Goal: Information Seeking & Learning: Learn about a topic

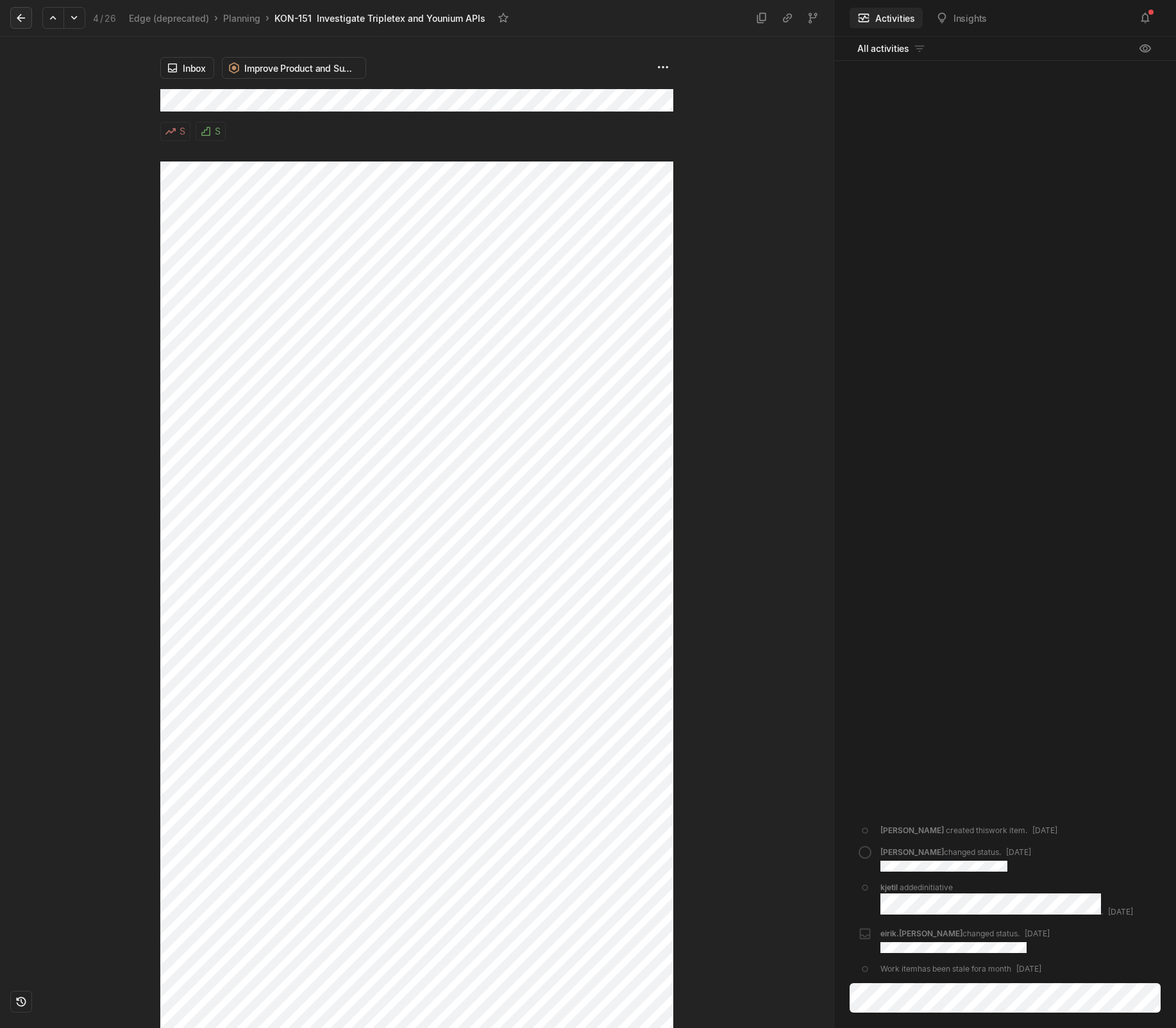
click at [29, 11] on button at bounding box center [21, 17] width 21 height 21
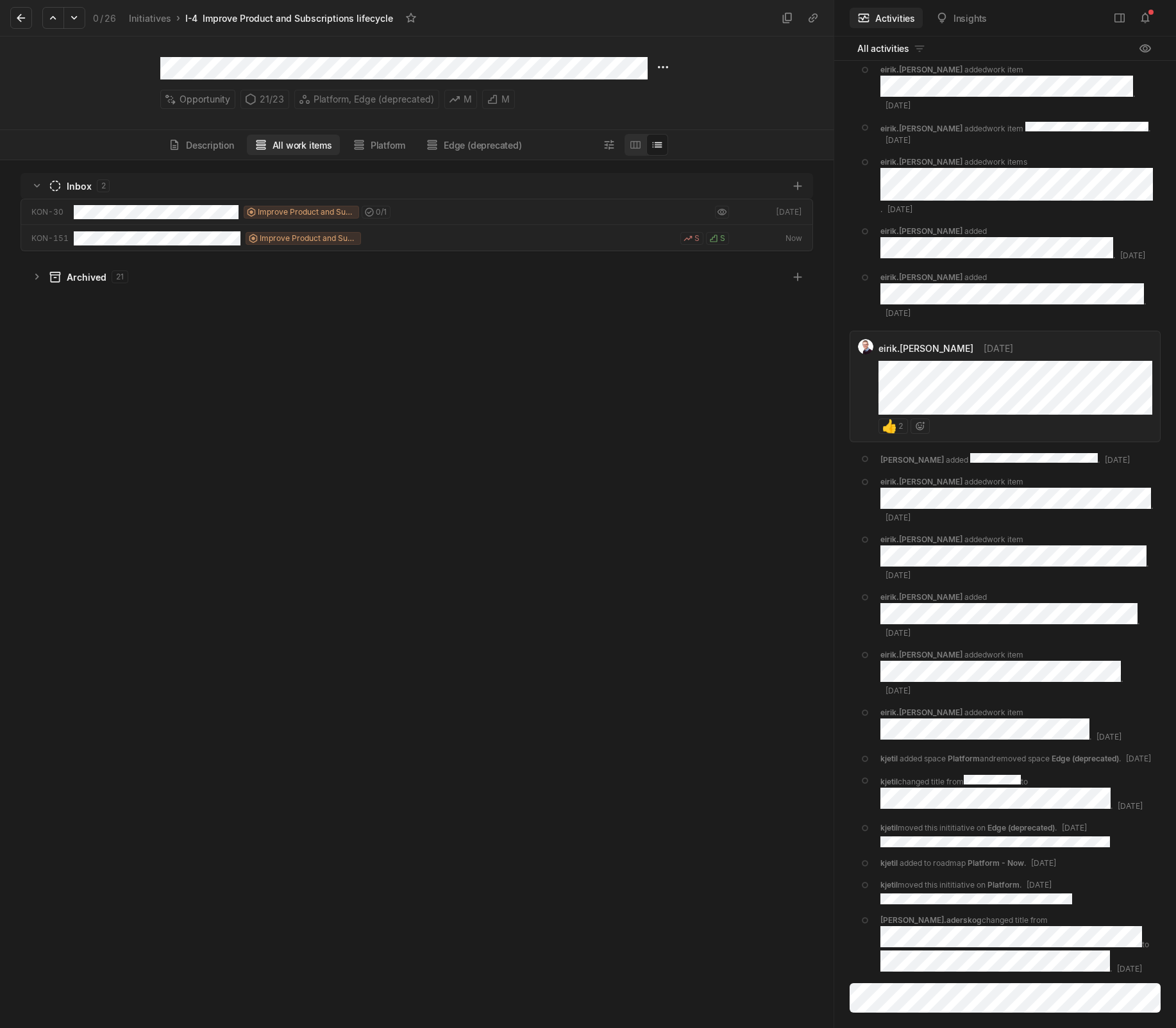
scroll to position [862, 827]
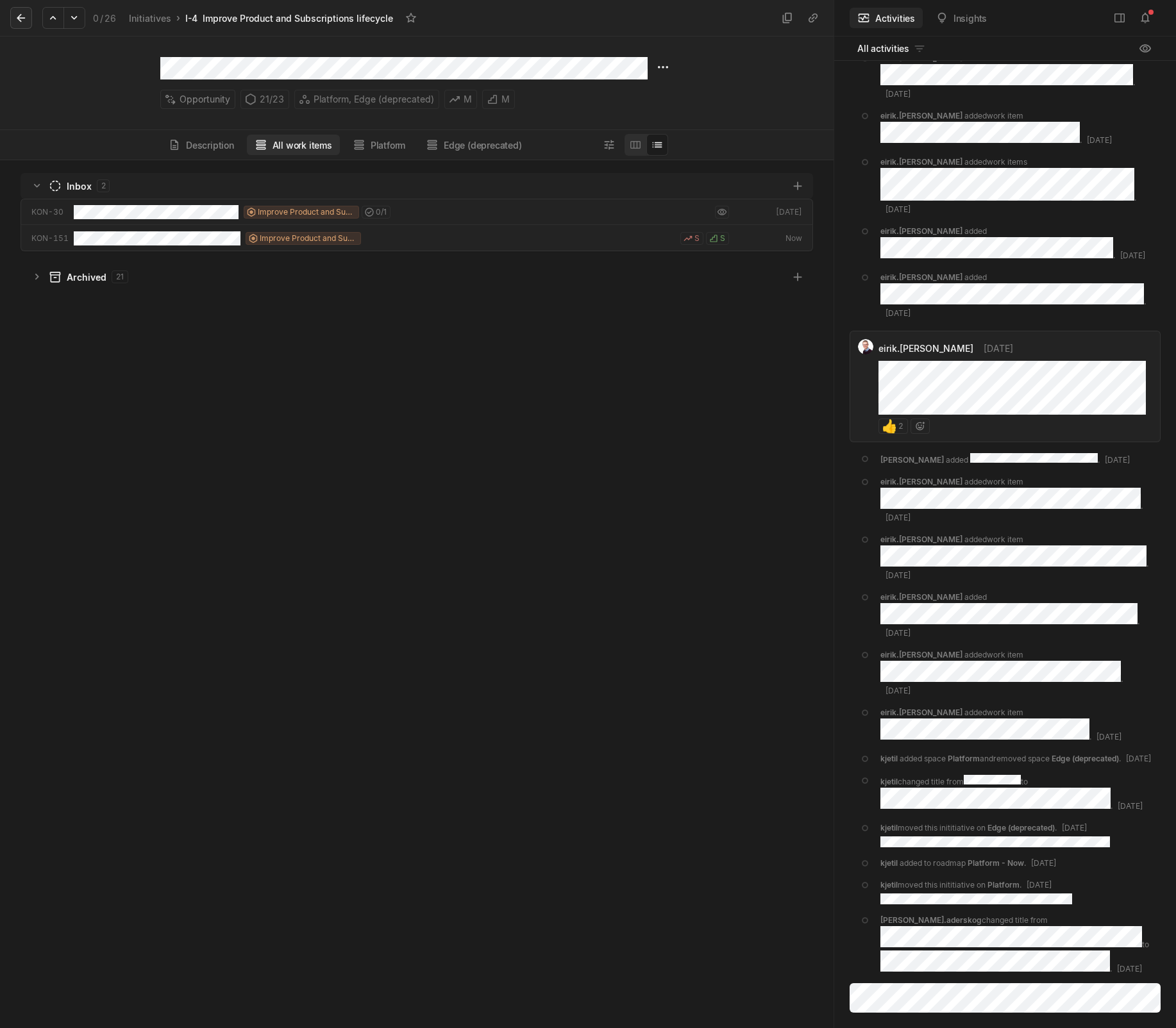
click at [15, 11] on icon at bounding box center [21, 17] width 13 height 13
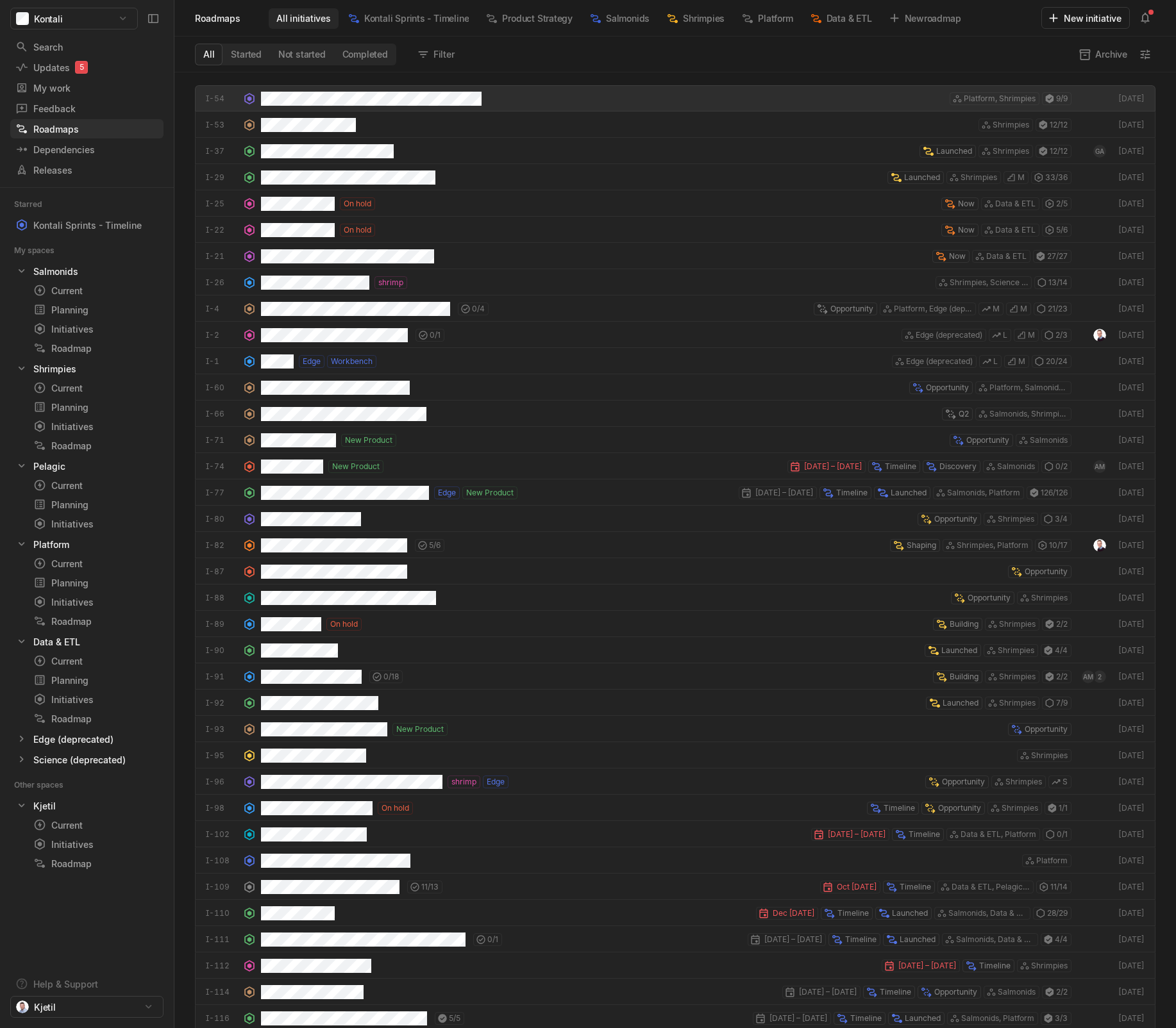
scroll to position [949, 995]
click at [67, 47] on div "Search" at bounding box center [81, 47] width 130 height 14
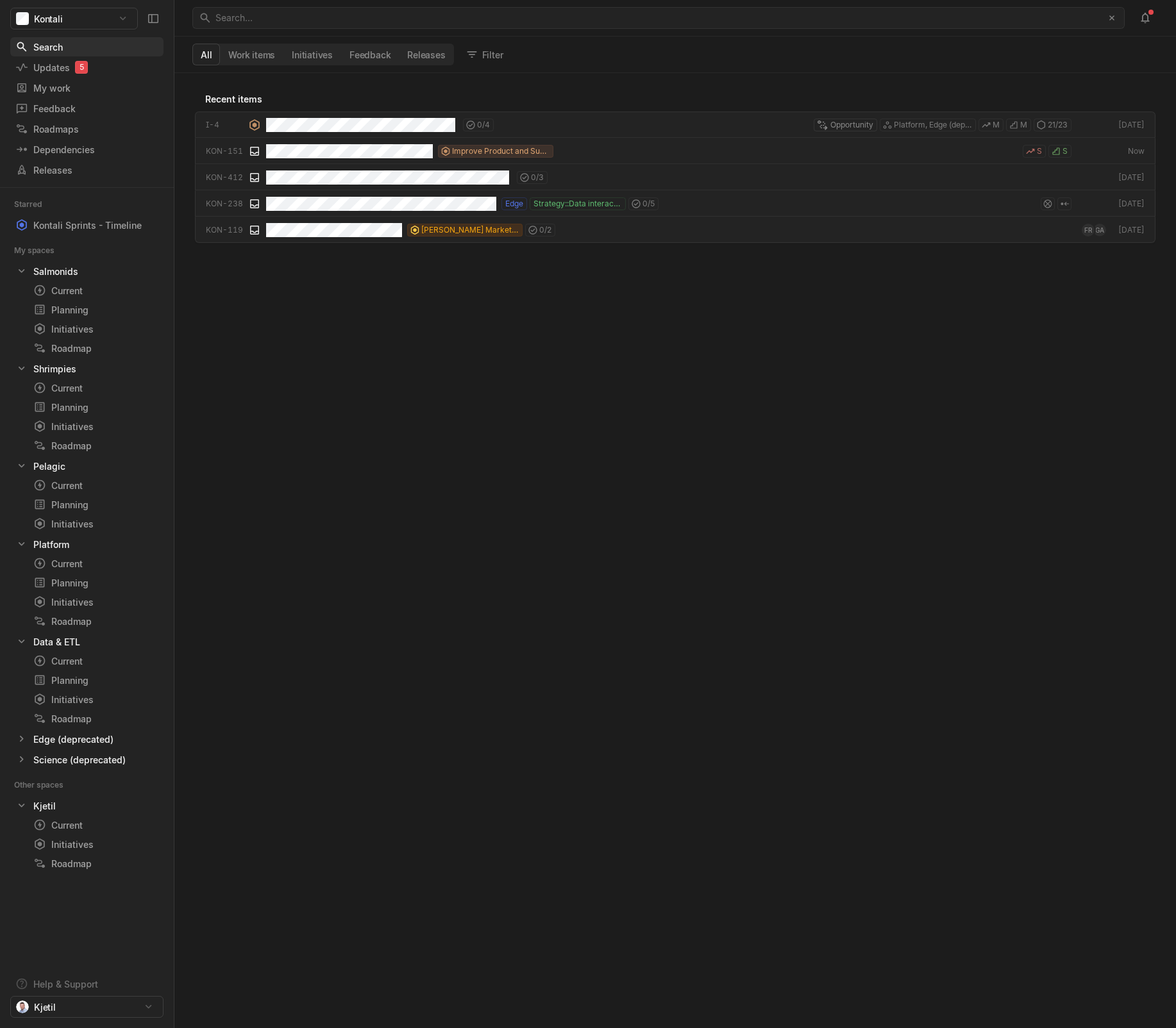
scroll to position [948, 995]
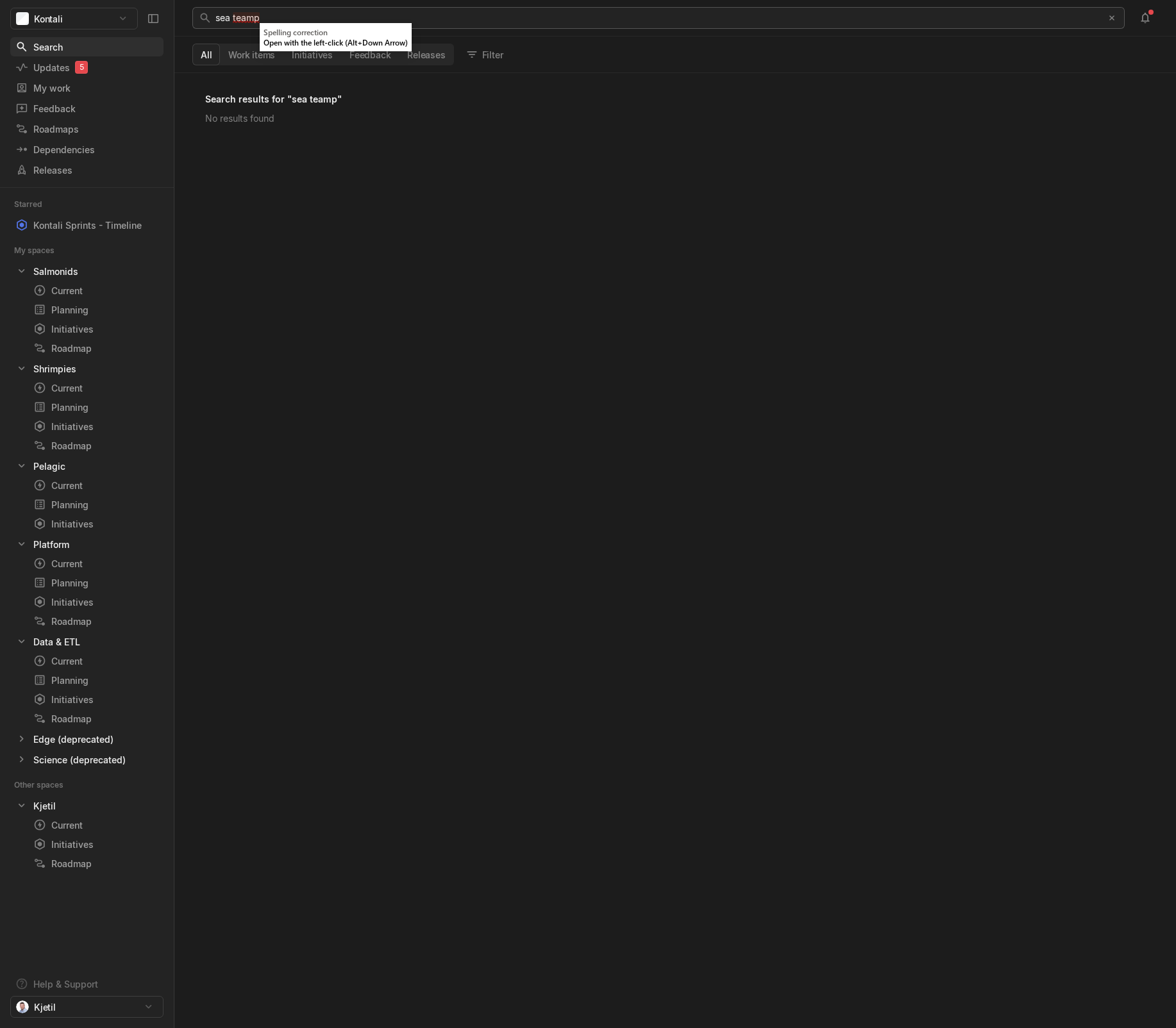
click at [246, 18] on span "sea teamp" at bounding box center [238, 17] width 45 height 11
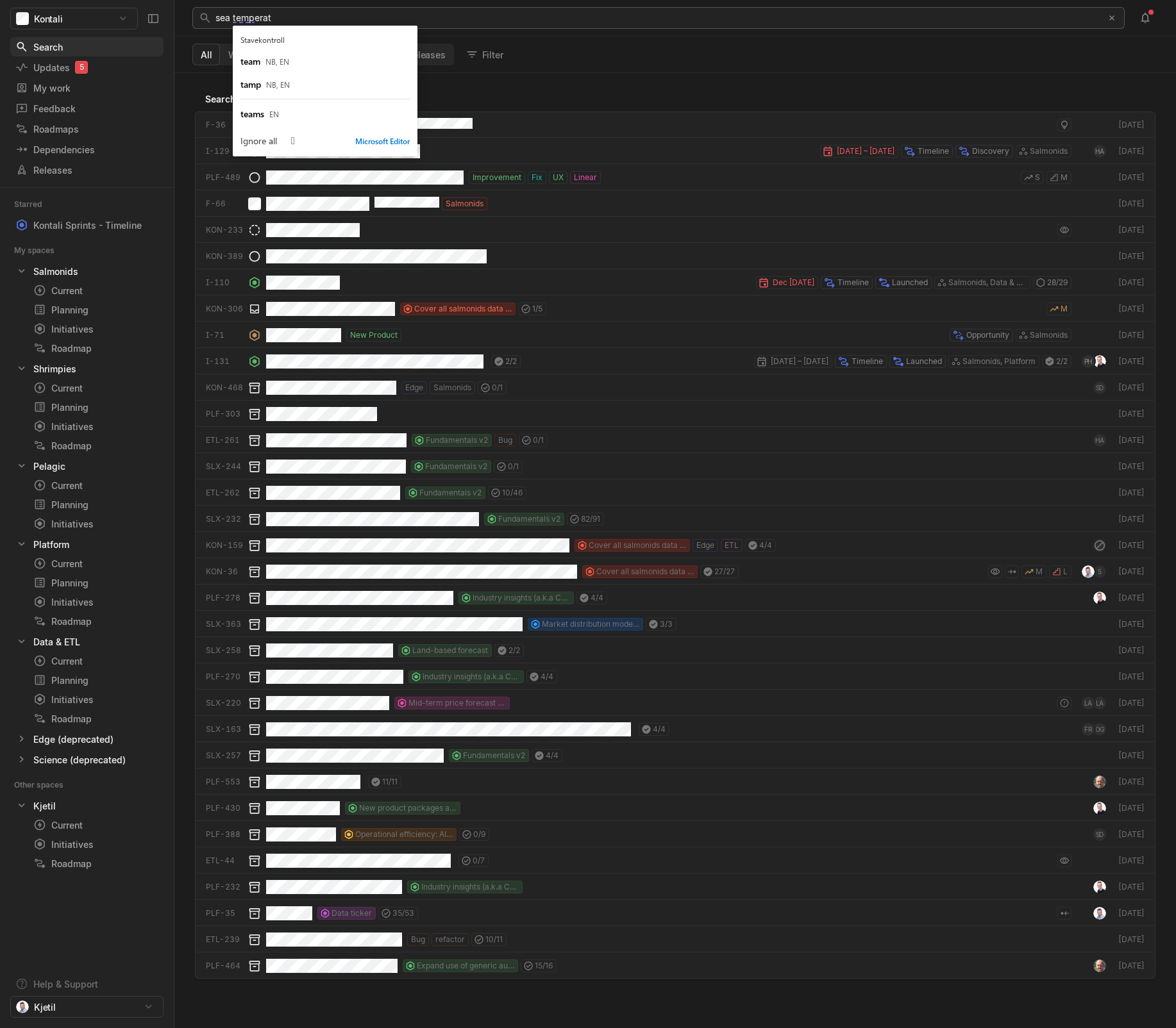
click at [617, 15] on div "sea temperat" at bounding box center [654, 18] width 879 height 21
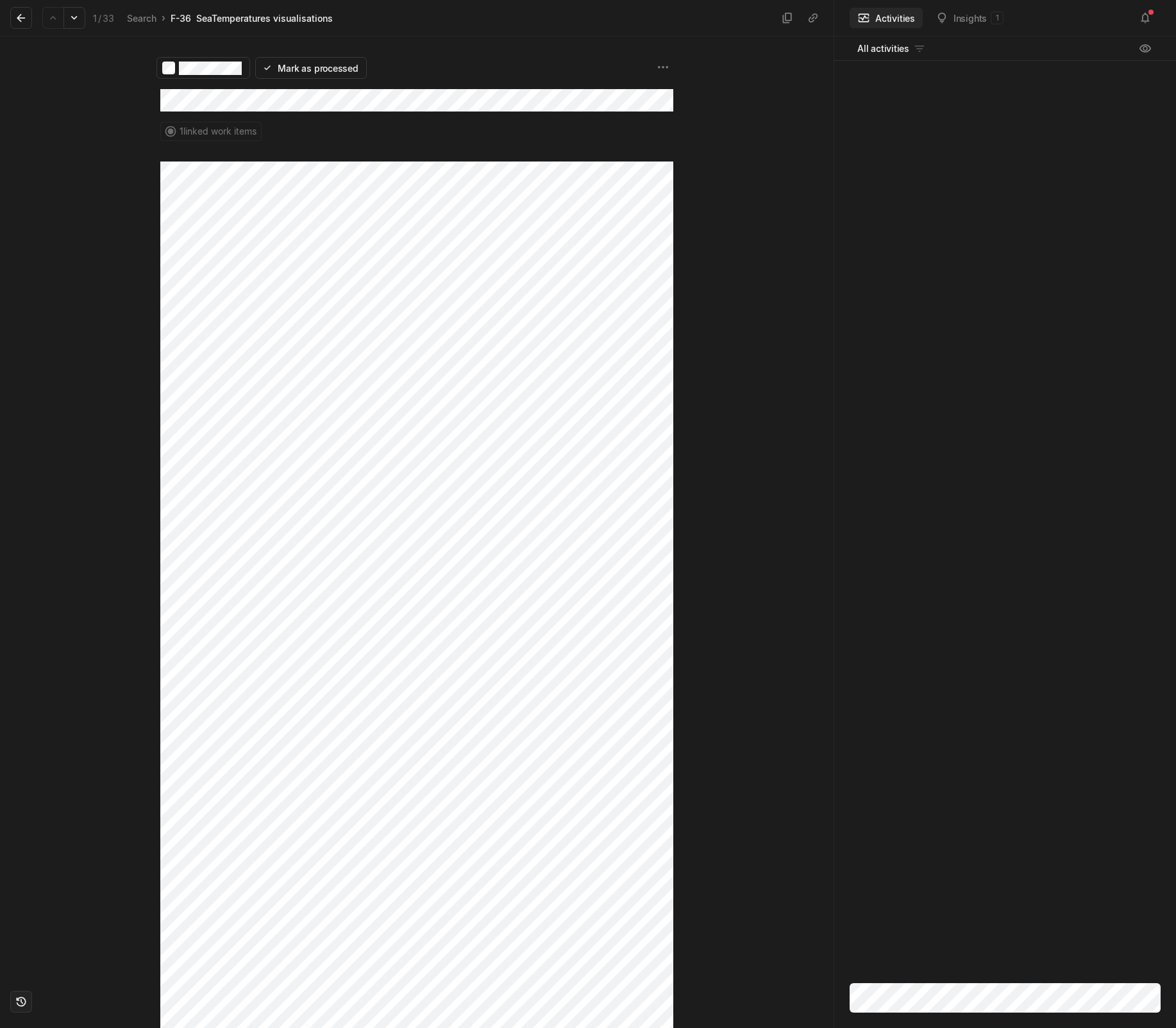
drag, startPoint x: 425, startPoint y: 117, endPoint x: 412, endPoint y: 125, distance: 15.3
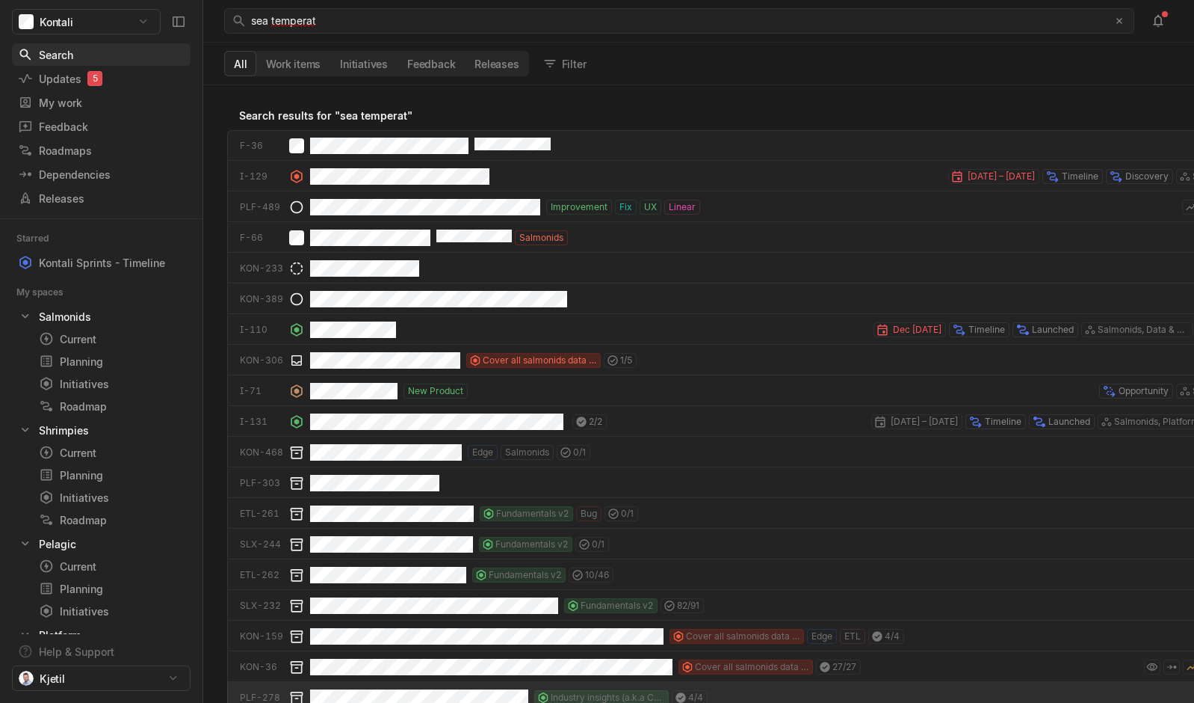
scroll to position [610, 984]
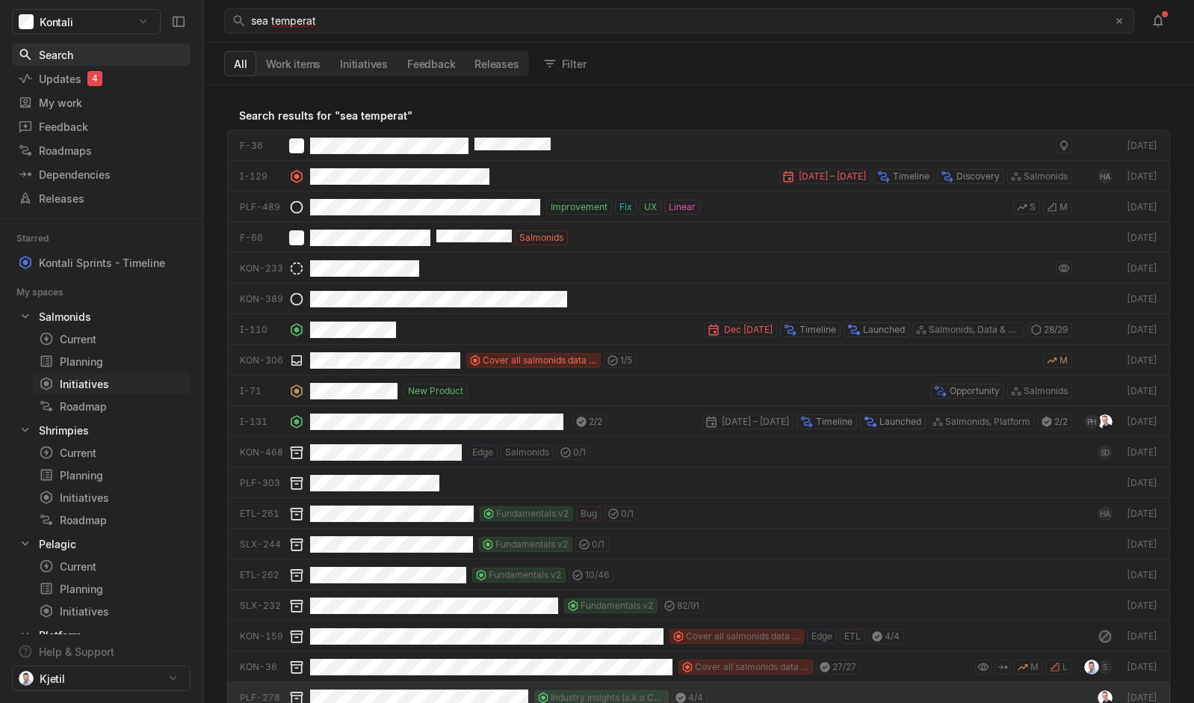
click at [90, 386] on div "Initiatives" at bounding box center [84, 384] width 91 height 16
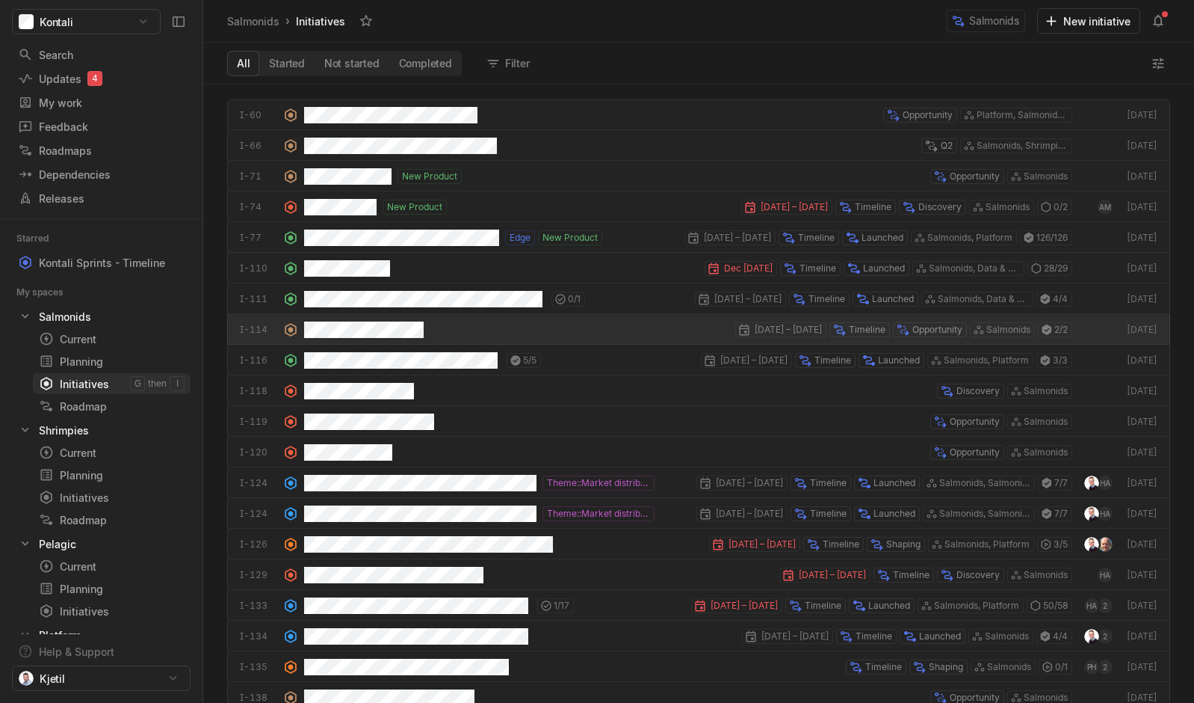
scroll to position [611, 984]
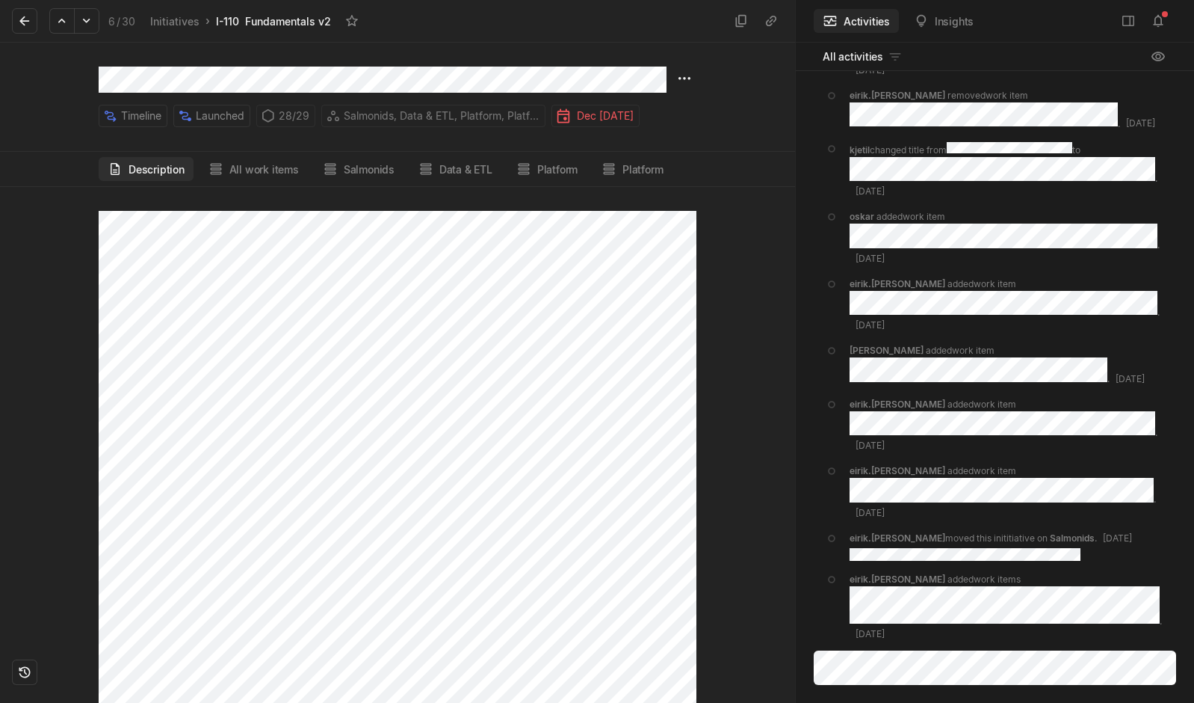
scroll to position [2149, 0]
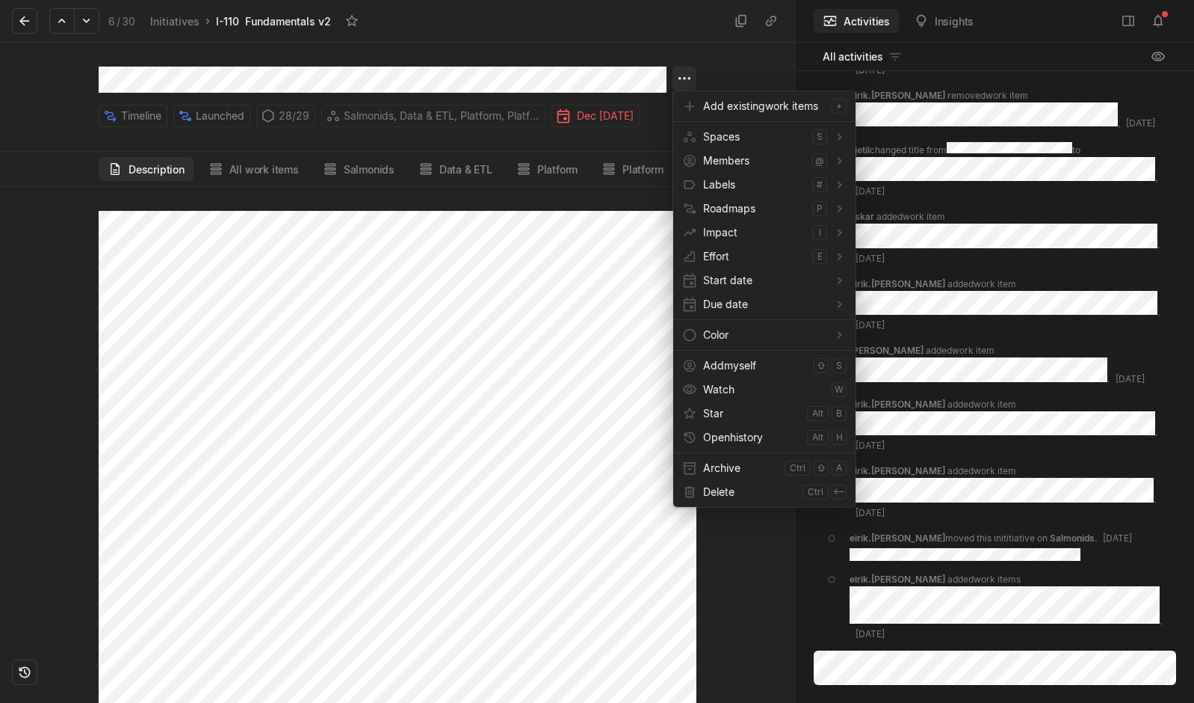
click at [688, 76] on html "Kontali Search / Updates 4 g then u My work = Feedback g then f Roadmaps g then…" at bounding box center [597, 351] width 1194 height 703
click at [720, 467] on span "Archive" at bounding box center [740, 468] width 75 height 24
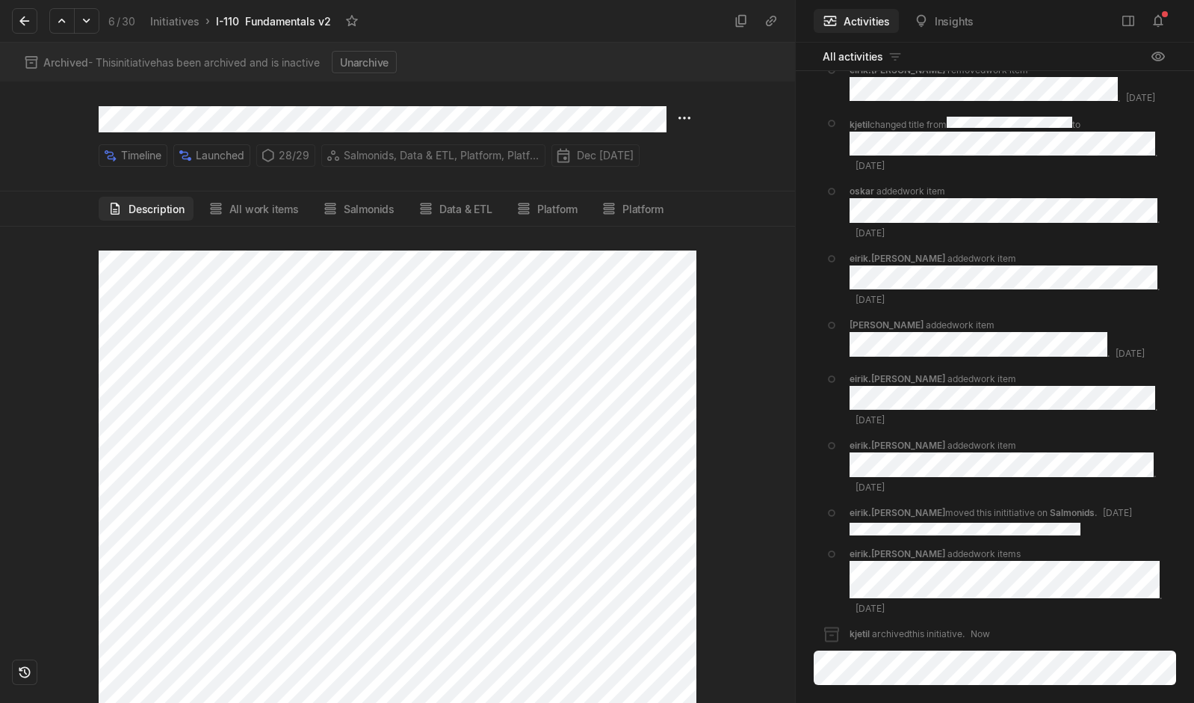
scroll to position [863, 0]
click at [93, 21] on icon at bounding box center [86, 20] width 15 height 15
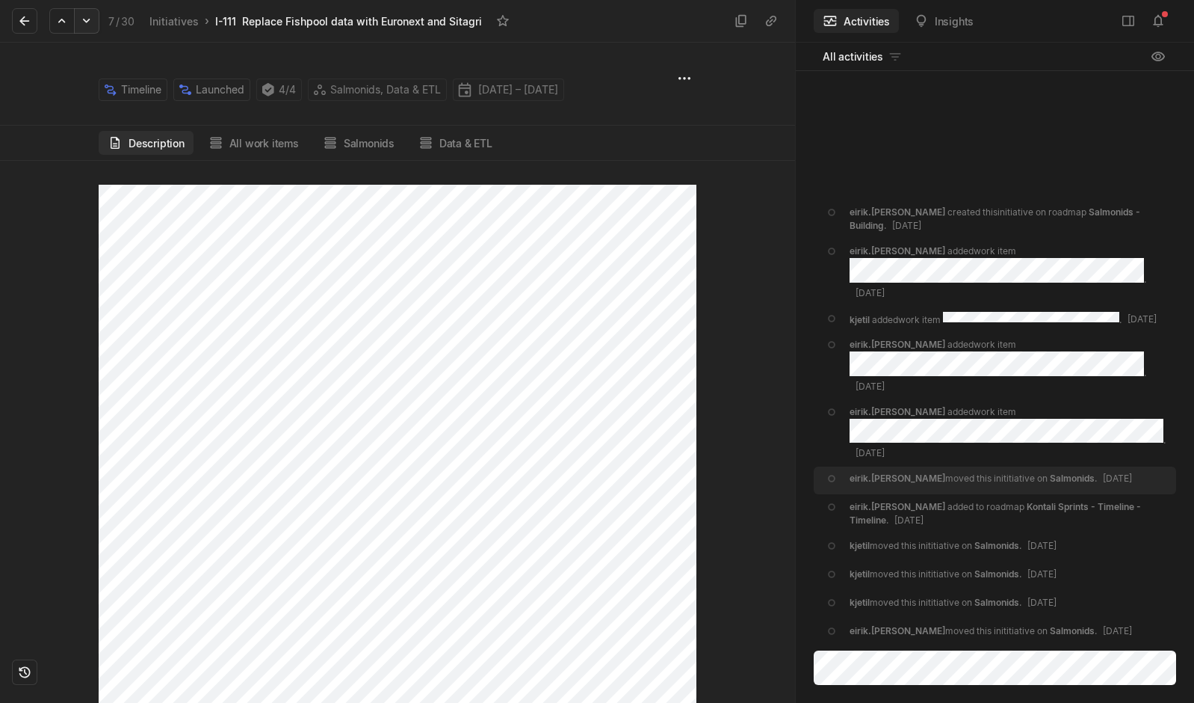
scroll to position [253, 0]
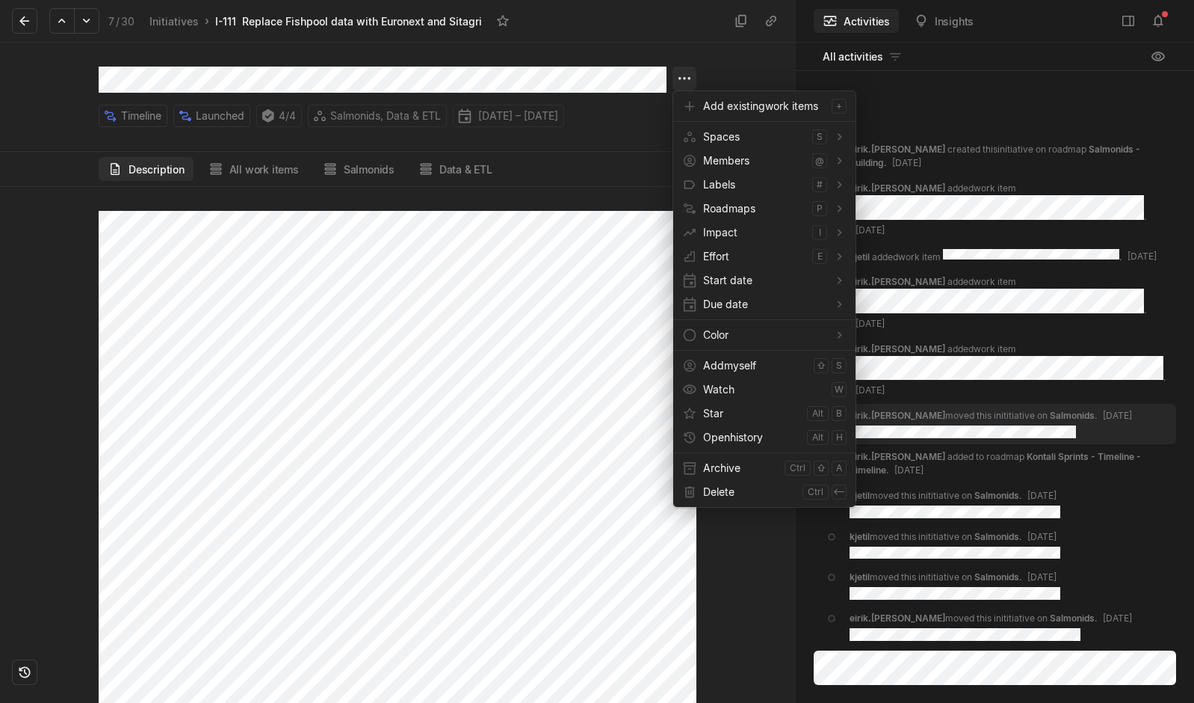
click at [682, 81] on html "Kontali Search / Updates 4 g then u My work = Feedback g then f Roadmaps g then…" at bounding box center [597, 351] width 1194 height 703
click at [735, 473] on span "Archive" at bounding box center [740, 468] width 75 height 24
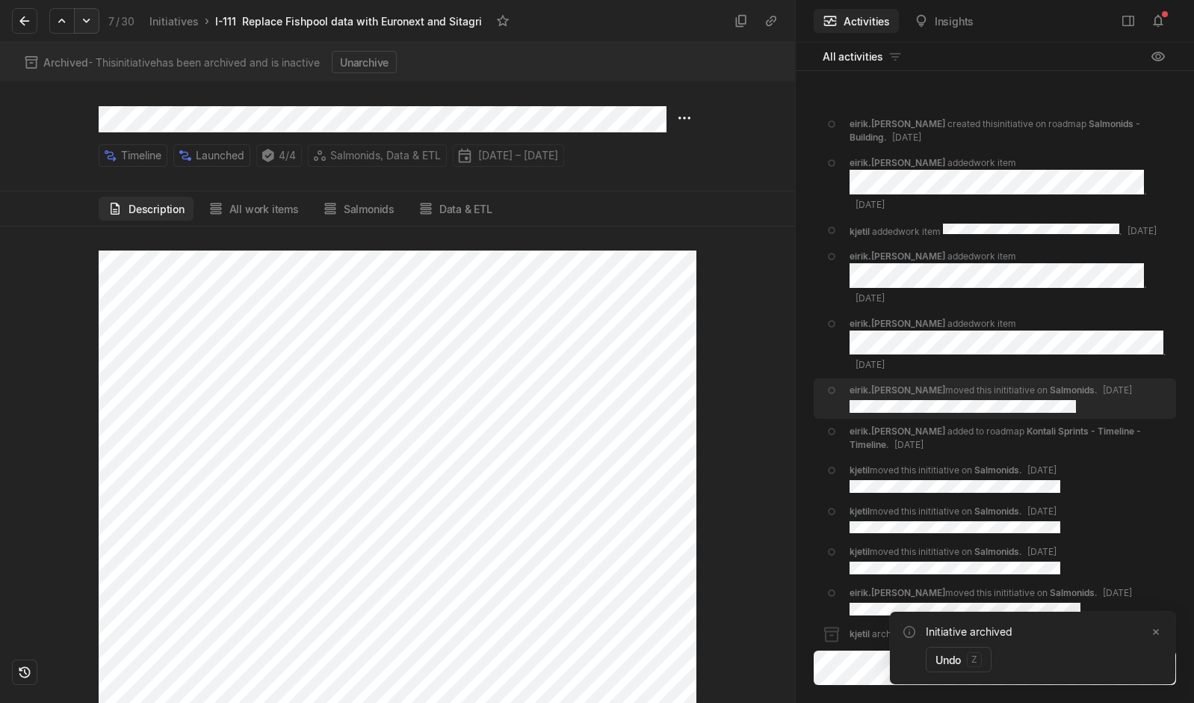
click at [82, 19] on icon at bounding box center [86, 20] width 15 height 15
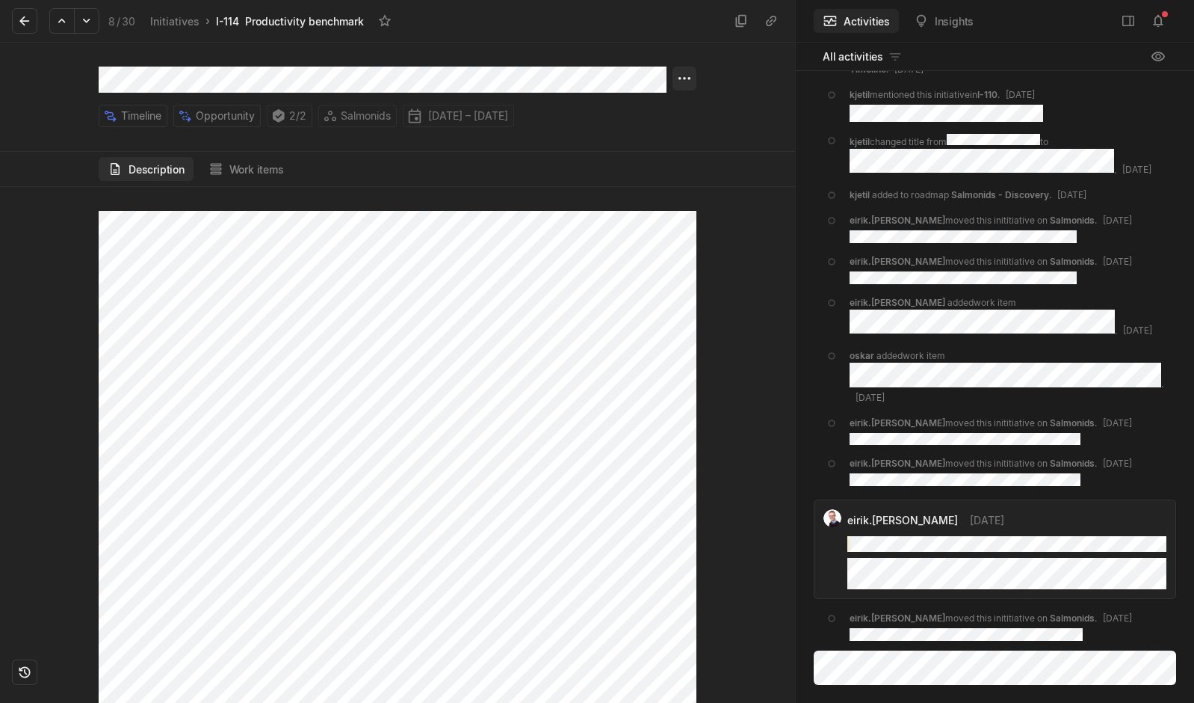
click at [679, 78] on html "Kontali Search / Updates 4 g then u My work = Feedback g then f Roadmaps g then…" at bounding box center [597, 351] width 1194 height 703
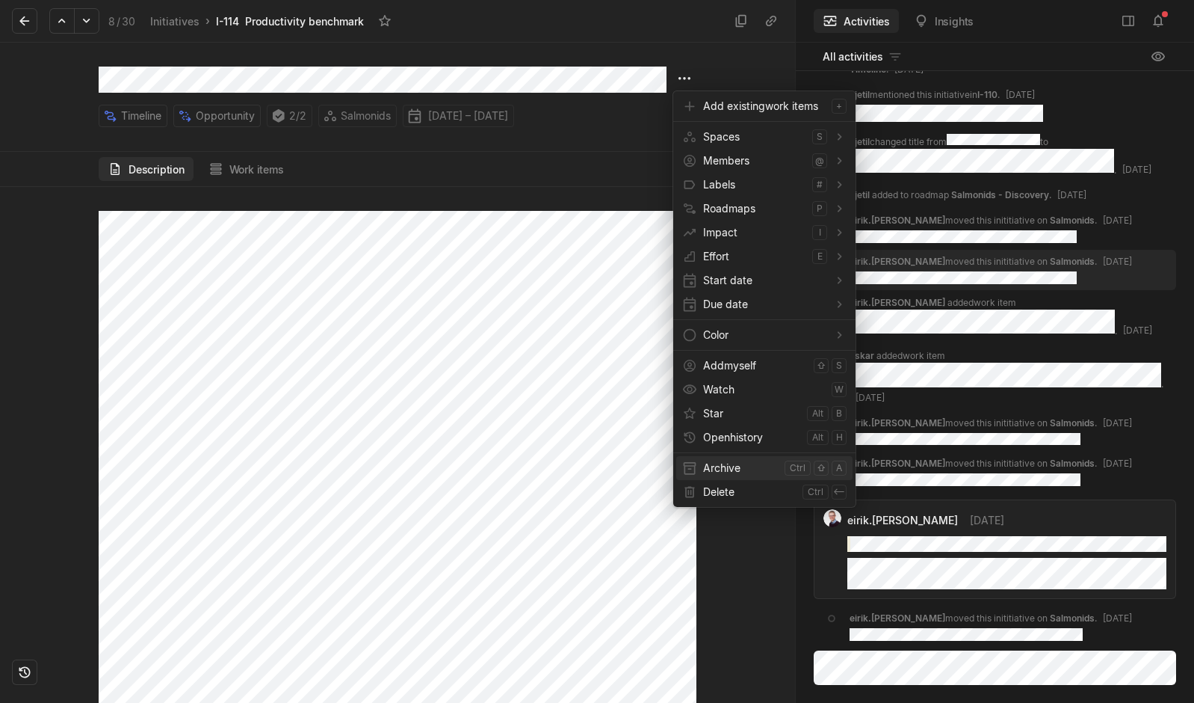
click at [712, 462] on span "Archive" at bounding box center [740, 468] width 75 height 24
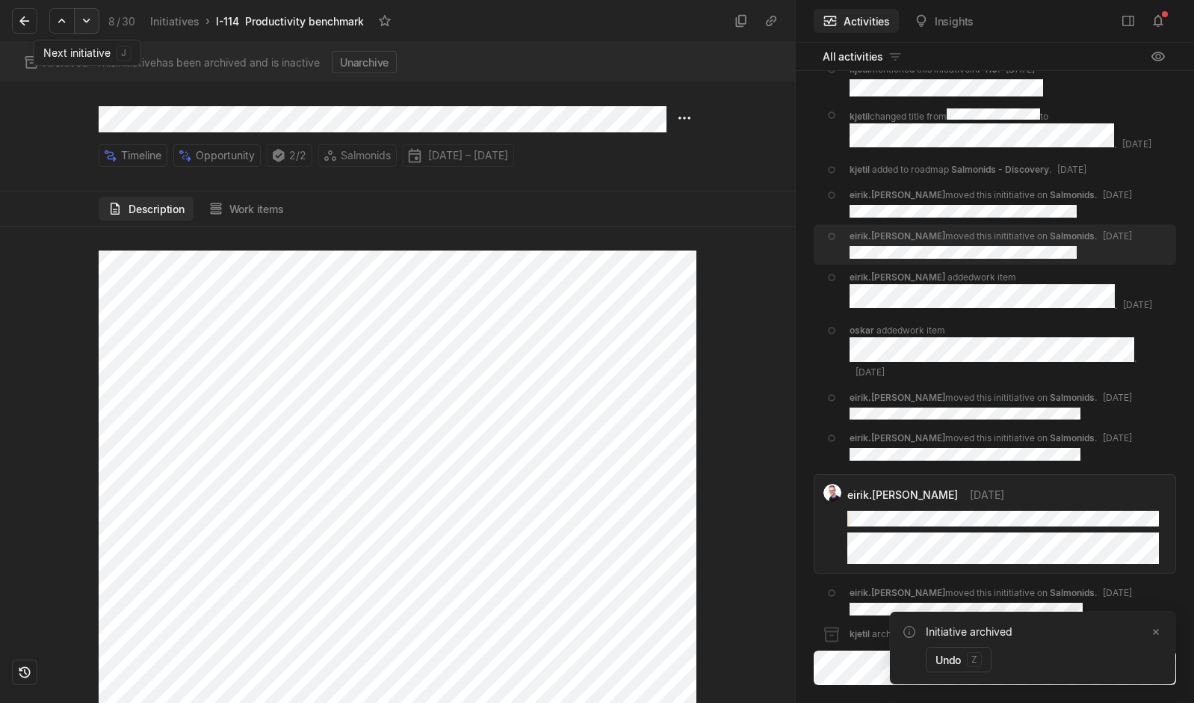
click at [84, 22] on icon at bounding box center [86, 20] width 15 height 15
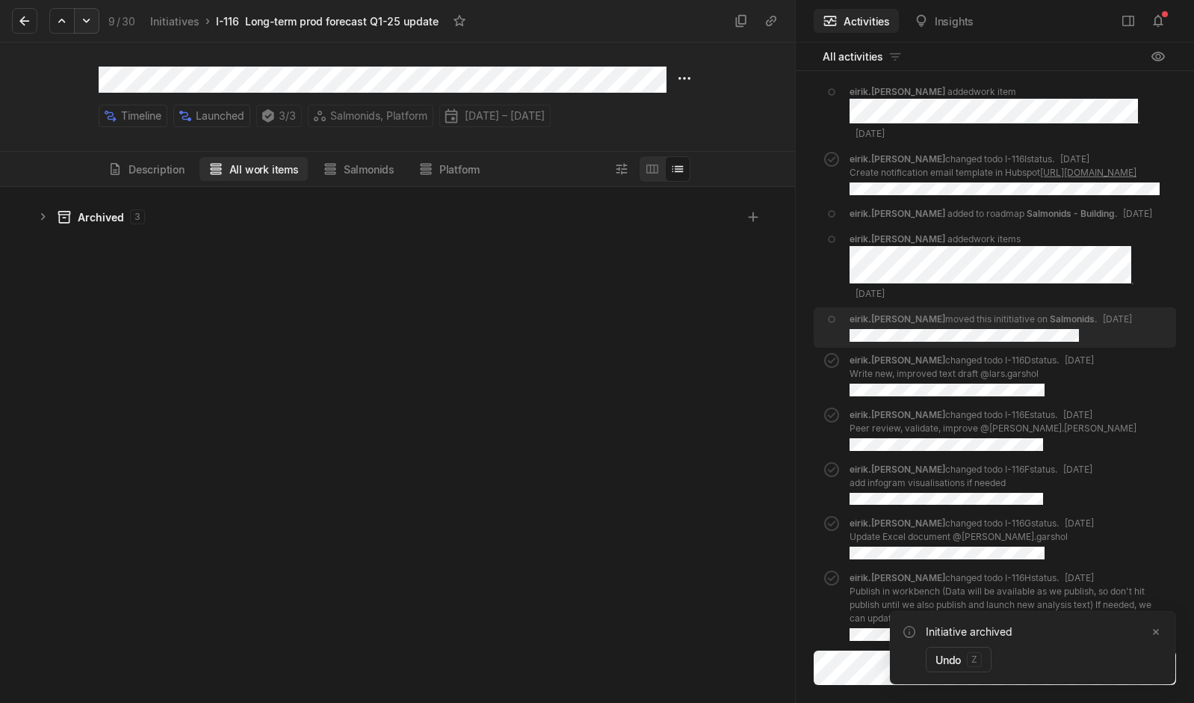
scroll to position [508, 788]
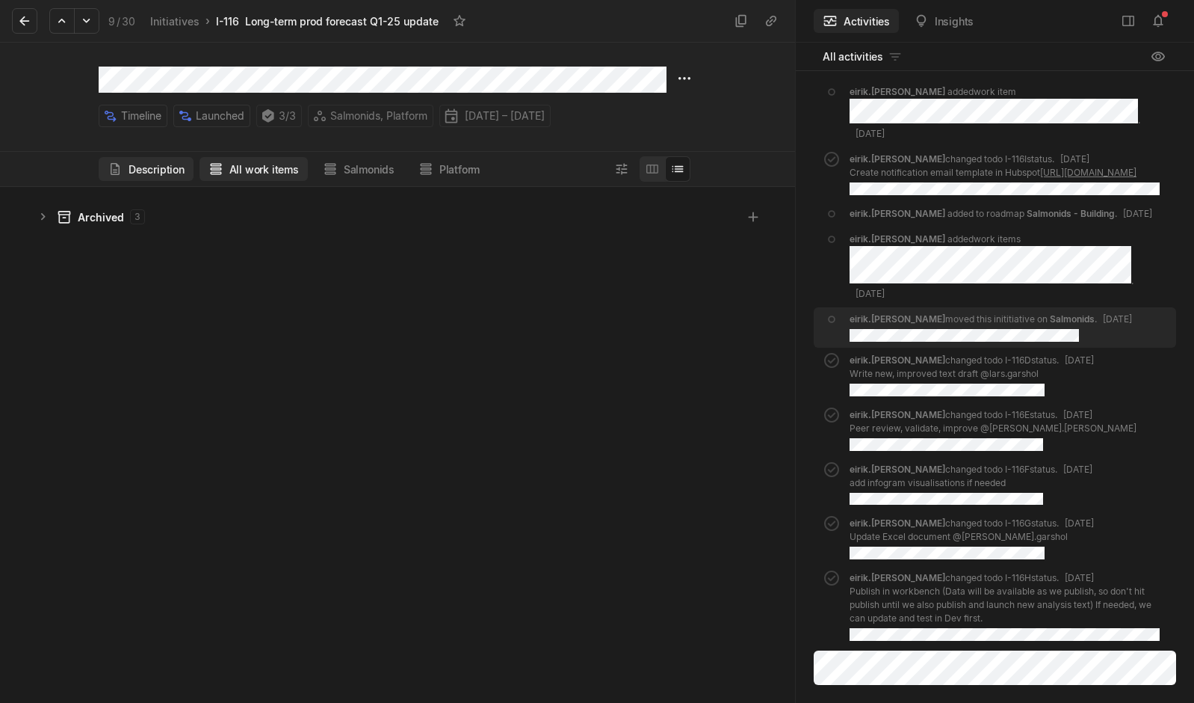
click at [152, 173] on button "Description" at bounding box center [146, 169] width 95 height 24
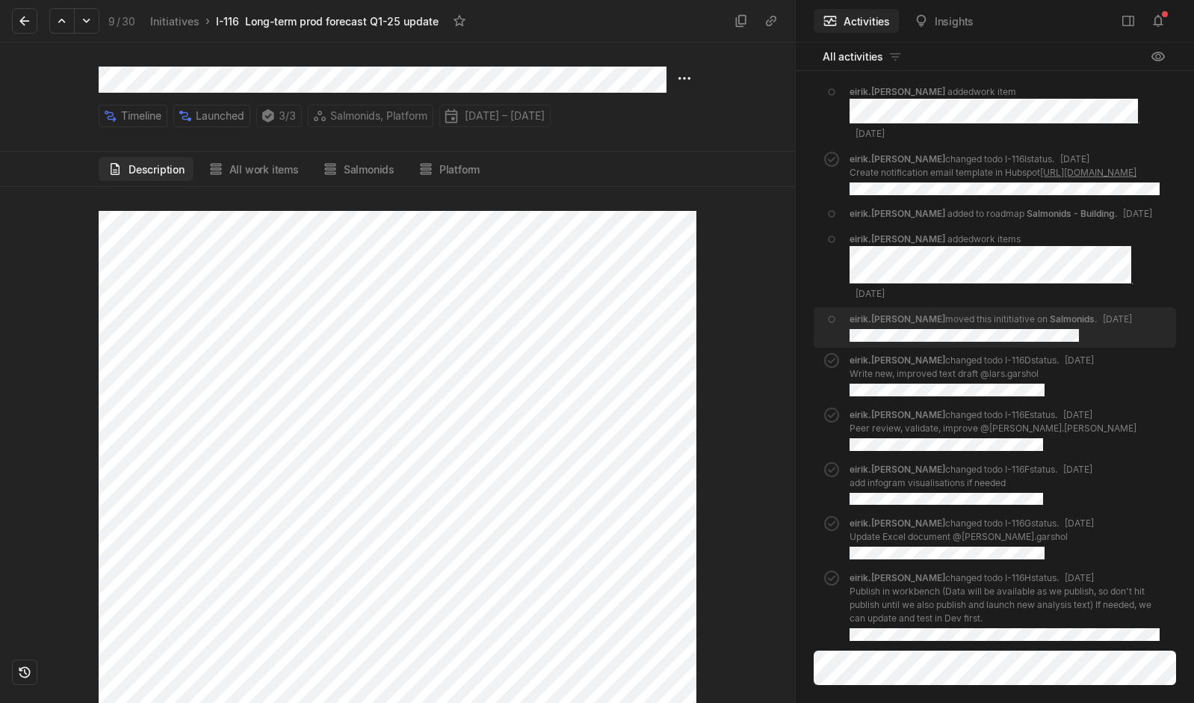
scroll to position [505, 0]
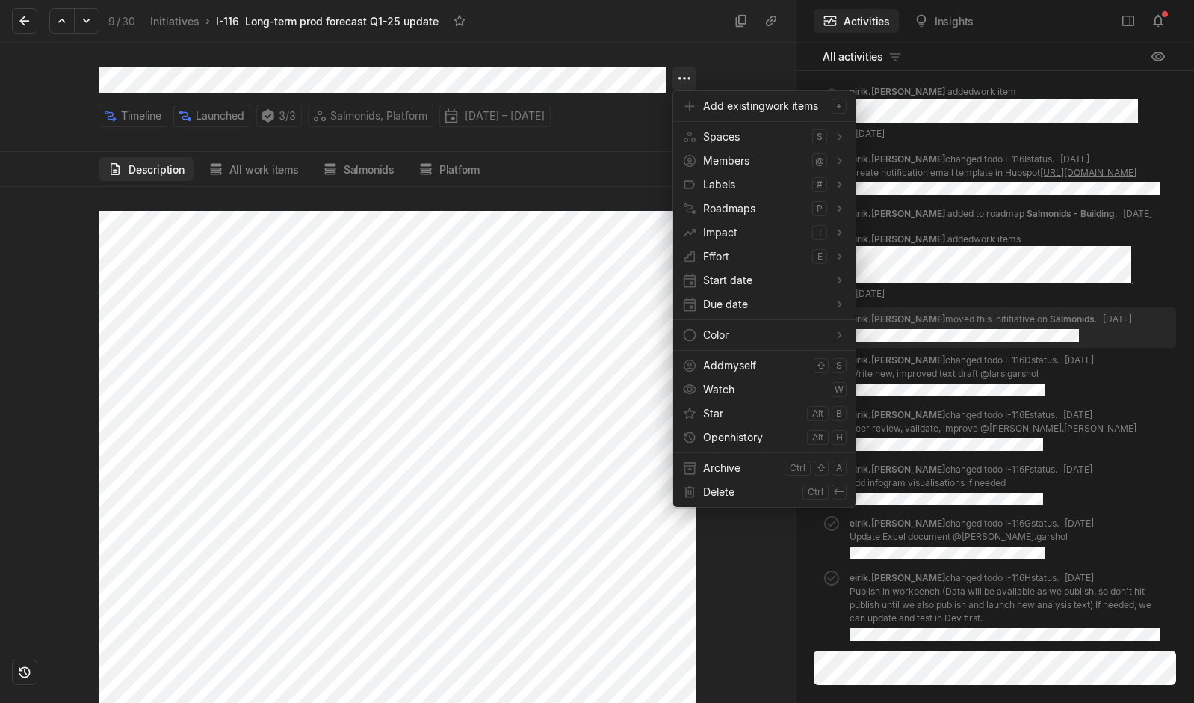
click at [675, 77] on html "Kontali Search / Updates 4 g then u My work = Feedback g then f Roadmaps g then…" at bounding box center [597, 351] width 1194 height 703
click at [712, 473] on span "Archive" at bounding box center [740, 468] width 75 height 24
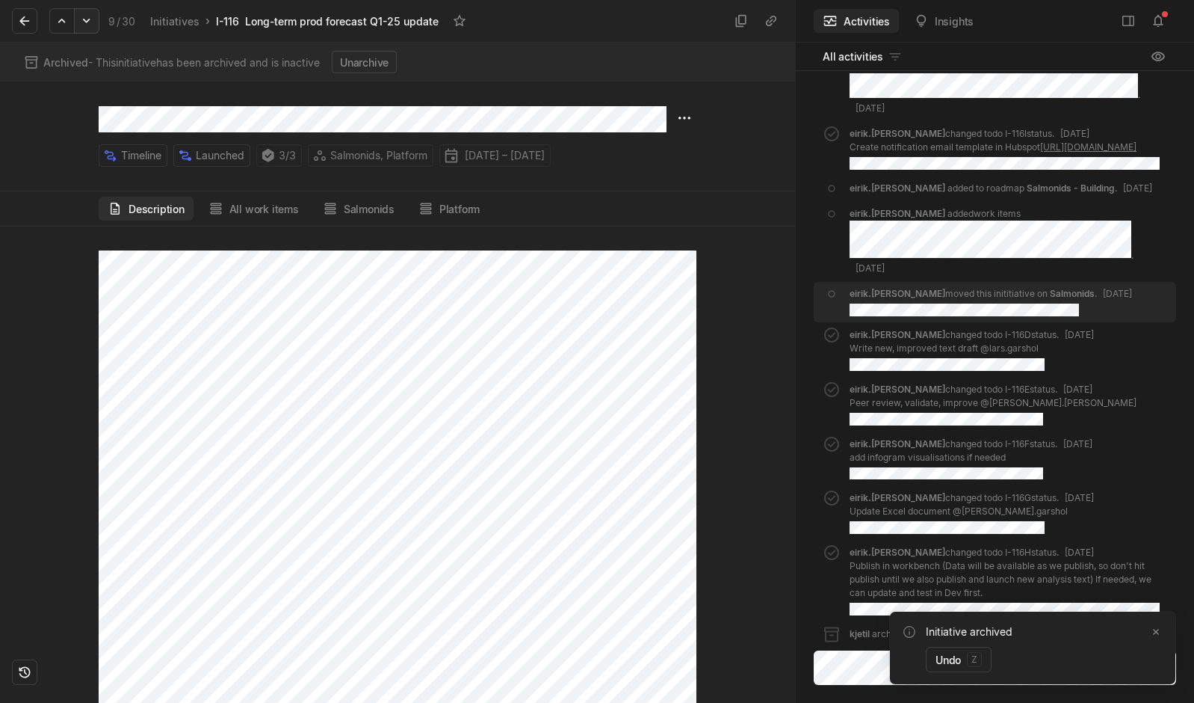
click at [87, 16] on icon at bounding box center [86, 20] width 15 height 15
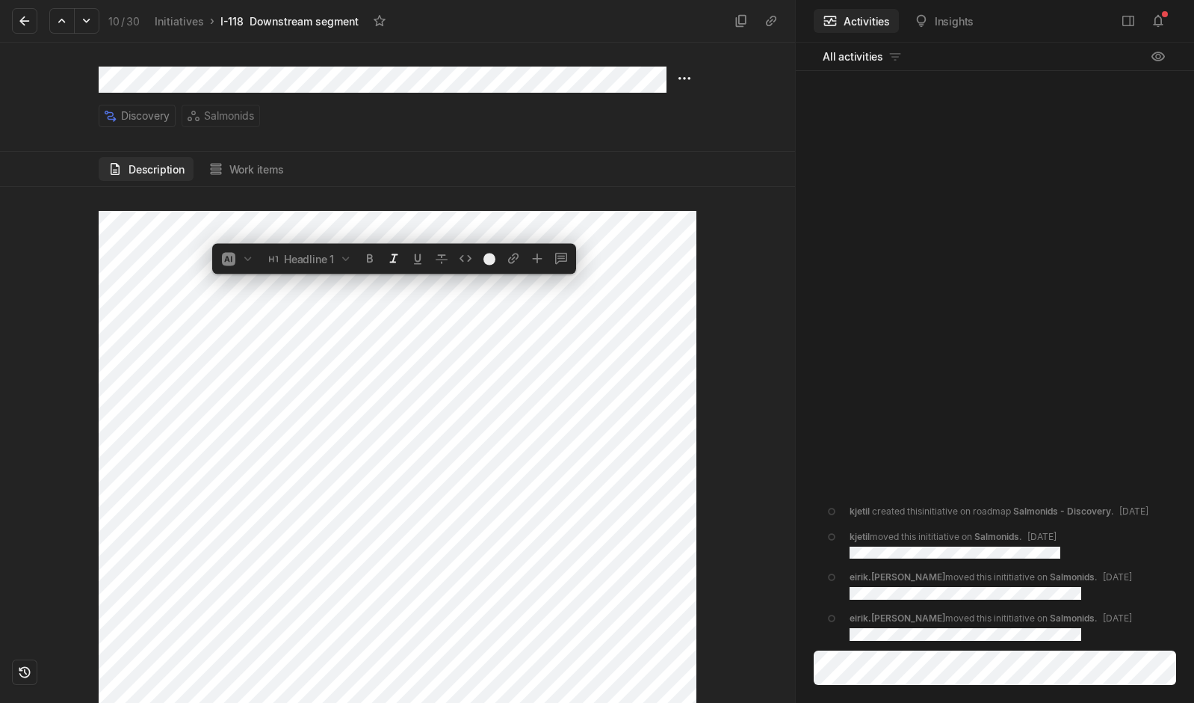
scroll to position [1588, 0]
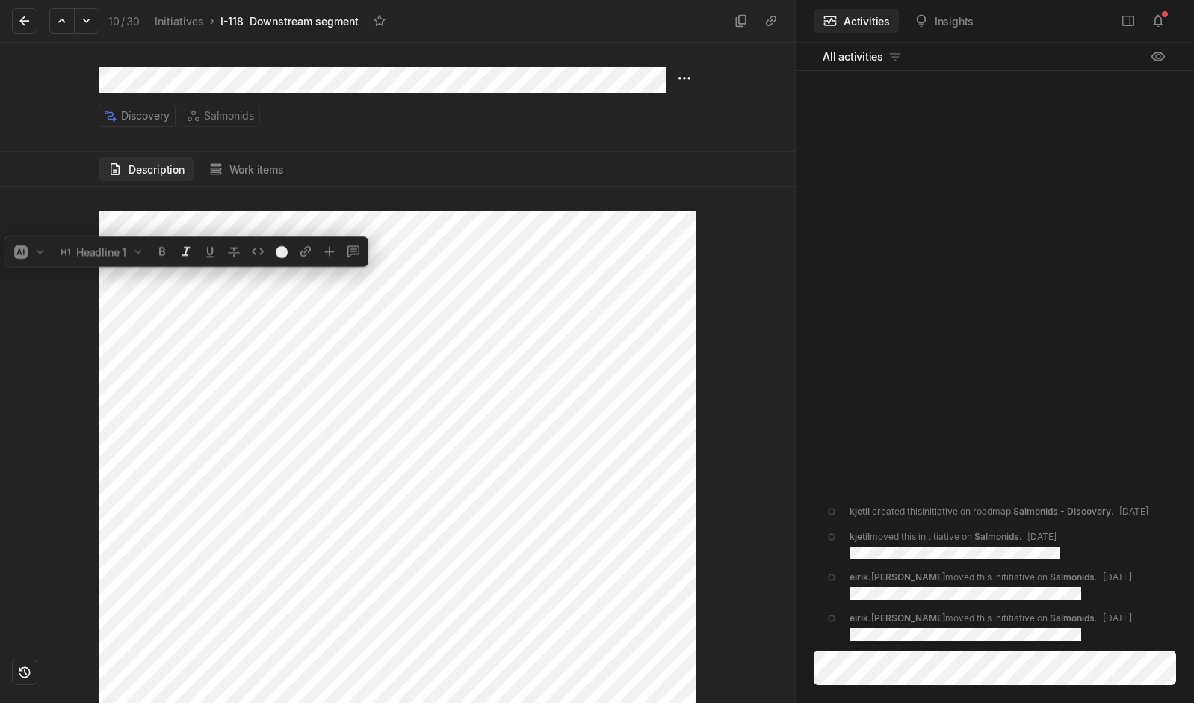
click at [717, 247] on div at bounding box center [397, 445] width 795 height 516
click at [741, 330] on div at bounding box center [397, 445] width 795 height 516
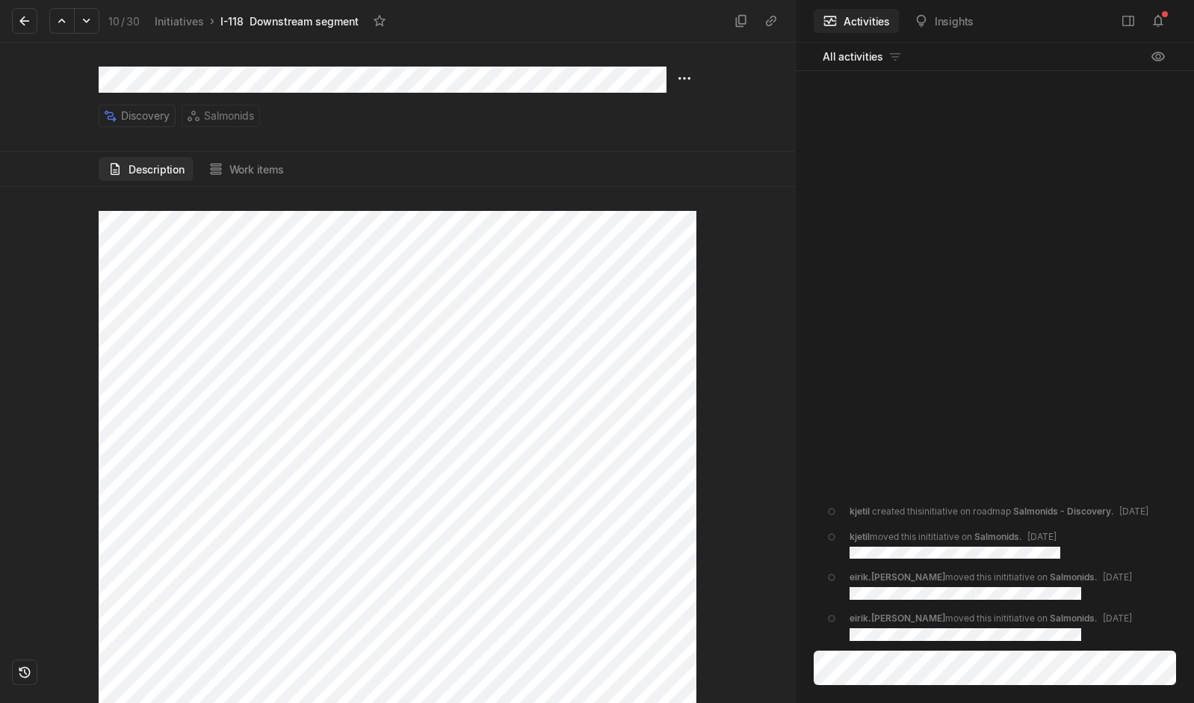
scroll to position [0, 0]
click at [684, 74] on html "Kontali Search / Updates 4 g then u My work = Feedback g then f Roadmaps g then…" at bounding box center [597, 351] width 1194 height 703
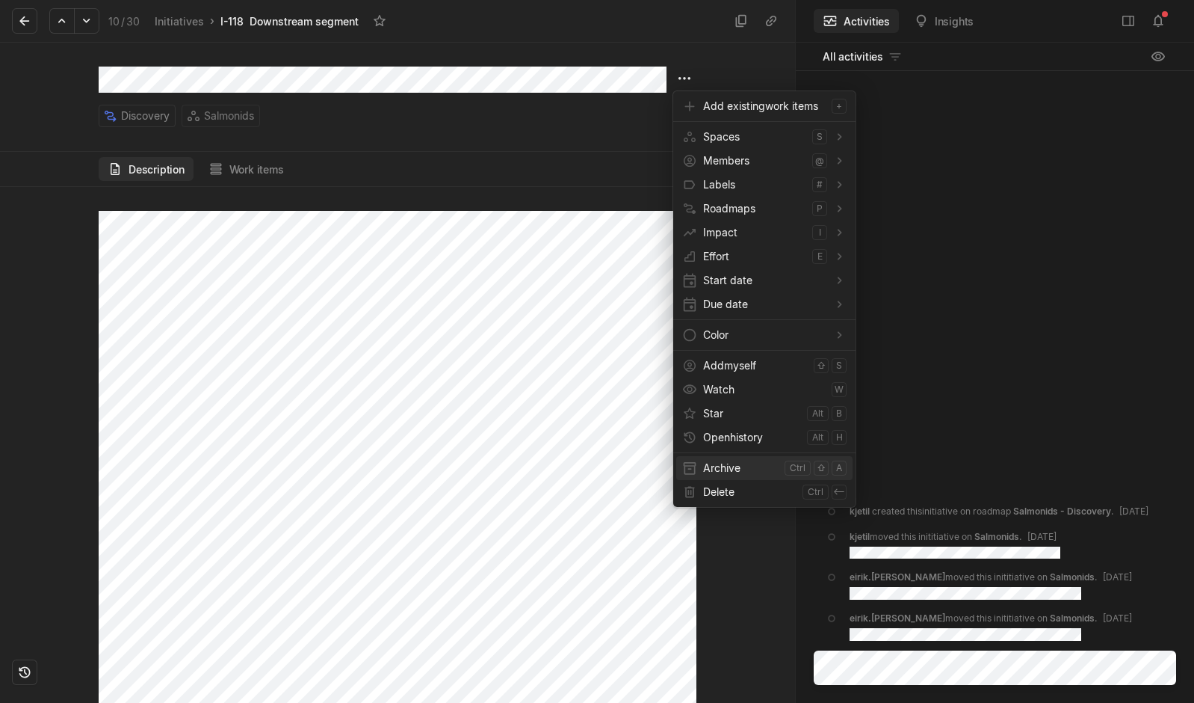
click at [730, 468] on span "Archive" at bounding box center [740, 468] width 75 height 24
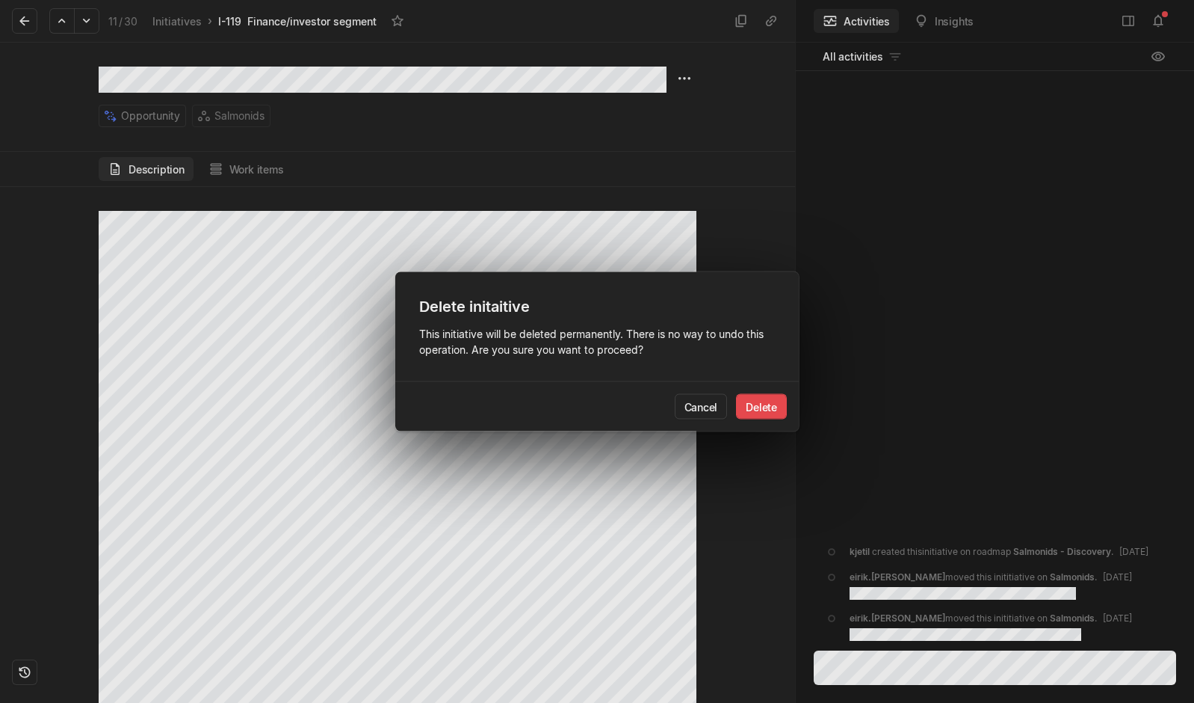
click button "Delete" at bounding box center [761, 406] width 51 height 25
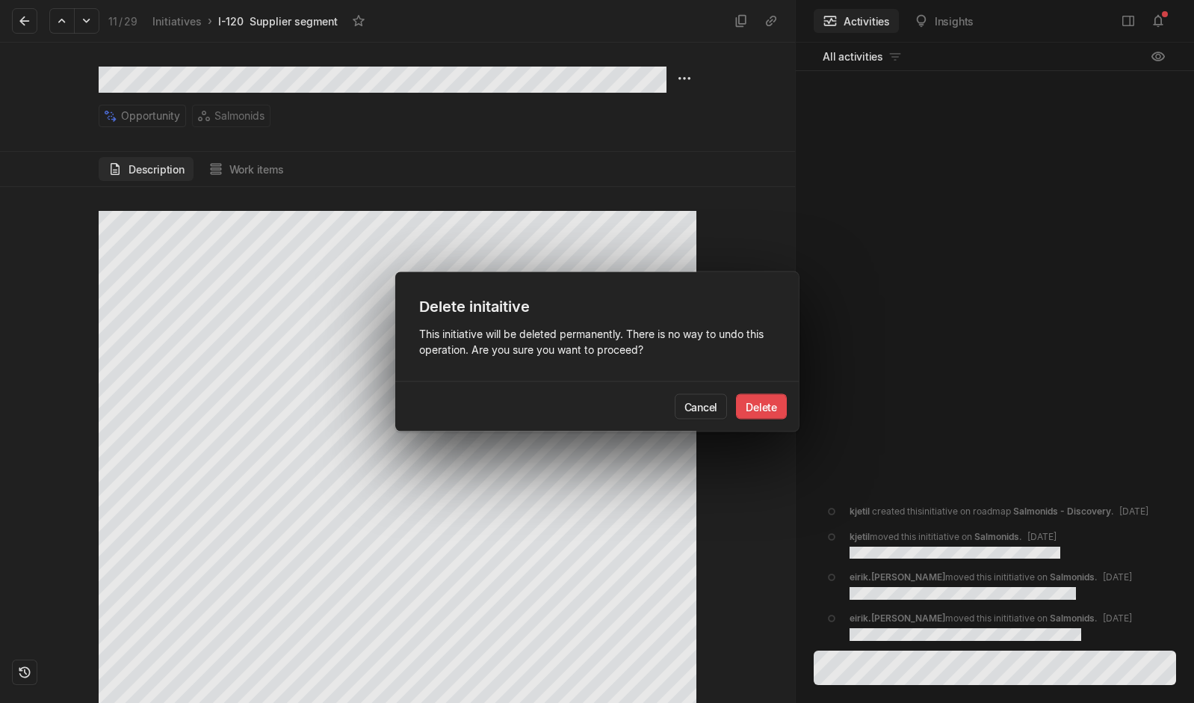
click button "Delete" at bounding box center [761, 406] width 51 height 25
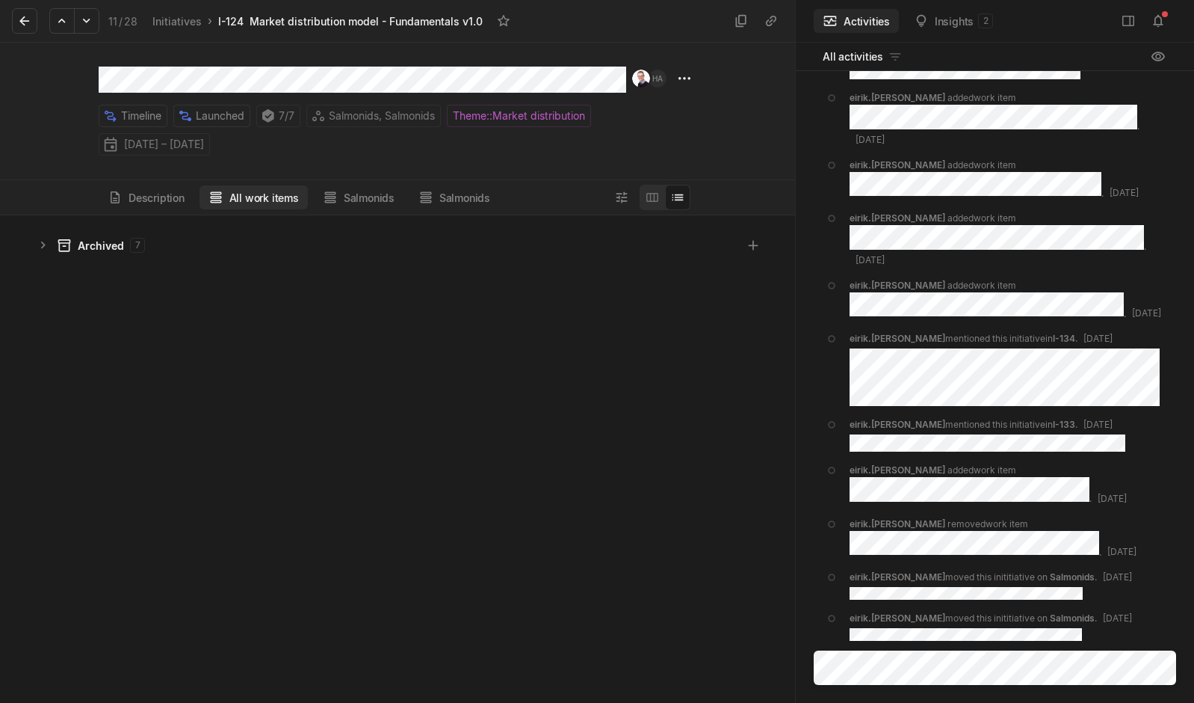
scroll to position [480, 788]
click at [146, 199] on button "Description" at bounding box center [146, 197] width 95 height 24
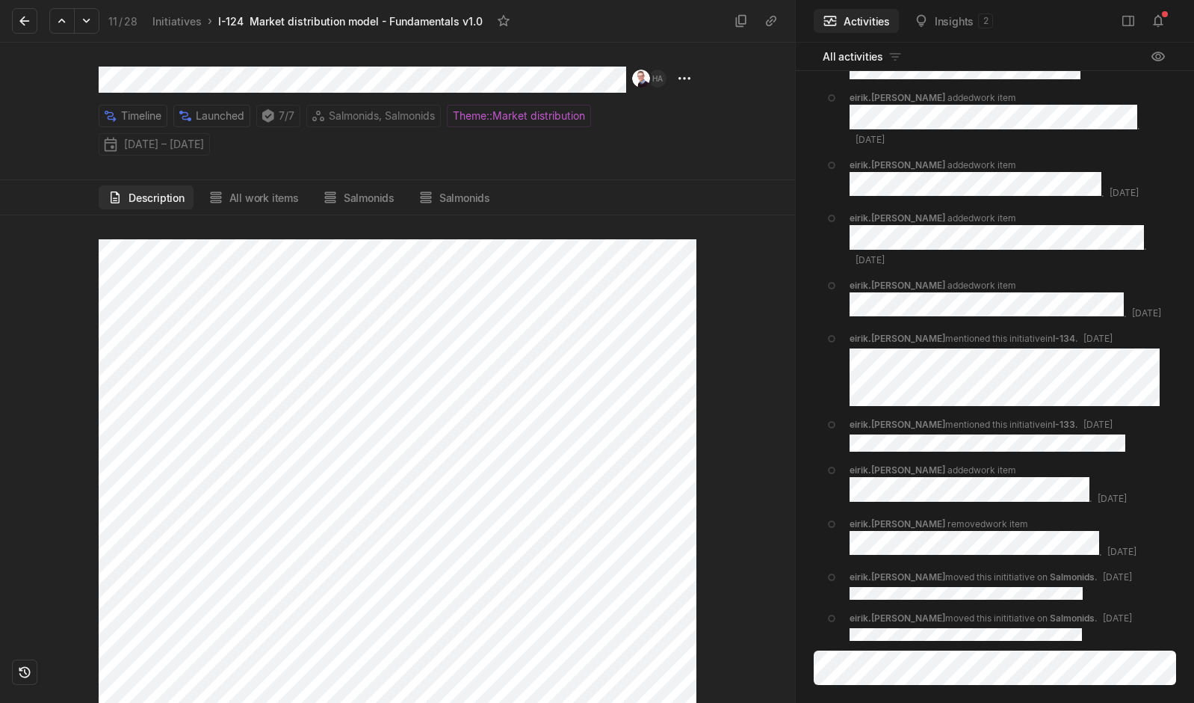
scroll to position [1821, 0]
click at [684, 78] on html "Kontali Search / Updates 4 g then u My work = Feedback g then f Roadmaps g then…" at bounding box center [597, 351] width 1194 height 703
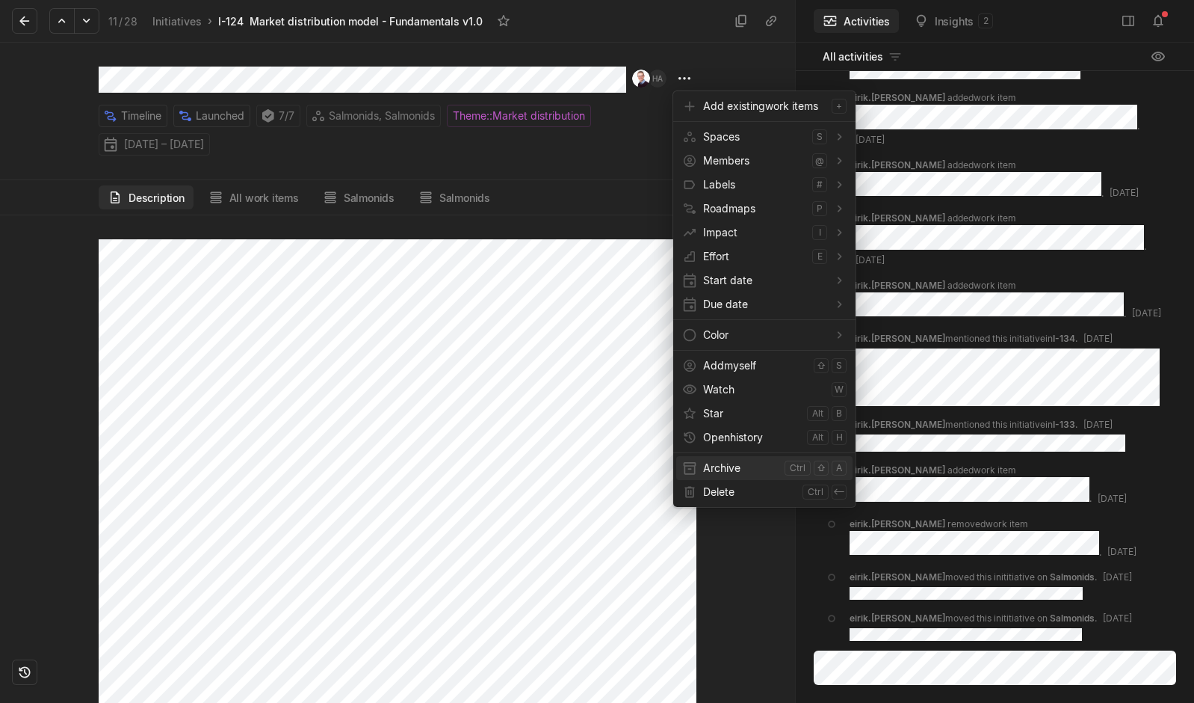
click at [723, 465] on span "Archive" at bounding box center [740, 468] width 75 height 24
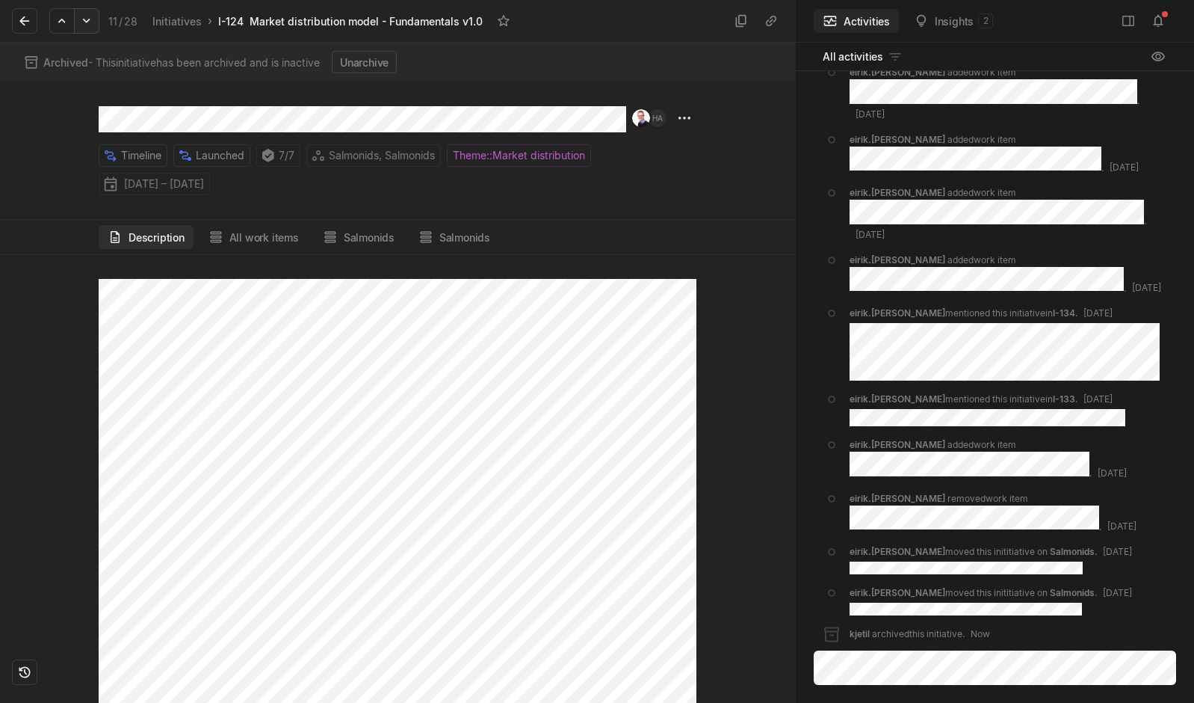
click at [81, 25] on icon at bounding box center [86, 20] width 15 height 15
click at [28, 16] on icon at bounding box center [24, 20] width 15 height 15
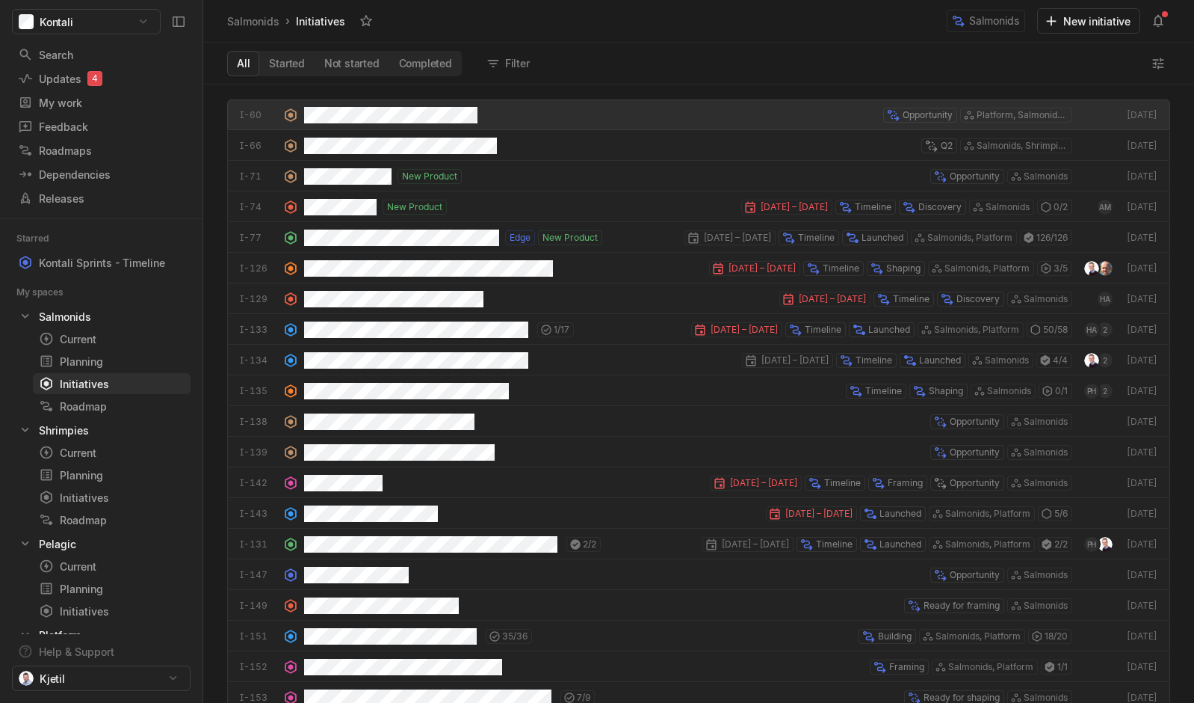
scroll to position [611, 984]
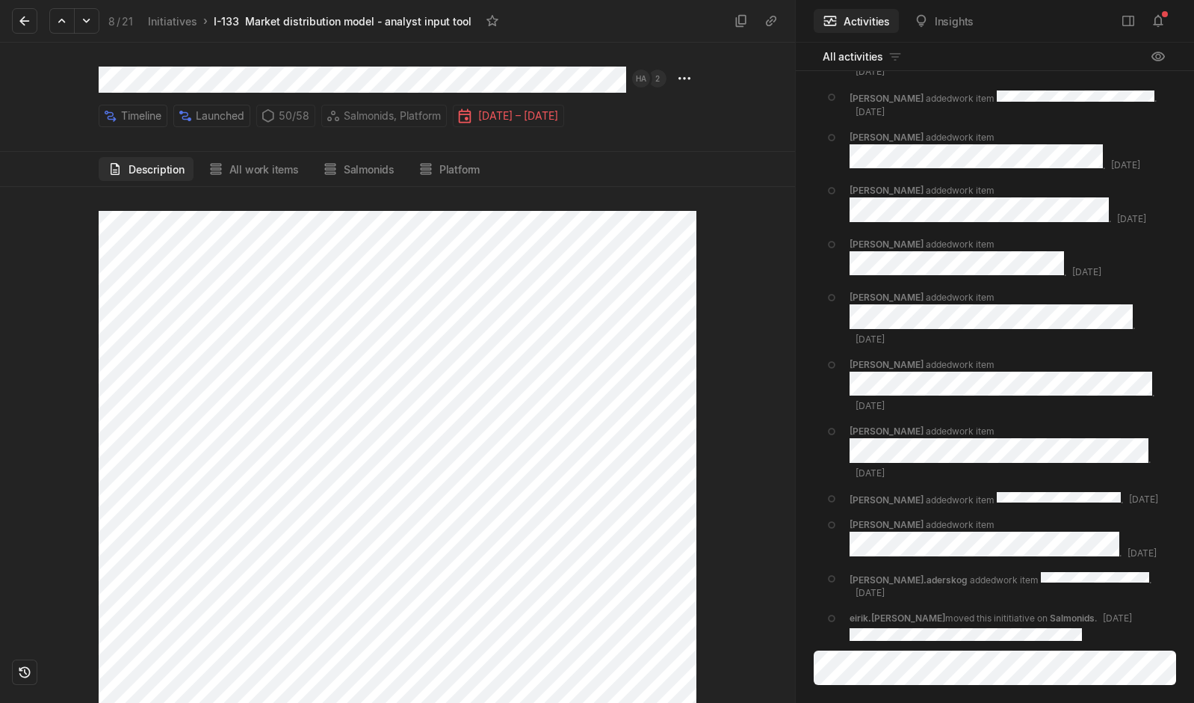
scroll to position [4931, 0]
click at [684, 81] on html "Kontali Search / Updates 4 g then u My work = Feedback g then f Roadmaps g then…" at bounding box center [597, 351] width 1194 height 703
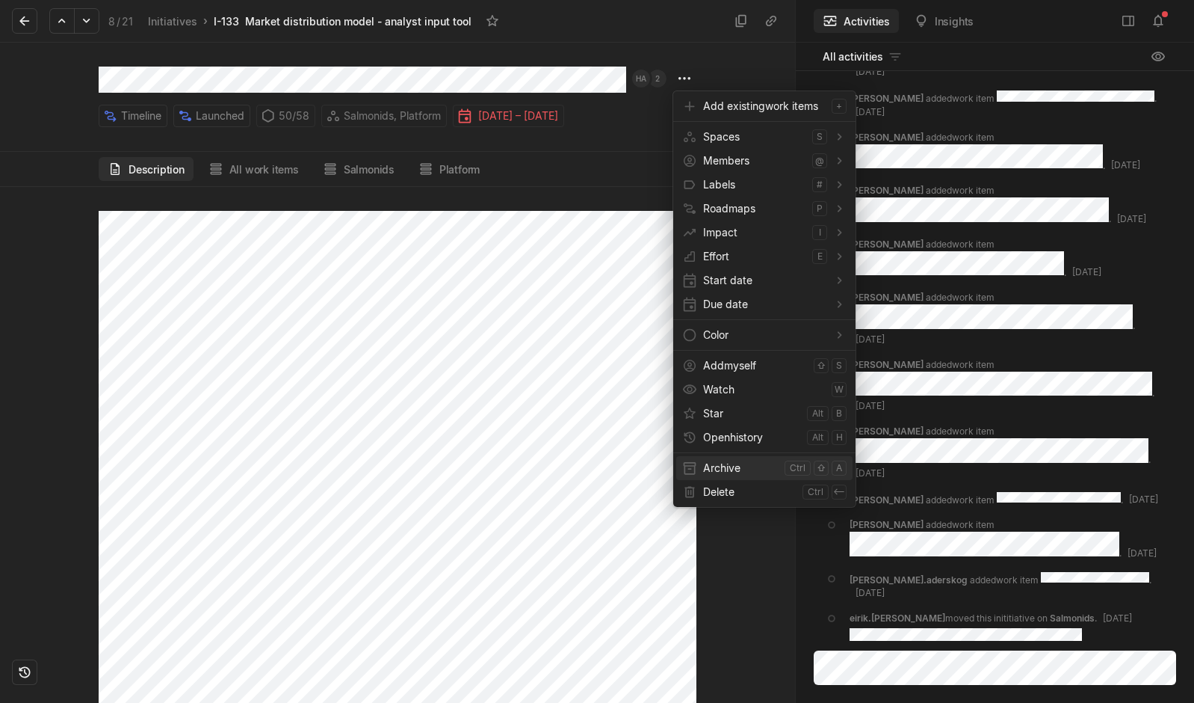
click at [736, 469] on span "Archive" at bounding box center [740, 468] width 75 height 24
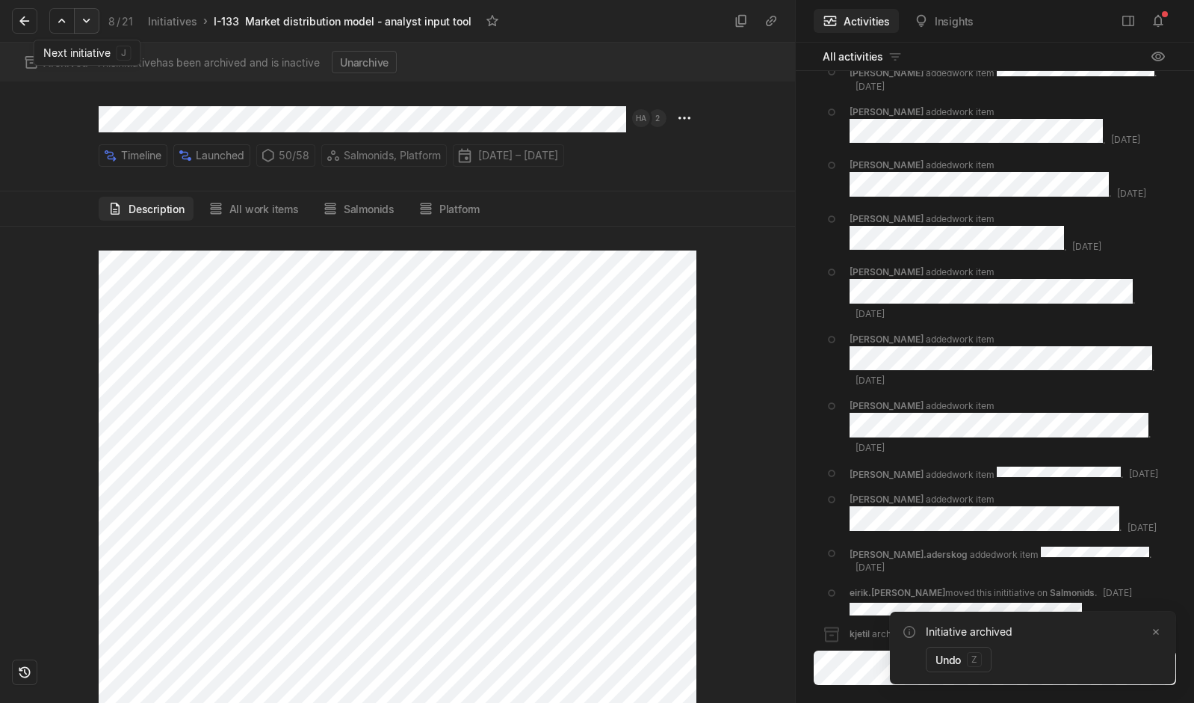
click at [86, 22] on icon at bounding box center [86, 21] width 7 height 4
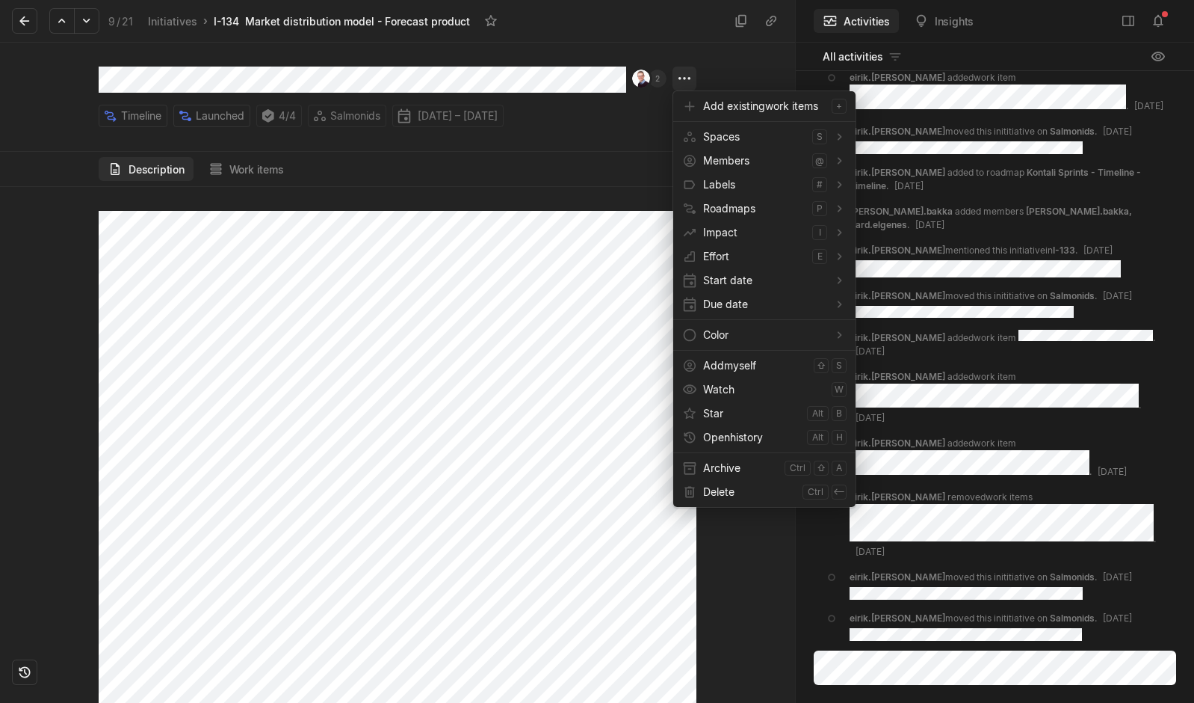
click at [688, 73] on html "Kontali Search / Updates 4 g then u My work = Feedback g then f Roadmaps g then…" at bounding box center [597, 351] width 1194 height 703
click at [709, 471] on span "Archive" at bounding box center [740, 468] width 75 height 24
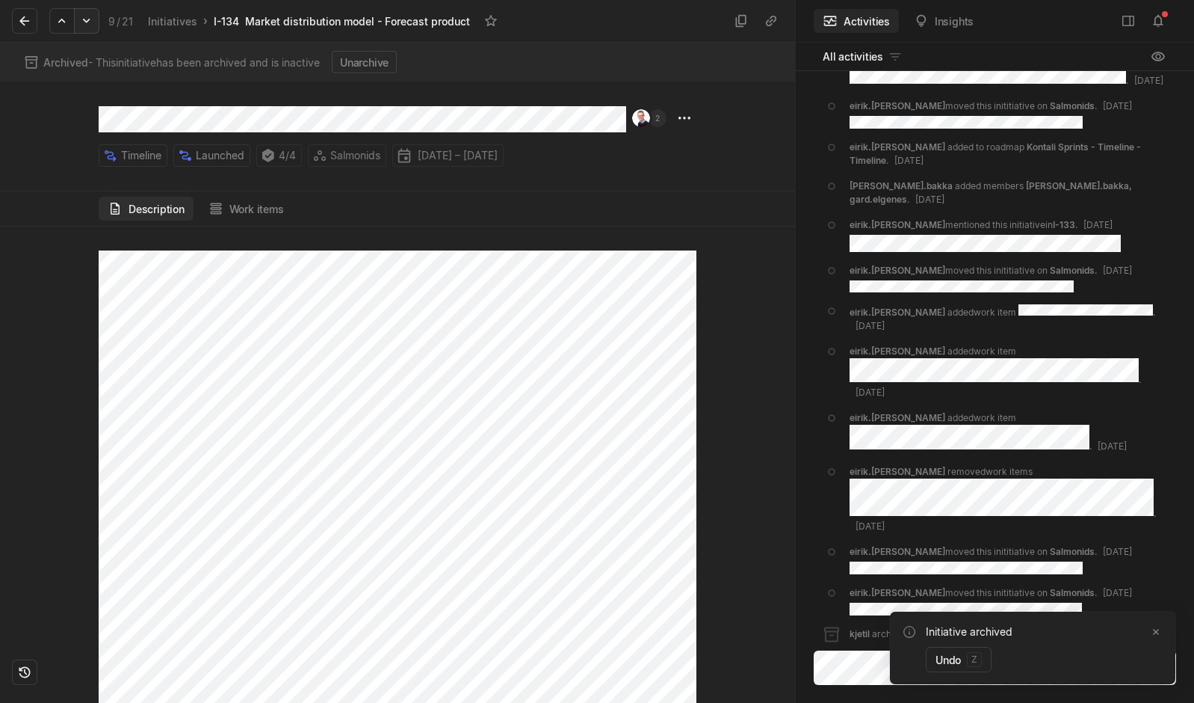
click at [84, 24] on icon at bounding box center [86, 20] width 15 height 15
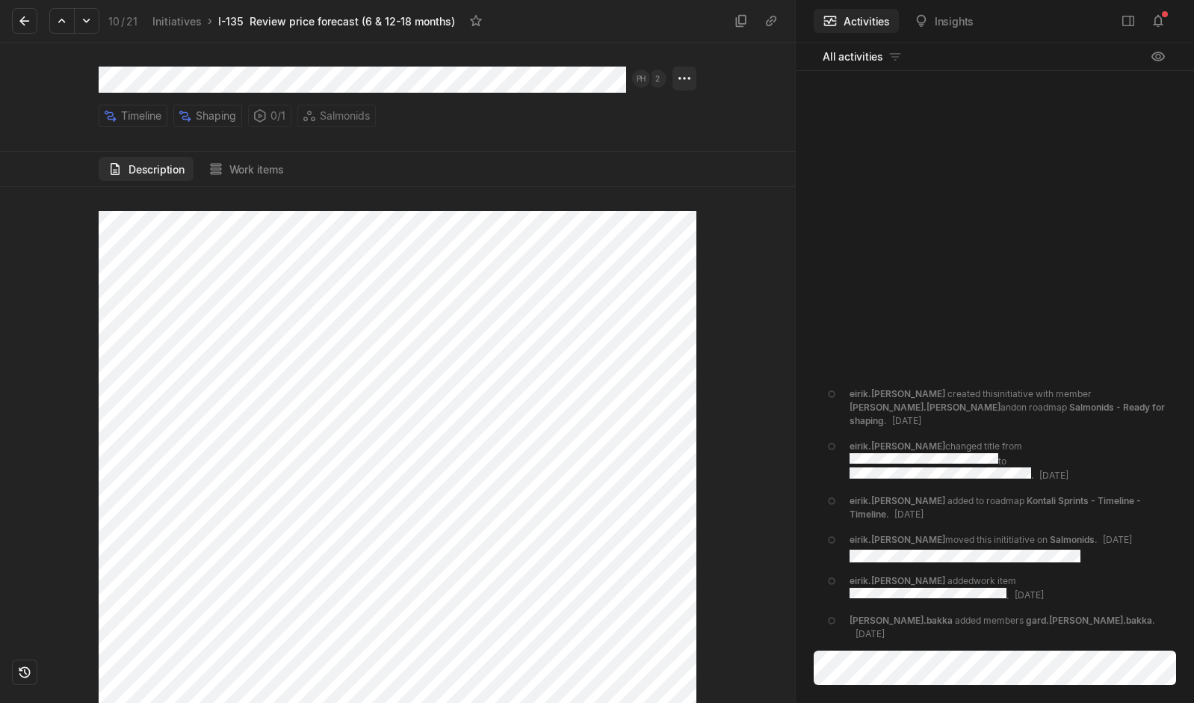
click at [688, 78] on html "Kontali Search / Updates 4 g then u My work = Feedback g then f Roadmaps g then…" at bounding box center [597, 351] width 1194 height 703
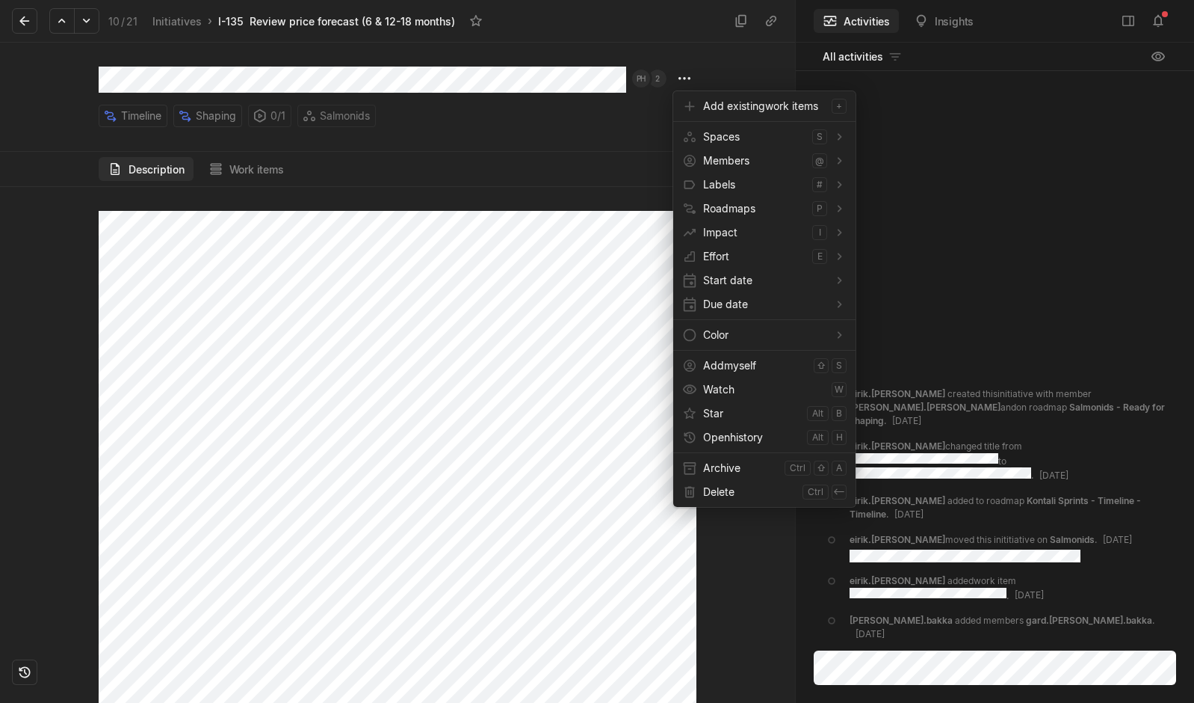
click at [287, 168] on html "Kontali Search / Updates 4 g then u My work = Feedback g then f Roadmaps g then…" at bounding box center [597, 351] width 1194 height 703
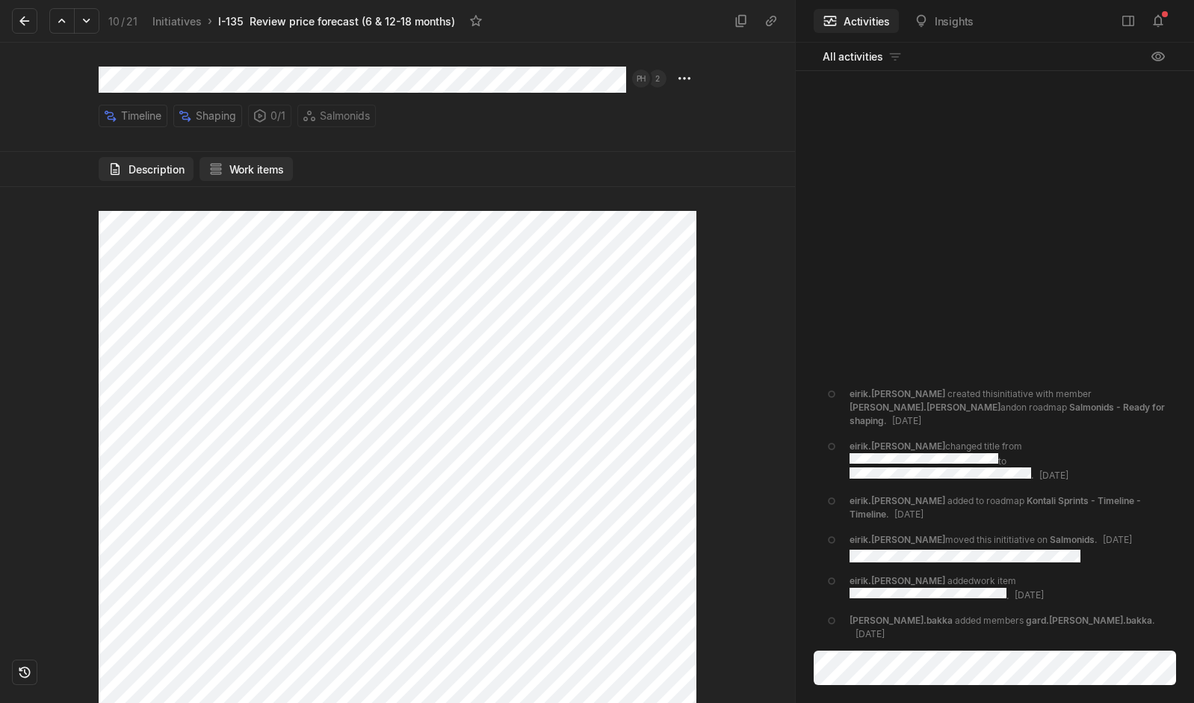
click at [286, 169] on button "Work items" at bounding box center [246, 169] width 93 height 24
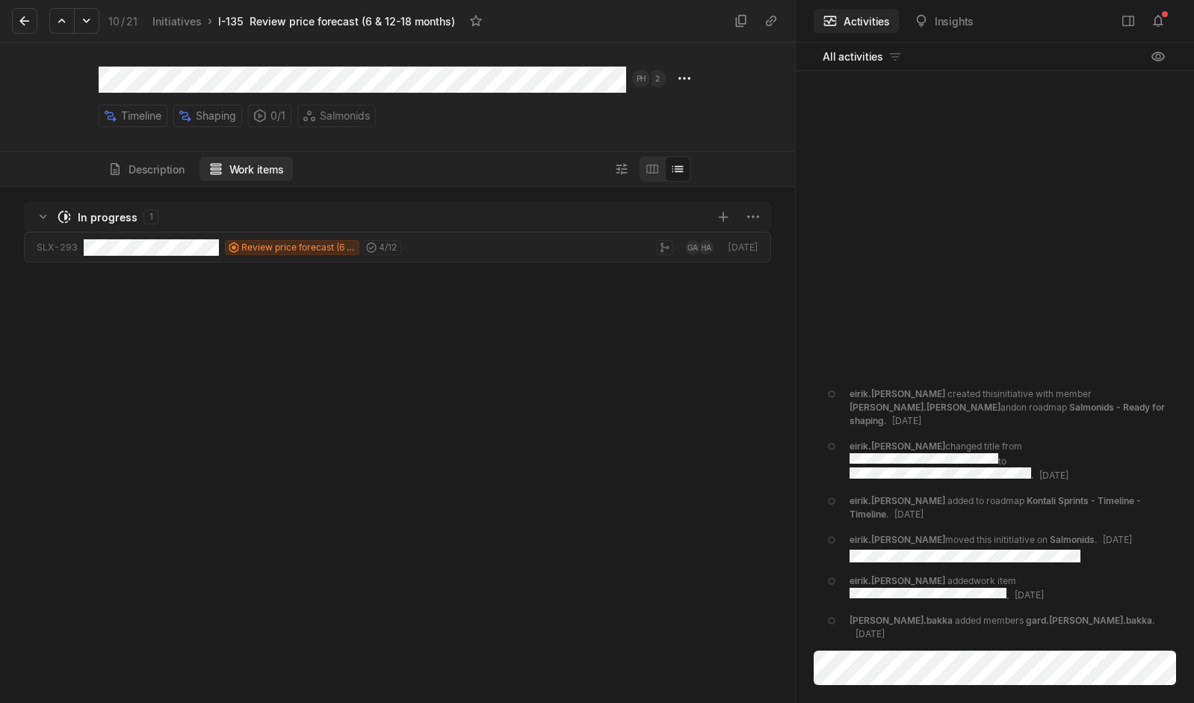
scroll to position [508, 788]
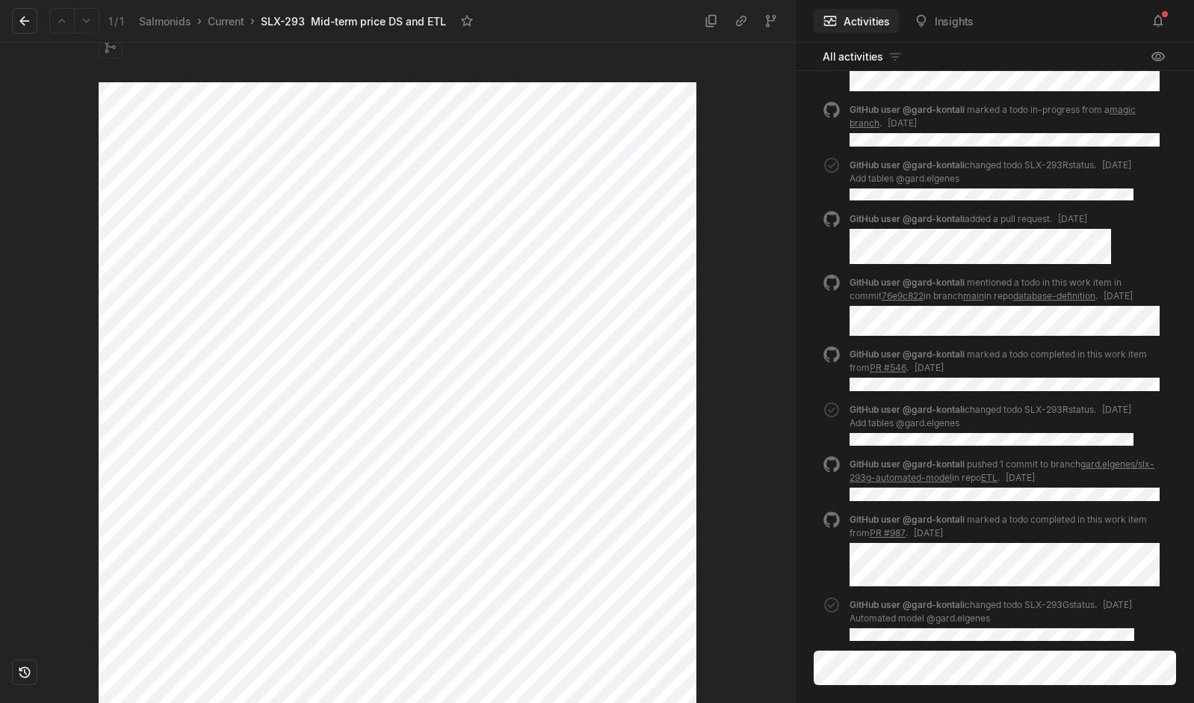
scroll to position [107, 0]
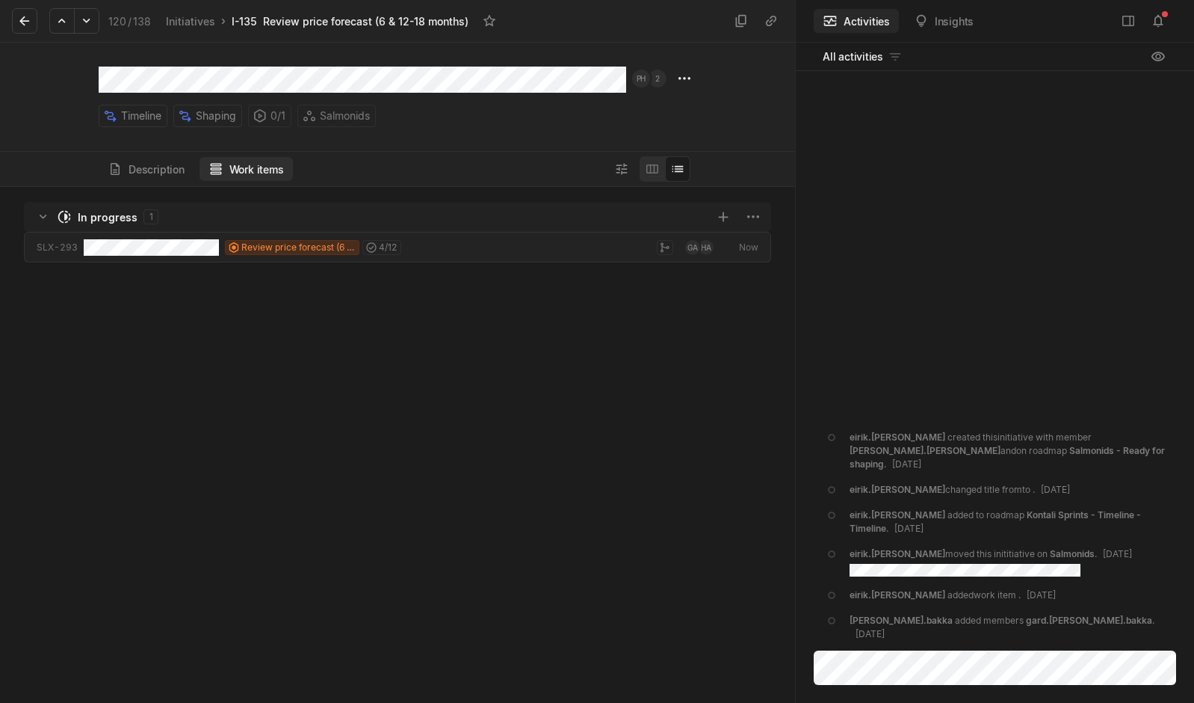
scroll to position [508, 788]
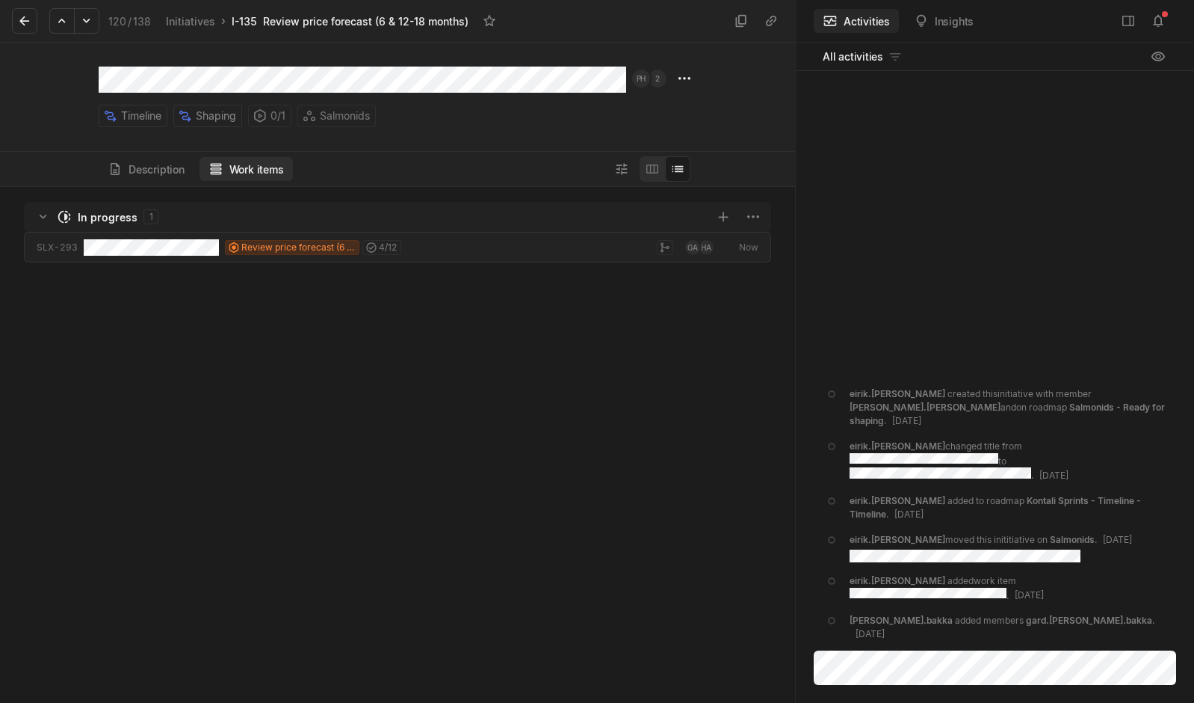
scroll to position [508, 788]
click at [686, 80] on html "Kontali Search / Updates 4 g then u My work = Feedback g then f Roadmaps g then…" at bounding box center [597, 351] width 1194 height 703
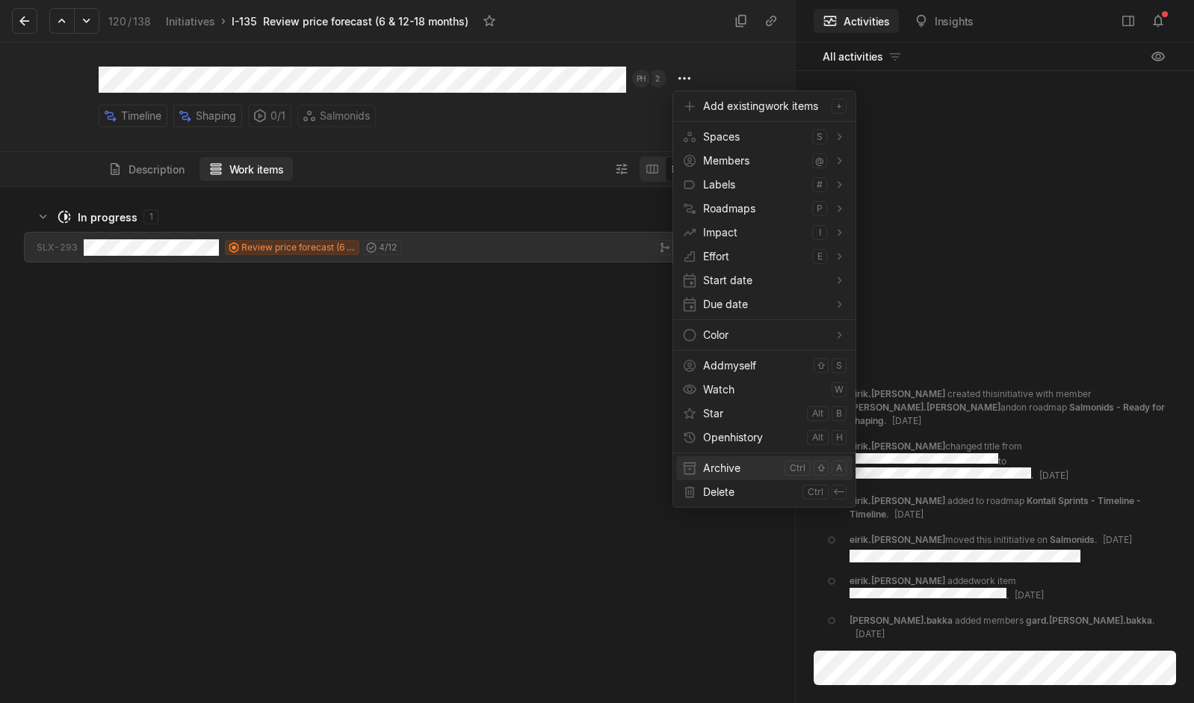
click at [709, 463] on span "Archive" at bounding box center [740, 468] width 75 height 24
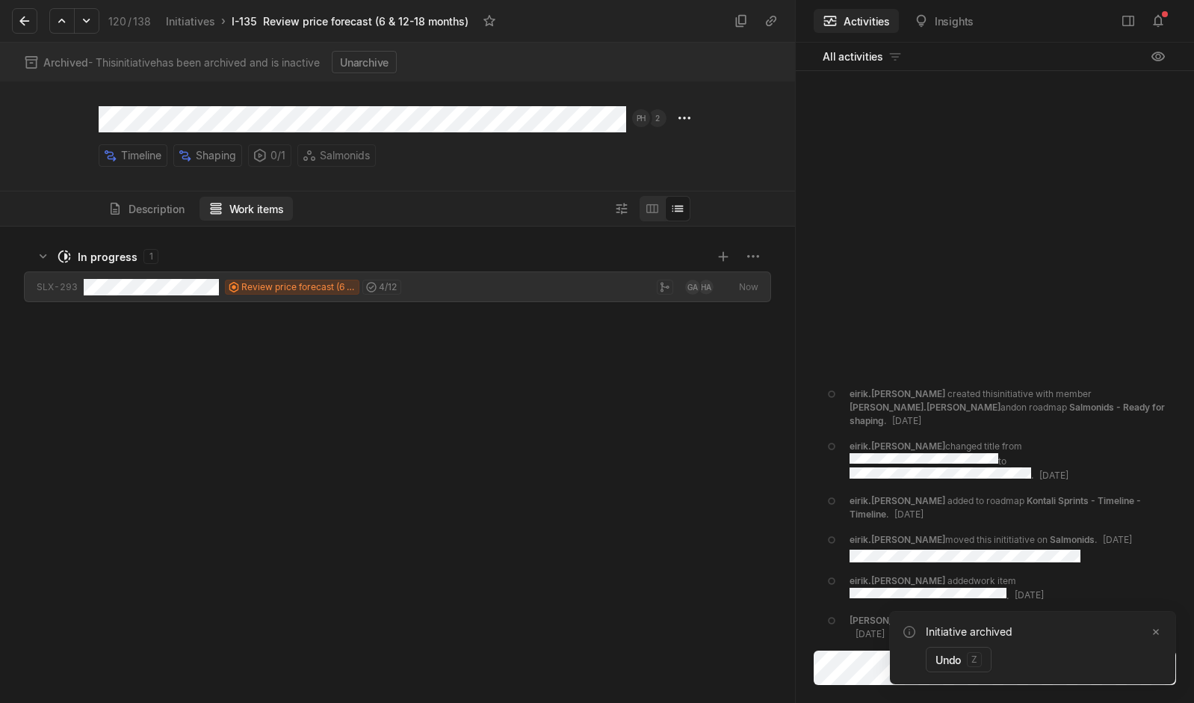
scroll to position [469, 788]
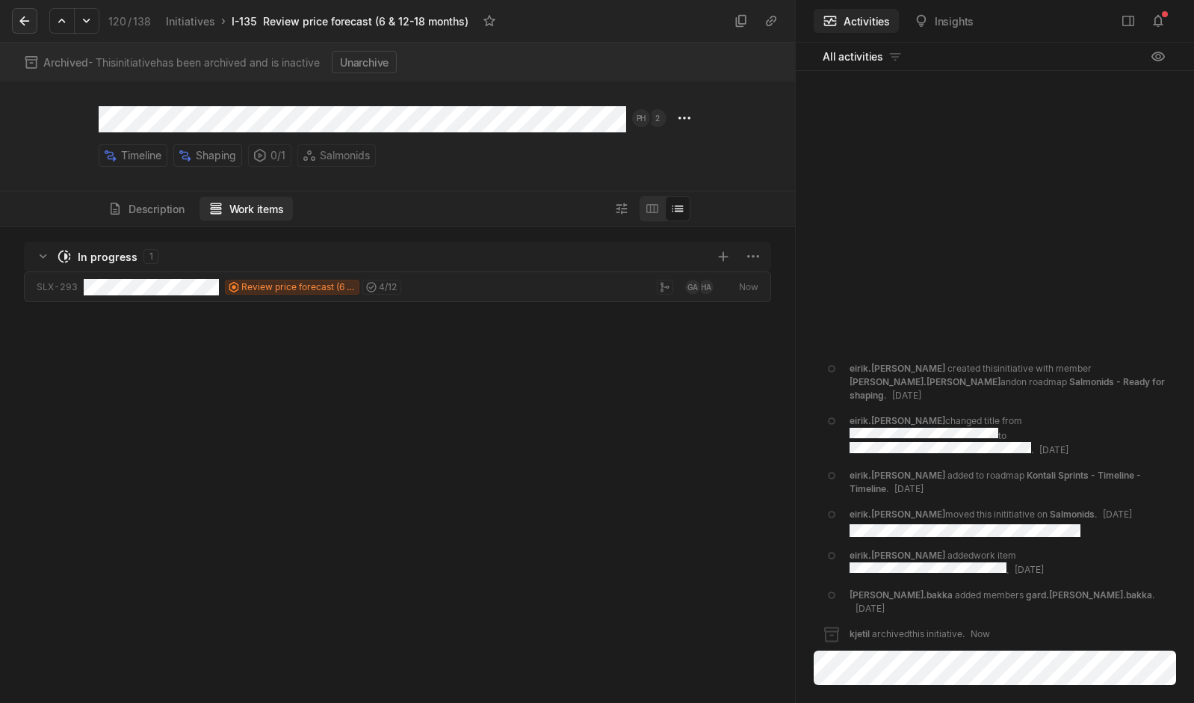
click at [31, 21] on icon at bounding box center [24, 20] width 15 height 15
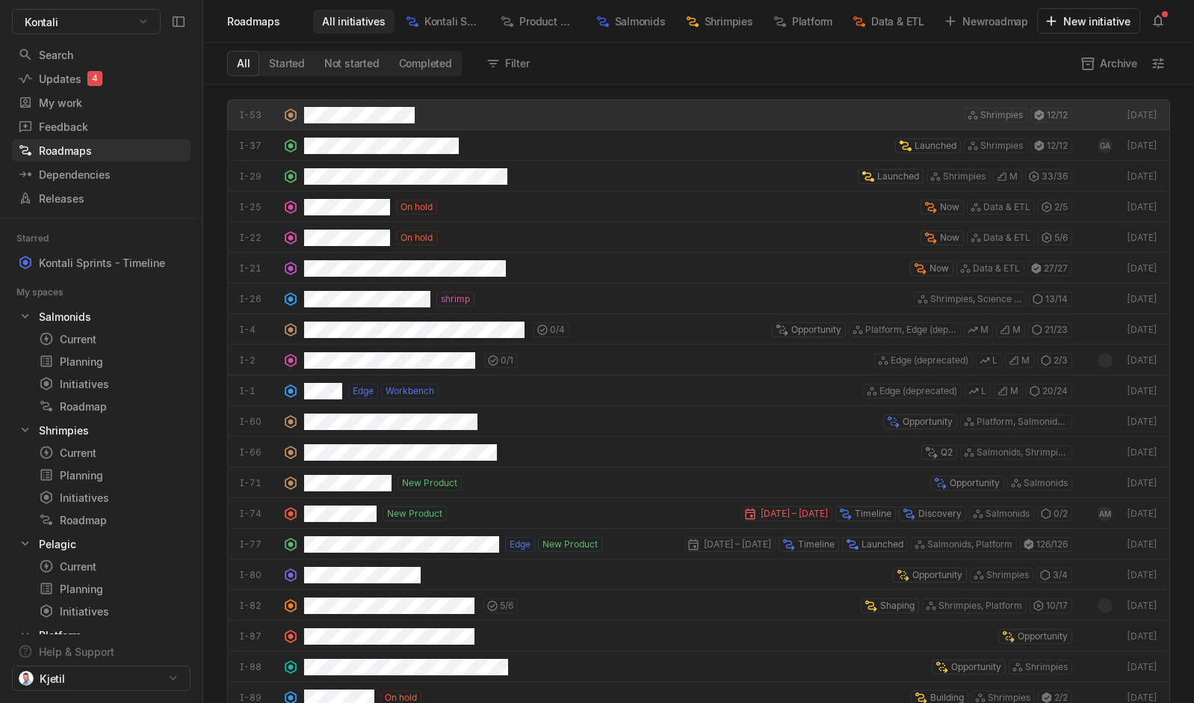
scroll to position [611, 984]
click at [623, 20] on span "Salmonids" at bounding box center [640, 21] width 51 height 16
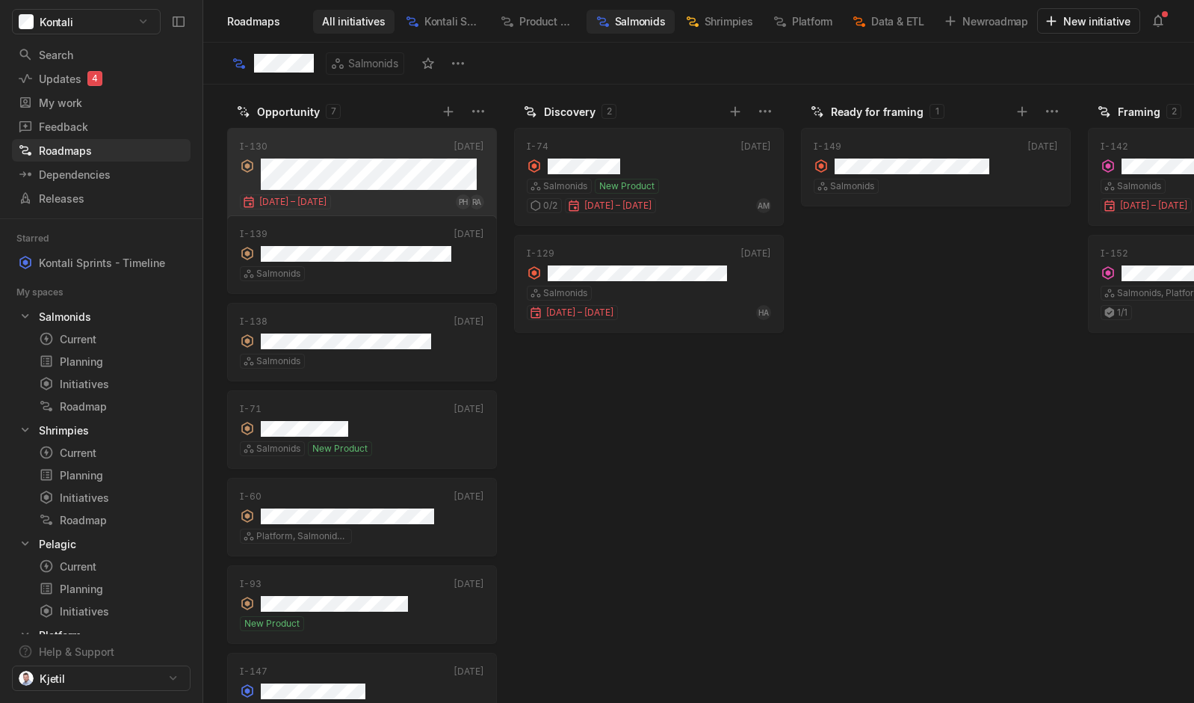
click at [365, 19] on span "All initiatives" at bounding box center [354, 21] width 64 height 16
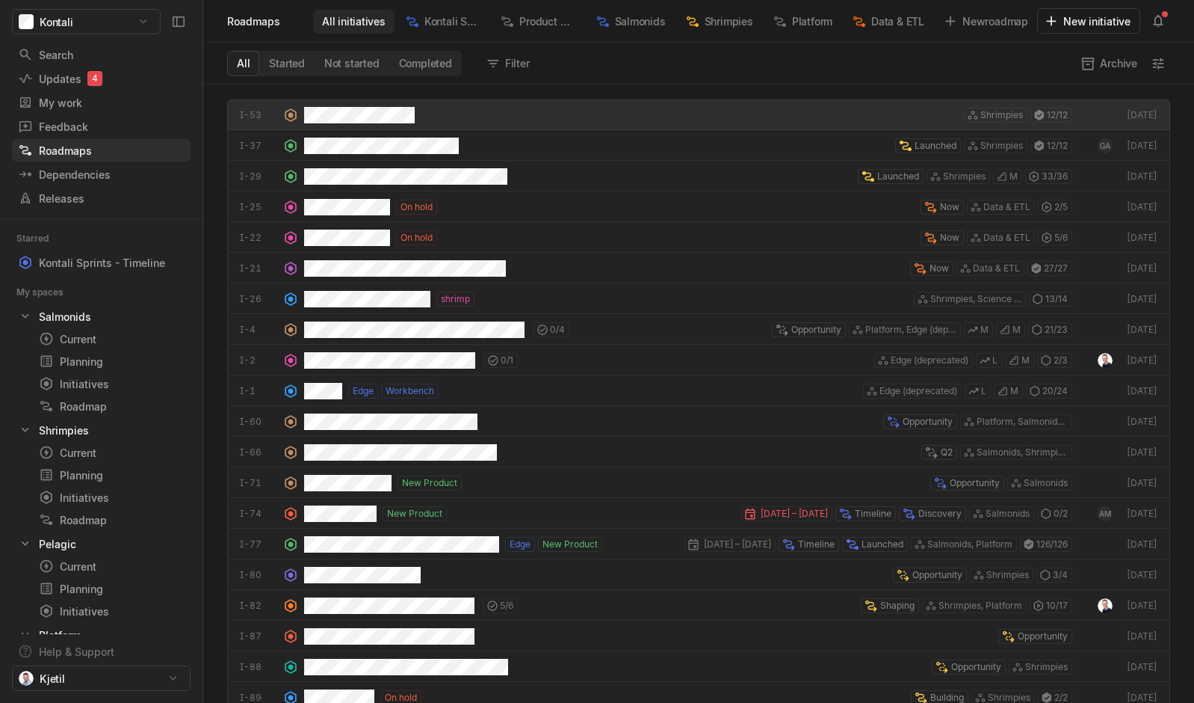
scroll to position [611, 984]
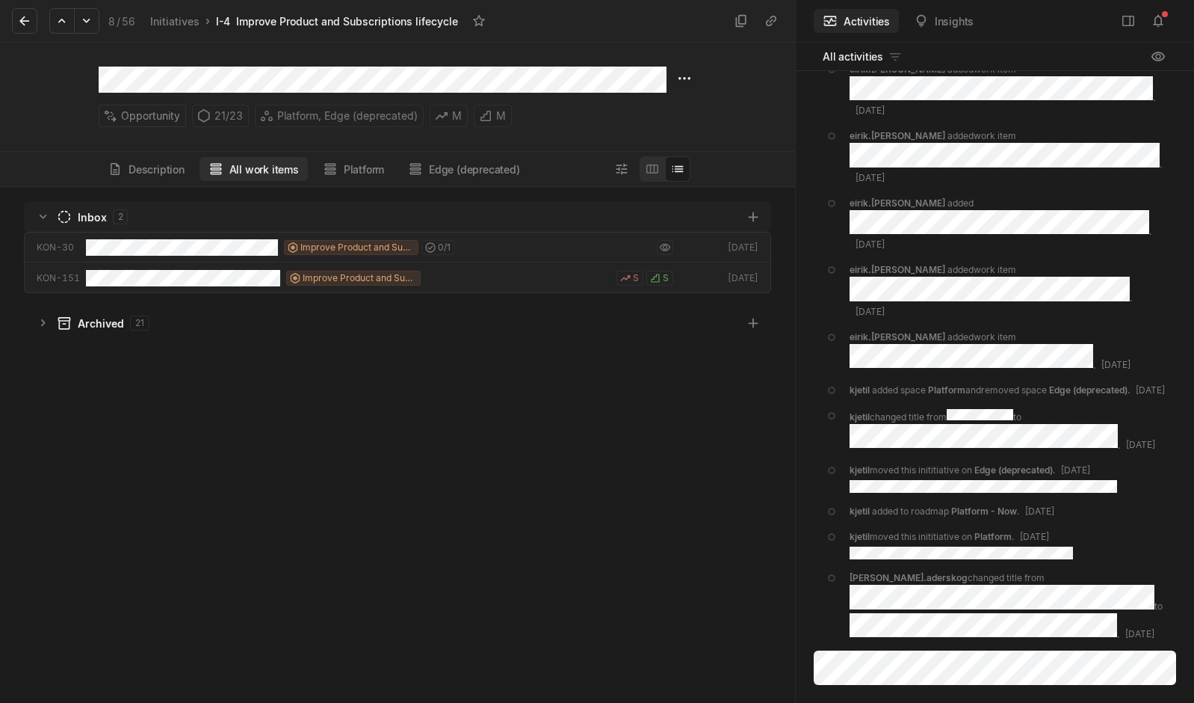
scroll to position [508, 788]
click at [152, 164] on button "Description" at bounding box center [146, 169] width 95 height 24
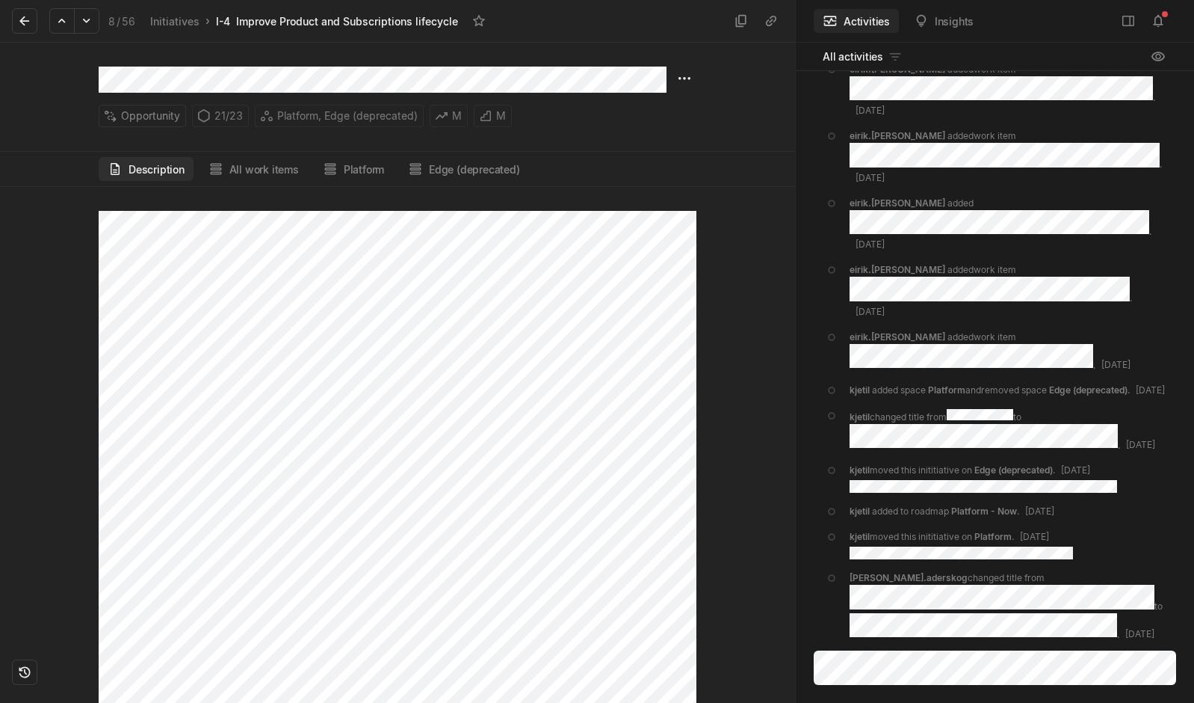
scroll to position [352, 0]
click at [249, 168] on button "All work items" at bounding box center [254, 169] width 108 height 24
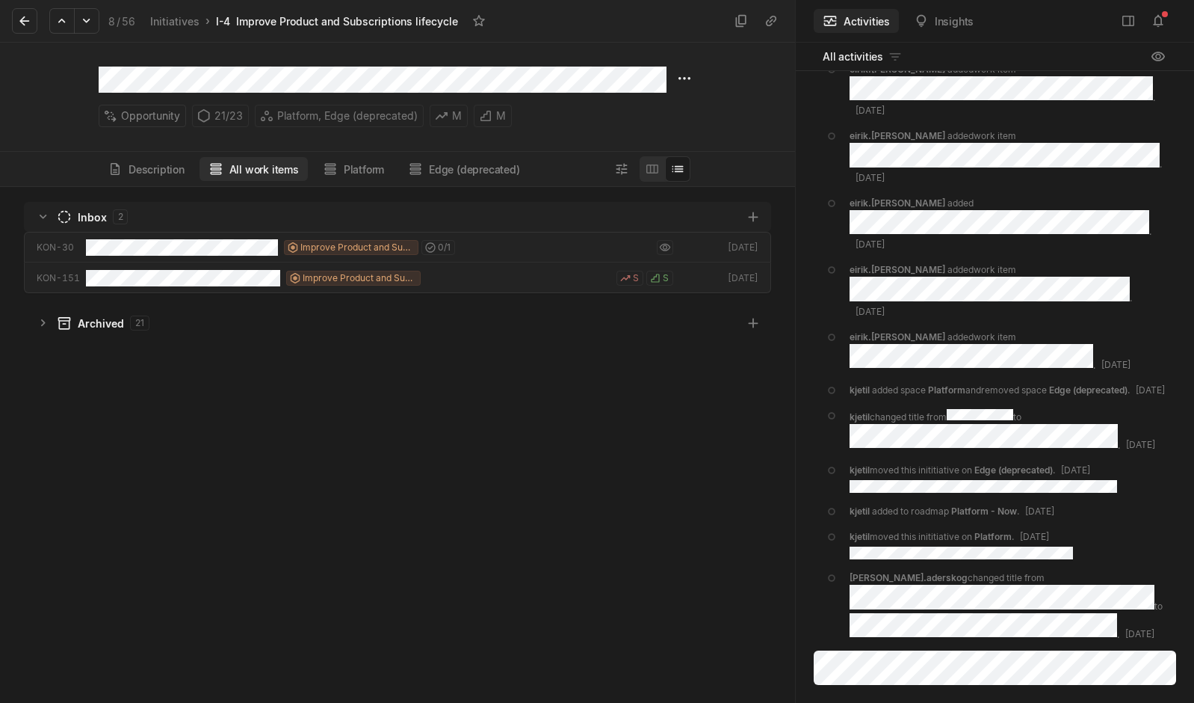
scroll to position [508, 788]
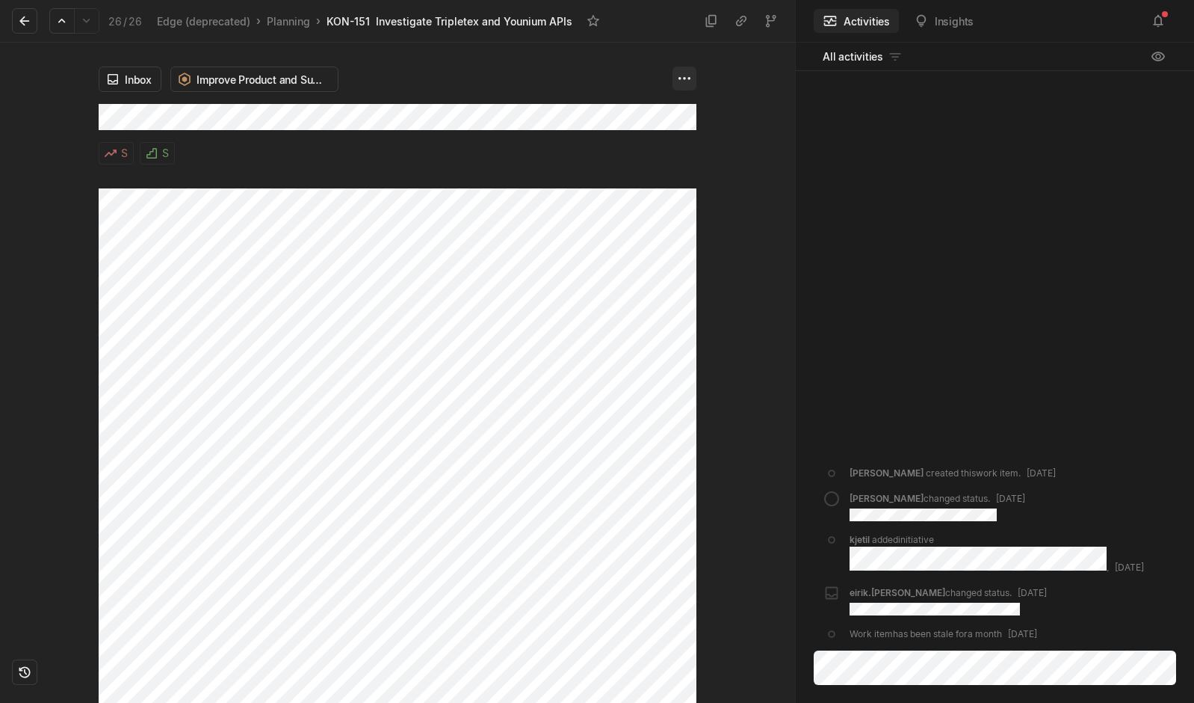
click at [685, 79] on html "Kontali Search / Updates 4 g then u My work = Feedback g then f Roadmaps g then…" at bounding box center [597, 351] width 1194 height 703
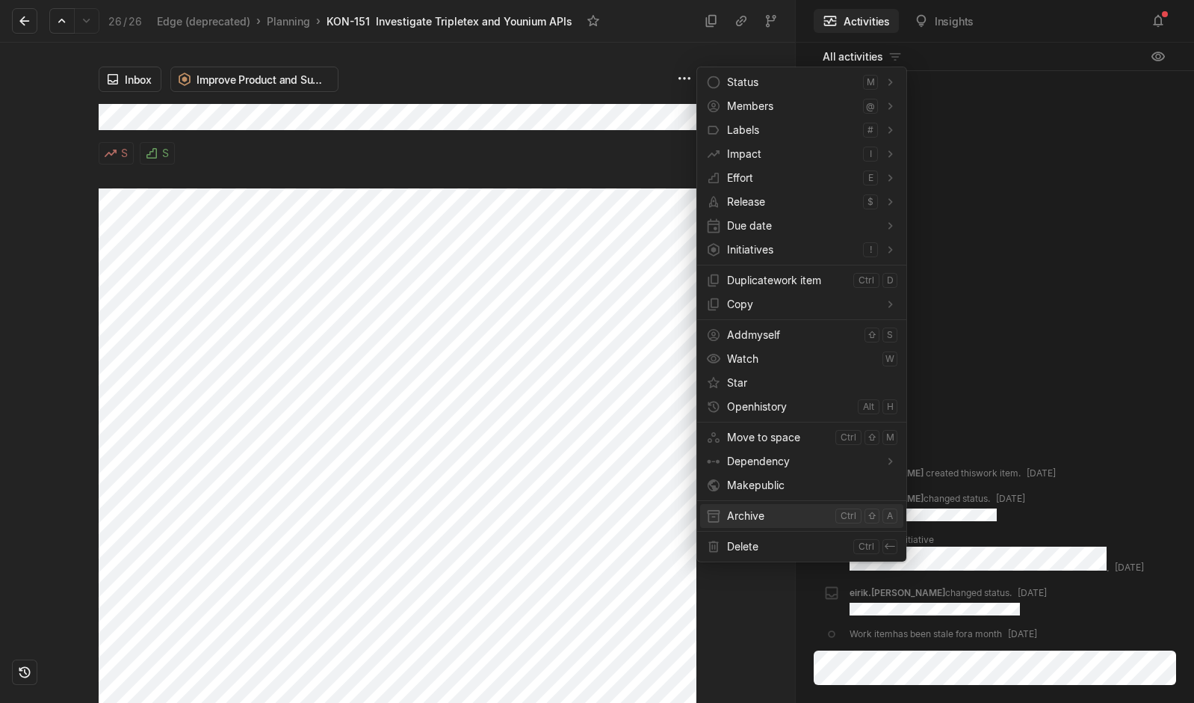
click at [759, 522] on span "Archive" at bounding box center [778, 516] width 102 height 24
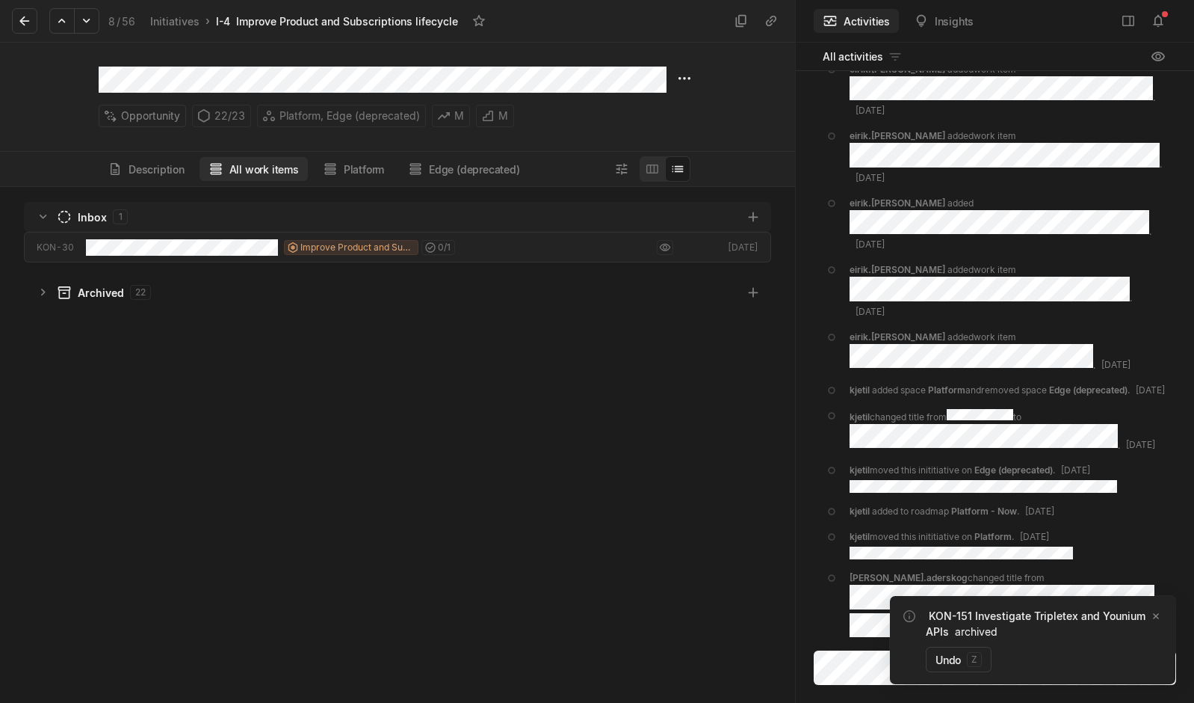
scroll to position [508, 788]
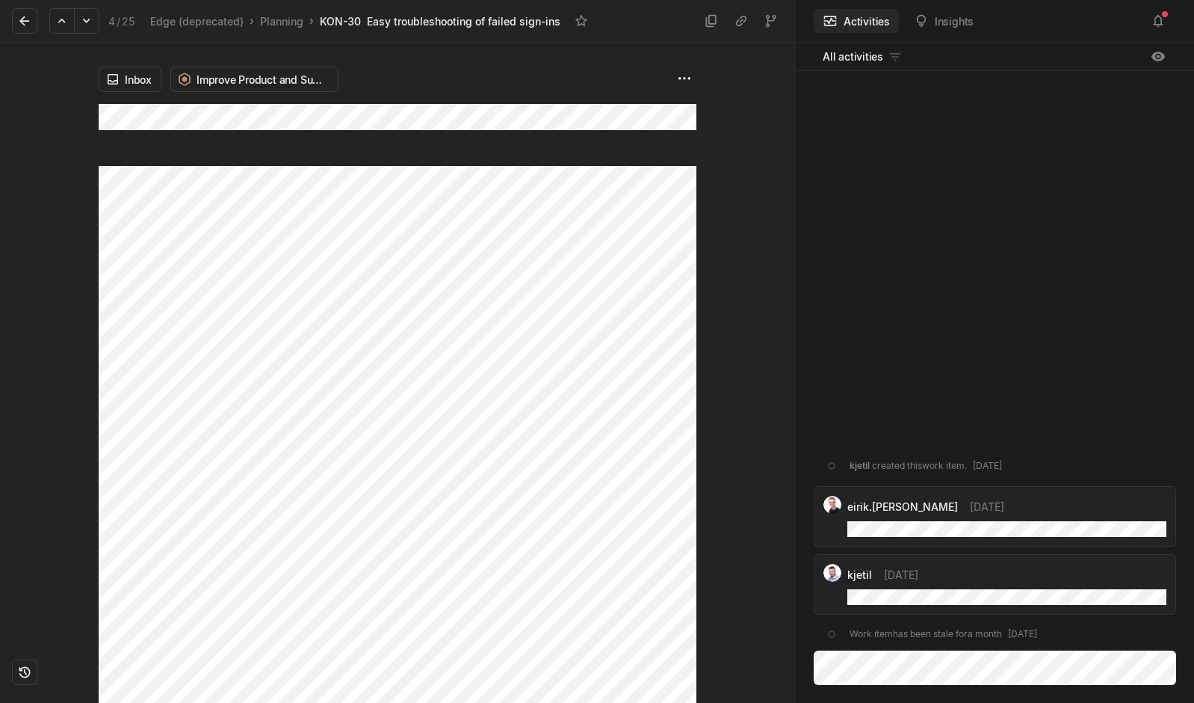
click at [309, 208] on div "Inbox Improve Product and Subscriptions lifecycle" at bounding box center [398, 373] width 598 height 660
click at [75, 126] on div "Inbox Improve Product and Subscriptions lifecycle" at bounding box center [397, 373] width 795 height 660
click at [194, 118] on body "Kontali Search / Updates 4 g then u My work = Feedback g then f Roadmaps g then…" at bounding box center [597, 351] width 1194 height 703
click at [679, 76] on html "Kontali Search / Updates 4 g then u My work = Feedback g then f Roadmaps g then…" at bounding box center [597, 351] width 1194 height 703
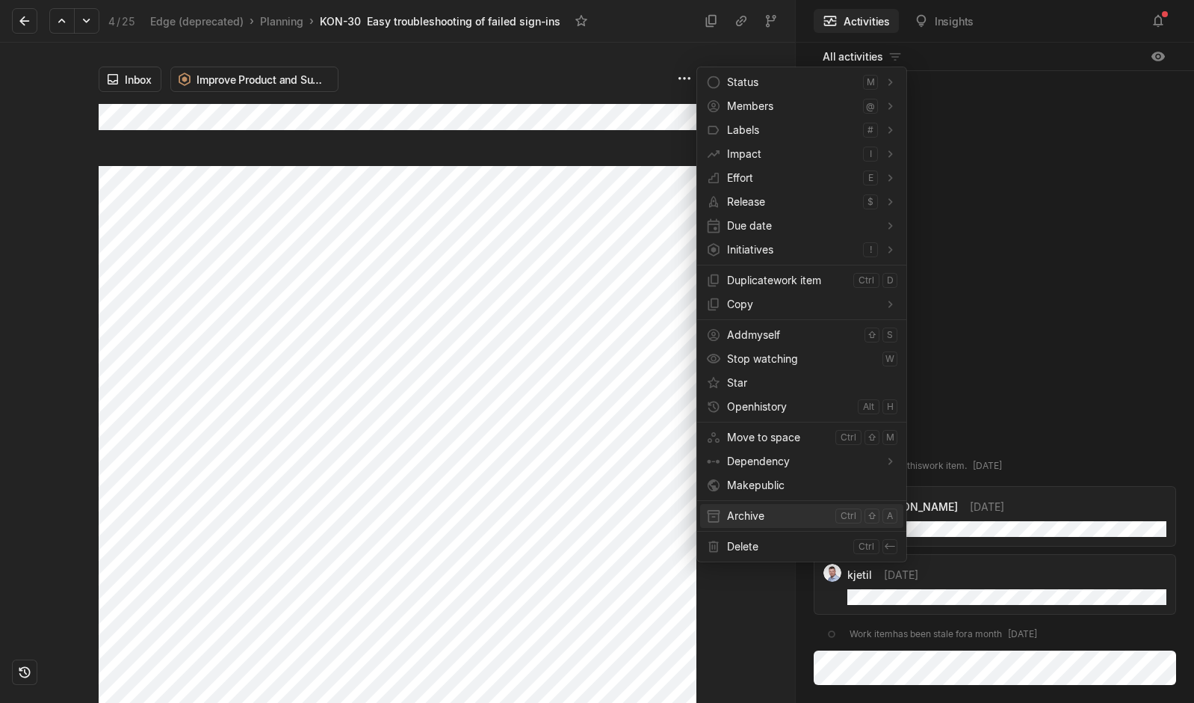
click at [749, 511] on span "Archive" at bounding box center [778, 516] width 102 height 24
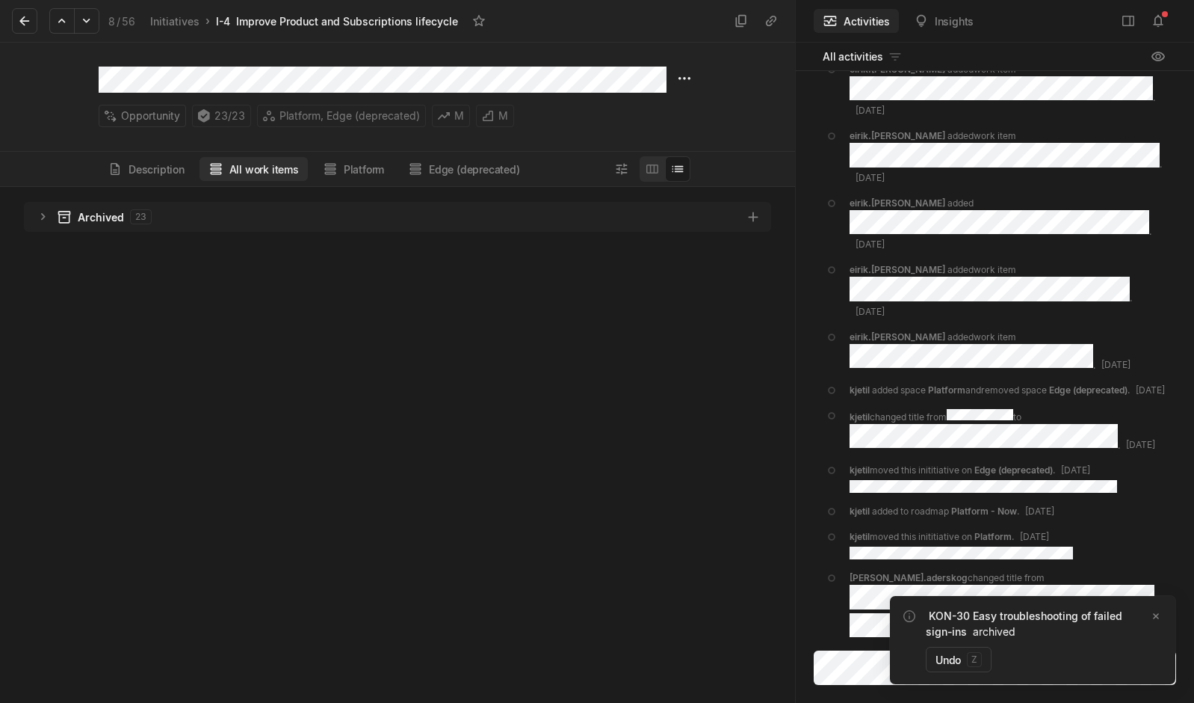
scroll to position [508, 788]
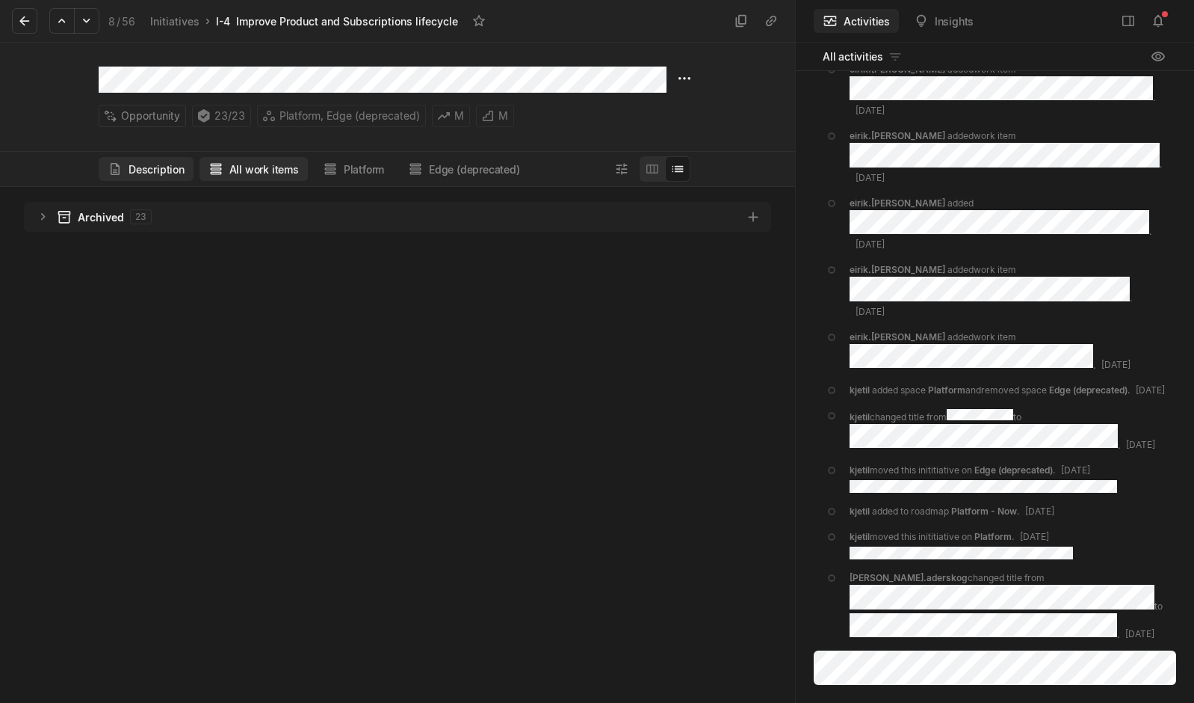
click at [153, 173] on button "Description" at bounding box center [146, 169] width 95 height 24
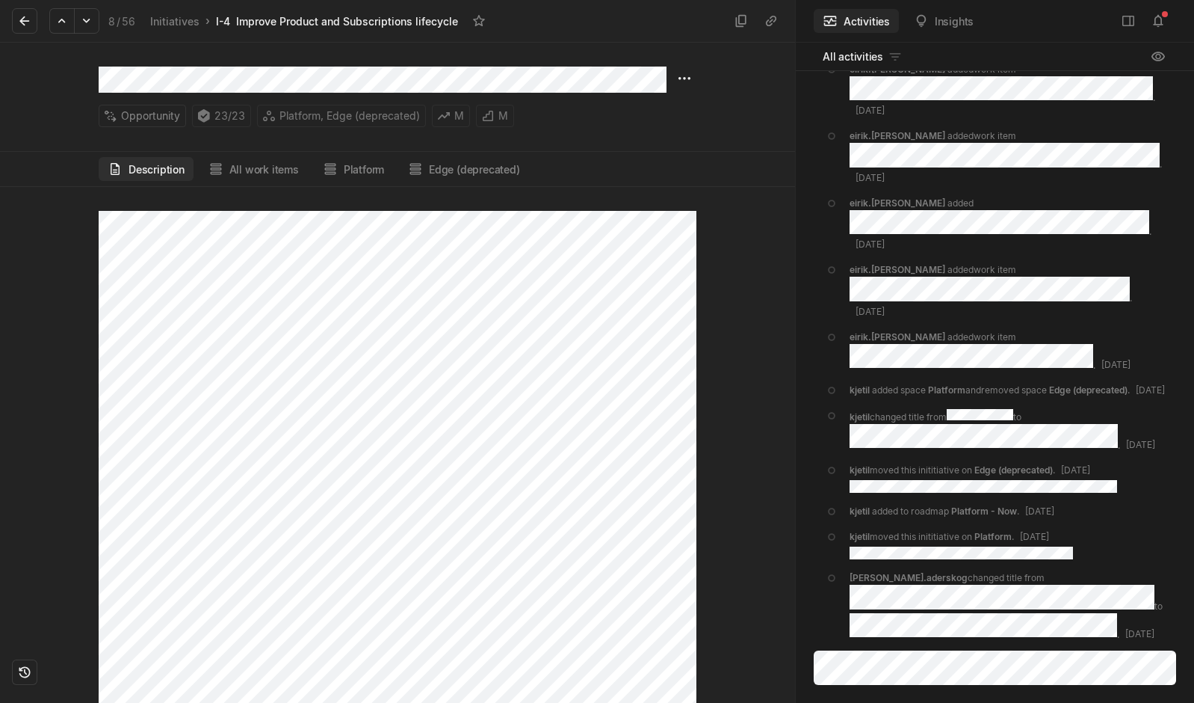
scroll to position [0, 0]
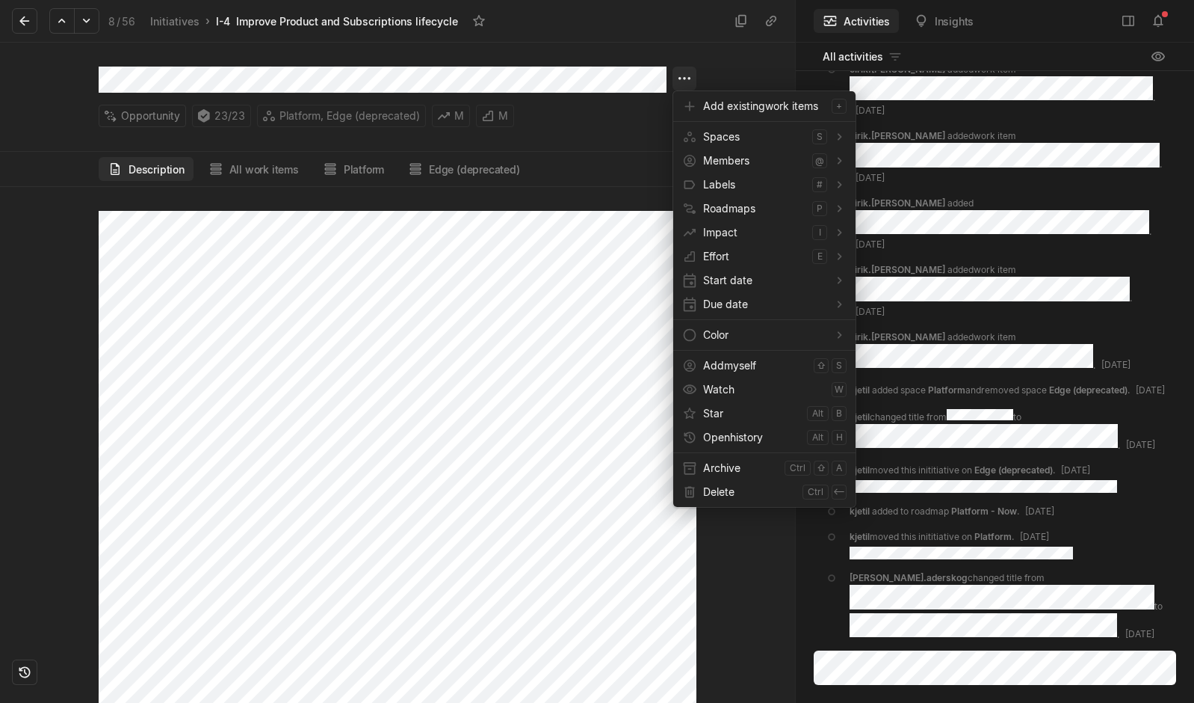
click at [688, 76] on html "Kontali Search / Updates 4 g then u My work = Feedback g then f Roadmaps g then…" at bounding box center [597, 351] width 1194 height 703
click at [721, 469] on span "Archive" at bounding box center [740, 468] width 75 height 24
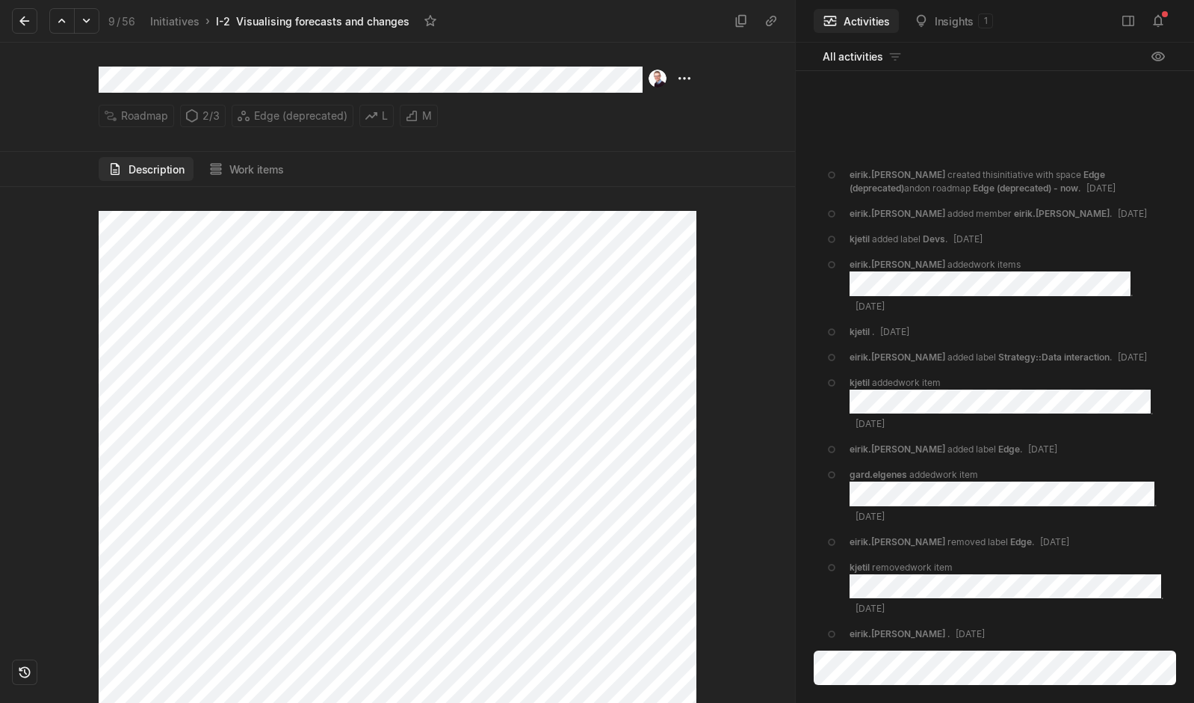
scroll to position [513, 0]
click at [245, 168] on button "Work items" at bounding box center [246, 169] width 93 height 24
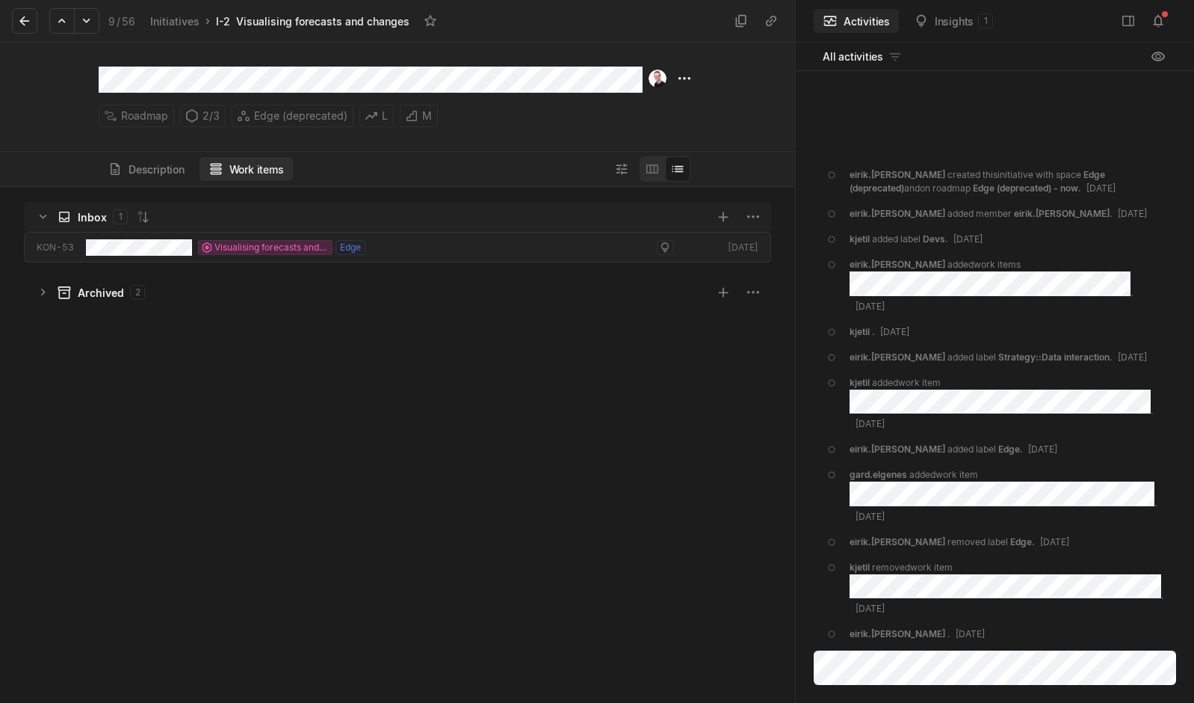
scroll to position [508, 788]
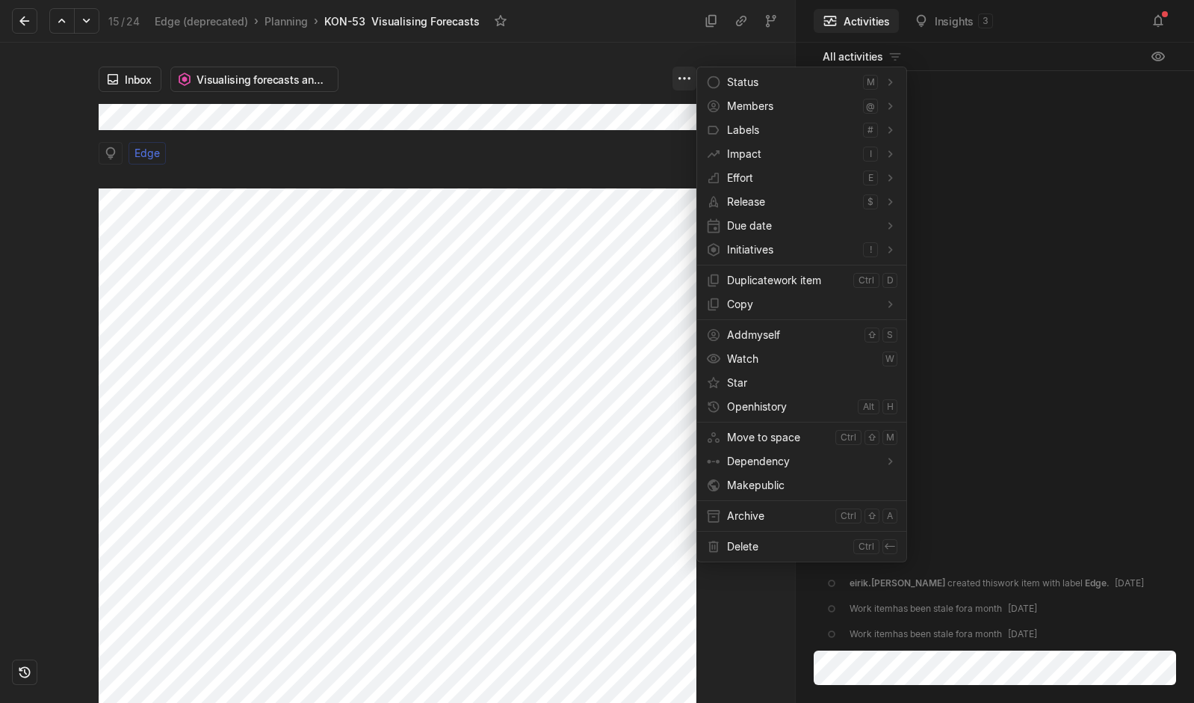
click at [690, 75] on html "Kontali Search / Updates 4 g then u My work = Feedback g then f Roadmaps g then…" at bounding box center [597, 351] width 1194 height 703
click at [744, 514] on span "Archive" at bounding box center [778, 516] width 102 height 24
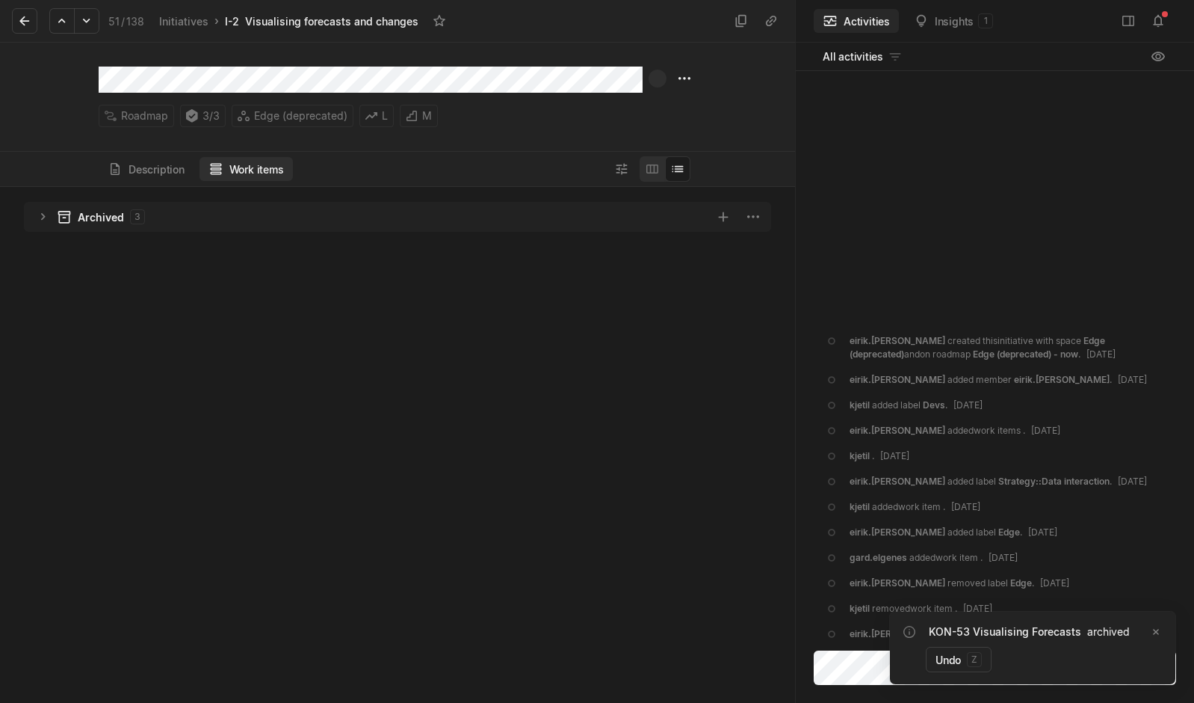
scroll to position [508, 788]
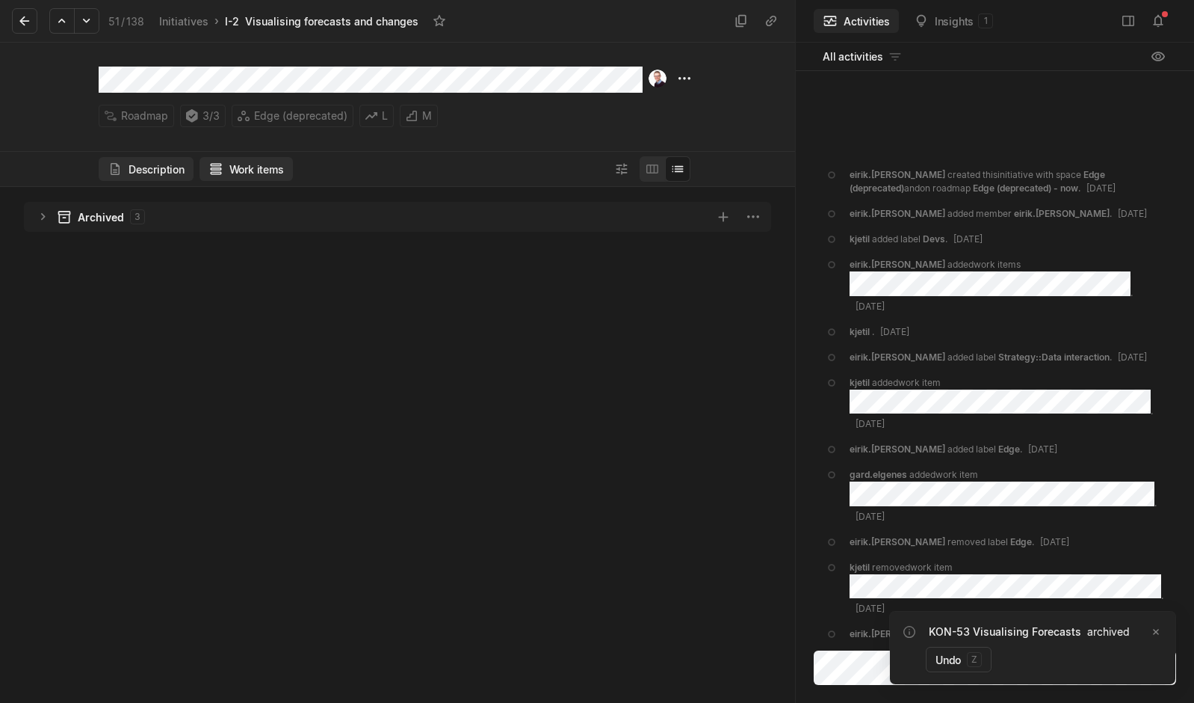
click at [146, 169] on button "Description" at bounding box center [146, 169] width 95 height 24
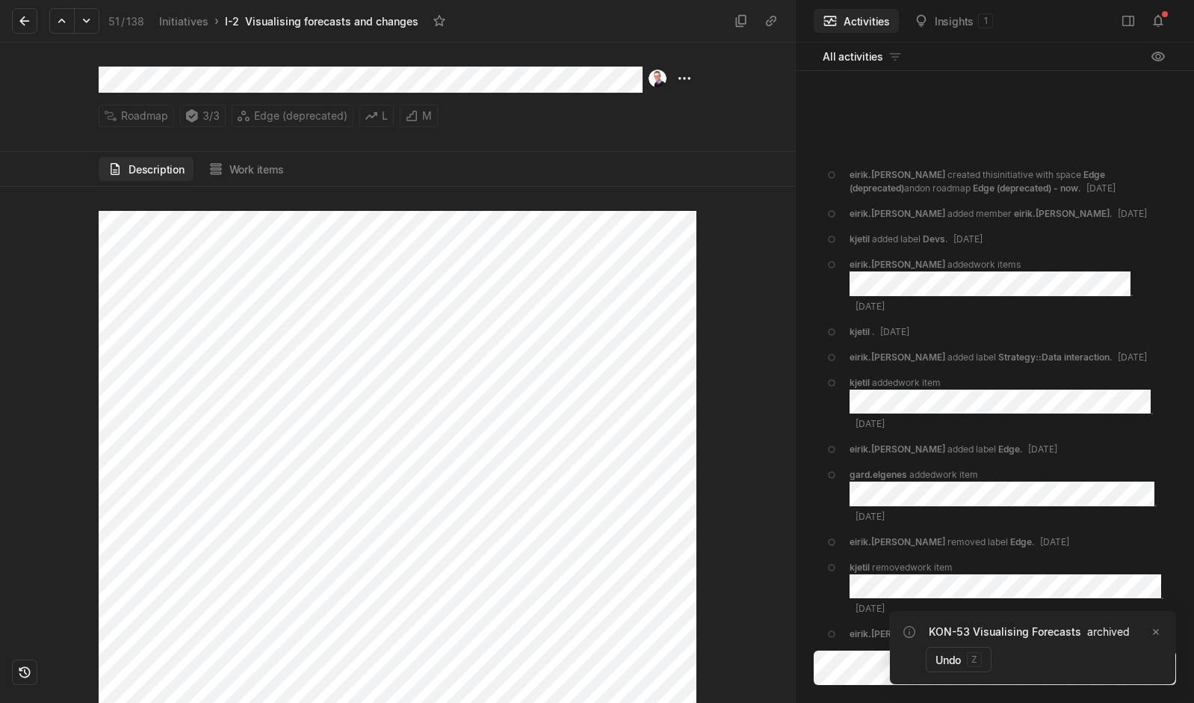
scroll to position [513, 0]
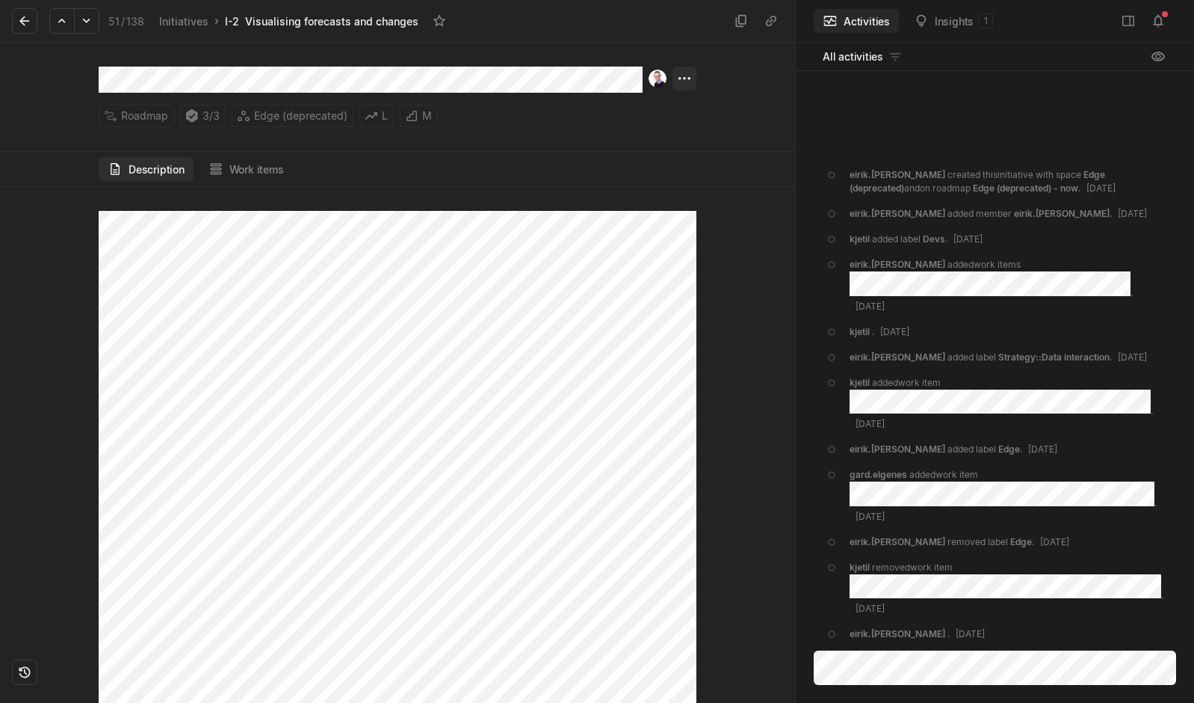
click at [677, 74] on html "Kontali Search / Updates 4 g then u My work = Feedback g then f Roadmaps g then…" at bounding box center [597, 351] width 1194 height 703
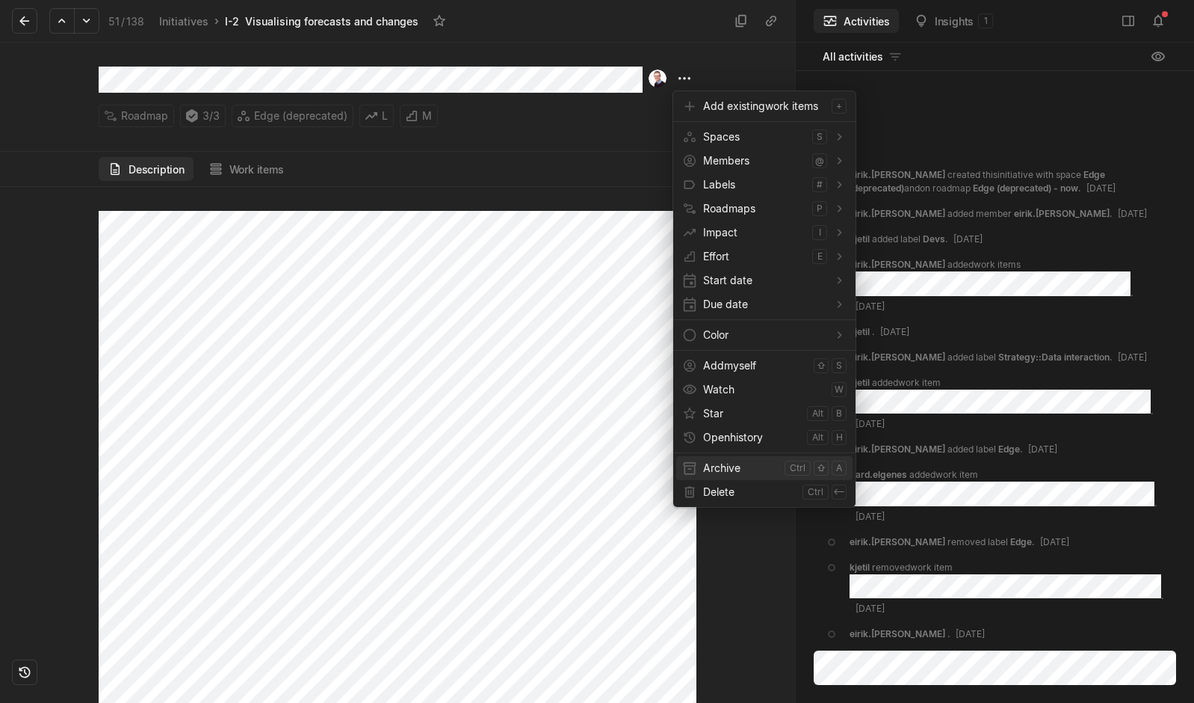
click at [723, 469] on span "Archive" at bounding box center [740, 468] width 75 height 24
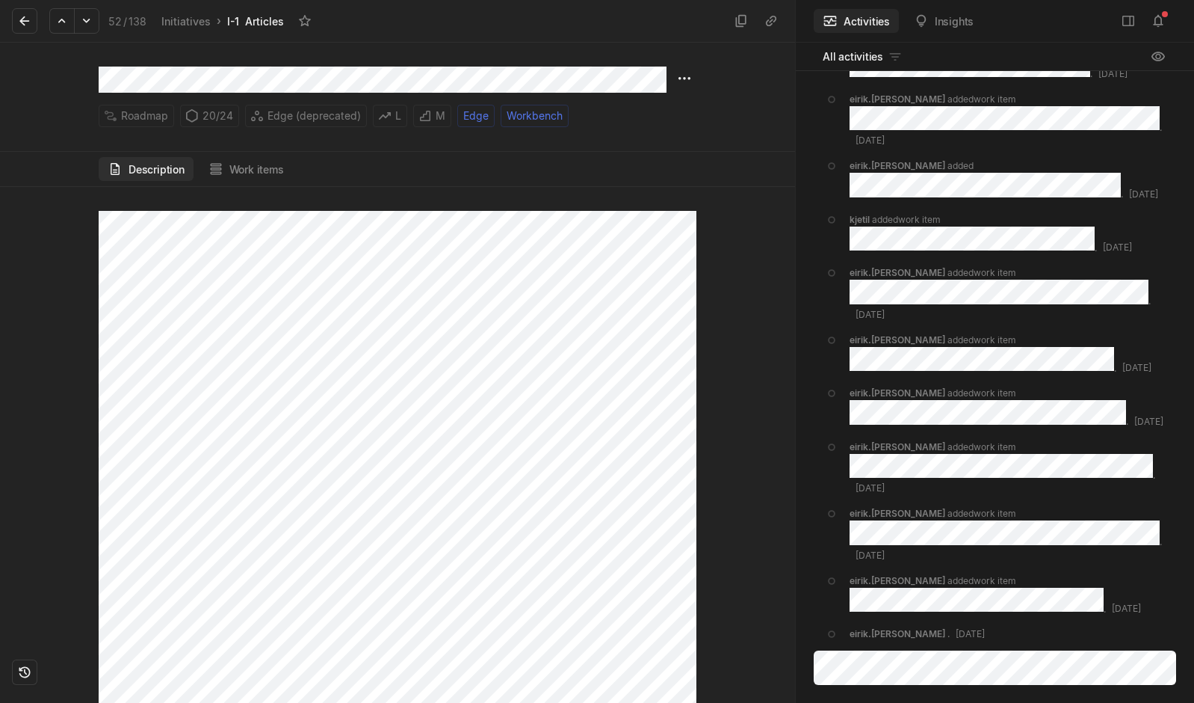
scroll to position [230, 0]
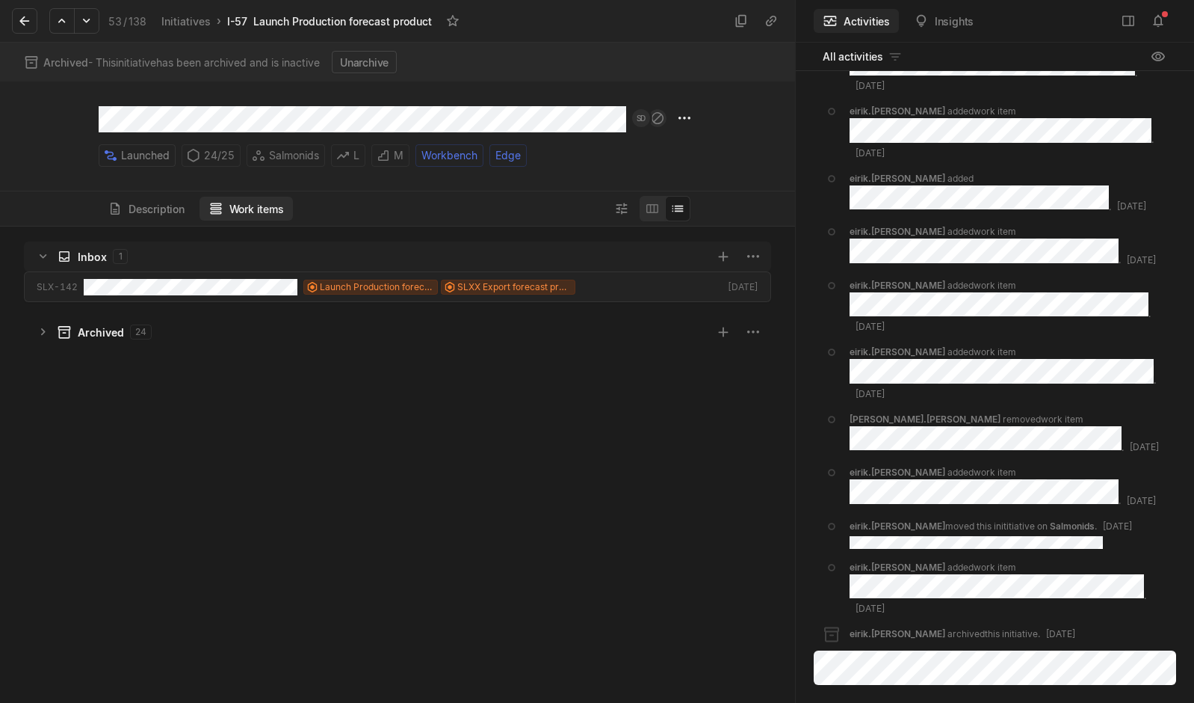
scroll to position [-163, 0]
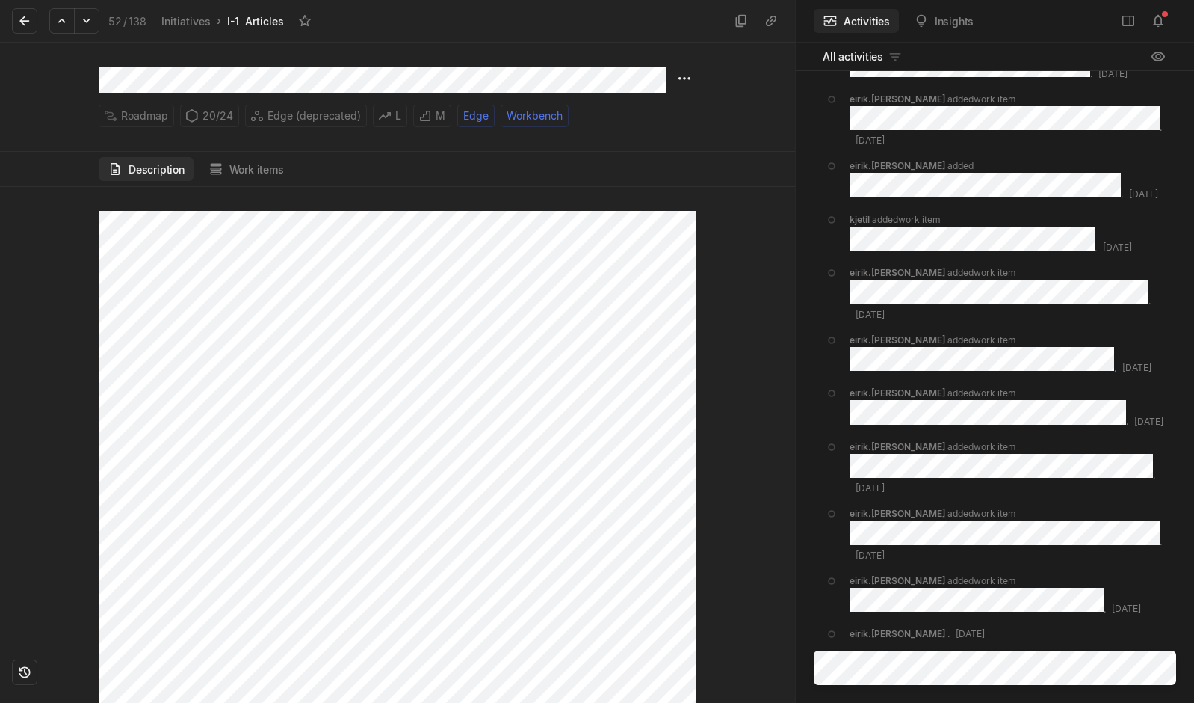
scroll to position [230, 0]
click at [257, 181] on div "Description Work items" at bounding box center [398, 169] width 598 height 34
click at [249, 174] on button "Work items" at bounding box center [246, 169] width 93 height 24
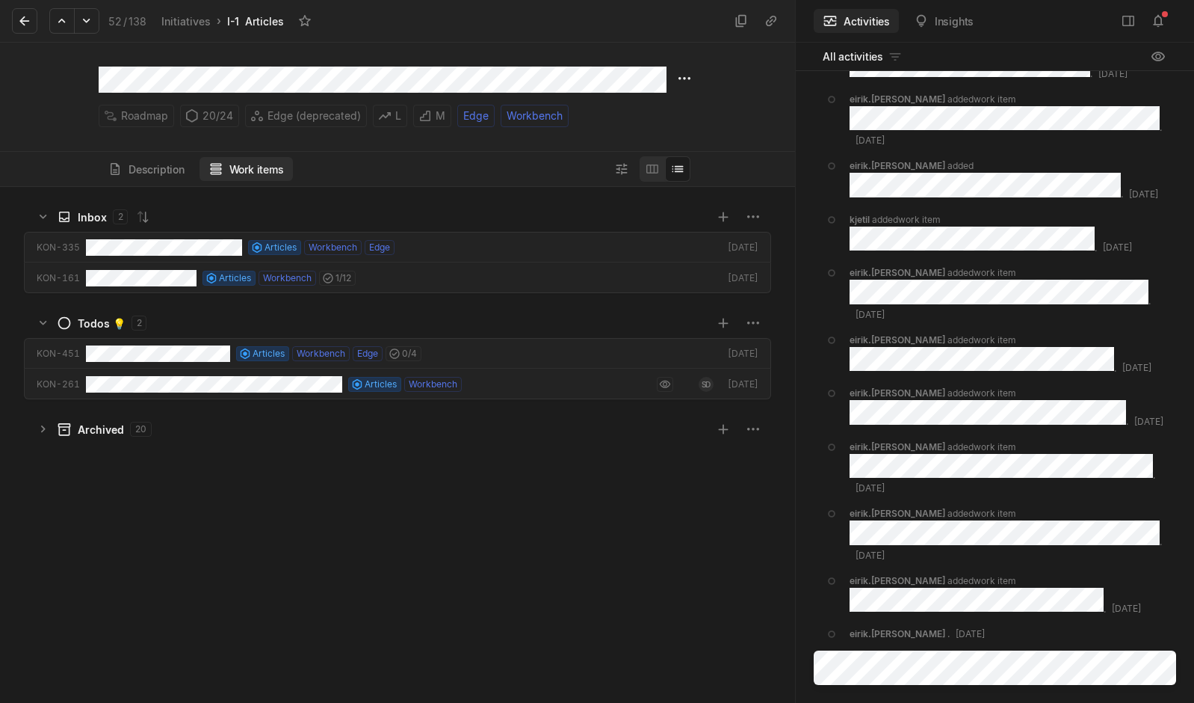
scroll to position [508, 788]
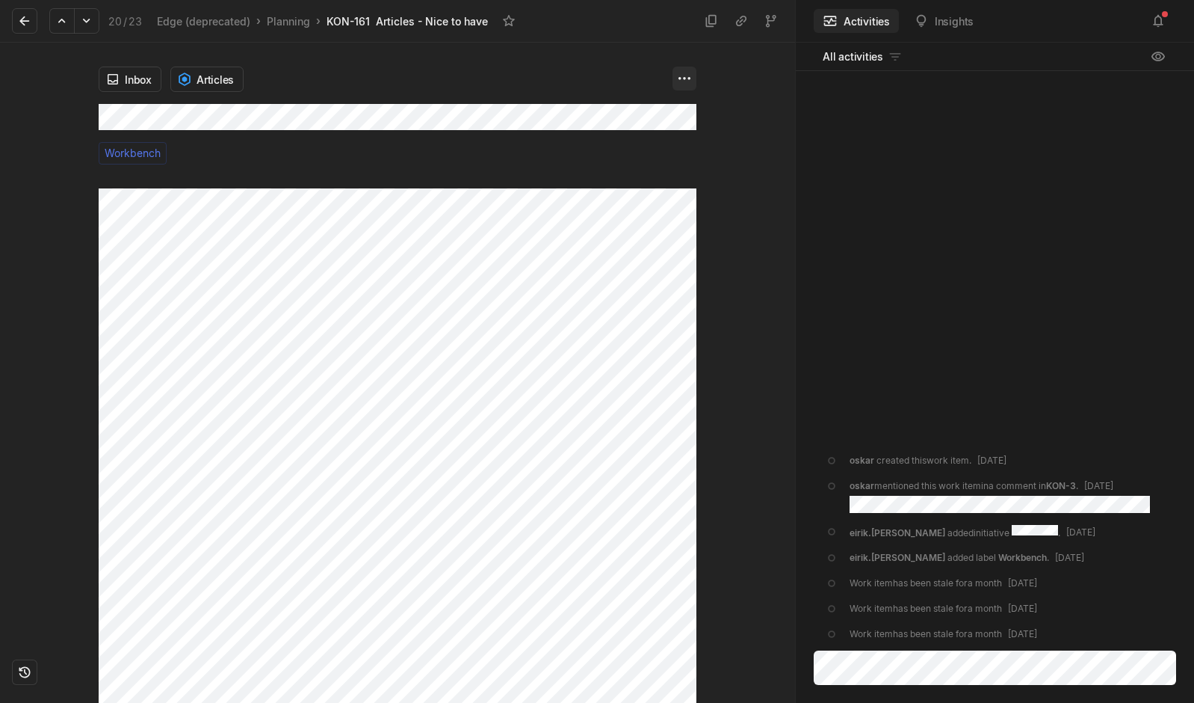
click at [682, 74] on html "Kontali Search / Updates 4 g then u My work = Feedback g then f Roadmaps g then…" at bounding box center [597, 351] width 1194 height 703
click at [593, 282] on html "Kontali Search / Updates 4 g then u My work = Feedback g then f Roadmaps g then…" at bounding box center [597, 351] width 1194 height 703
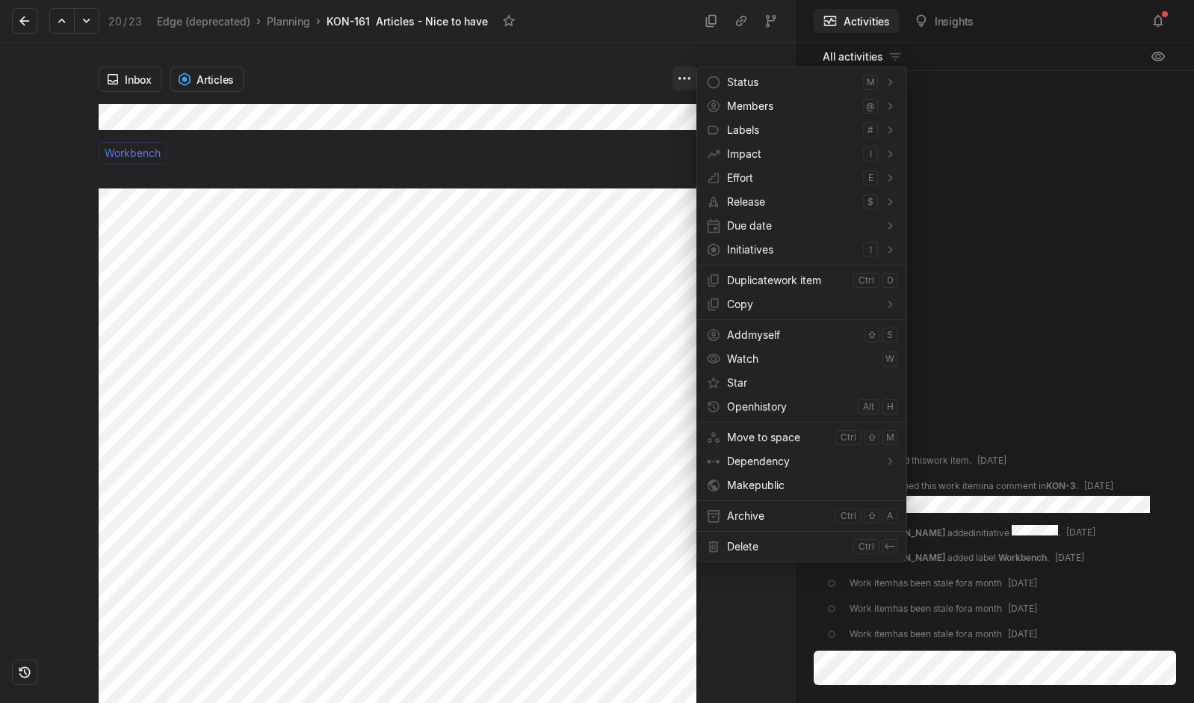
click at [691, 74] on html "Kontali Search / Updates 4 g then u My work = Feedback g then f Roadmaps g then…" at bounding box center [597, 351] width 1194 height 703
click at [762, 519] on span "Archive" at bounding box center [778, 516] width 102 height 24
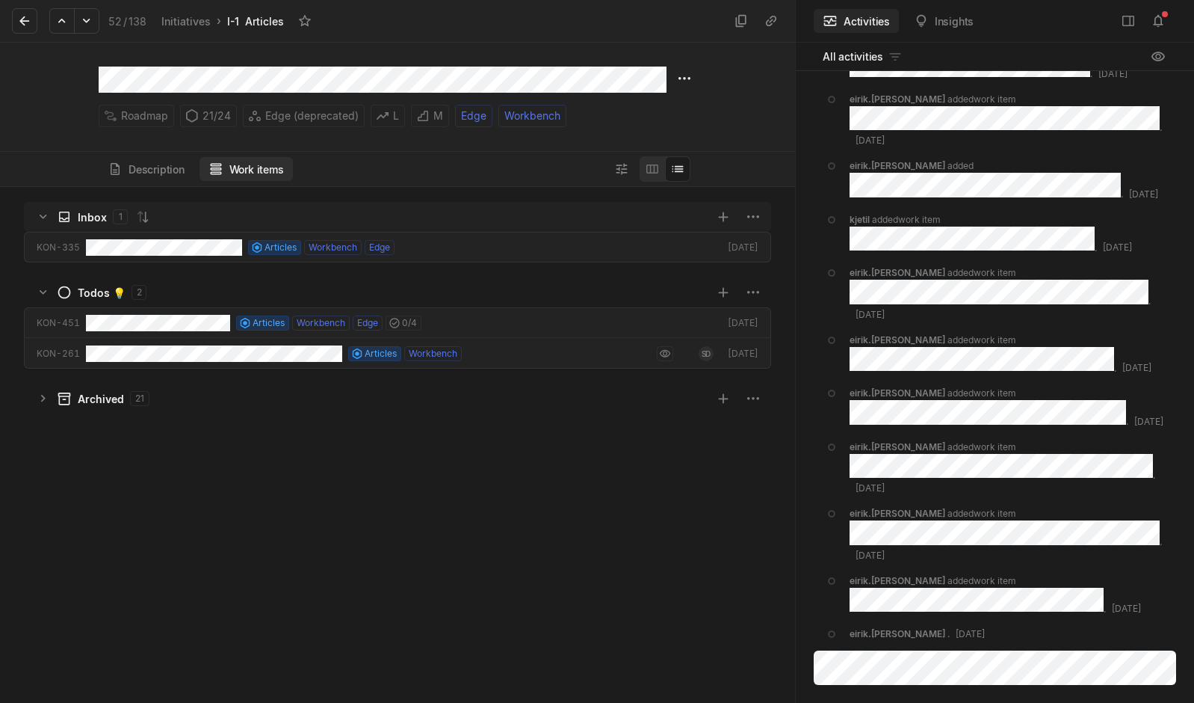
scroll to position [508, 788]
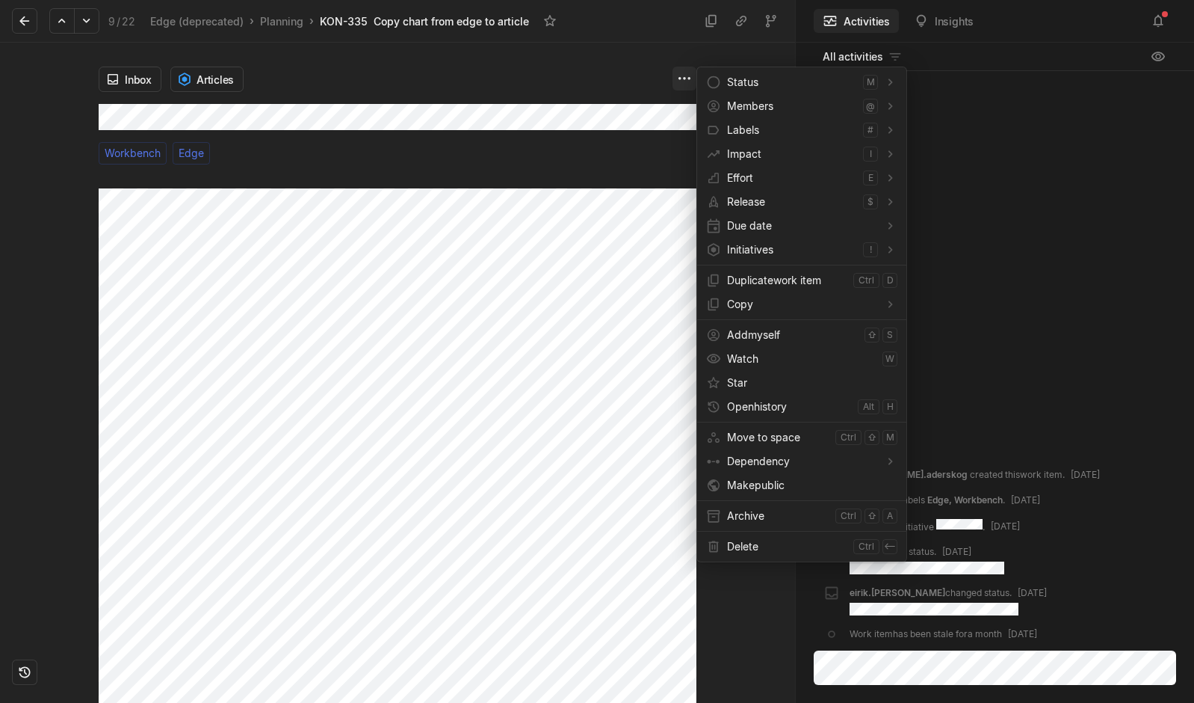
click at [675, 82] on html "Kontali Search / Updates 4 g then u My work = Feedback g then f Roadmaps g then…" at bounding box center [597, 351] width 1194 height 703
click at [744, 519] on span "Archive" at bounding box center [778, 516] width 102 height 24
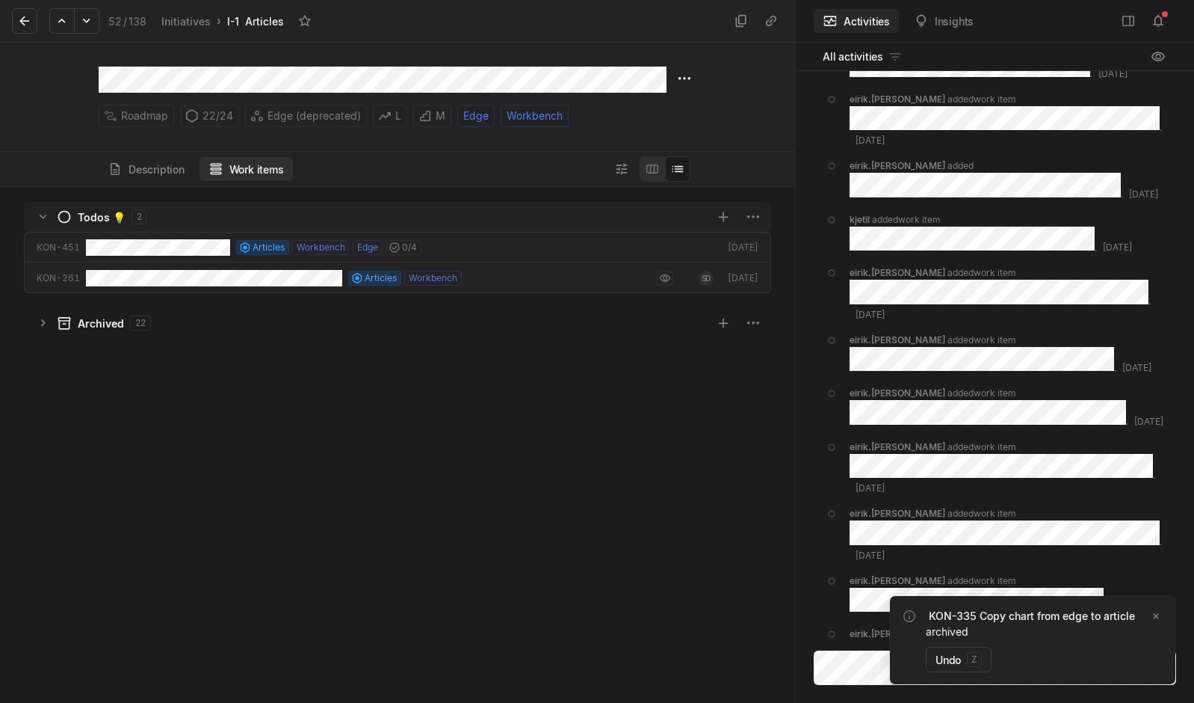
scroll to position [508, 788]
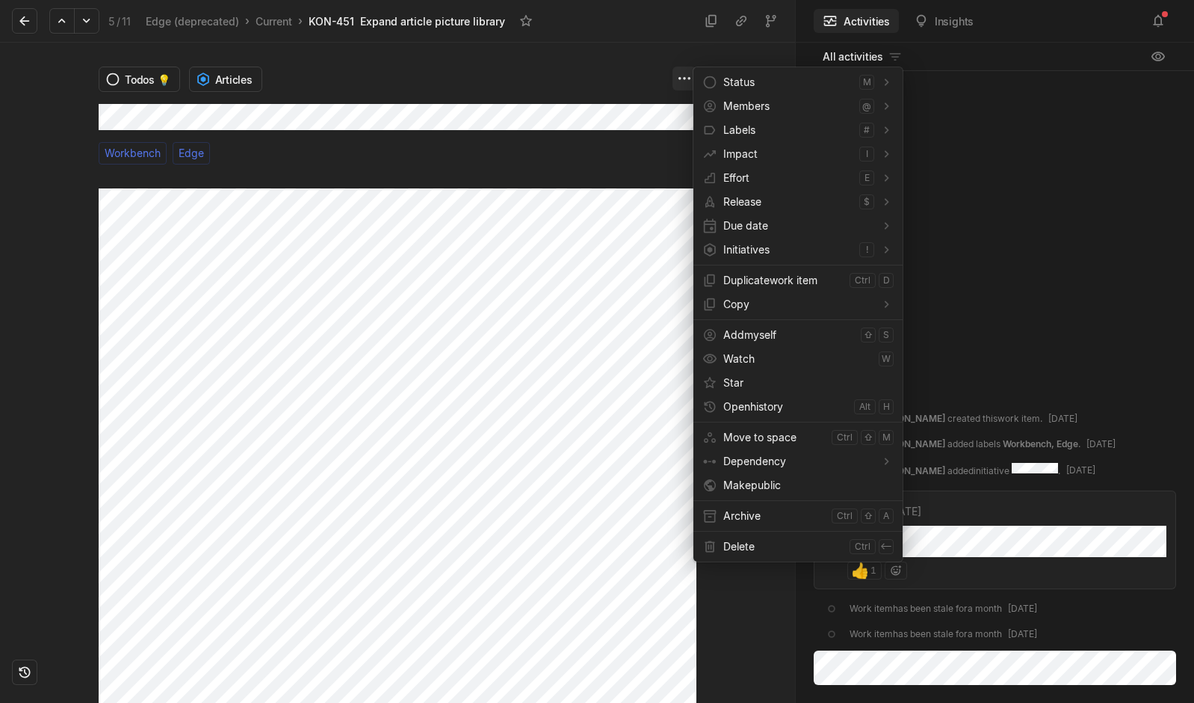
click at [687, 75] on html "Kontali Search / Updates 4 g then u My work = Feedback g then f Roadmaps g then…" at bounding box center [597, 351] width 1194 height 703
click at [744, 516] on span "Archive" at bounding box center [774, 516] width 102 height 24
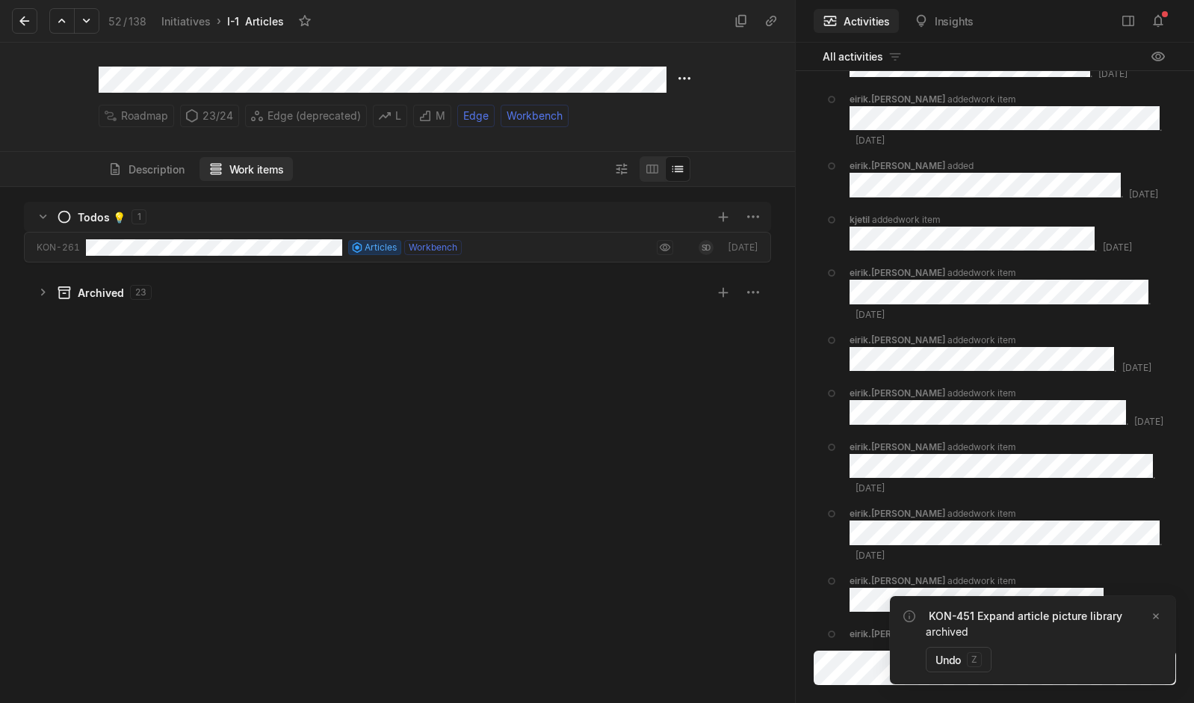
scroll to position [508, 788]
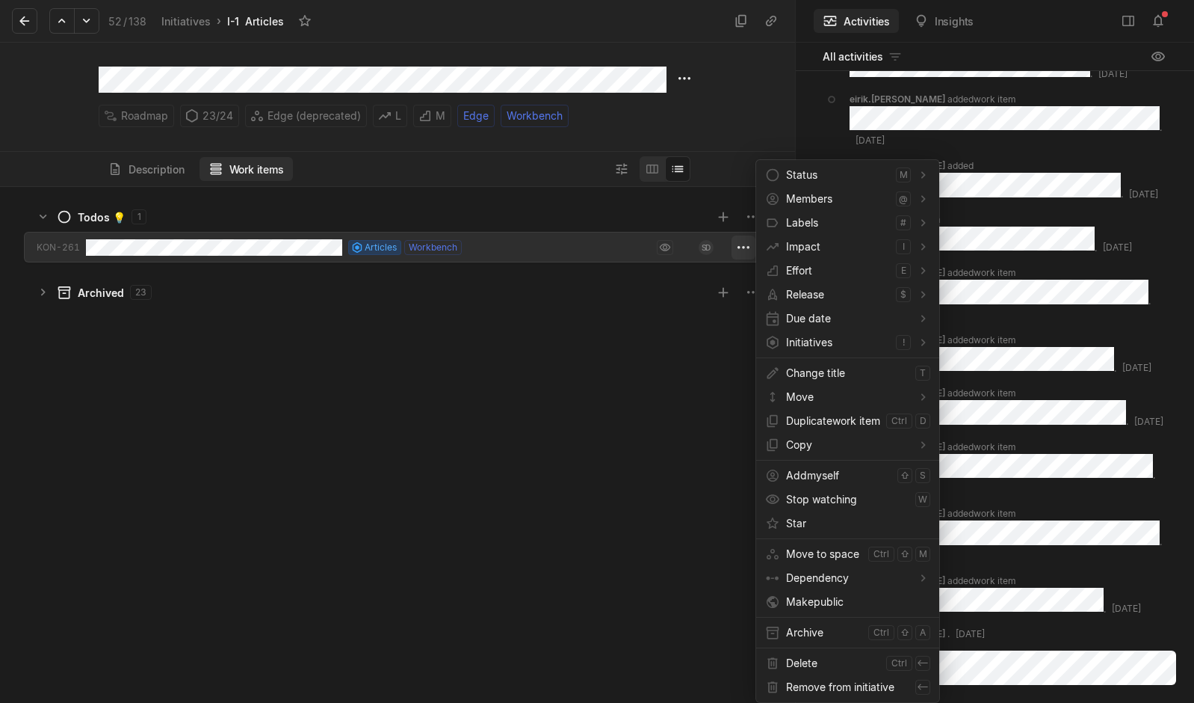
click at [739, 247] on html "Kontali Search / Updates 4 g then u My work = Feedback g then f Roadmaps g then…" at bounding box center [597, 351] width 1194 height 703
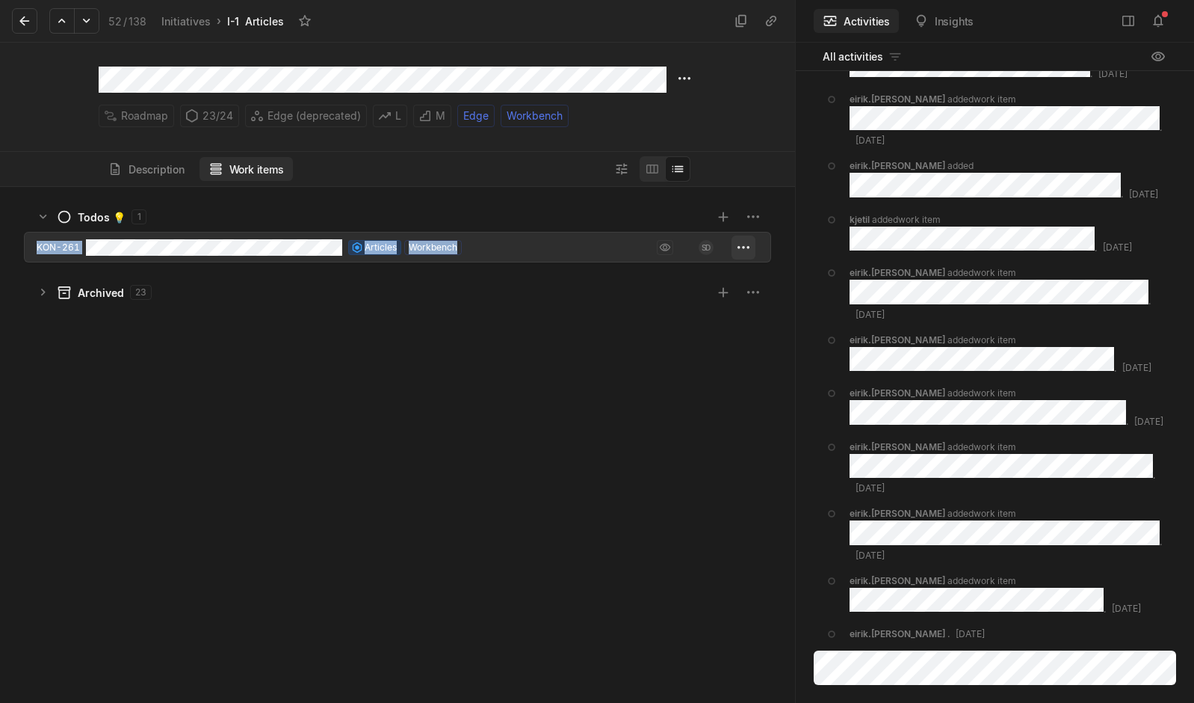
click at [739, 247] on html "Kontali Search / Updates 4 g then u My work = Feedback g then f Roadmaps g then…" at bounding box center [597, 351] width 1194 height 703
click at [735, 431] on div "Todos 💡 1 KON-261 Articles Workbench SD [DATE] Archived 23" at bounding box center [397, 445] width 795 height 516
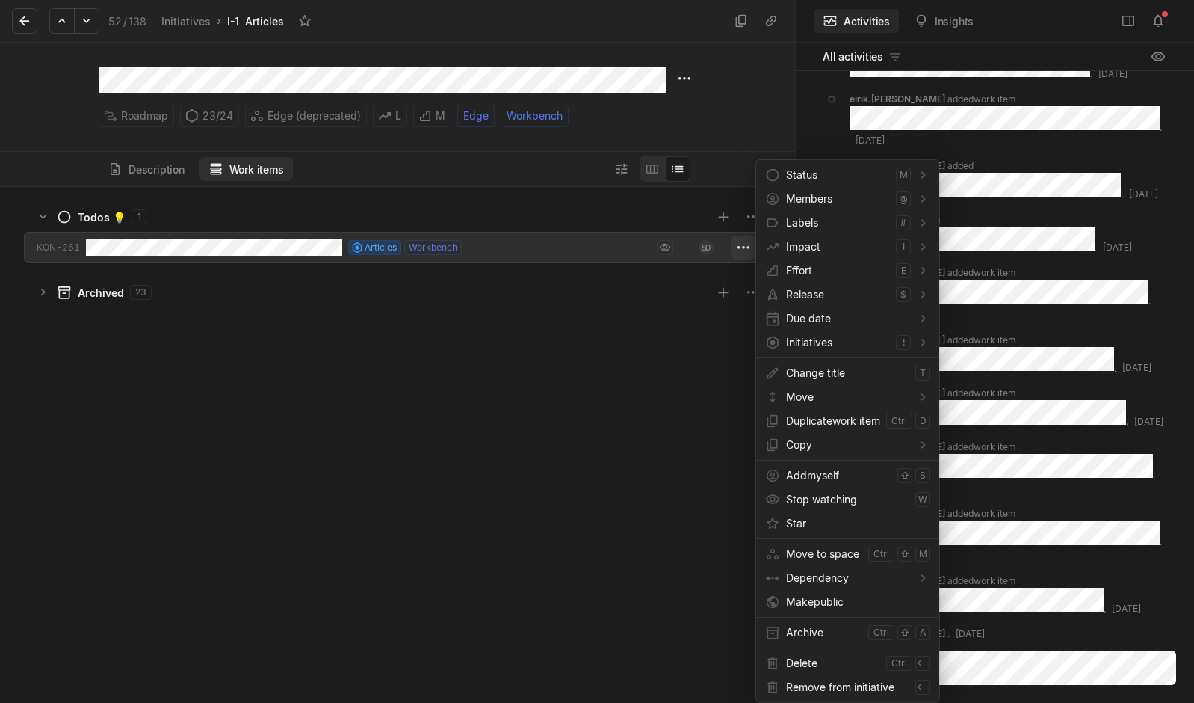
click at [749, 251] on html "Kontali Search / Updates 4 g then u My work = Feedback g then f Roadmaps g then…" at bounding box center [597, 351] width 1194 height 703
click at [846, 628] on span "Archive" at bounding box center [824, 632] width 76 height 24
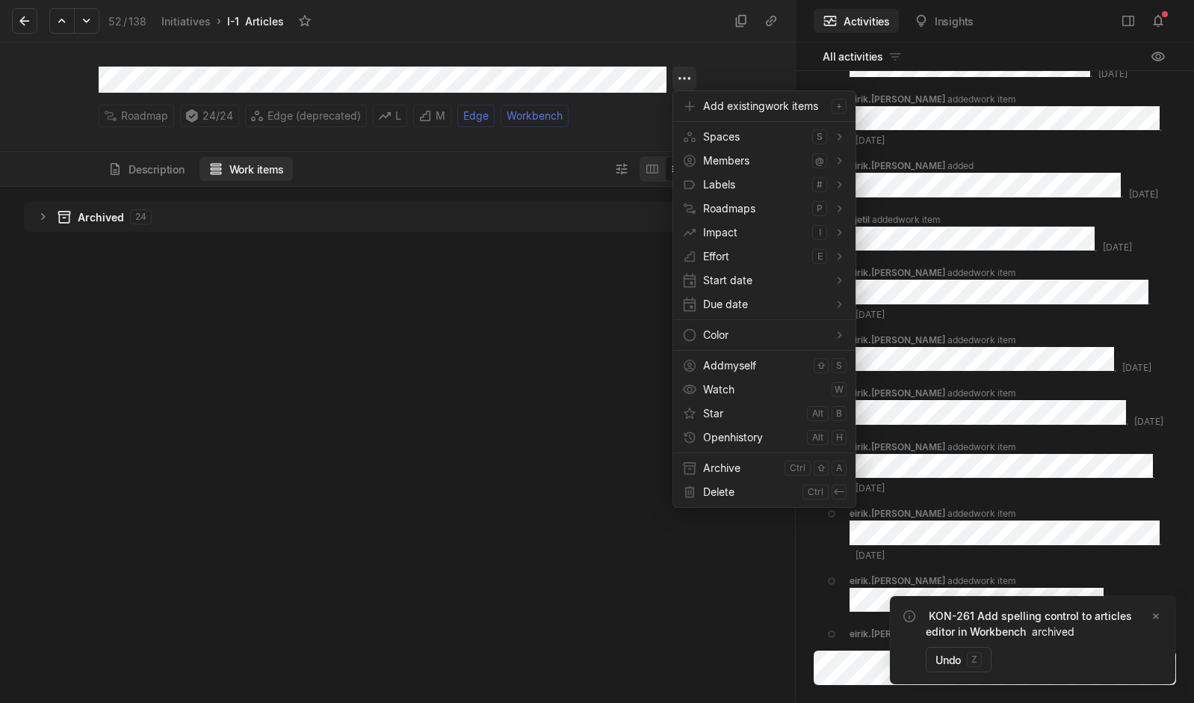
click at [685, 78] on html "Kontali Search / Updates 4 g then u My work = Feedback g then f Roadmaps g then…" at bounding box center [597, 351] width 1194 height 703
click at [718, 462] on span "Archive" at bounding box center [740, 468] width 75 height 24
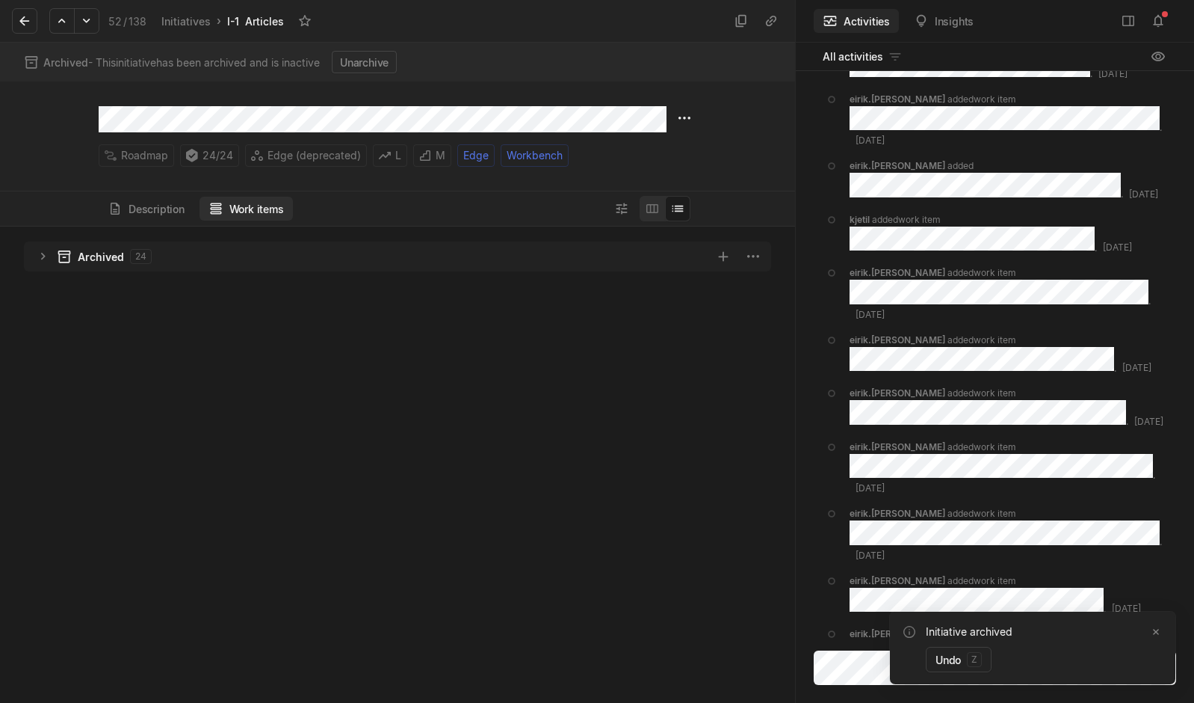
scroll to position [469, 788]
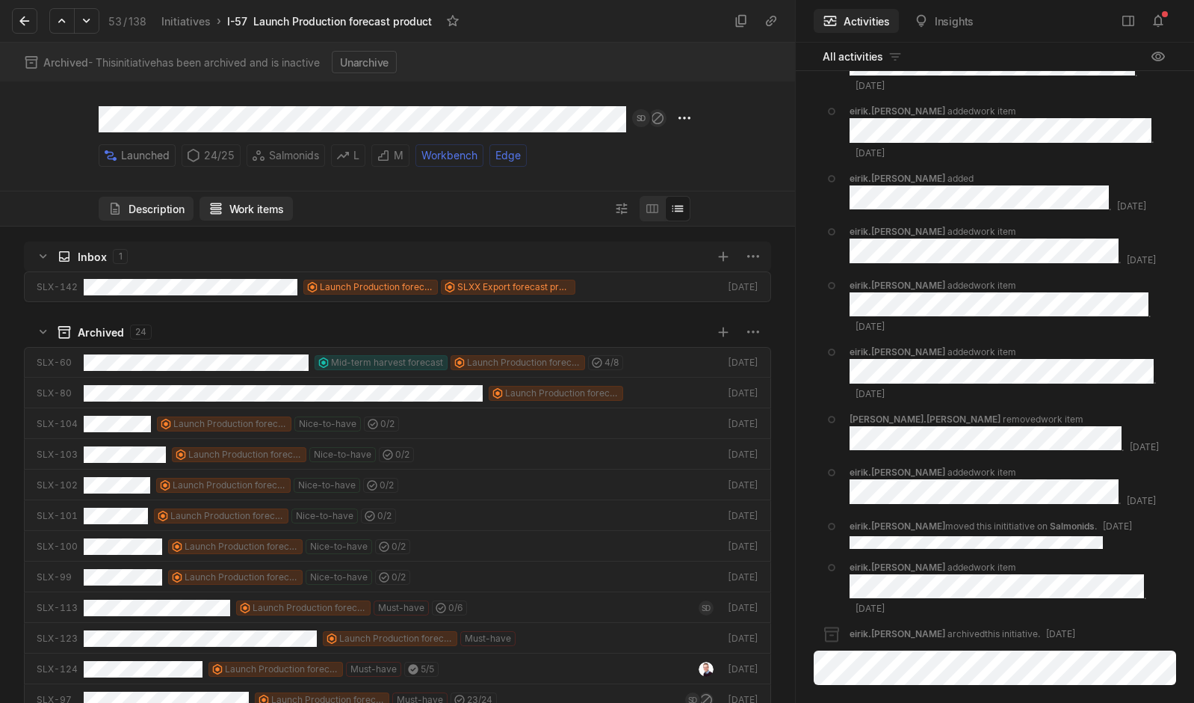
click at [144, 209] on button "Description" at bounding box center [146, 209] width 95 height 24
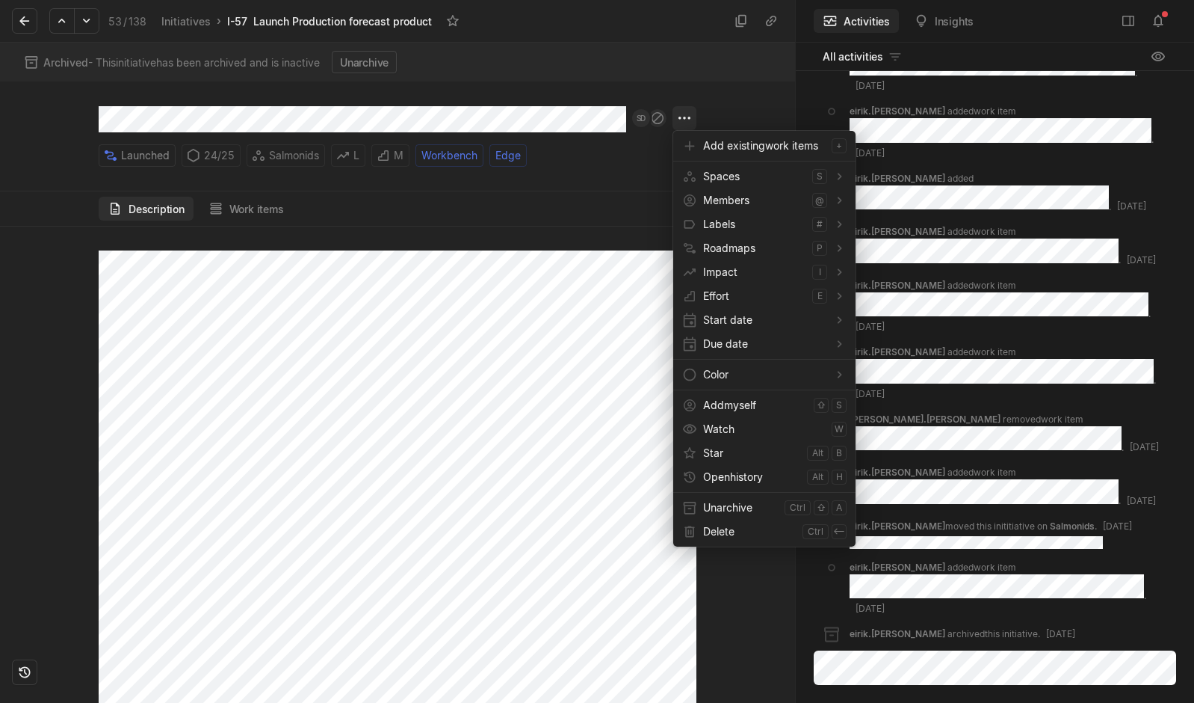
click at [688, 113] on html "Kontali Search / Updates 4 g then u My work = Feedback g then f Roadmaps g then…" at bounding box center [597, 351] width 1194 height 703
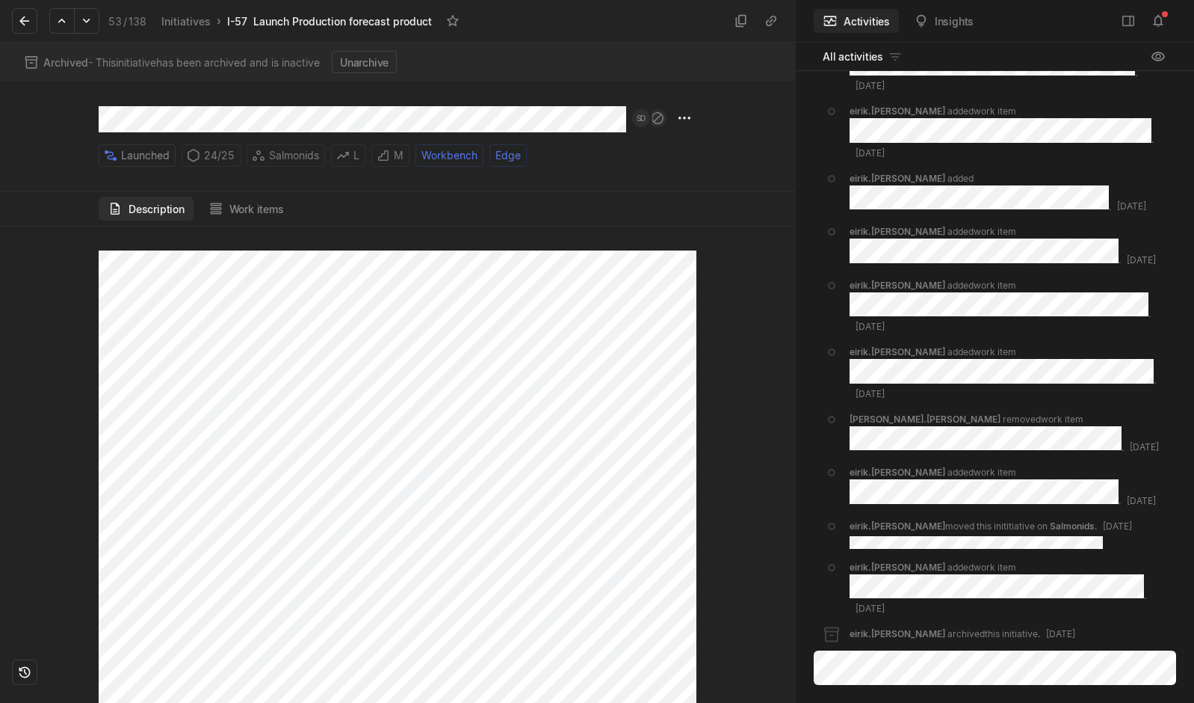
click at [511, 377] on html "Kontali Search / Updates 4 g then u My work = Feedback g then f Roadmaps g then…" at bounding box center [597, 351] width 1194 height 703
click at [25, 24] on icon at bounding box center [24, 20] width 15 height 15
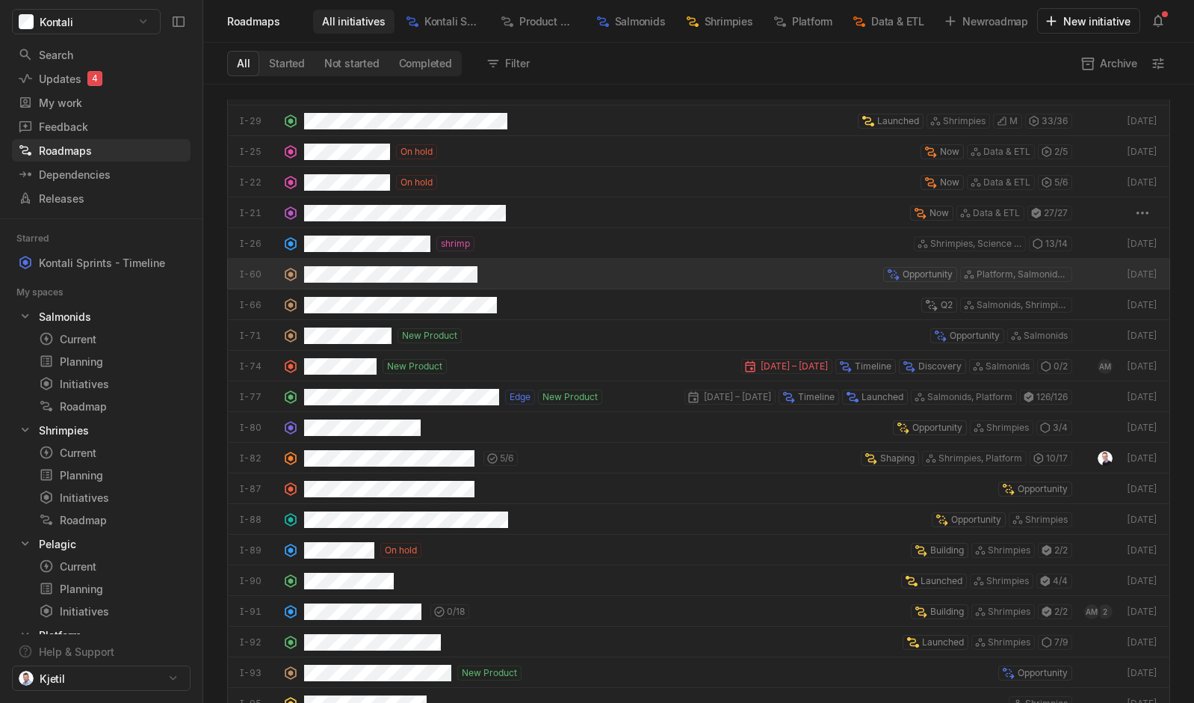
scroll to position [56, 0]
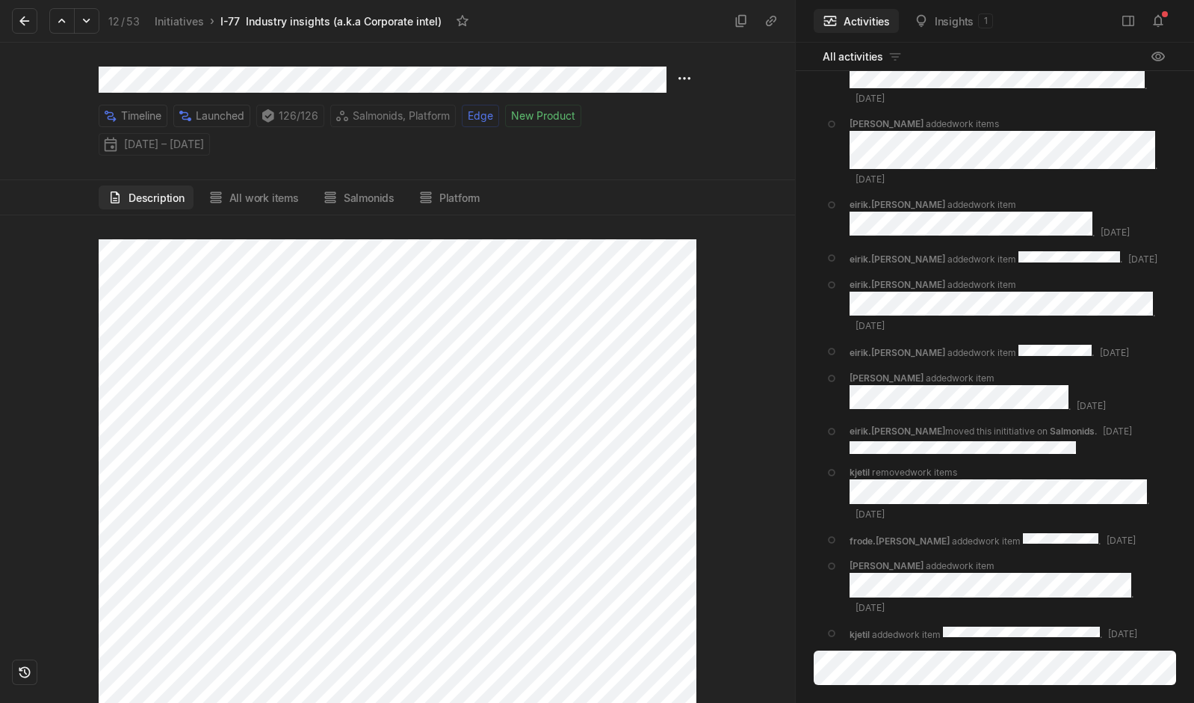
scroll to position [7526, 0]
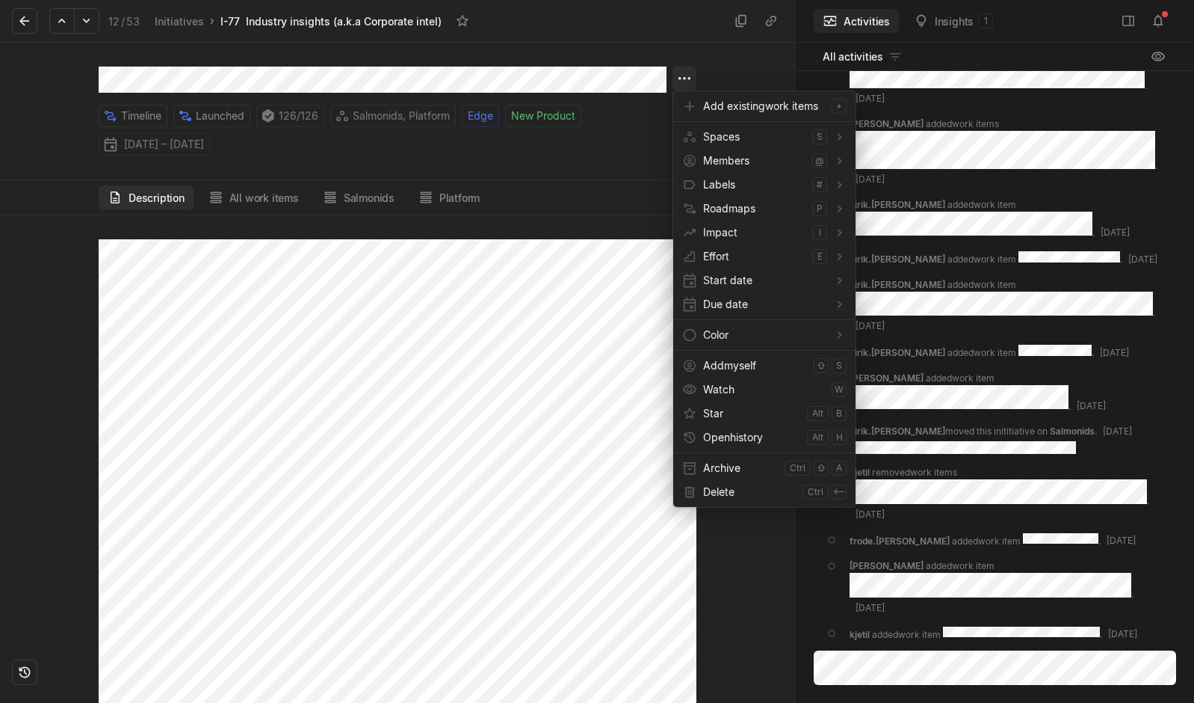
click at [682, 83] on html "Kontali Search / Updates 4 g then u My work = Feedback g then f Roadmaps g then…" at bounding box center [597, 351] width 1194 height 703
click at [711, 466] on span "Archive" at bounding box center [740, 468] width 75 height 24
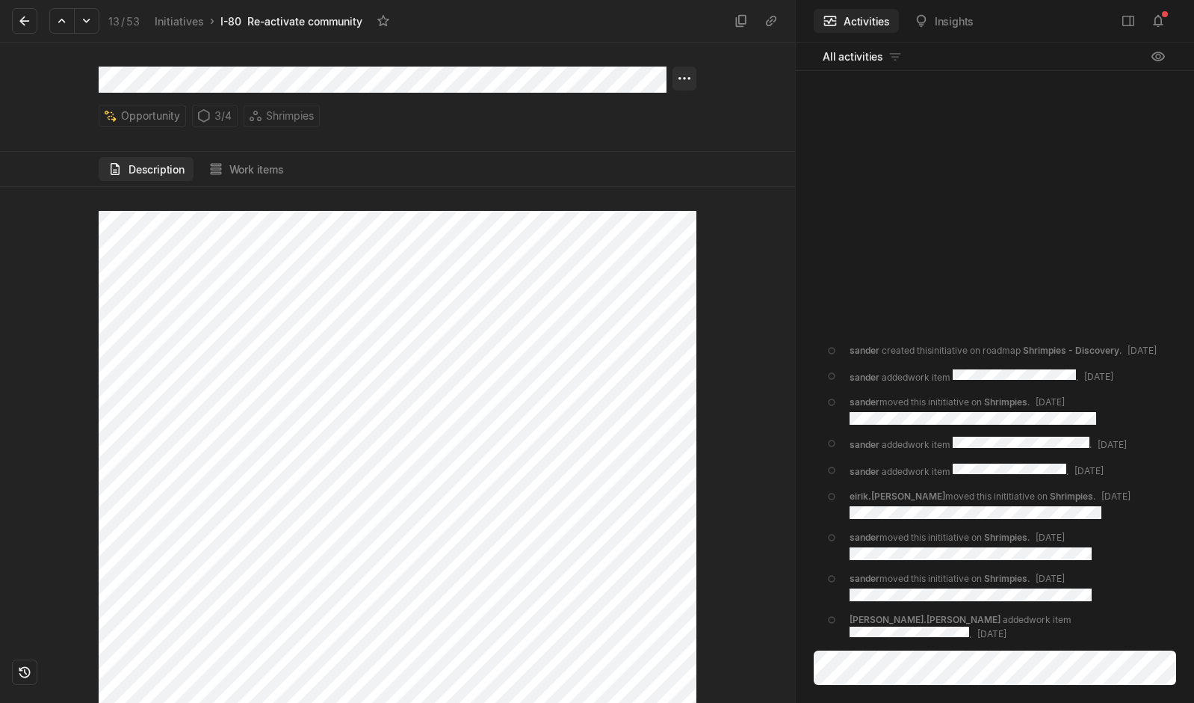
click at [679, 82] on html "Kontali Search / Updates 4 g then u My work = Feedback g then f Roadmaps g then…" at bounding box center [597, 351] width 1194 height 703
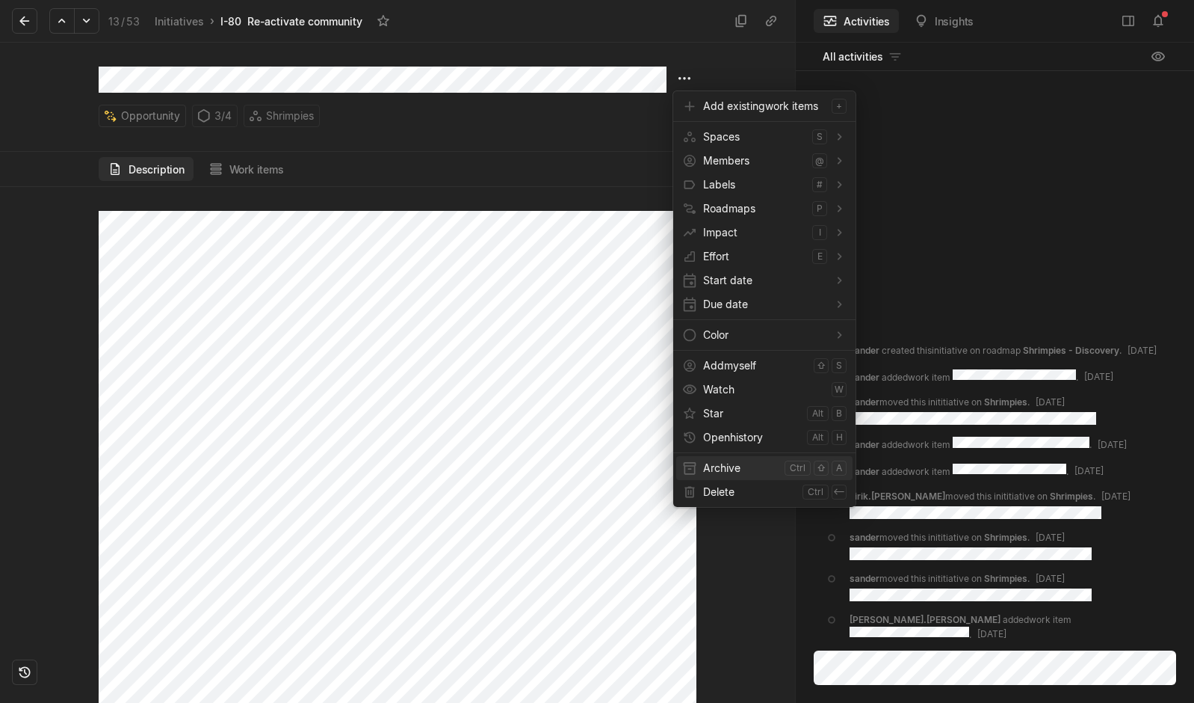
click at [725, 466] on span "Archive" at bounding box center [740, 468] width 75 height 24
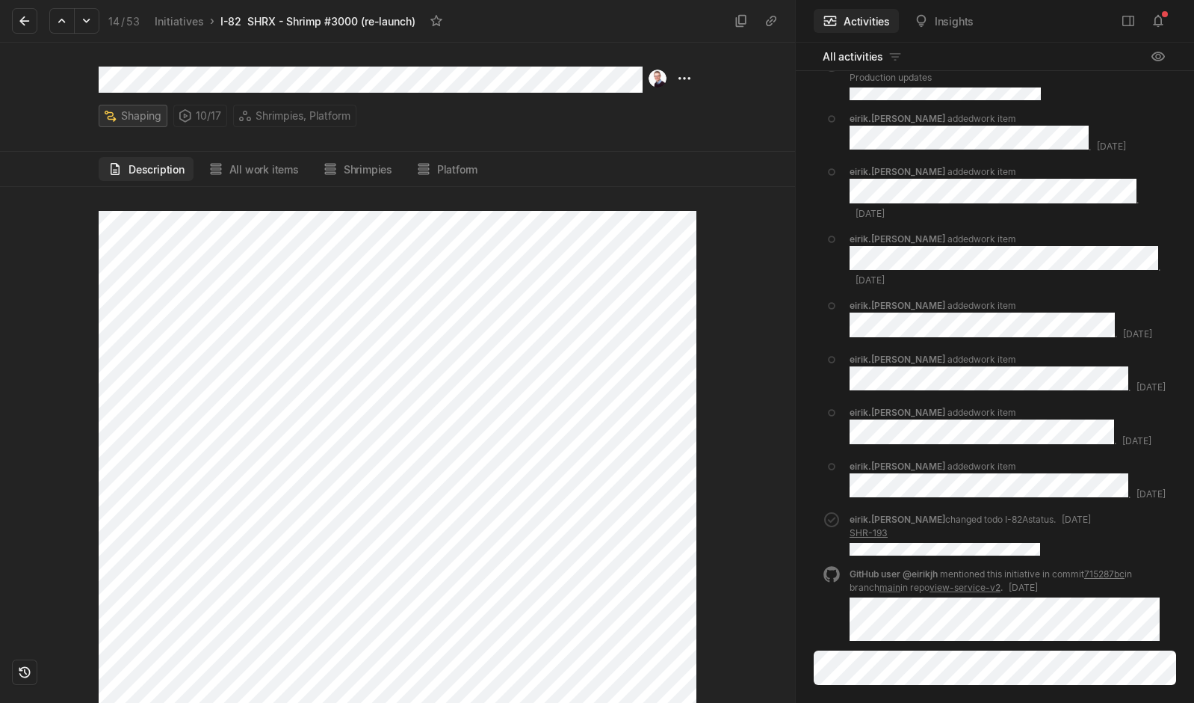
click at [146, 118] on html "Kontali Search / Updates 4 g then u My work = Feedback g then f Roadmaps g then…" at bounding box center [597, 351] width 1194 height 703
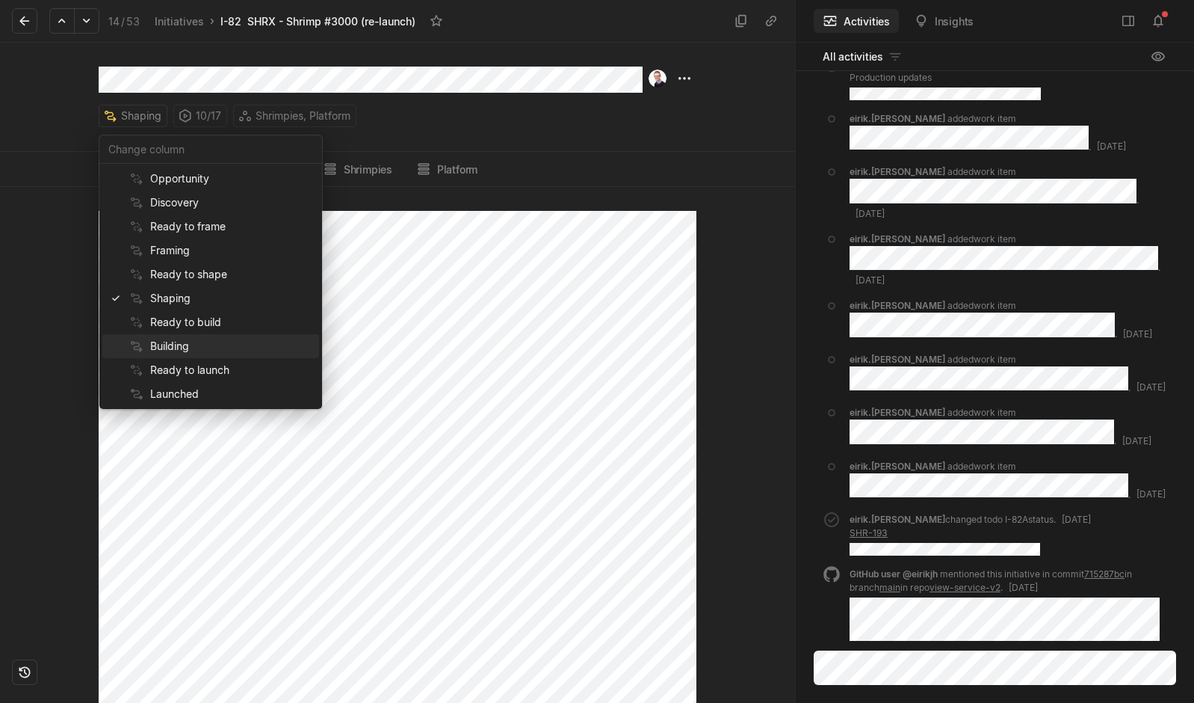
click at [198, 345] on span "Building" at bounding box center [231, 346] width 163 height 24
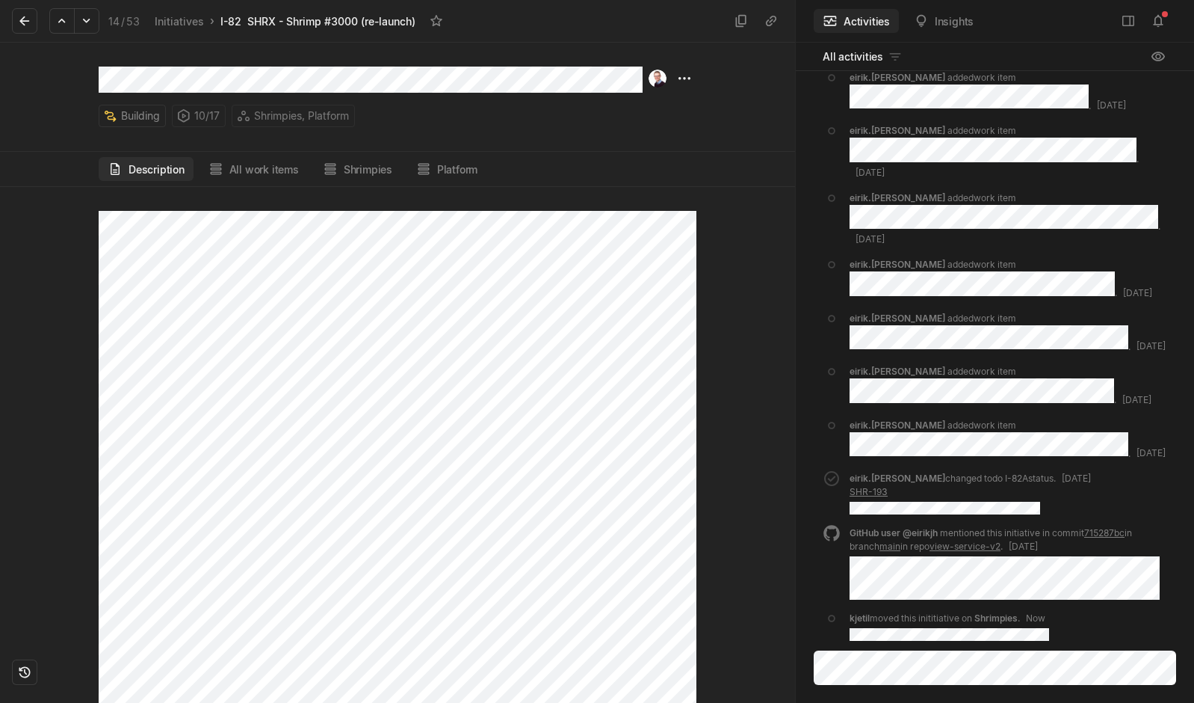
scroll to position [54, 0]
click at [274, 176] on button "All work items" at bounding box center [254, 169] width 108 height 24
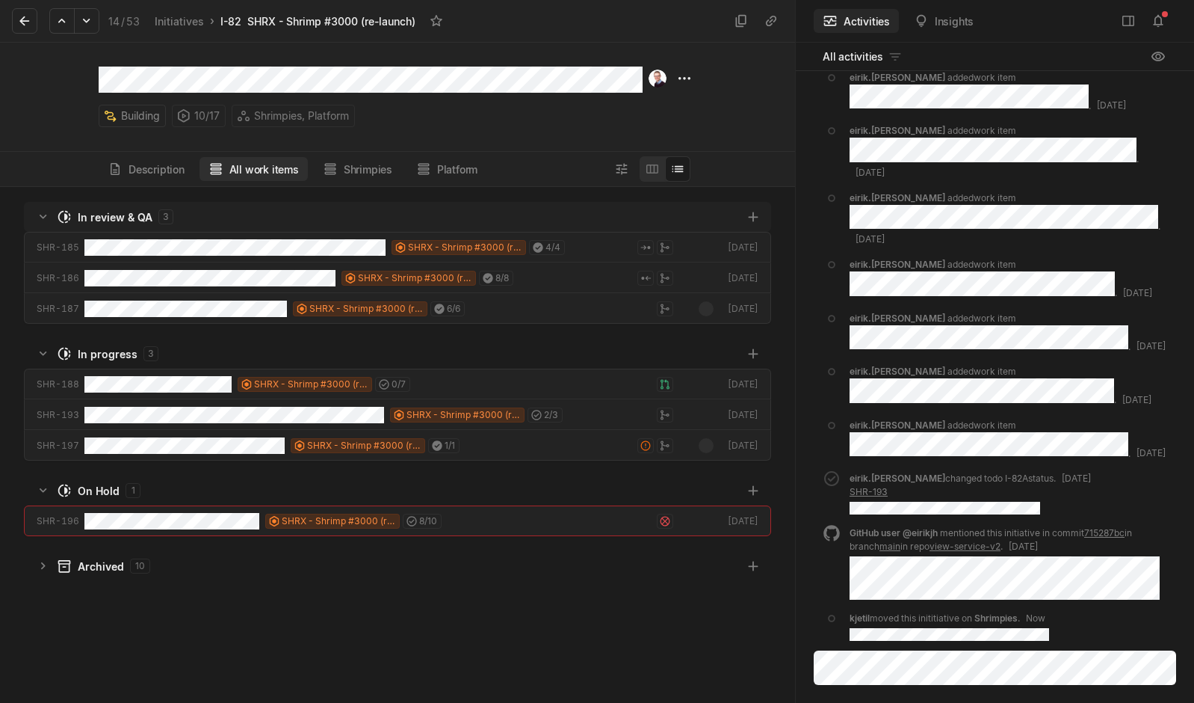
scroll to position [508, 788]
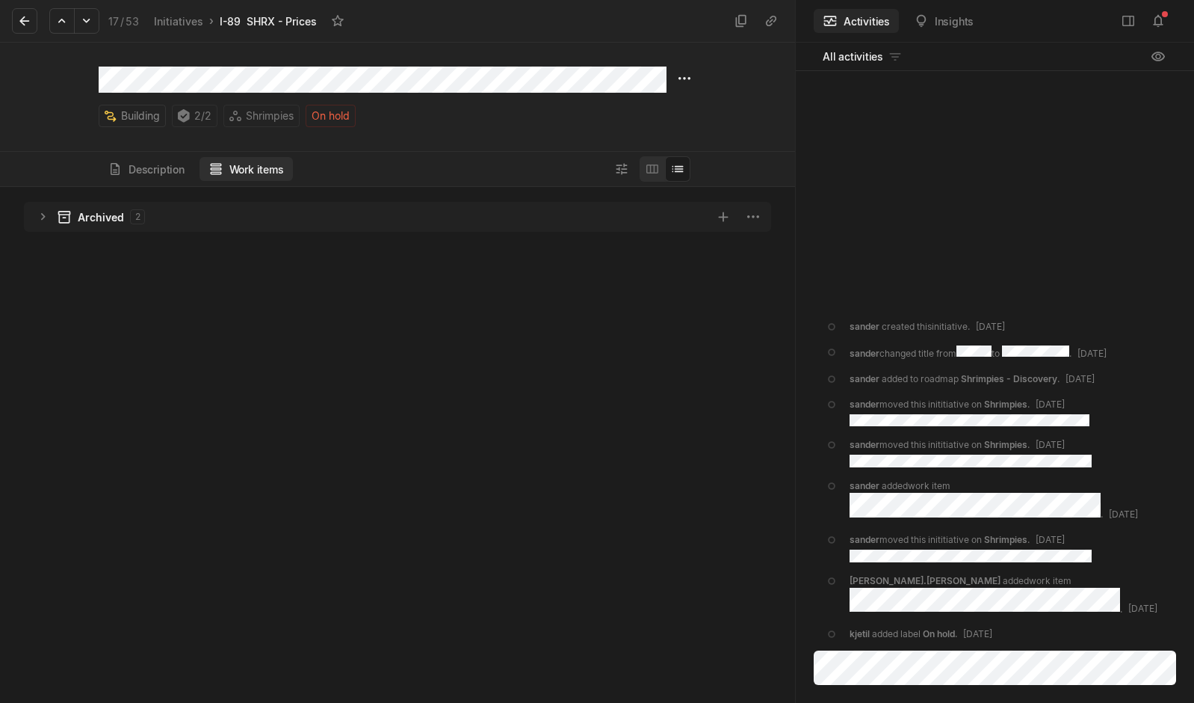
scroll to position [508, 788]
click at [149, 168] on button "Description" at bounding box center [146, 169] width 95 height 24
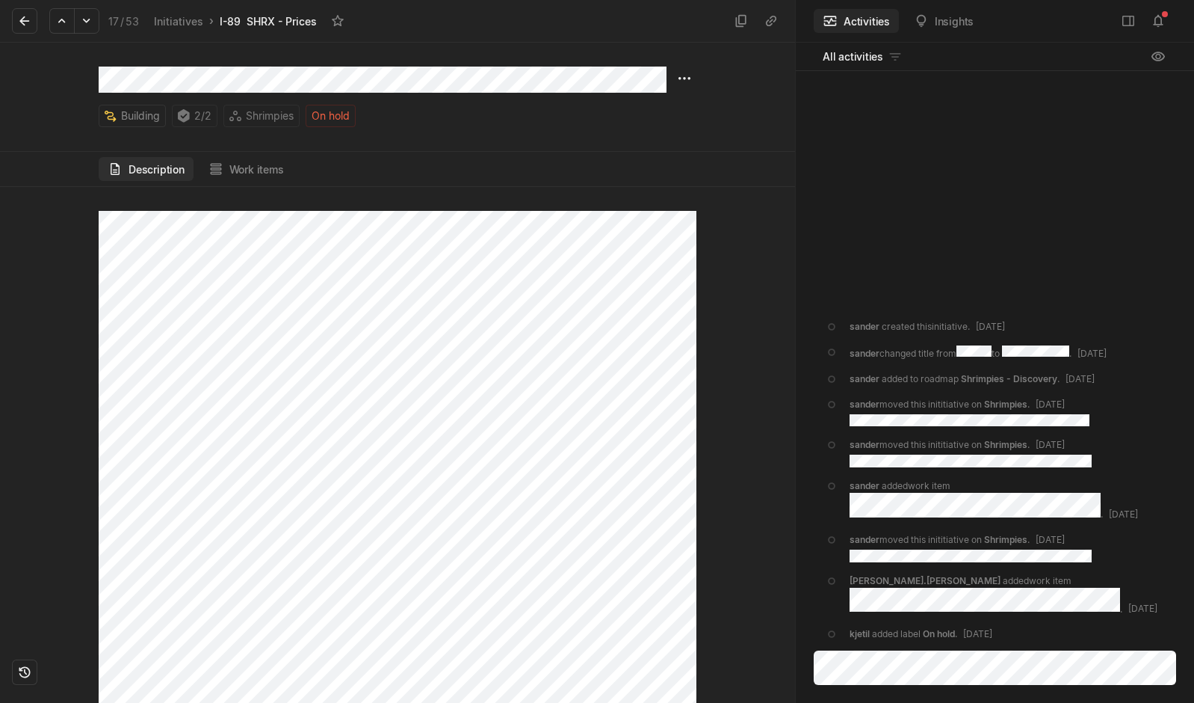
scroll to position [0, 0]
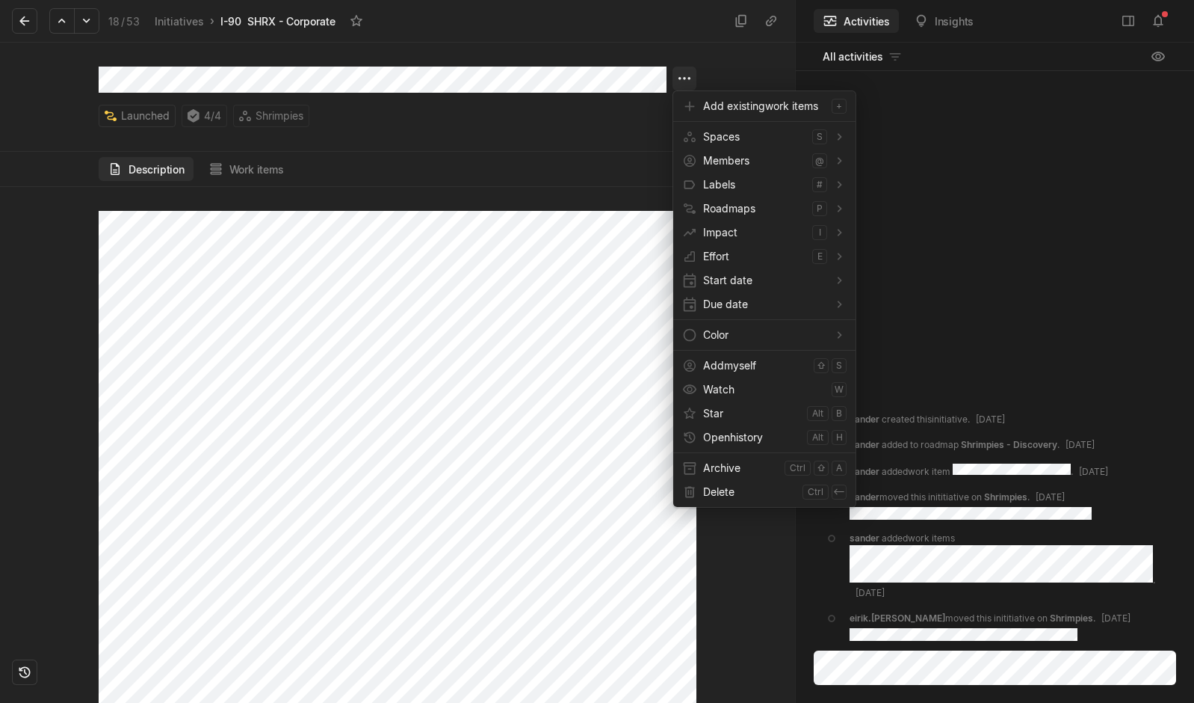
click at [690, 78] on html "Kontali Search / Updates 4 g then u My work = Feedback g then f Roadmaps g then…" at bounding box center [597, 351] width 1194 height 703
click at [711, 475] on span "Archive" at bounding box center [740, 468] width 75 height 24
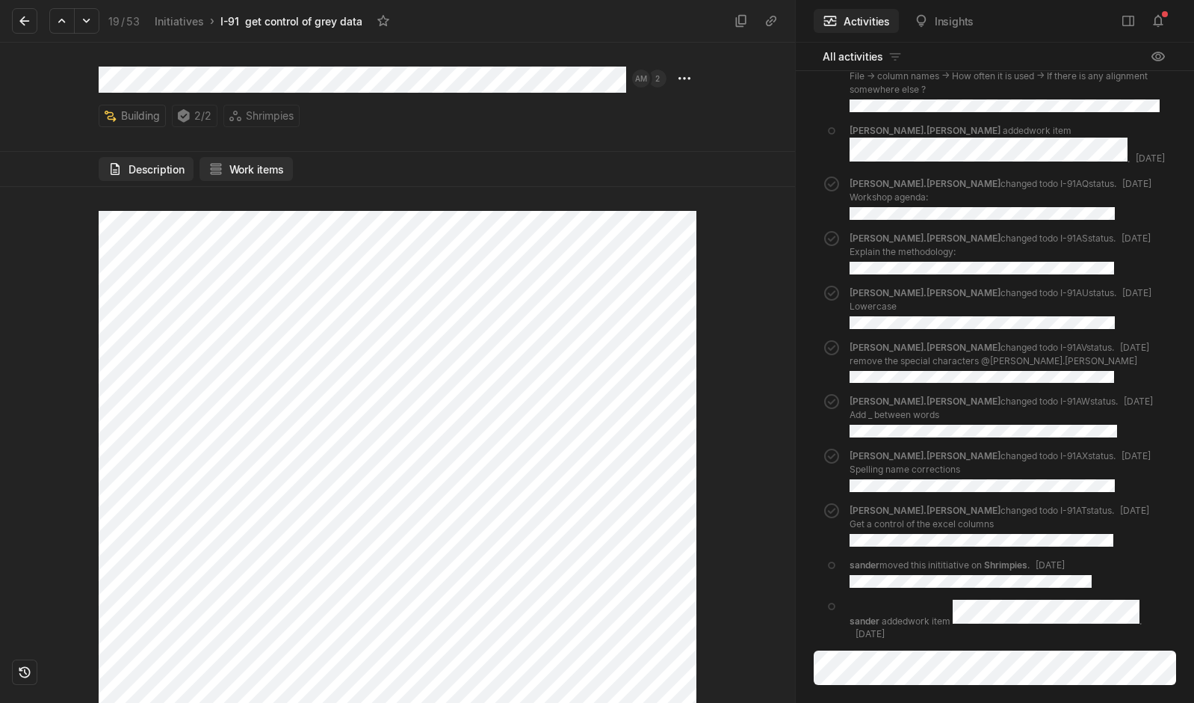
click at [258, 176] on button "Work items" at bounding box center [246, 169] width 93 height 24
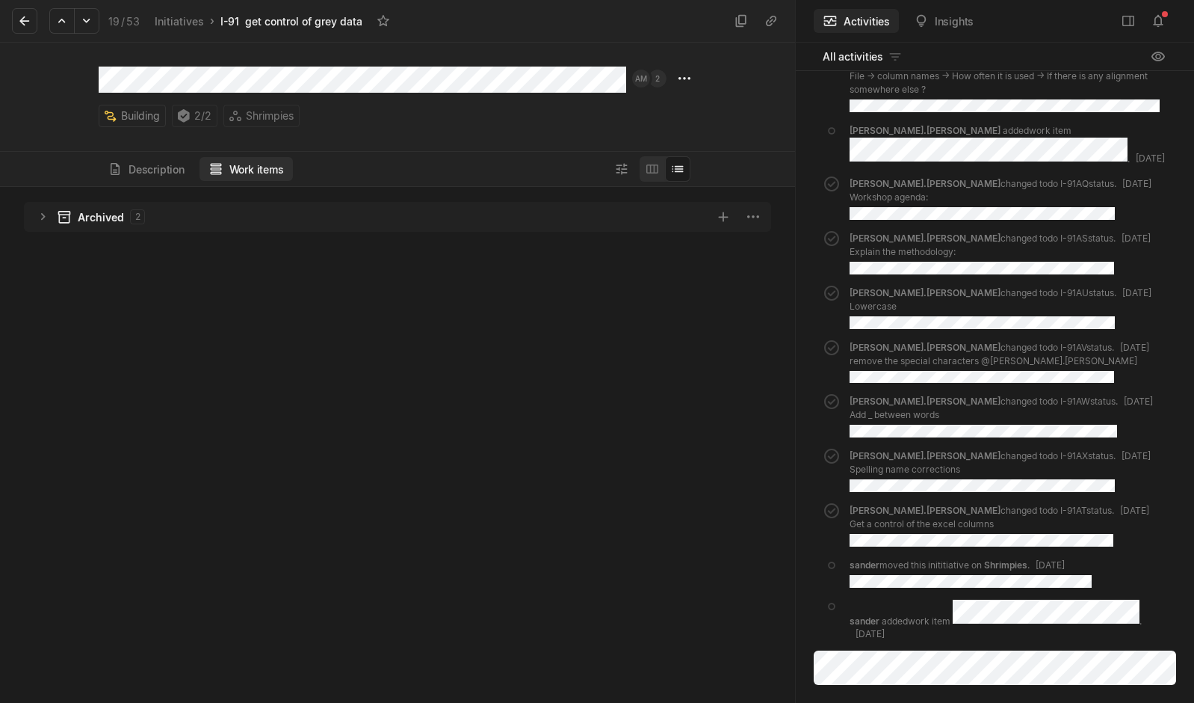
scroll to position [508, 788]
click at [159, 167] on button "Description" at bounding box center [146, 169] width 95 height 24
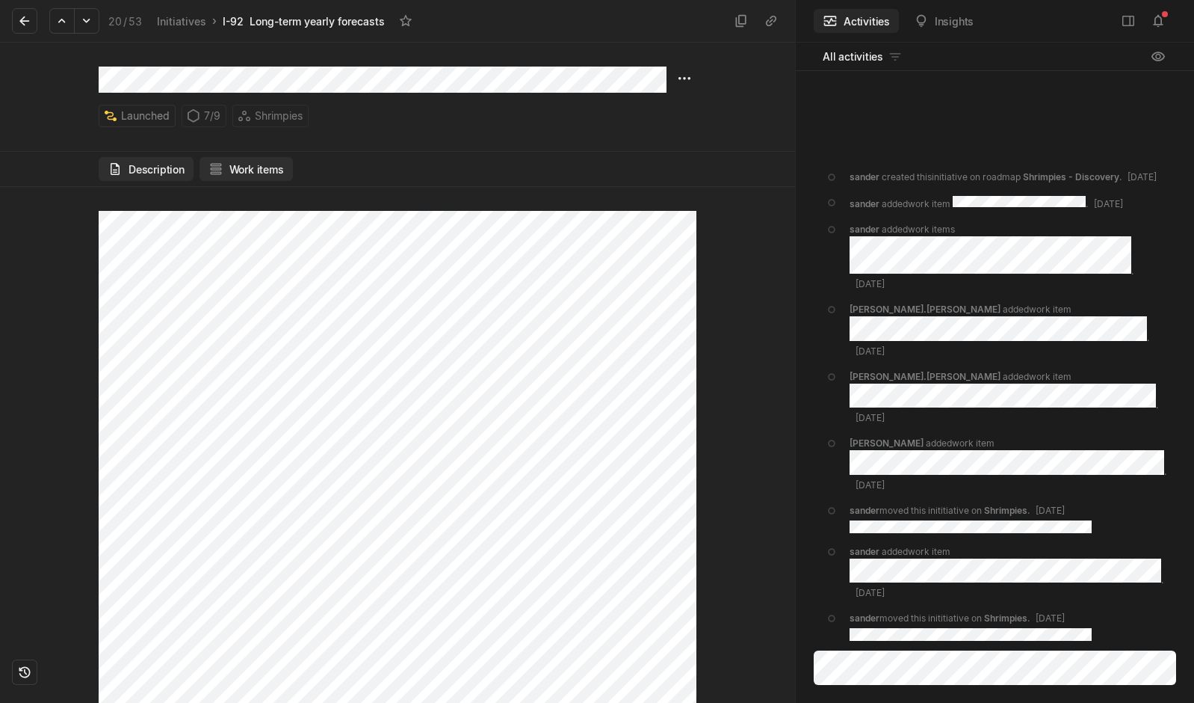
click at [256, 170] on button "Work items" at bounding box center [246, 169] width 93 height 24
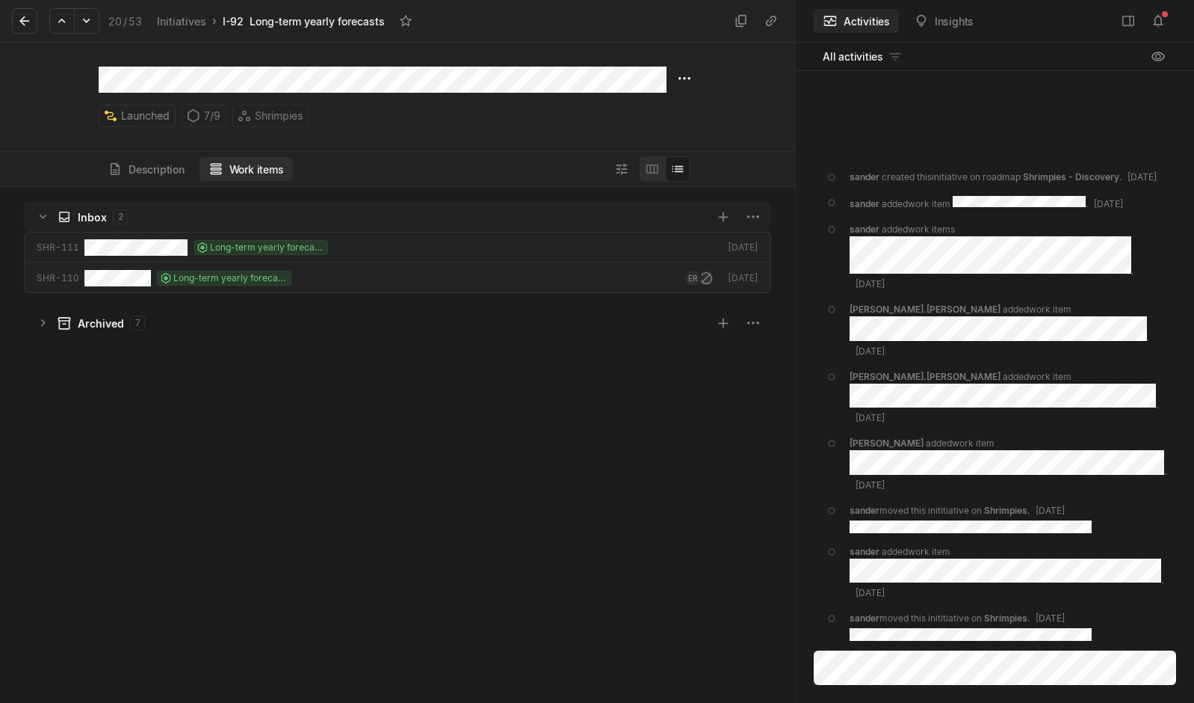
scroll to position [508, 788]
click at [162, 170] on button "Description" at bounding box center [146, 169] width 95 height 24
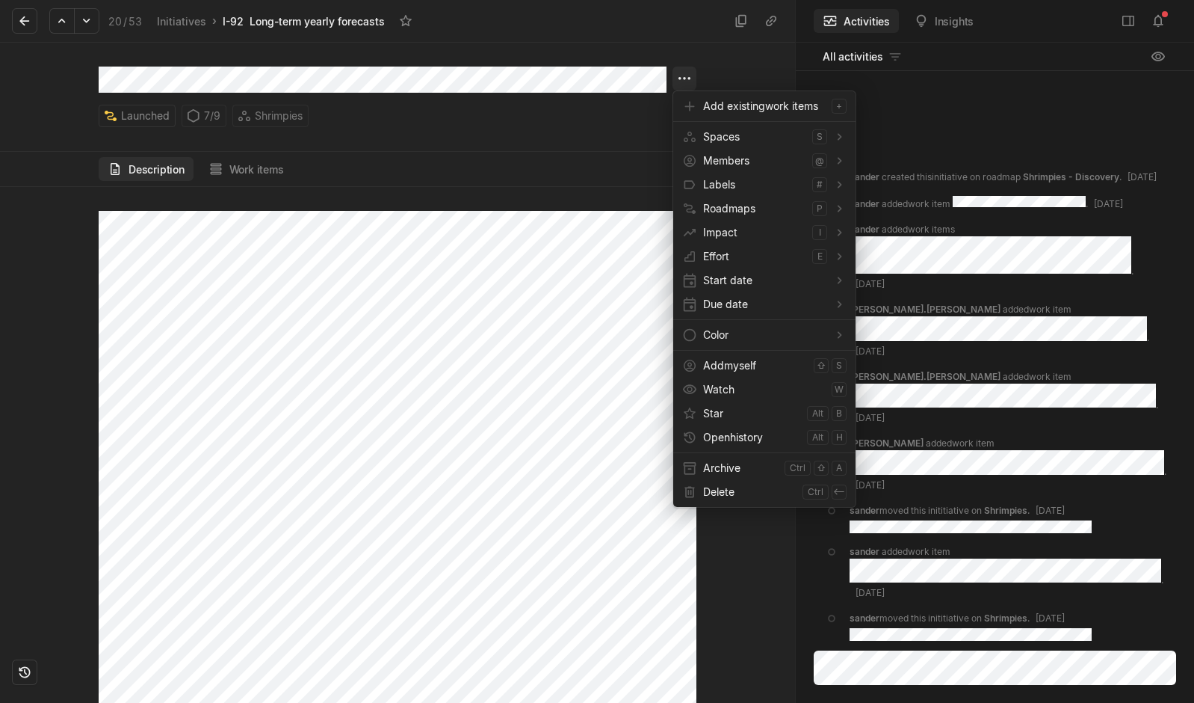
click at [690, 81] on html "Kontali Search / Updates 4 g then u My work = Feedback g then f Roadmaps g then…" at bounding box center [597, 351] width 1194 height 703
click at [558, 450] on html "Kontali Search / Updates 4 g then u My work = Feedback g then f Roadmaps g then…" at bounding box center [597, 351] width 1194 height 703
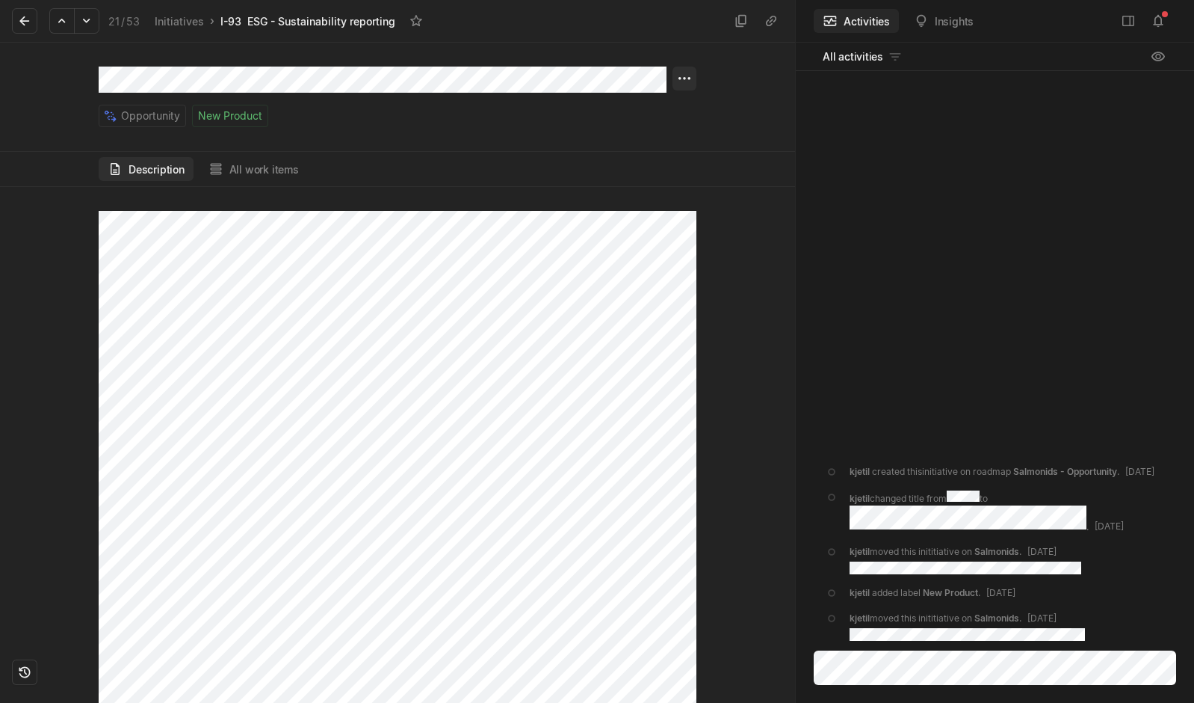
click at [690, 89] on html "Kontali Search / Updates 4 g then u My work = Feedback g then f Roadmaps g then…" at bounding box center [597, 351] width 1194 height 703
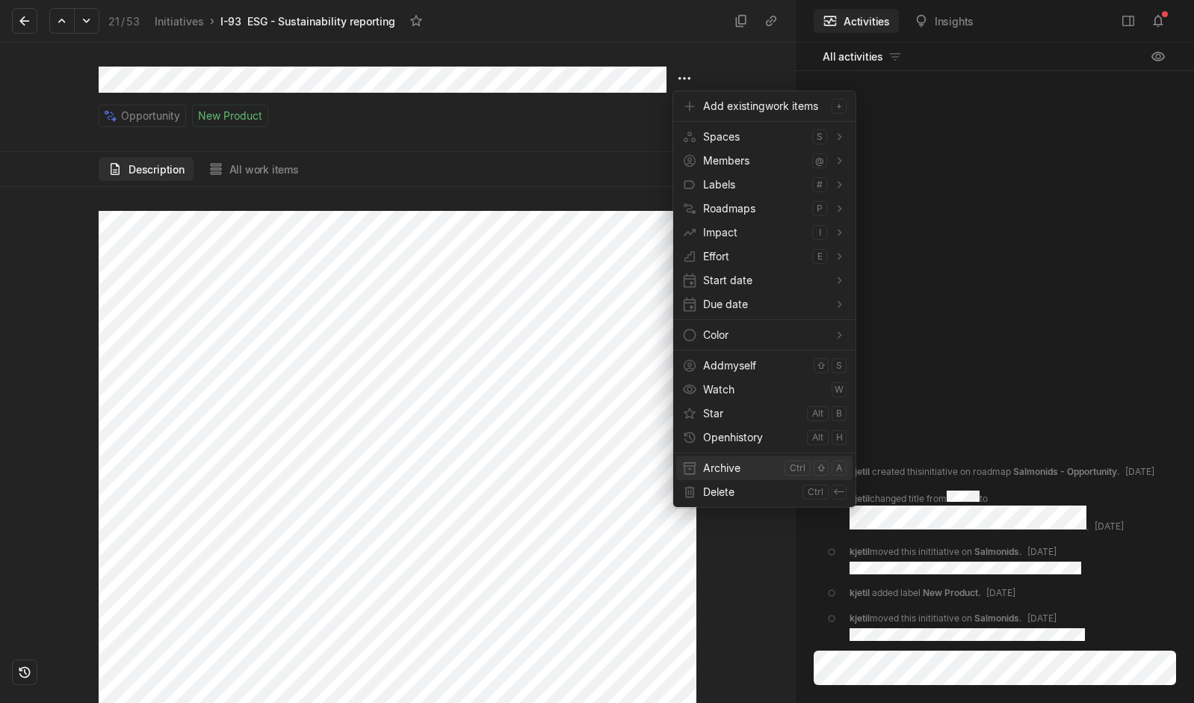
click at [731, 477] on span "Archive" at bounding box center [740, 468] width 75 height 24
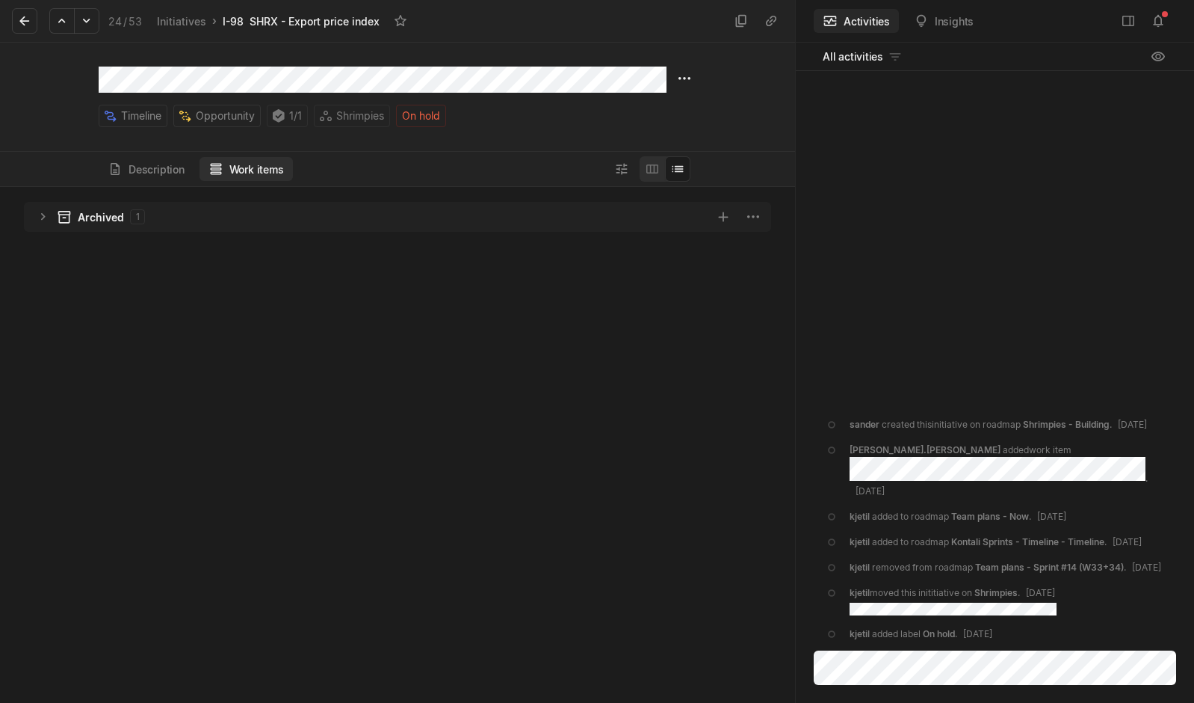
scroll to position [508, 788]
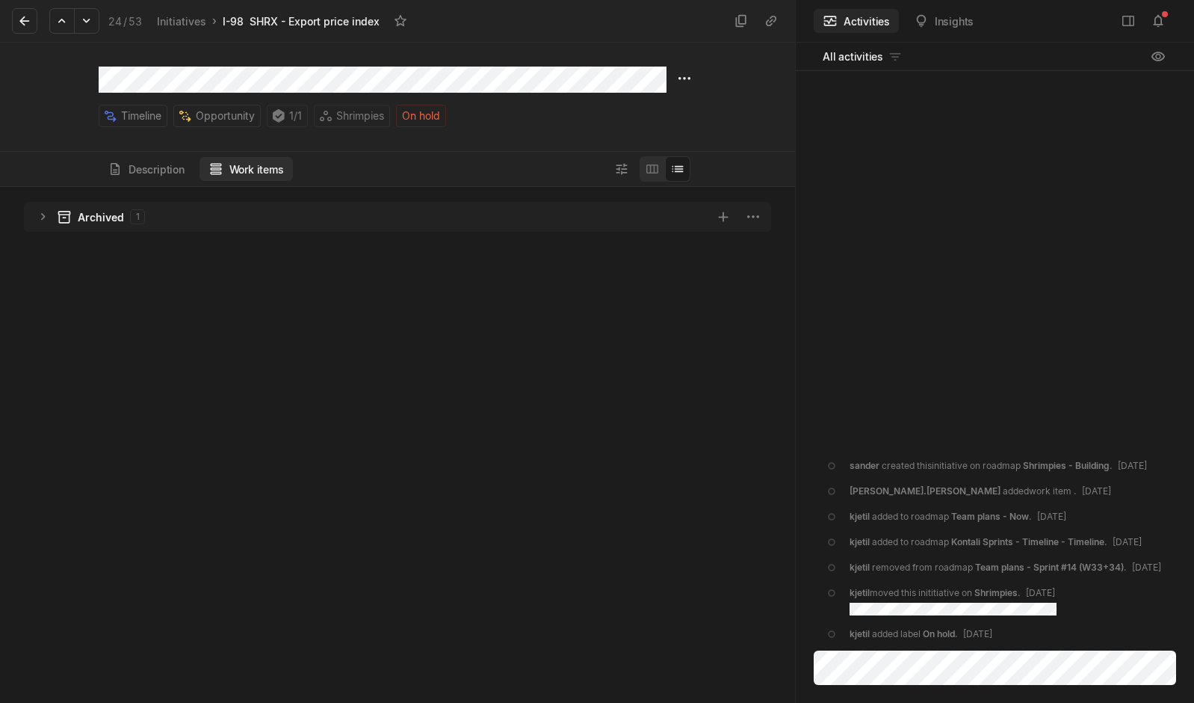
scroll to position [508, 788]
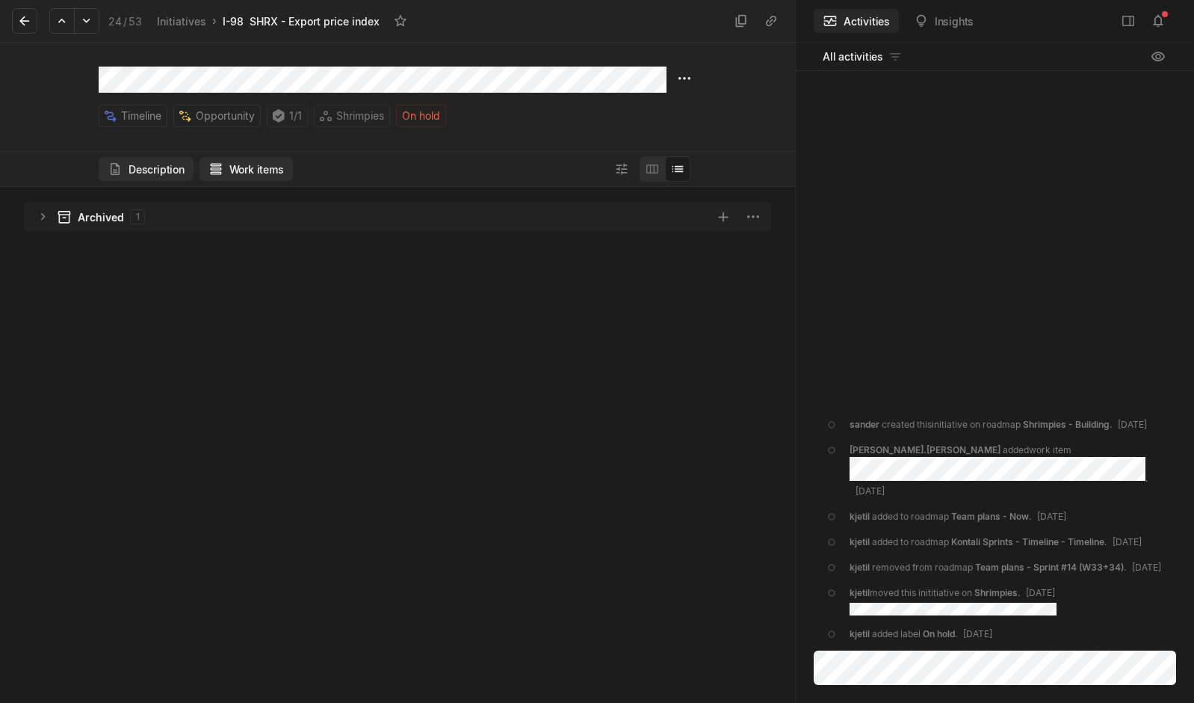
click at [160, 164] on button "Description" at bounding box center [146, 169] width 95 height 24
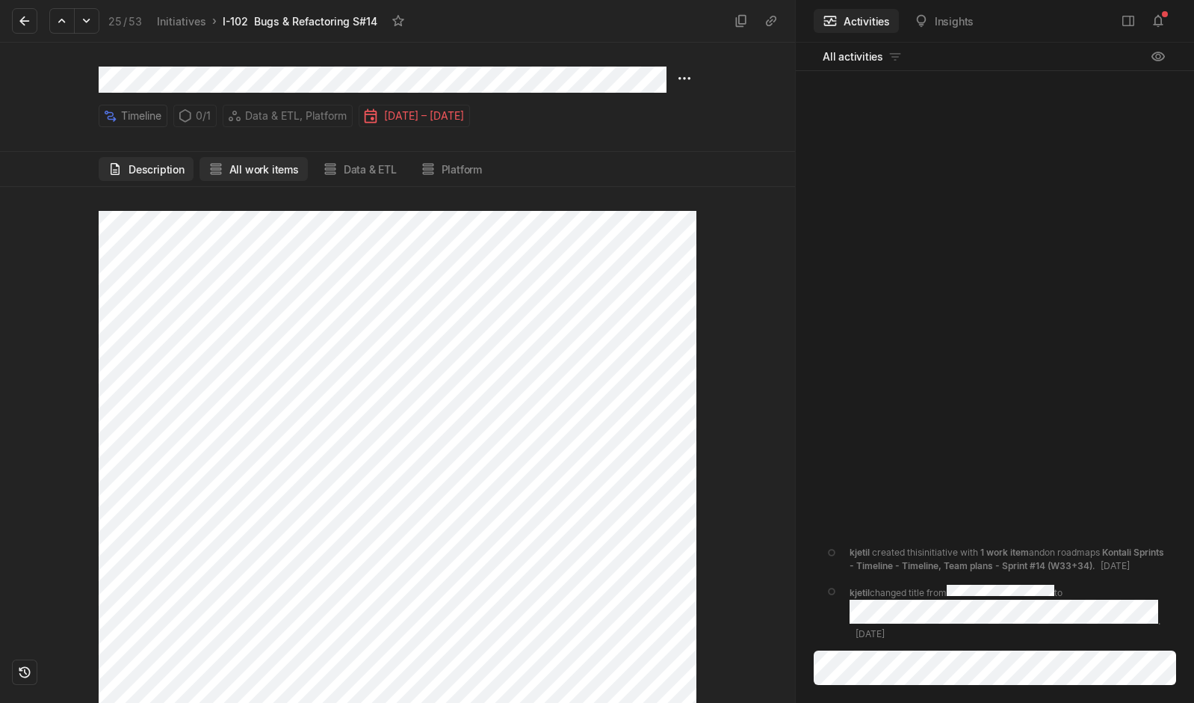
click at [275, 165] on button "All work items" at bounding box center [254, 169] width 108 height 24
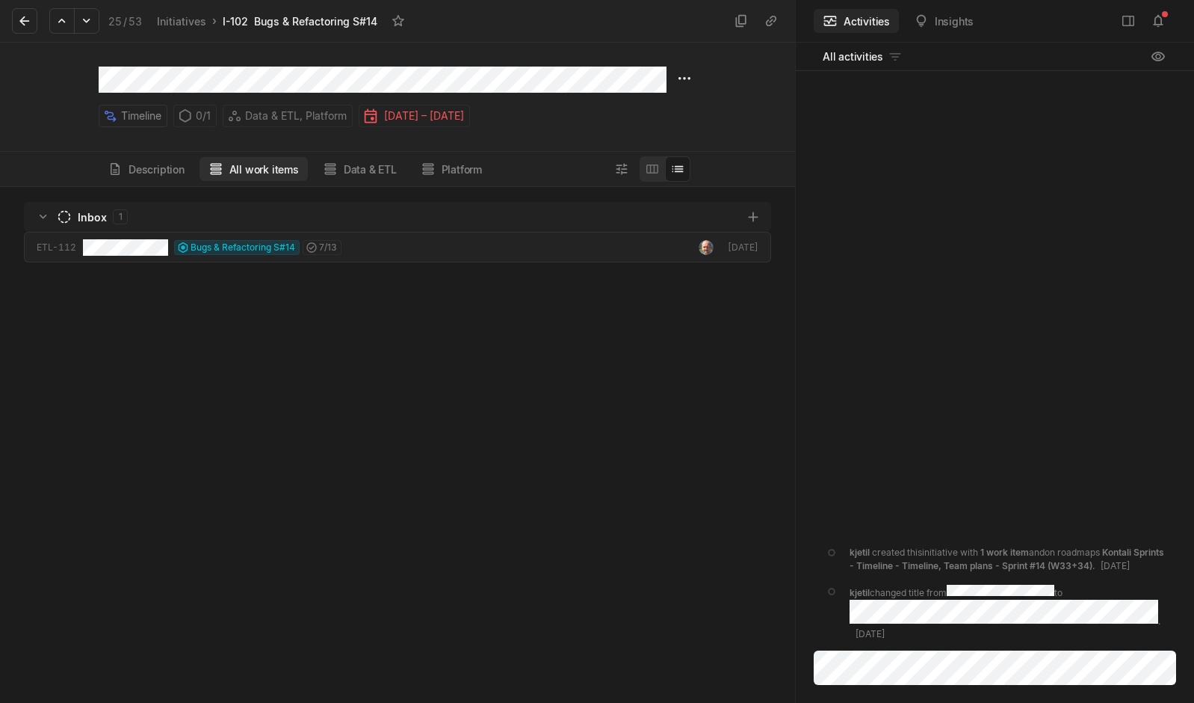
scroll to position [508, 788]
click at [688, 82] on html "Kontali Search / Updates 4 g then u My work = Feedback g then f Roadmaps g then…" at bounding box center [597, 351] width 1194 height 703
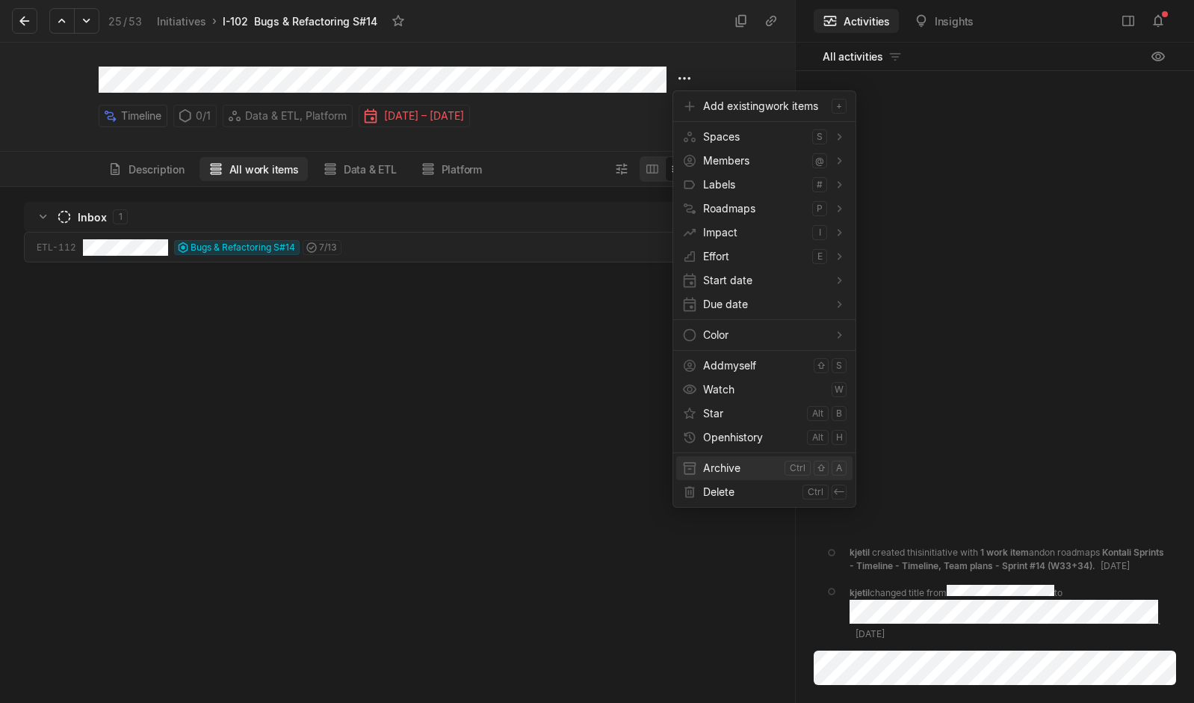
click at [726, 467] on span "Archive" at bounding box center [740, 468] width 75 height 24
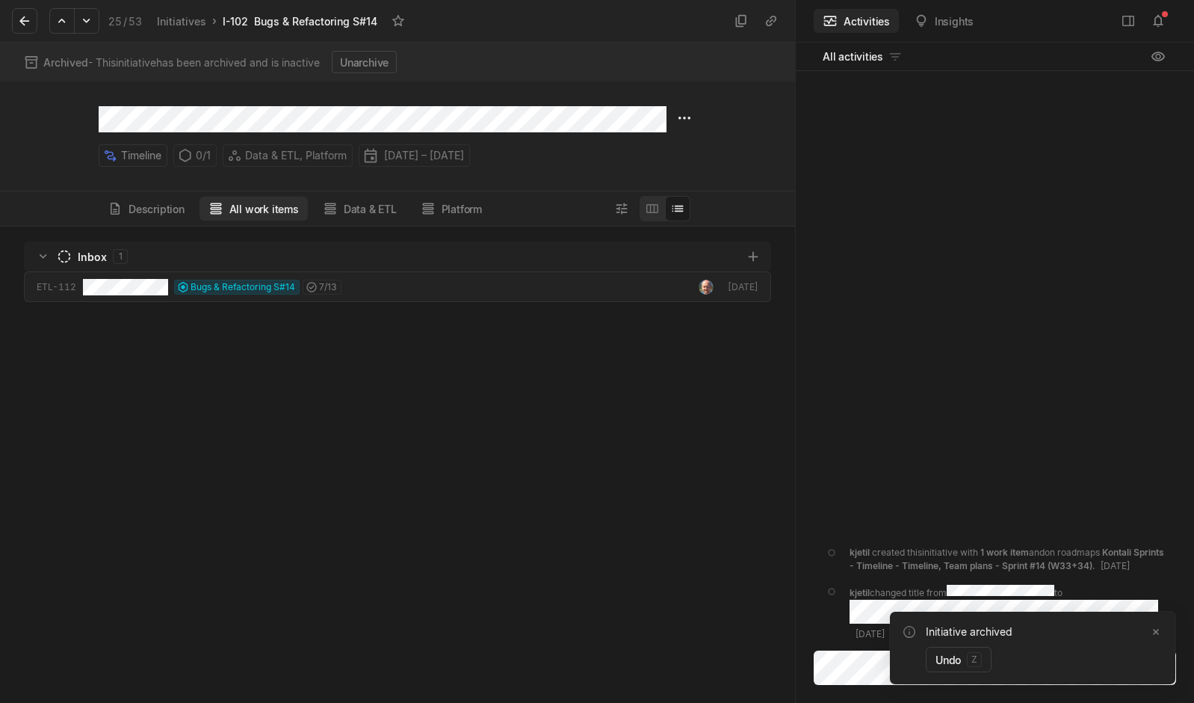
scroll to position [469, 788]
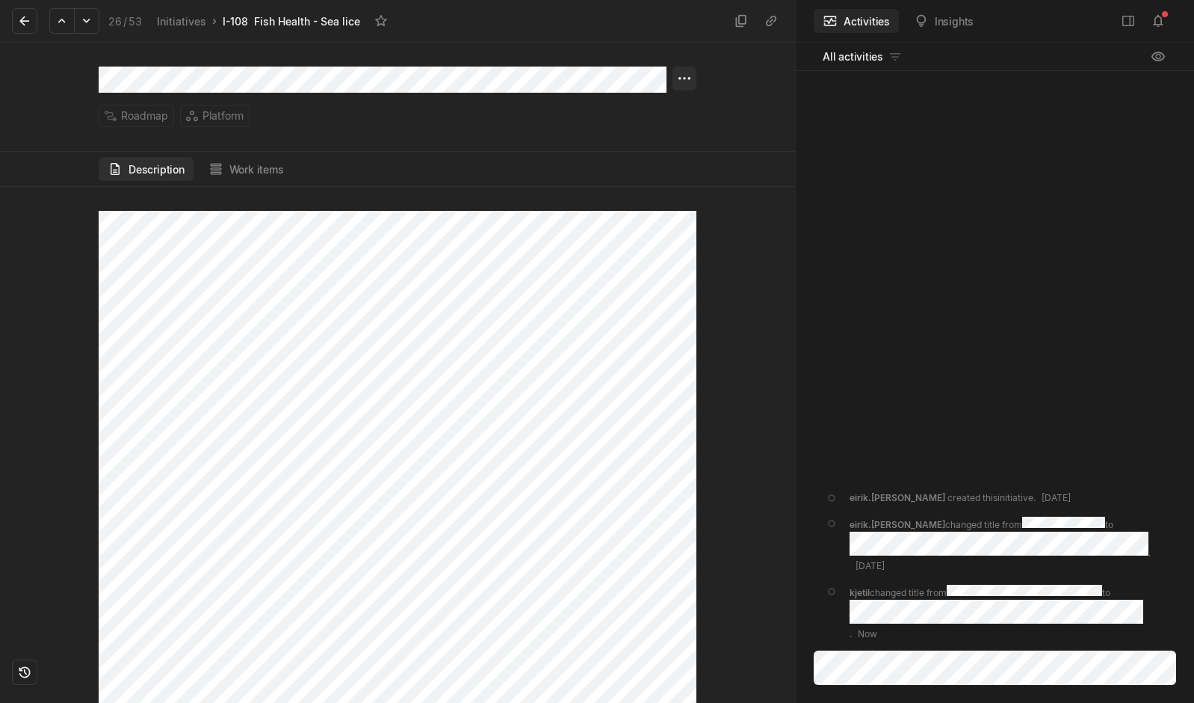
click at [684, 81] on html "Kontali Search / Updates 4 g then u My work = Feedback g then f Roadmaps g then…" at bounding box center [597, 351] width 1194 height 703
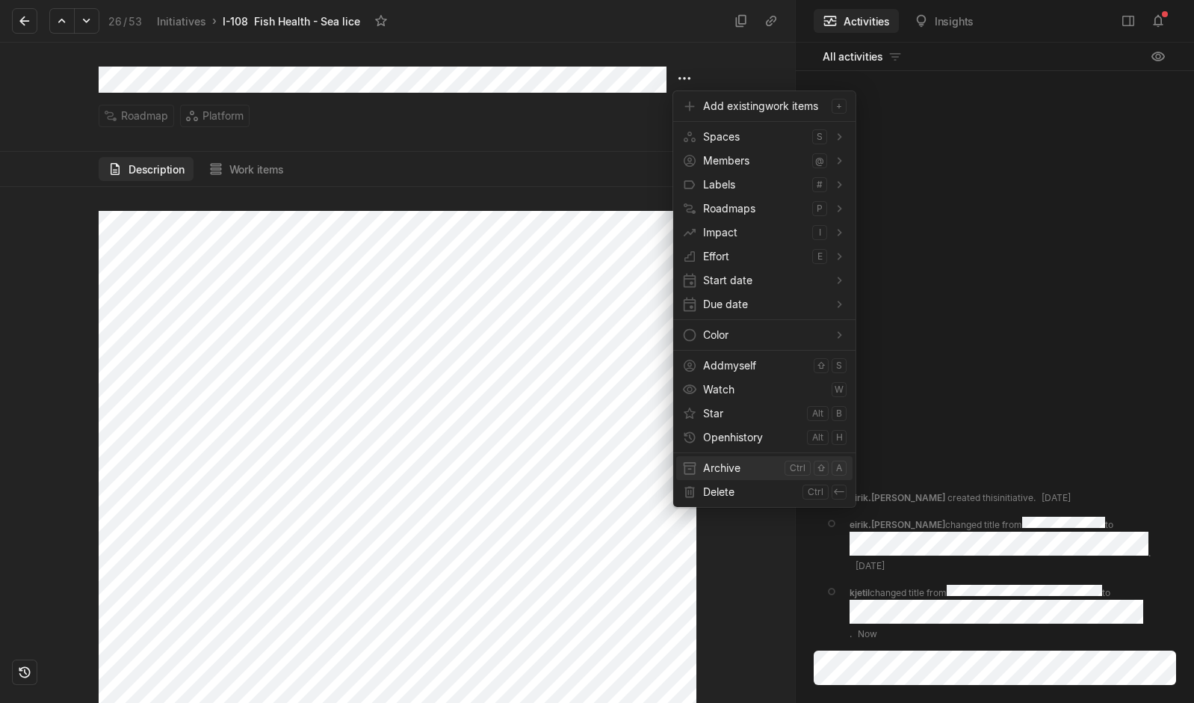
click at [711, 466] on span "Archive" at bounding box center [740, 468] width 75 height 24
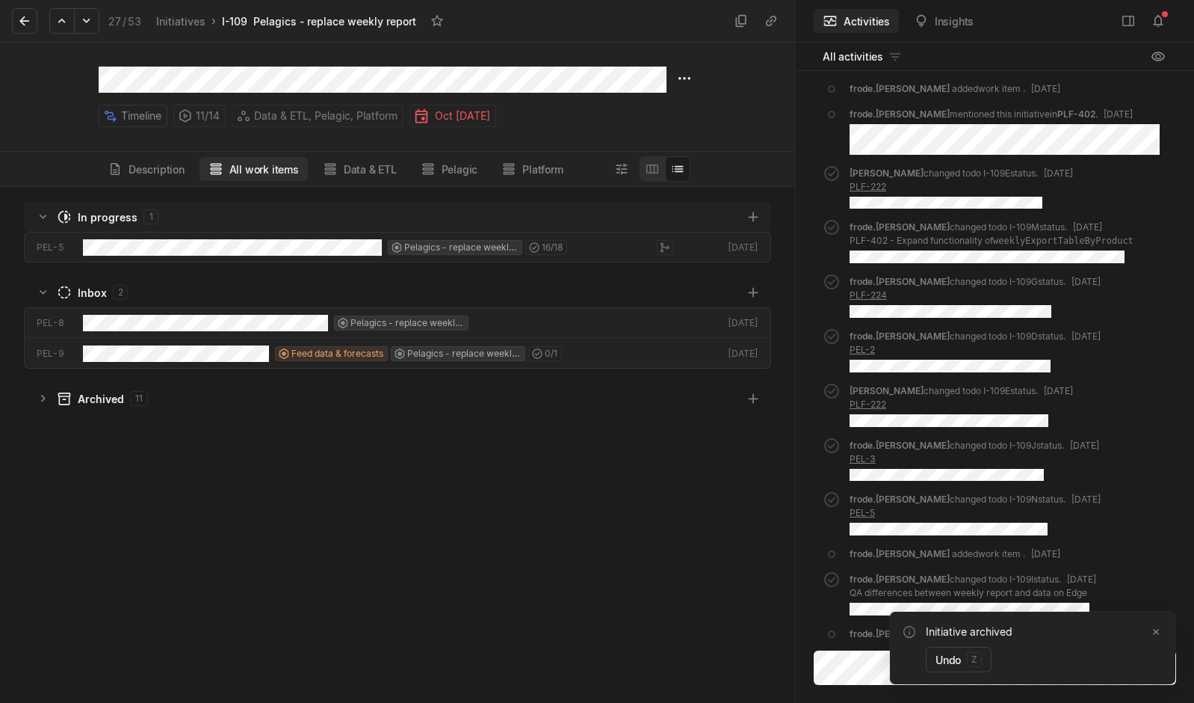
scroll to position [508, 788]
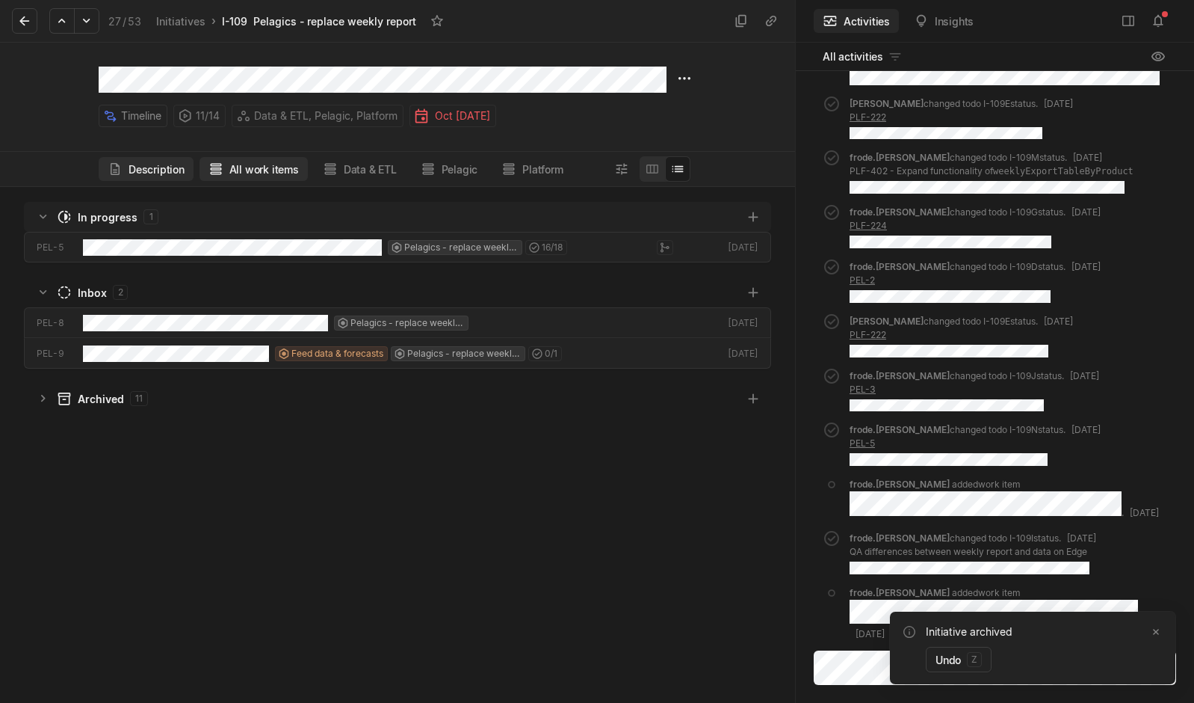
click at [133, 164] on button "Description" at bounding box center [146, 169] width 95 height 24
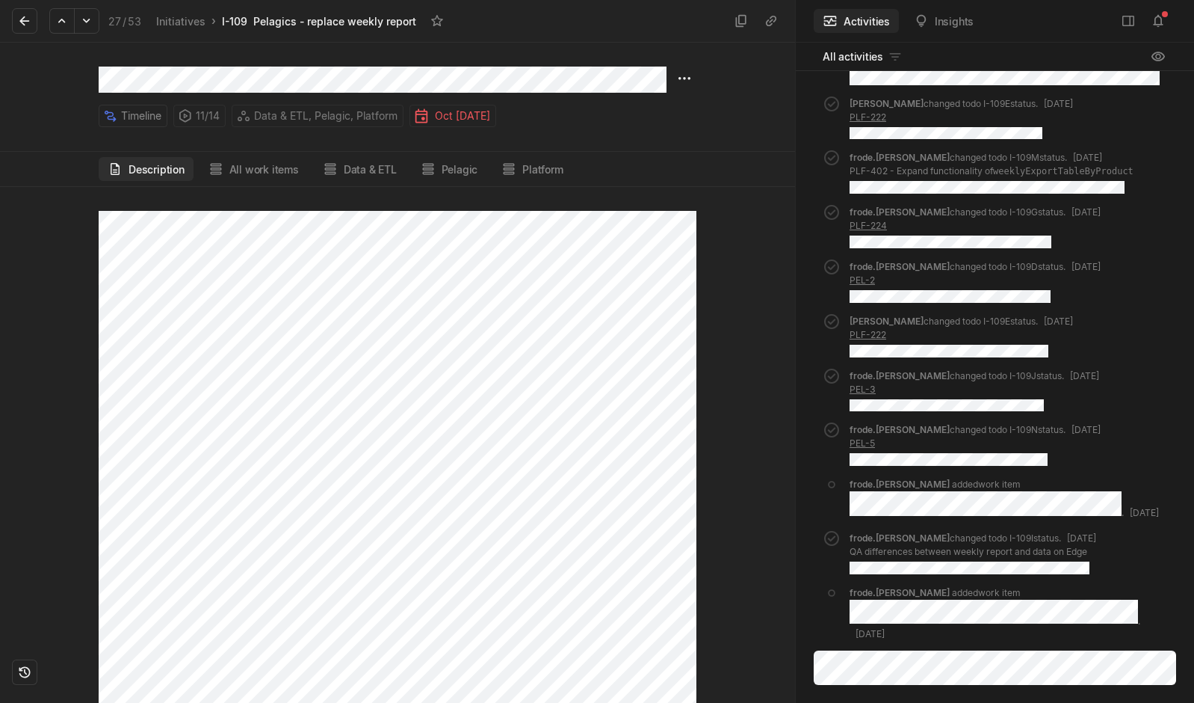
scroll to position [658, 0]
click at [281, 173] on button "All work items" at bounding box center [254, 169] width 108 height 24
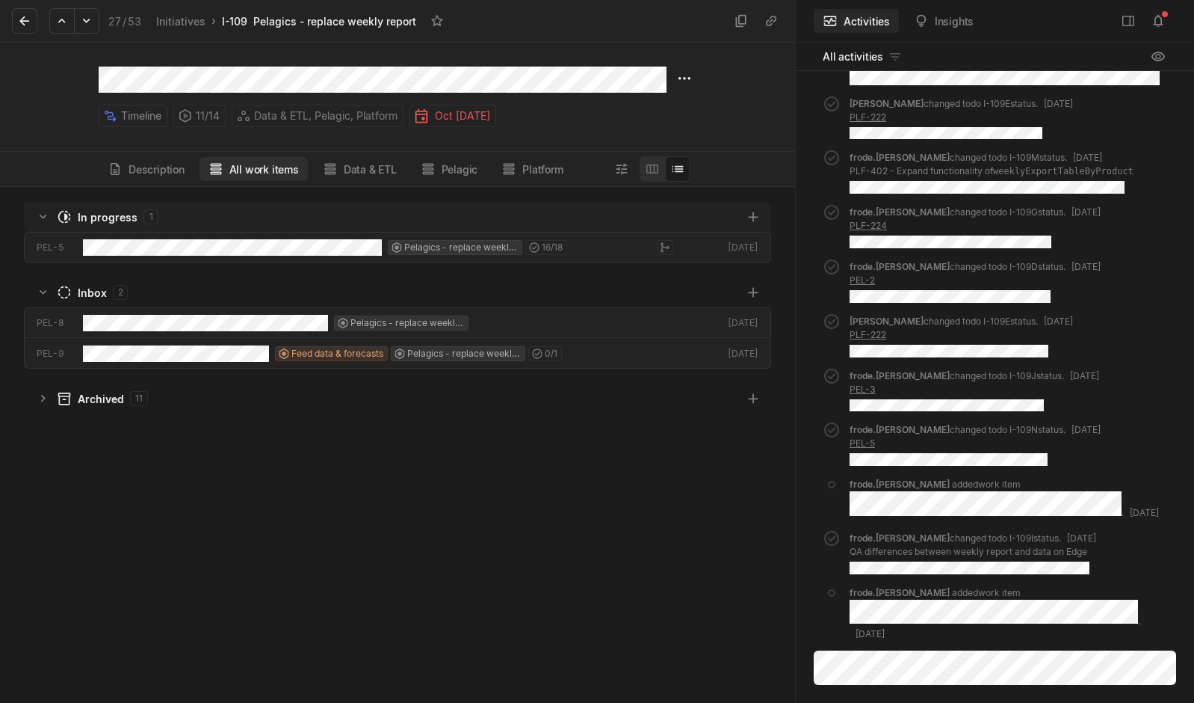
scroll to position [508, 788]
click at [151, 175] on button "Description" at bounding box center [146, 169] width 95 height 24
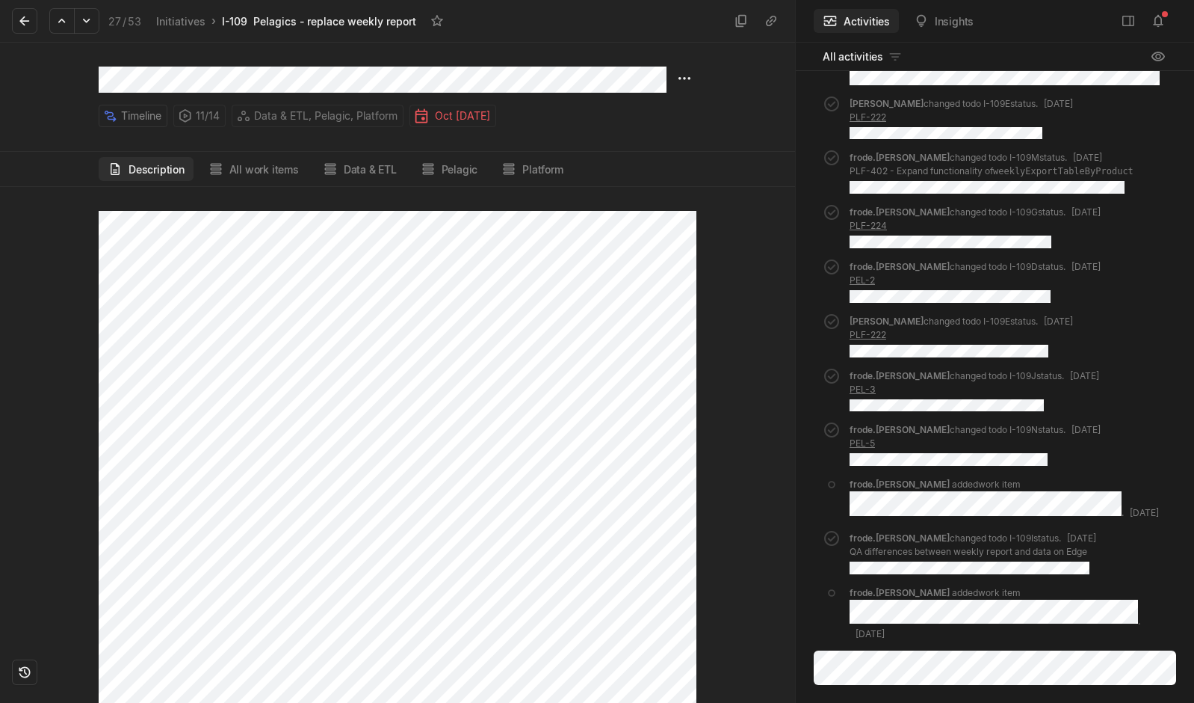
scroll to position [658, 0]
click at [683, 73] on html "Kontali Search / Updates 4 g then u My work = Feedback g then f Roadmaps g then…" at bounding box center [597, 351] width 1194 height 703
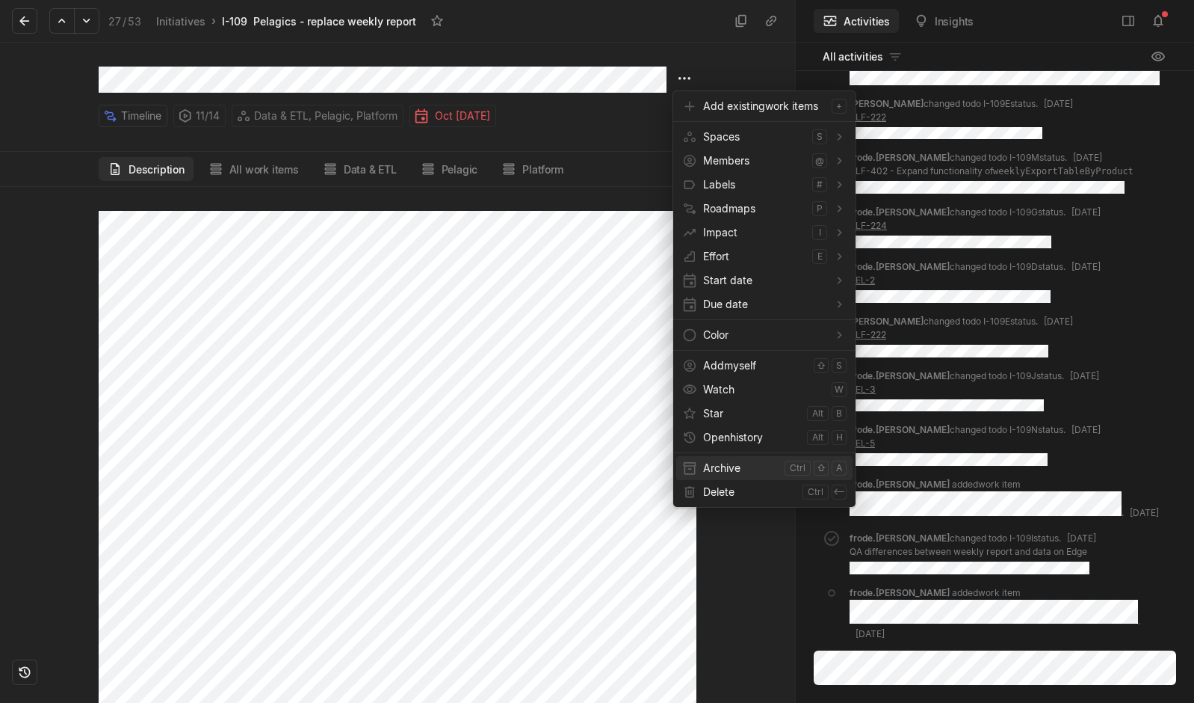
click at [723, 475] on span "Archive" at bounding box center [740, 468] width 75 height 24
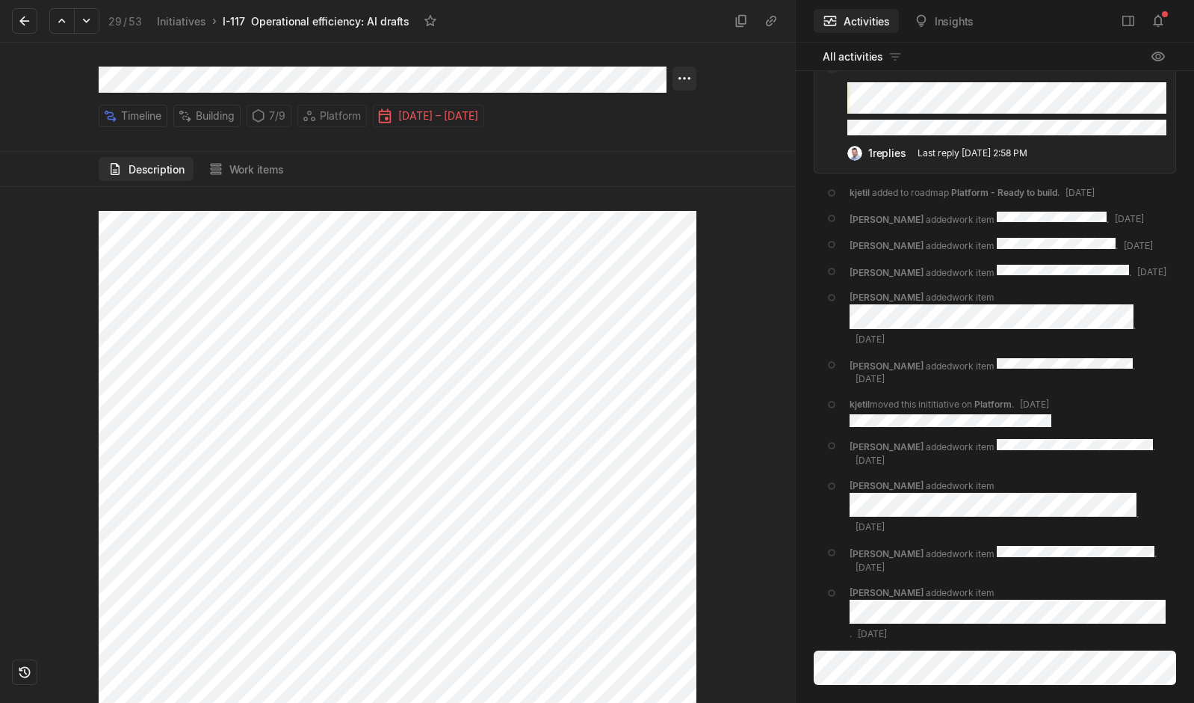
click at [688, 81] on html "Kontali Search / Updates 4 g then u My work = Feedback g then f Roadmaps g then…" at bounding box center [597, 351] width 1194 height 703
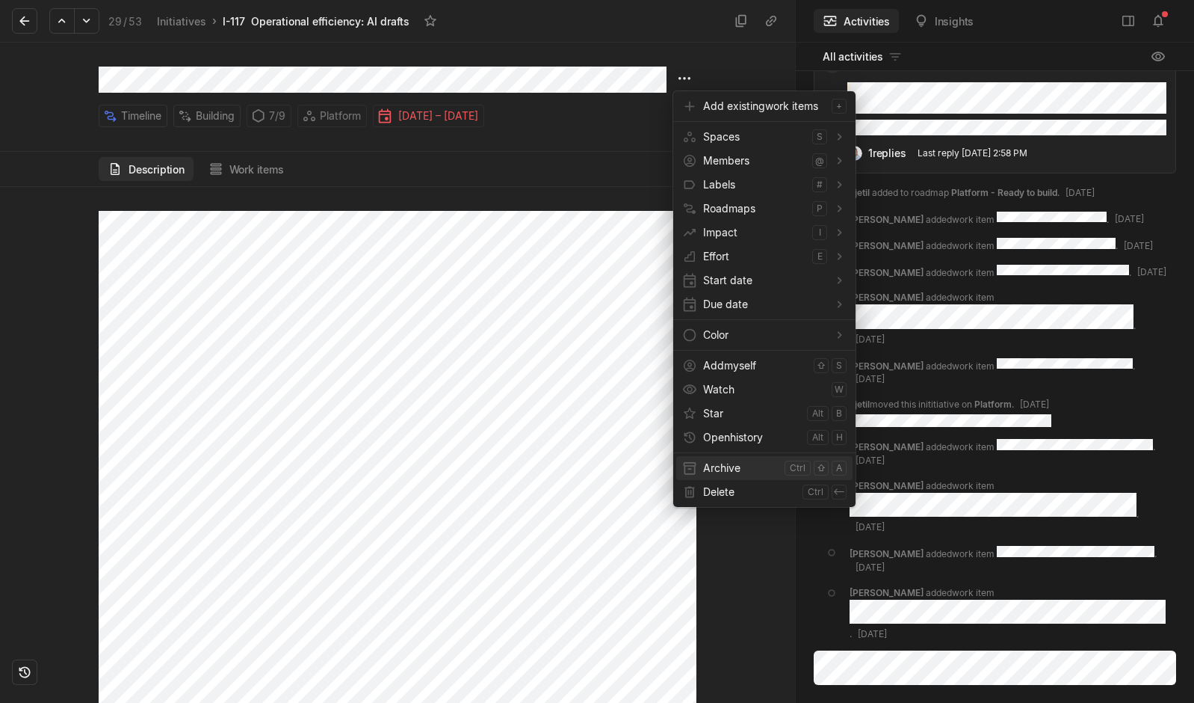
click at [725, 467] on span "Archive" at bounding box center [740, 468] width 75 height 24
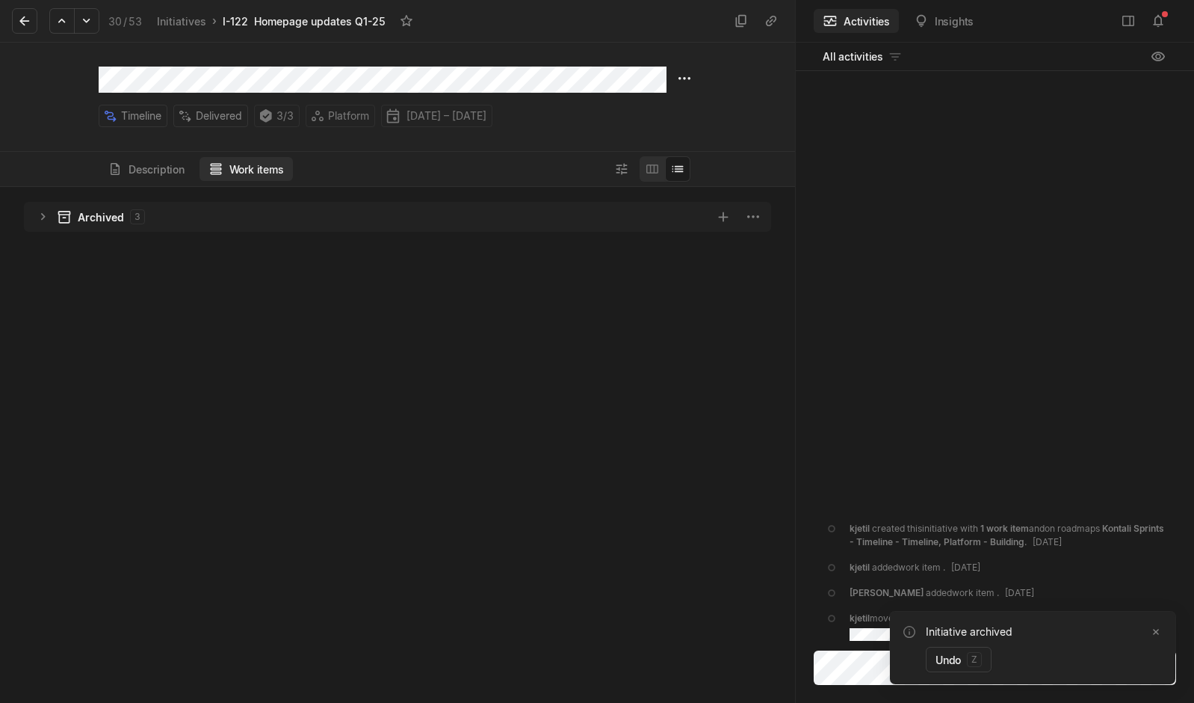
scroll to position [508, 788]
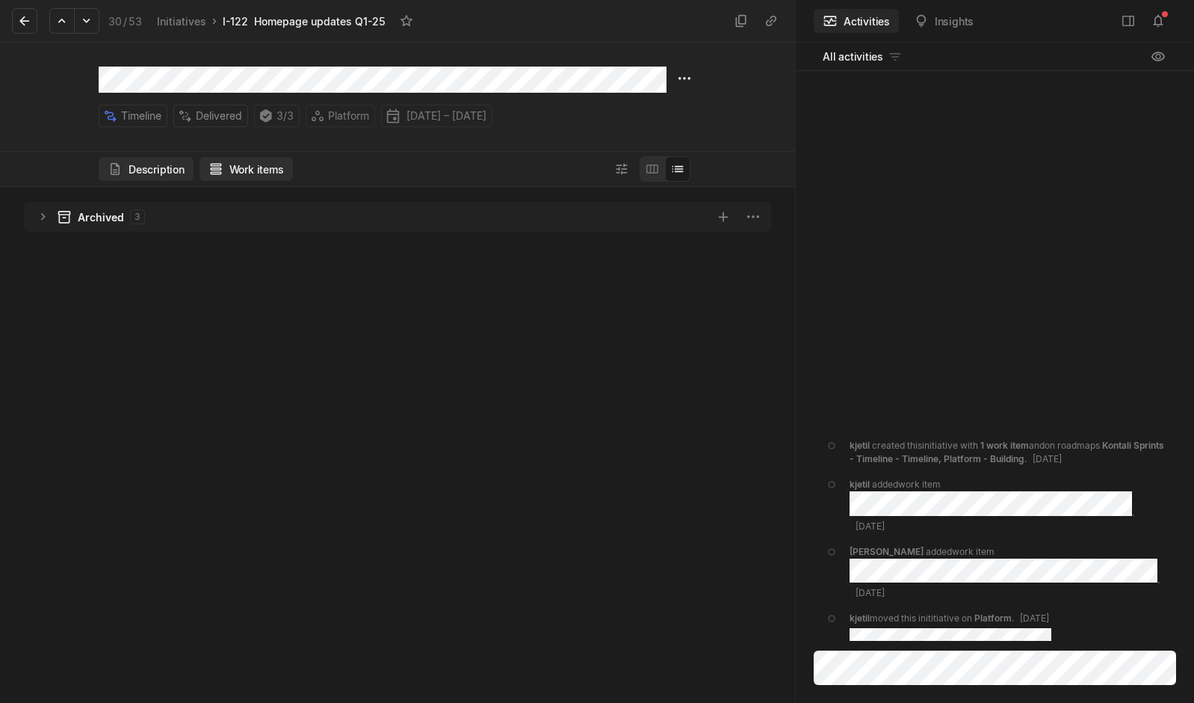
click at [141, 171] on button "Description" at bounding box center [146, 169] width 95 height 24
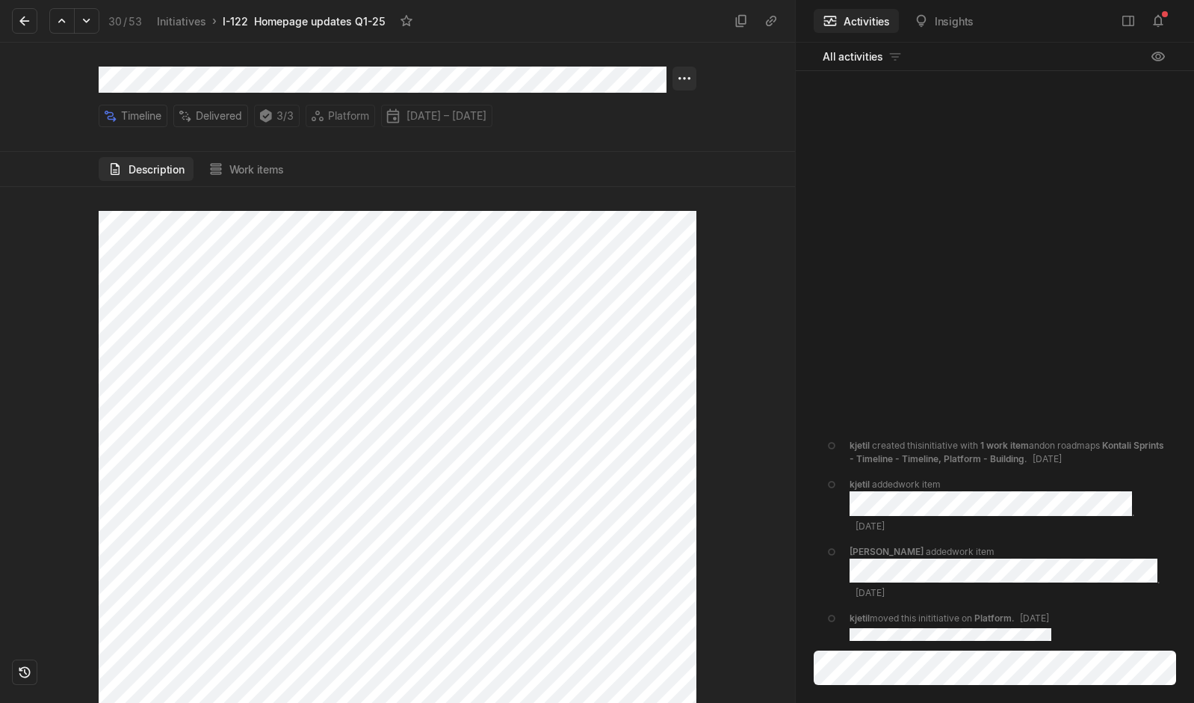
click at [688, 76] on html "Kontali Search / Updates 4 g then u My work = Feedback g then f Roadmaps g then…" at bounding box center [597, 351] width 1194 height 703
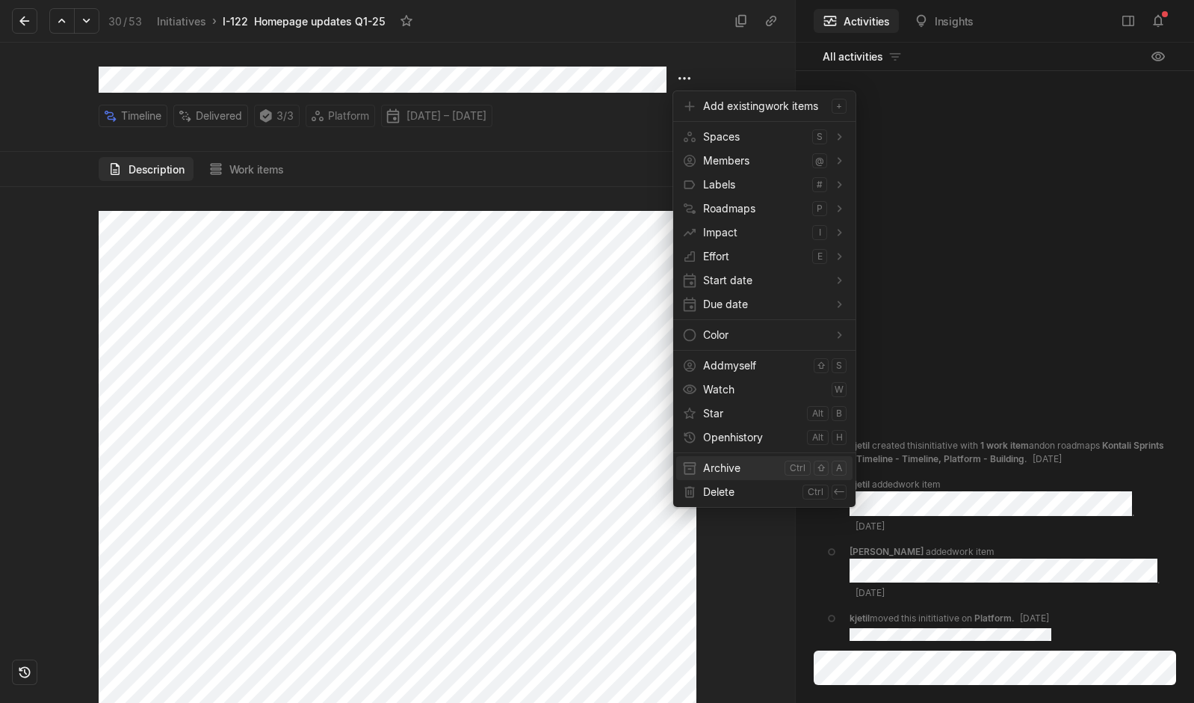
click at [724, 472] on span "Archive" at bounding box center [740, 468] width 75 height 24
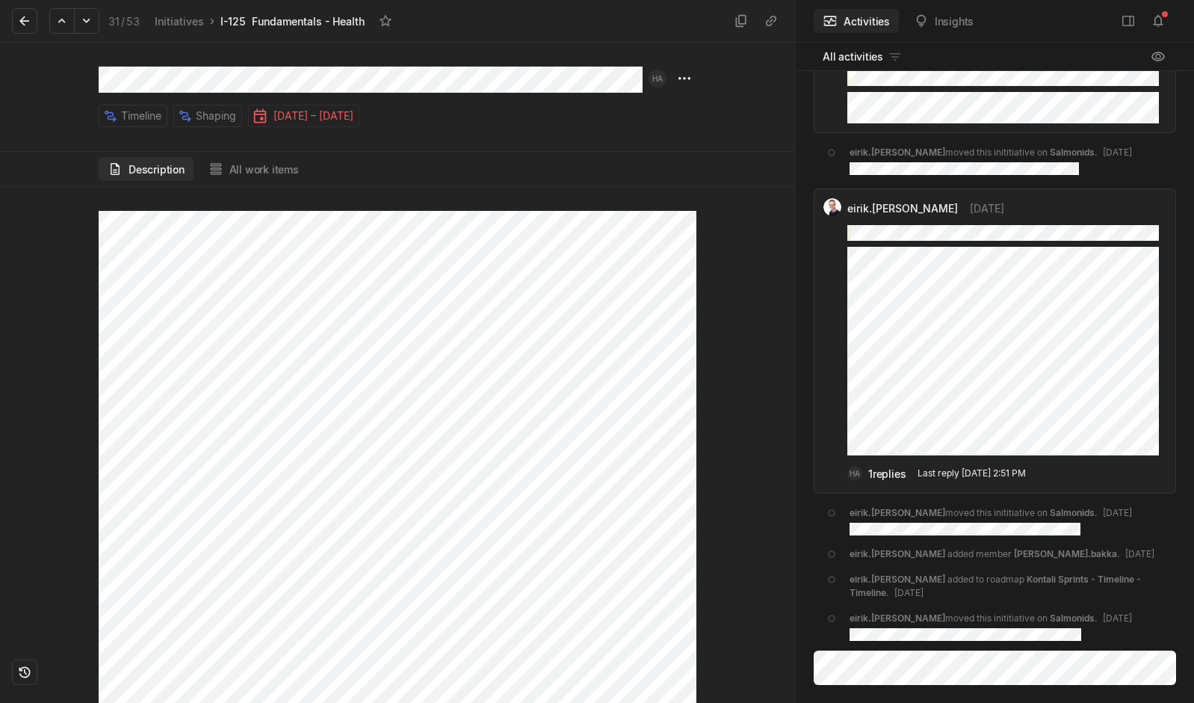
scroll to position [1031, 0]
click at [228, 383] on div at bounding box center [397, 445] width 795 height 516
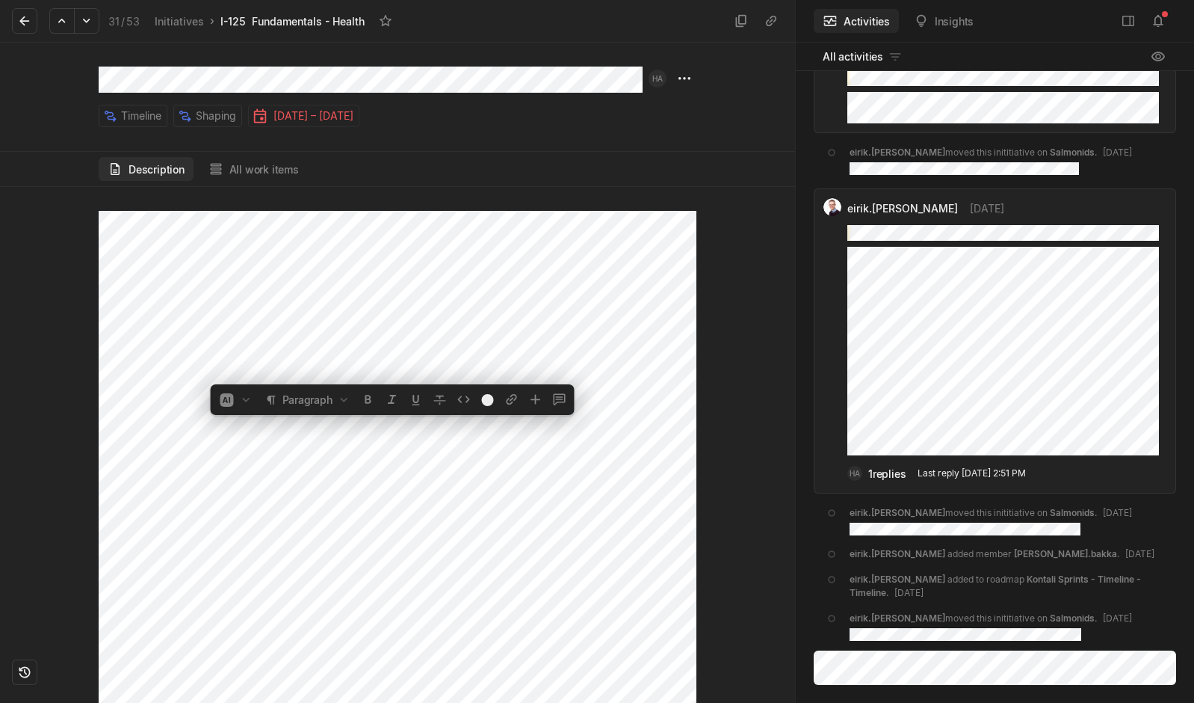
drag, startPoint x: 698, startPoint y: 370, endPoint x: 723, endPoint y: 374, distance: 25.7
click at [723, 374] on div at bounding box center [397, 445] width 795 height 516
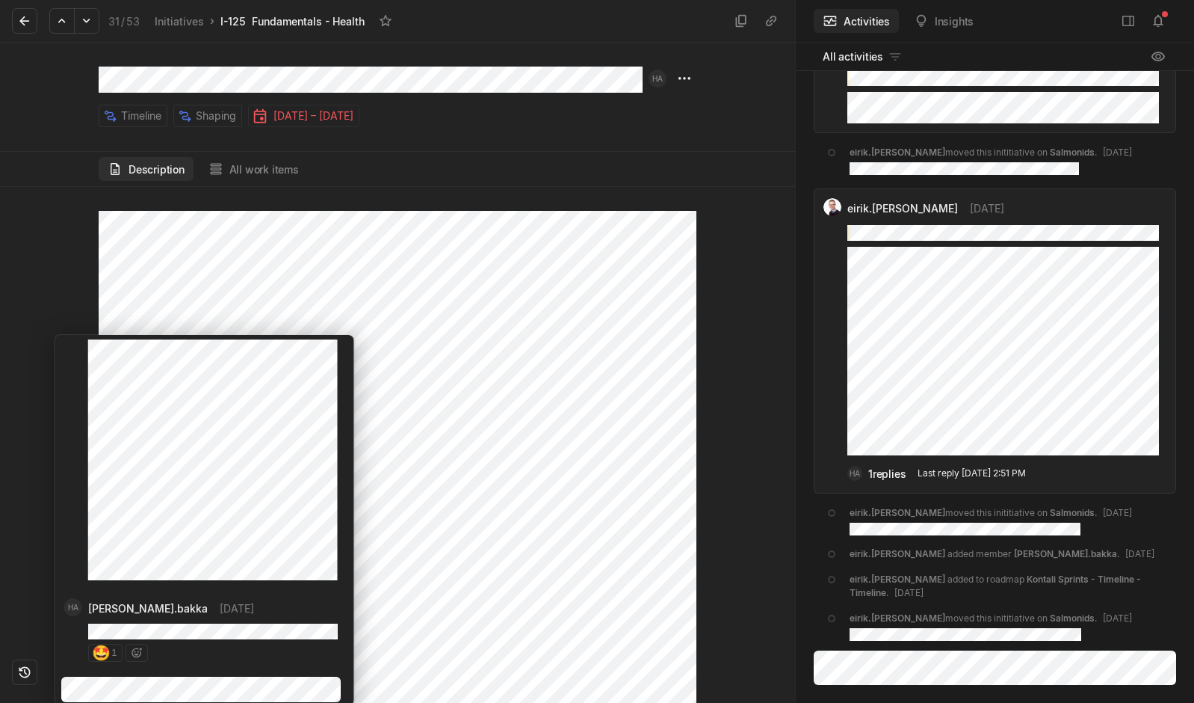
scroll to position [55, 0]
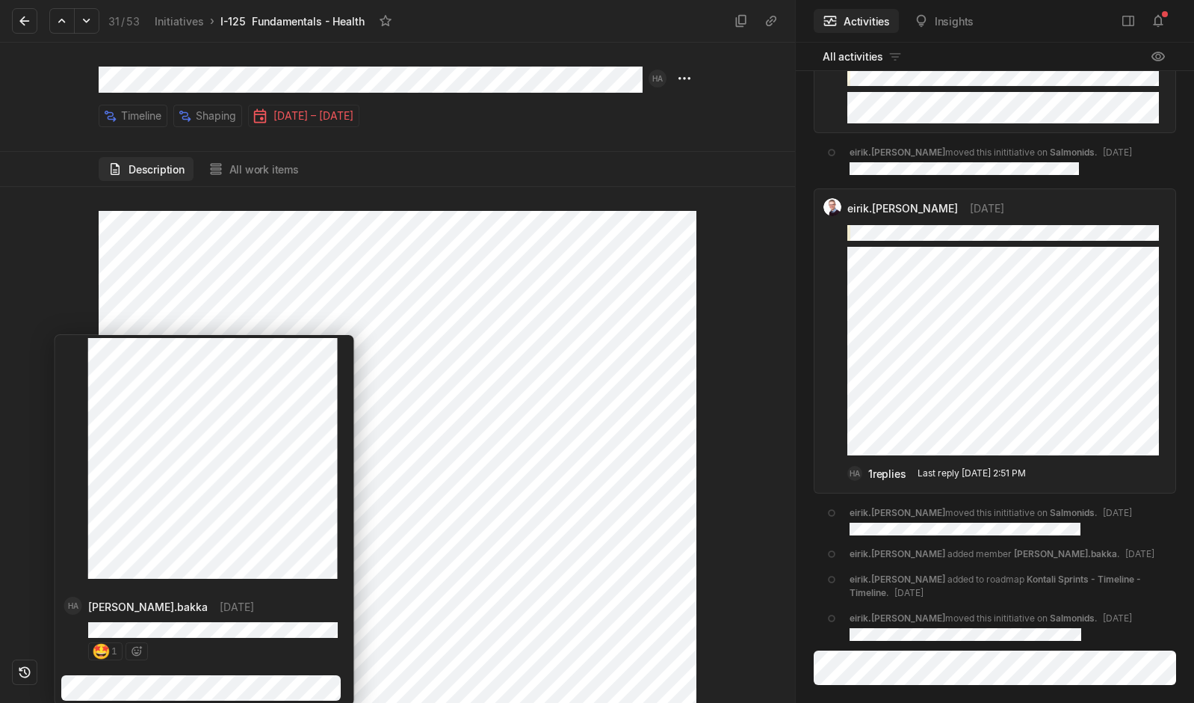
click at [84, 348] on div "eirik.[PERSON_NAME] [DATE]" at bounding box center [204, 433] width 299 height 307
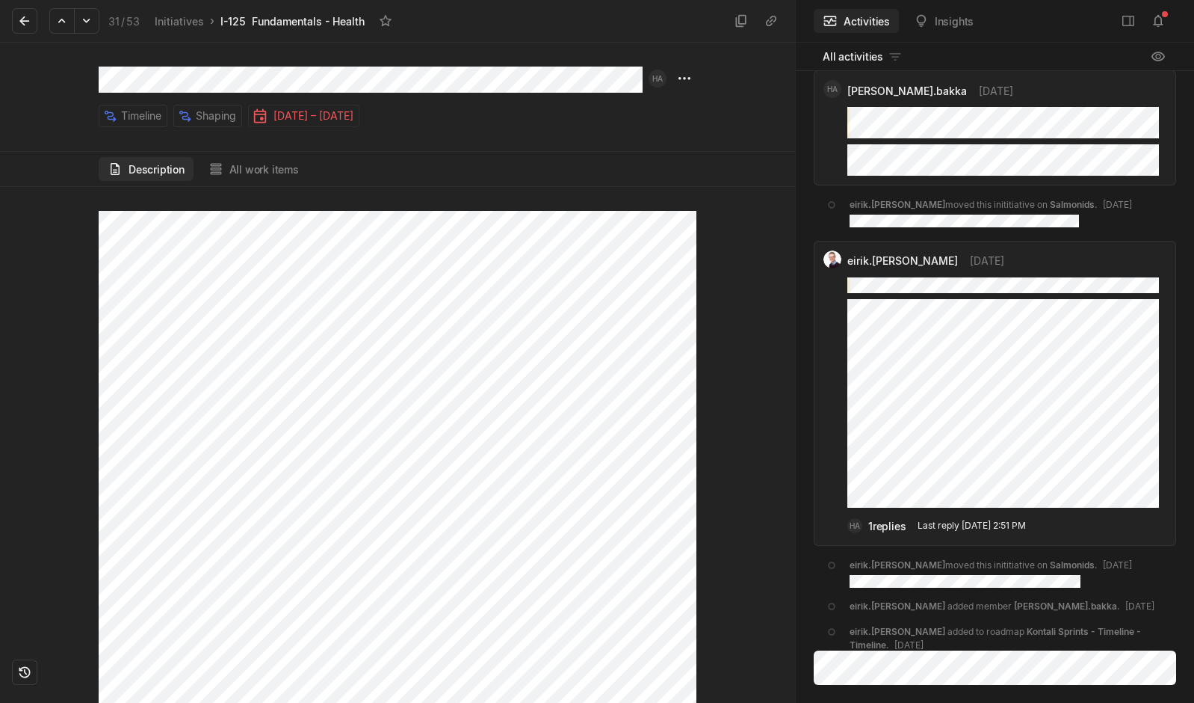
scroll to position [0, 0]
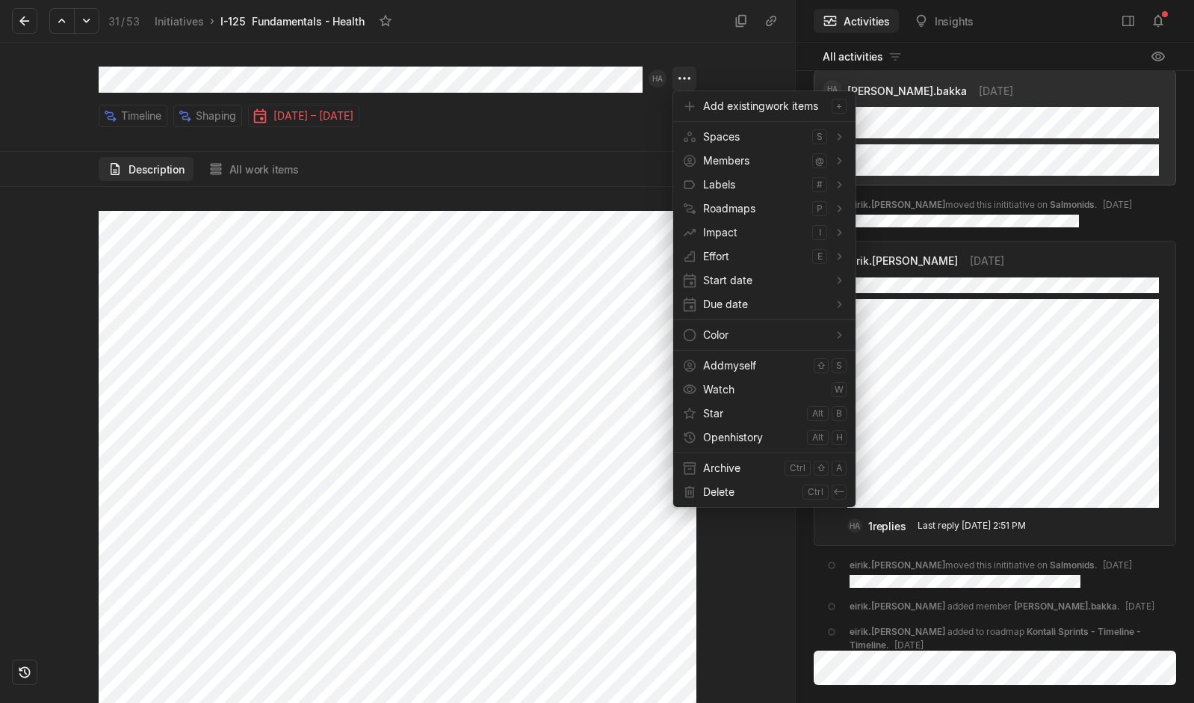
click at [684, 86] on html "Kontali Search / Updates 4 g then u My work = Feedback g then f Roadmaps g then…" at bounding box center [597, 351] width 1194 height 703
click at [732, 469] on span "Archive" at bounding box center [740, 468] width 75 height 24
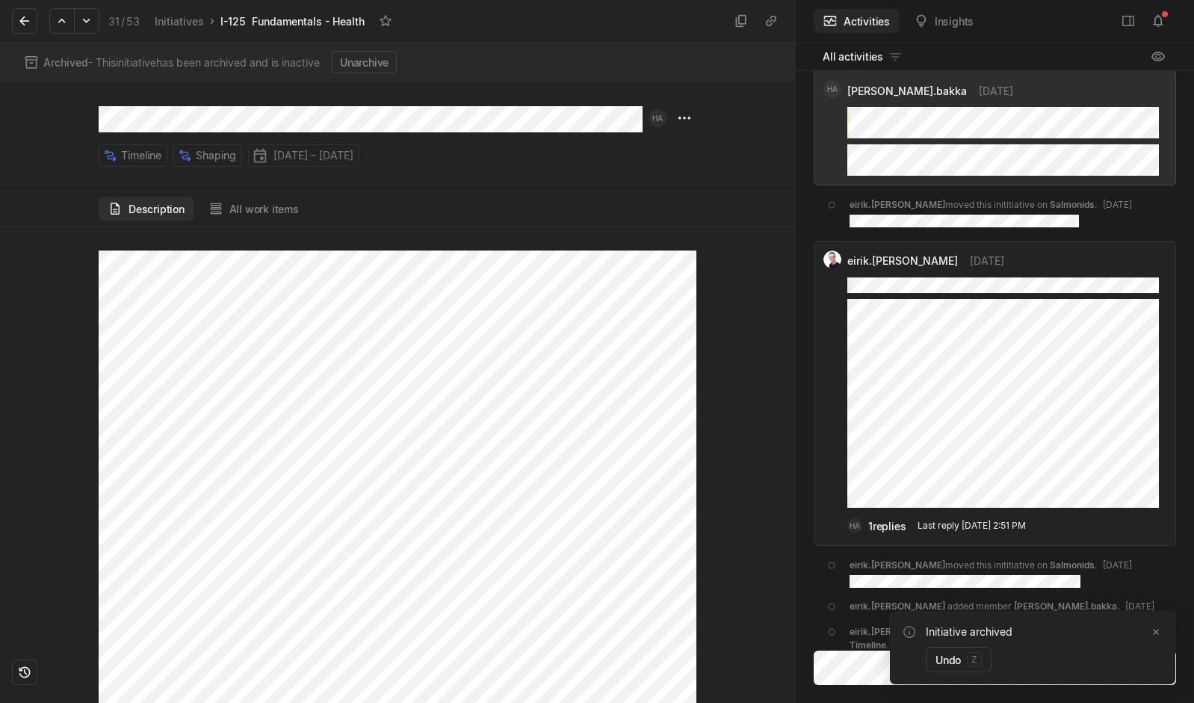
scroll to position [-78, 0]
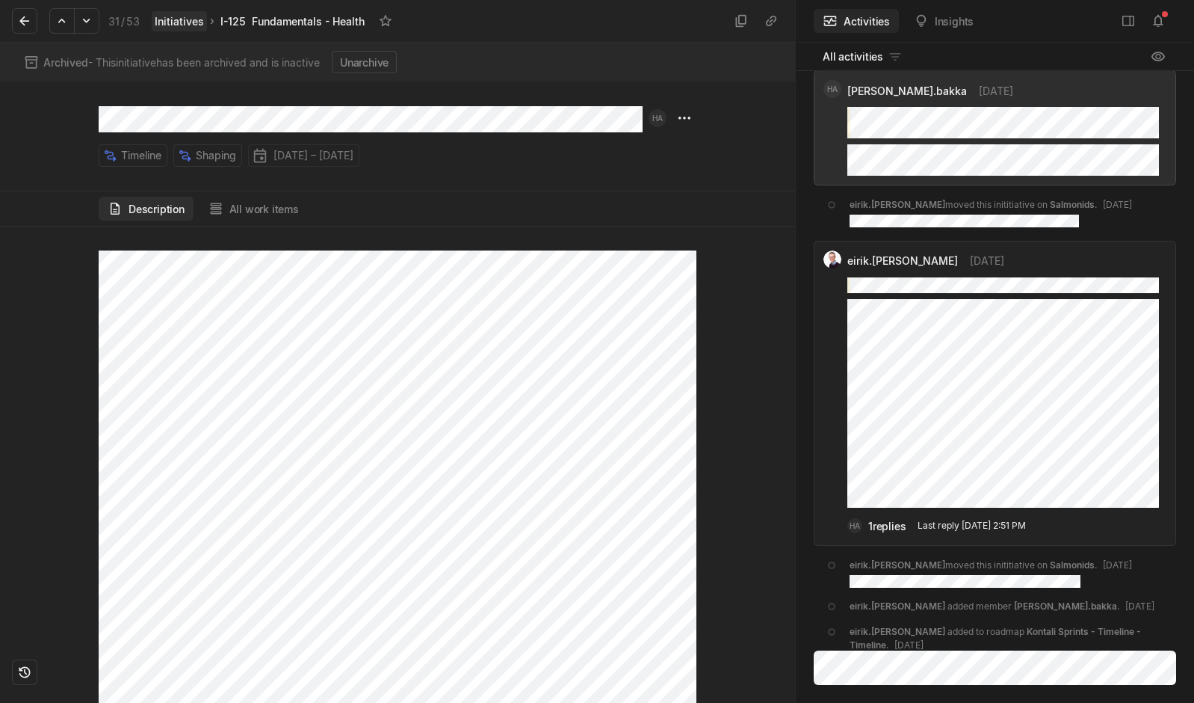
click at [176, 18] on link "Initiatives" at bounding box center [179, 21] width 55 height 20
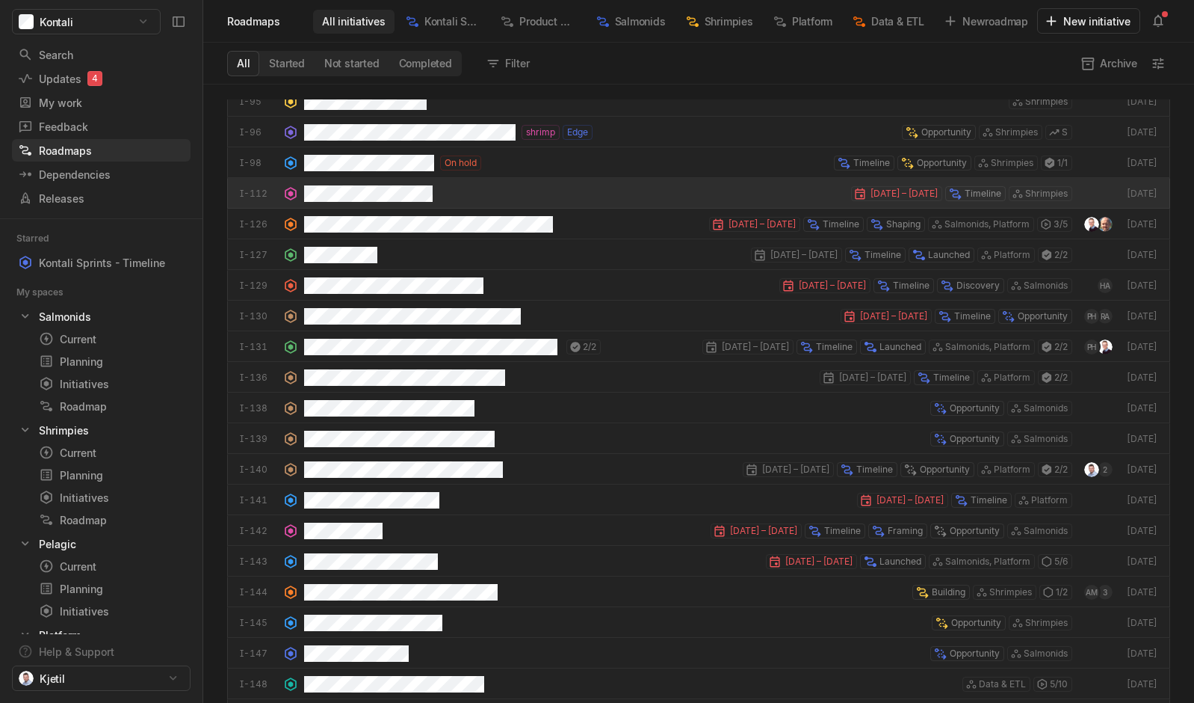
scroll to position [538, 0]
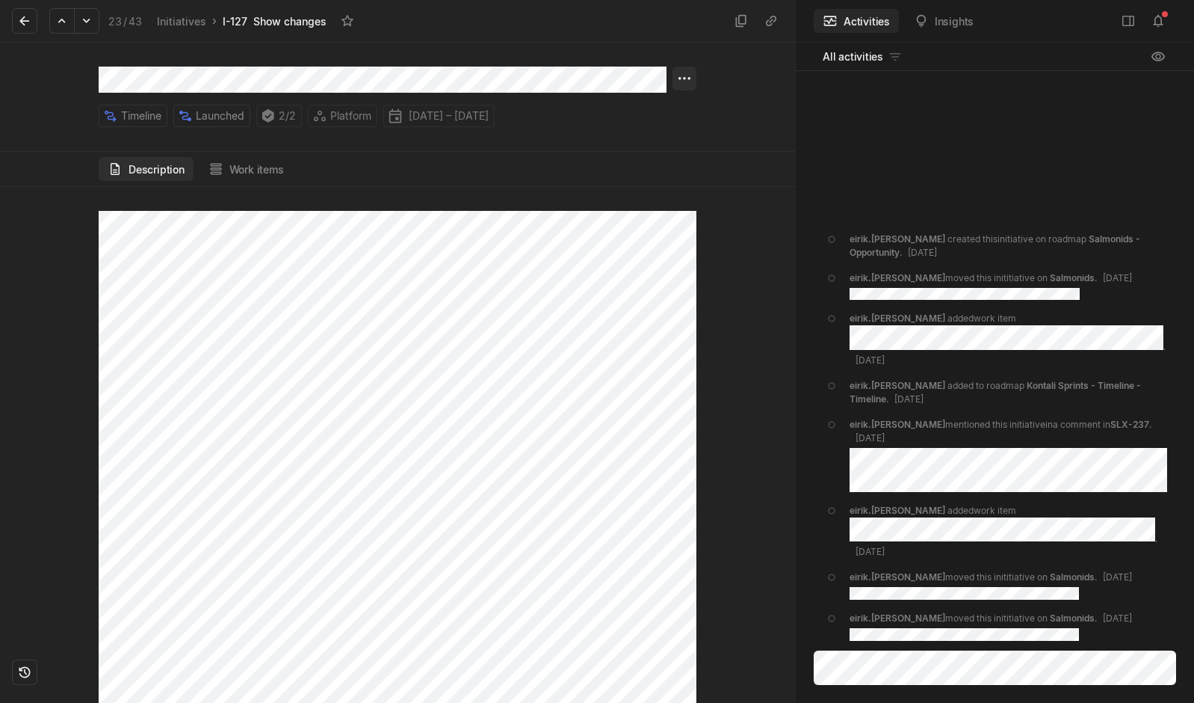
click at [688, 81] on html "Kontali Search / Updates 4 g then u My work = Feedback g then f Roadmaps g then…" at bounding box center [597, 351] width 1194 height 703
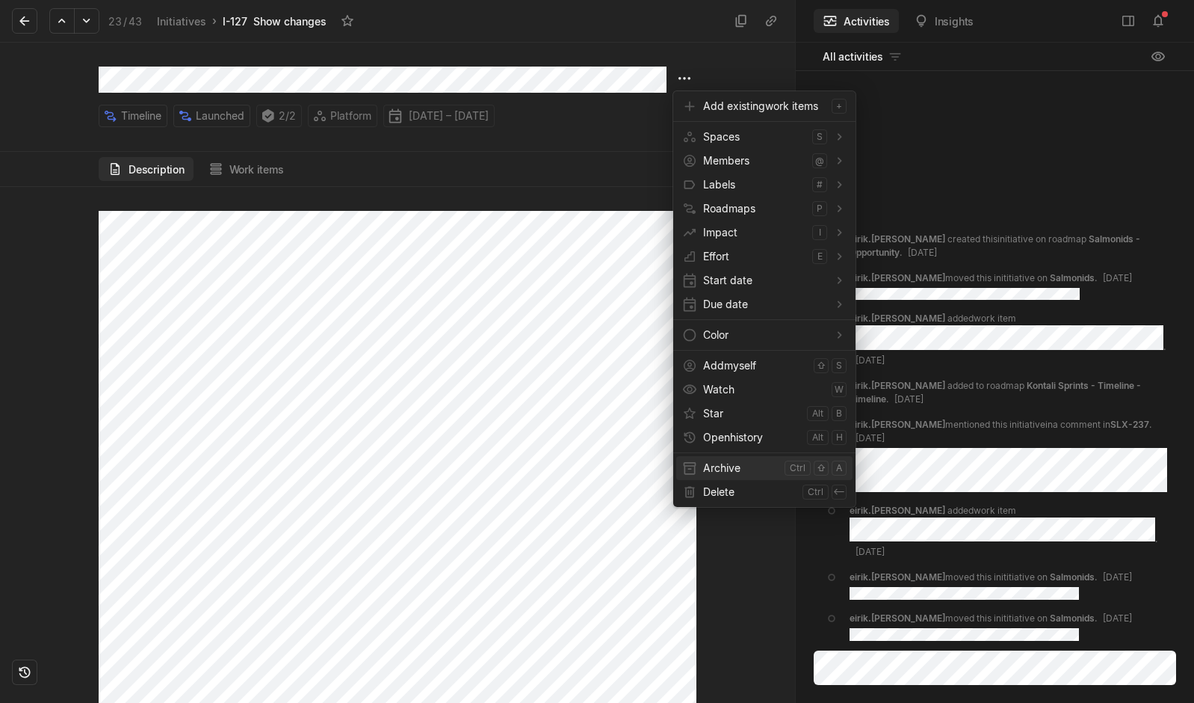
click at [738, 464] on span "Archive" at bounding box center [740, 468] width 75 height 24
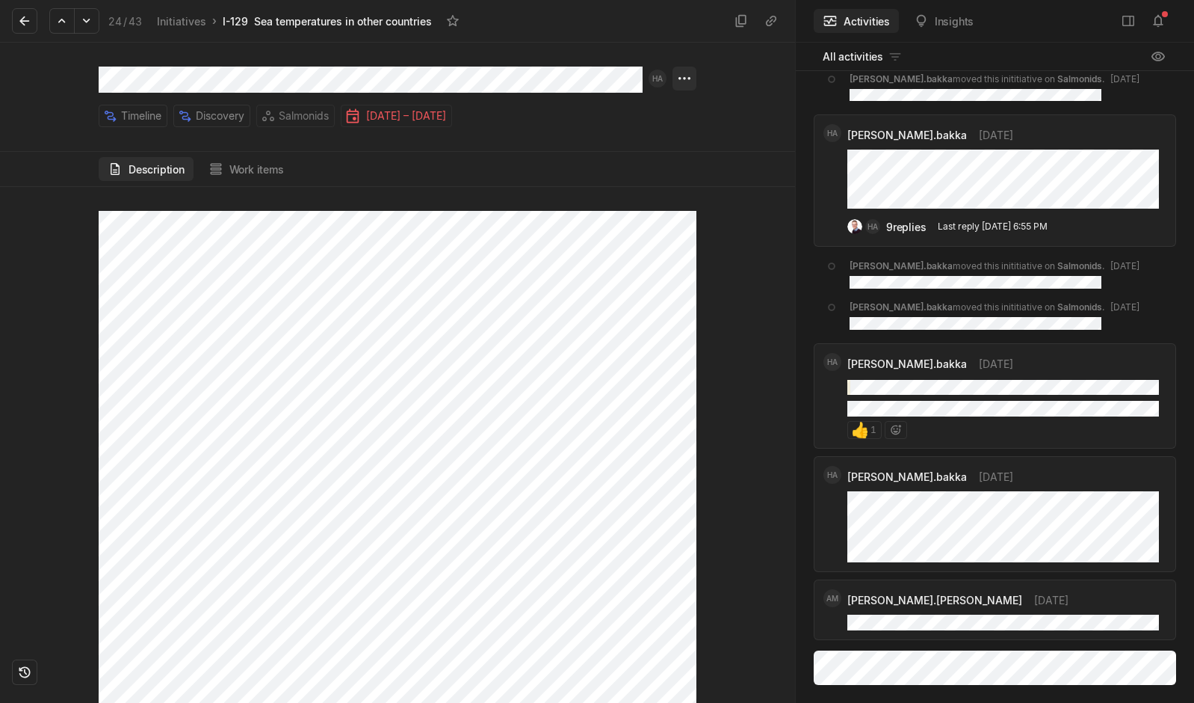
click at [682, 78] on html "Kontali Search / Updates 4 g then u My work = Feedback g then f Roadmaps g then…" at bounding box center [597, 351] width 1194 height 703
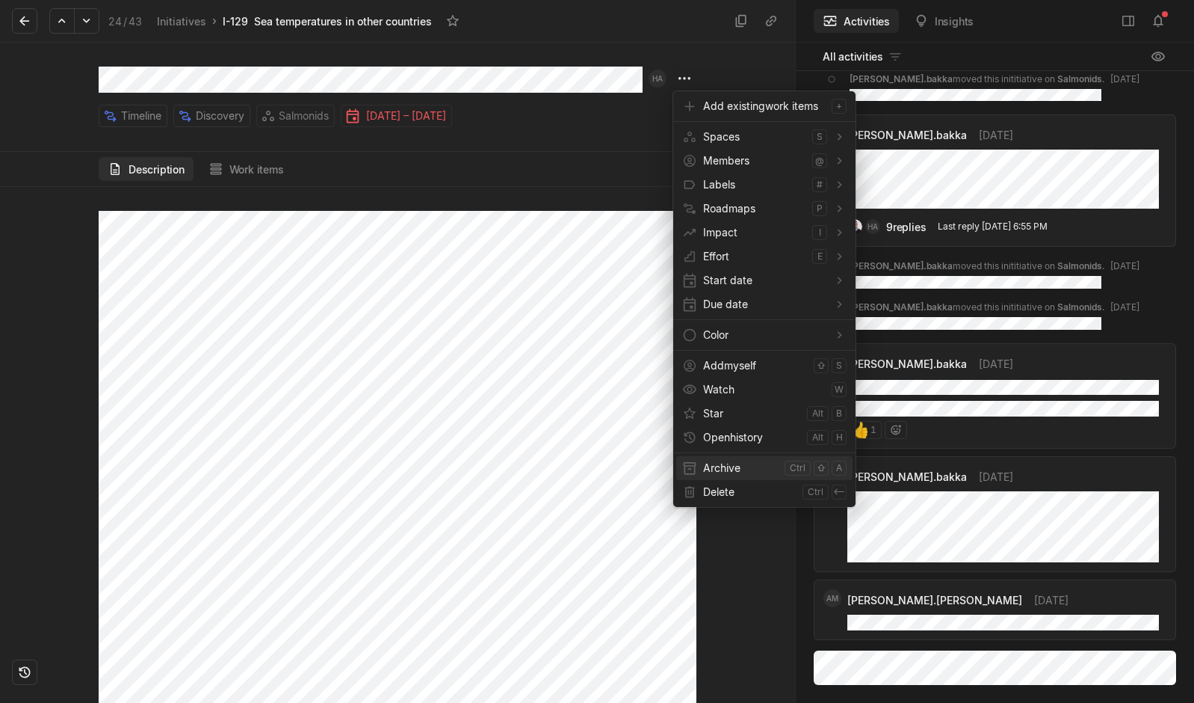
click at [714, 463] on span "Archive" at bounding box center [740, 468] width 75 height 24
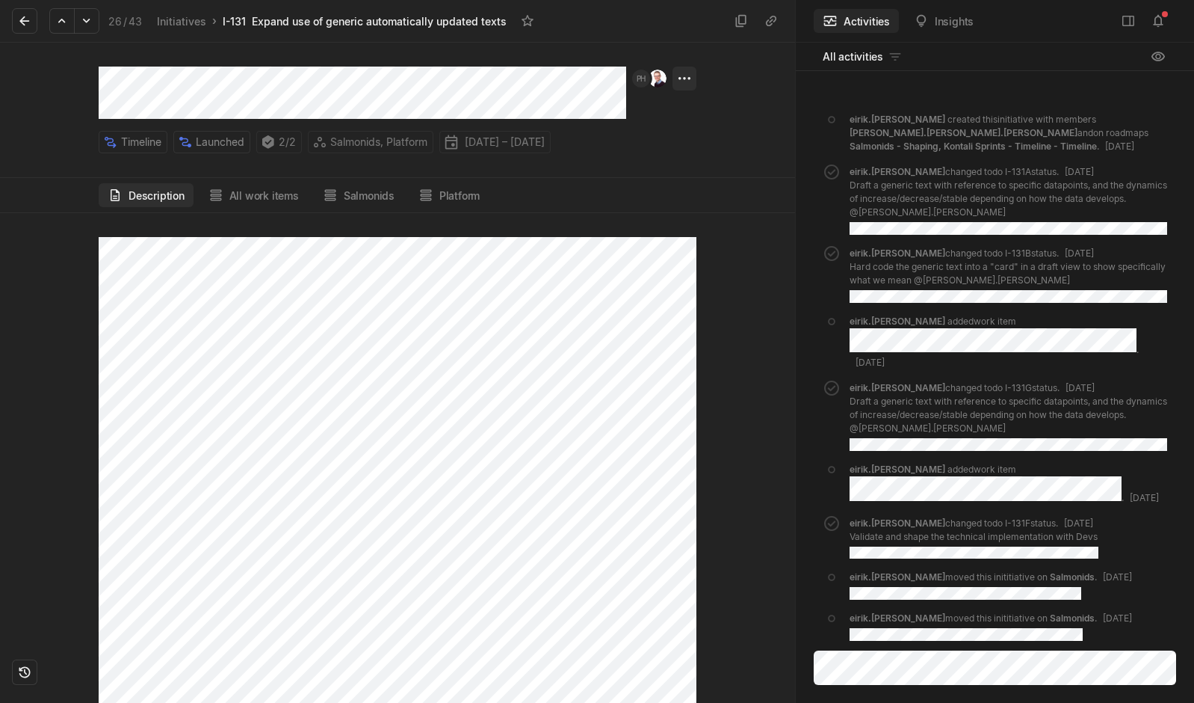
click at [675, 81] on html "Kontali Search / Updates 4 g then u My work = Feedback g then f Roadmaps g then…" at bounding box center [597, 351] width 1194 height 703
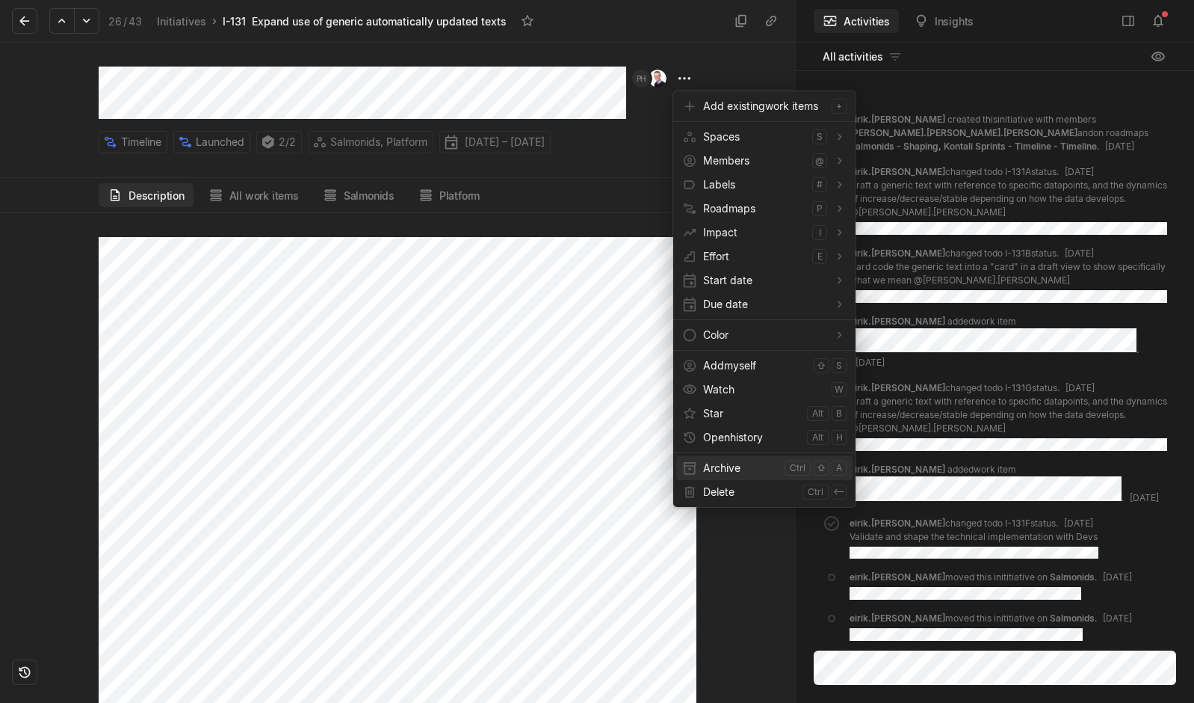
click at [722, 467] on span "Archive" at bounding box center [740, 468] width 75 height 24
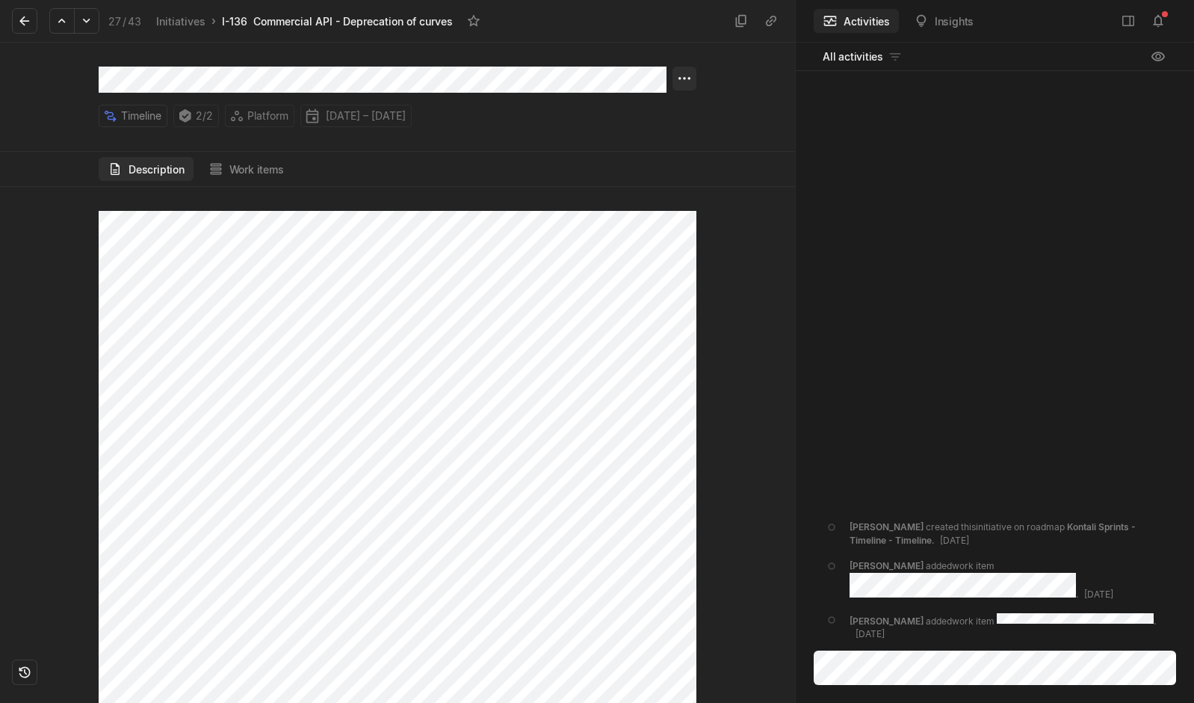
click at [689, 78] on html "Kontali Search / Updates 4 g then u My work = Feedback g then f Roadmaps g then…" at bounding box center [597, 351] width 1194 height 703
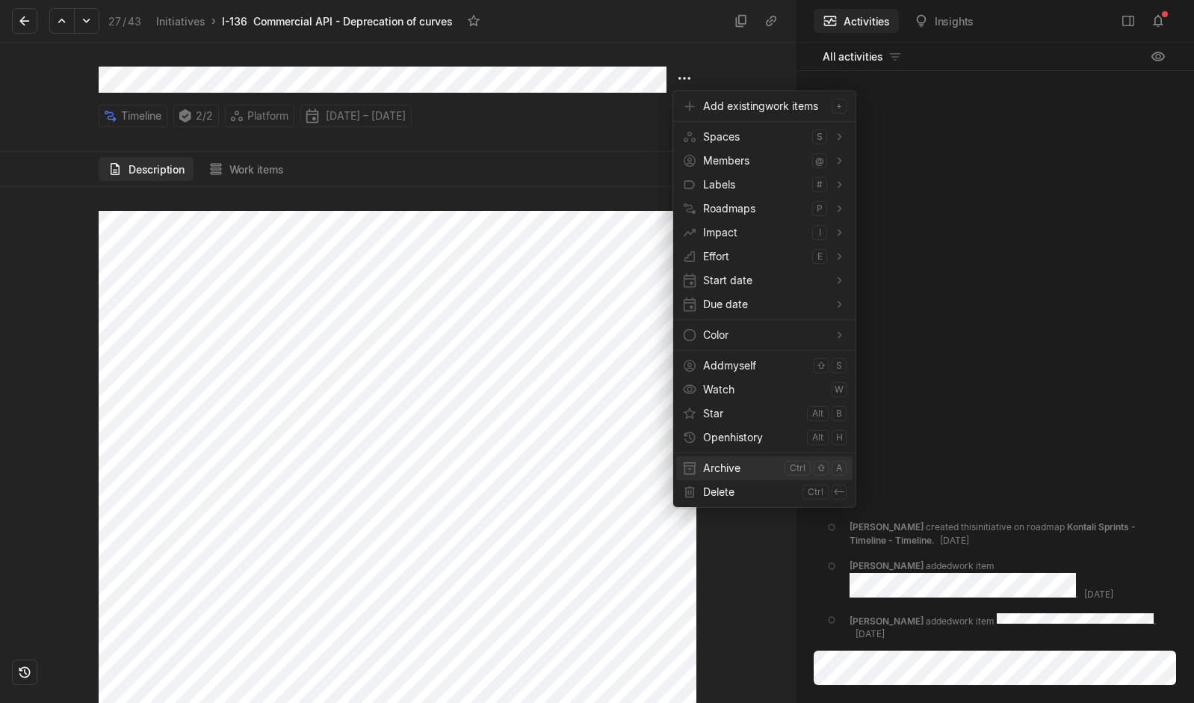
click at [720, 466] on span "Archive" at bounding box center [740, 468] width 75 height 24
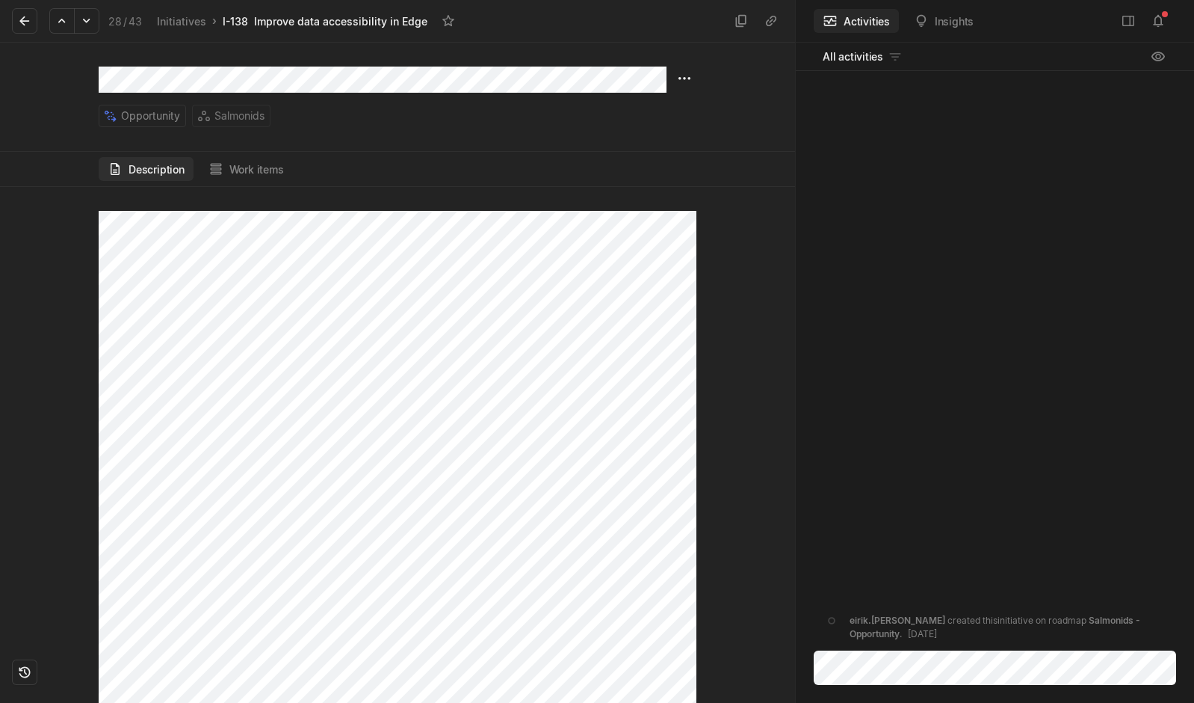
scroll to position [366, 0]
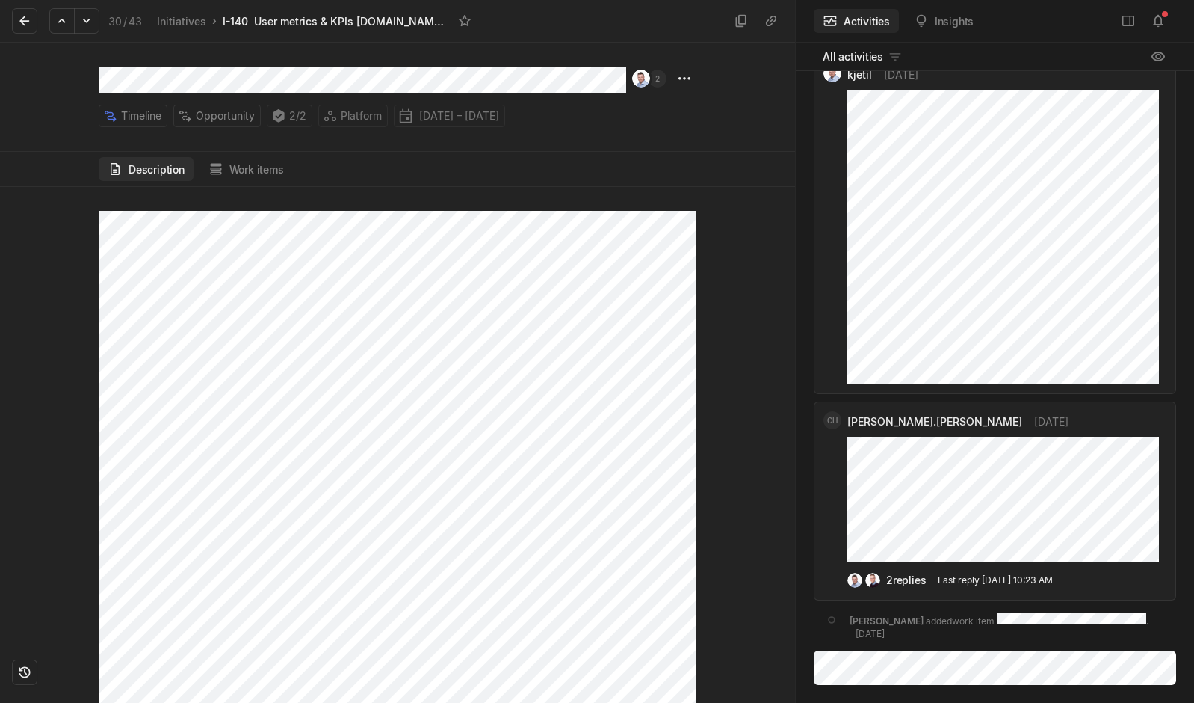
scroll to position [2021, 0]
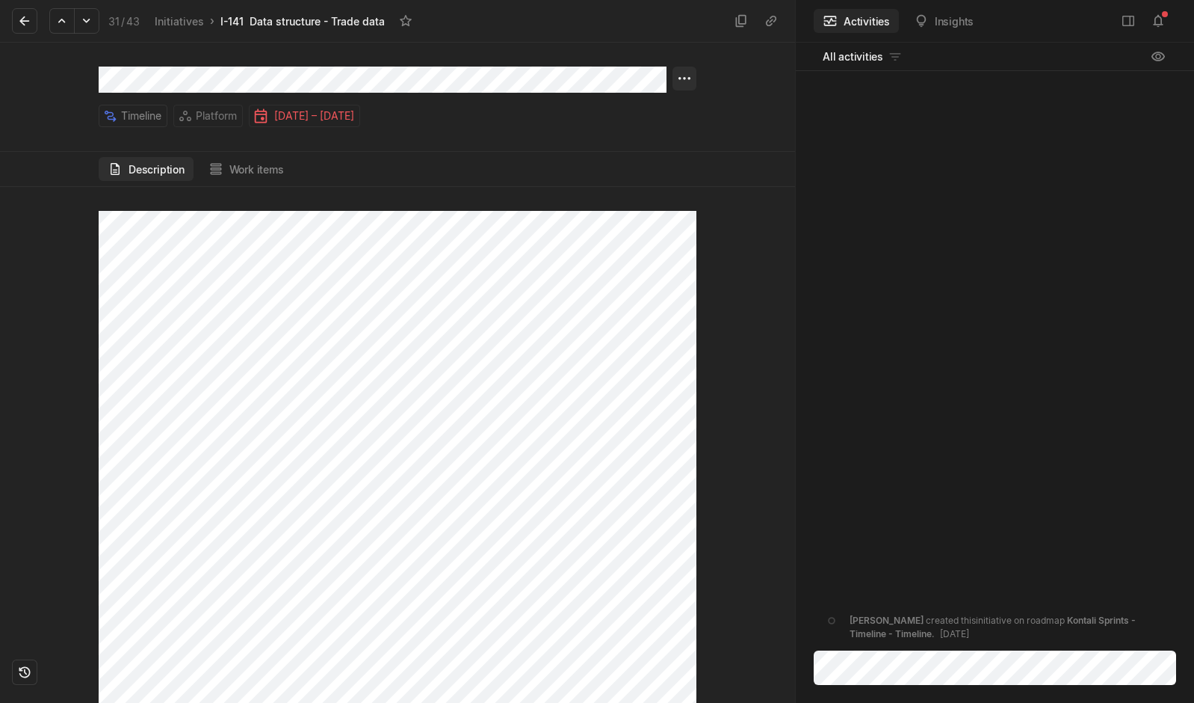
click at [689, 81] on html "Kontali Search / Updates 4 g then u My work = Feedback g then f Roadmaps g then…" at bounding box center [597, 351] width 1194 height 703
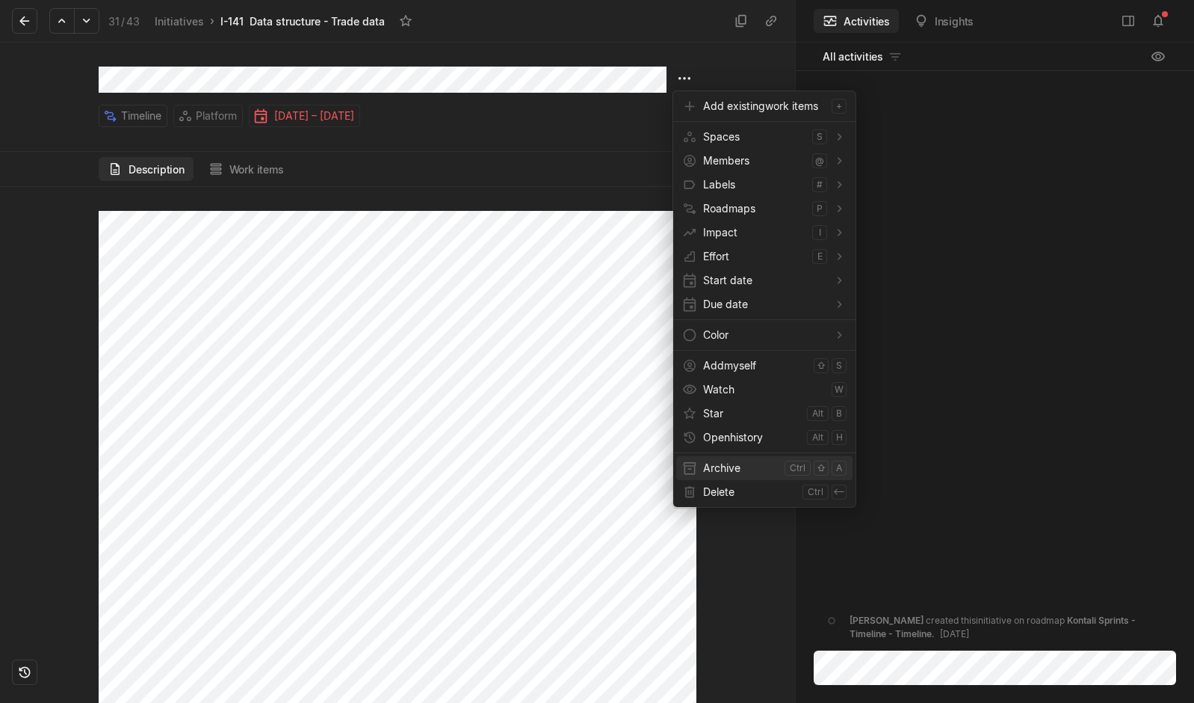
click at [716, 466] on span "Archive" at bounding box center [740, 468] width 75 height 24
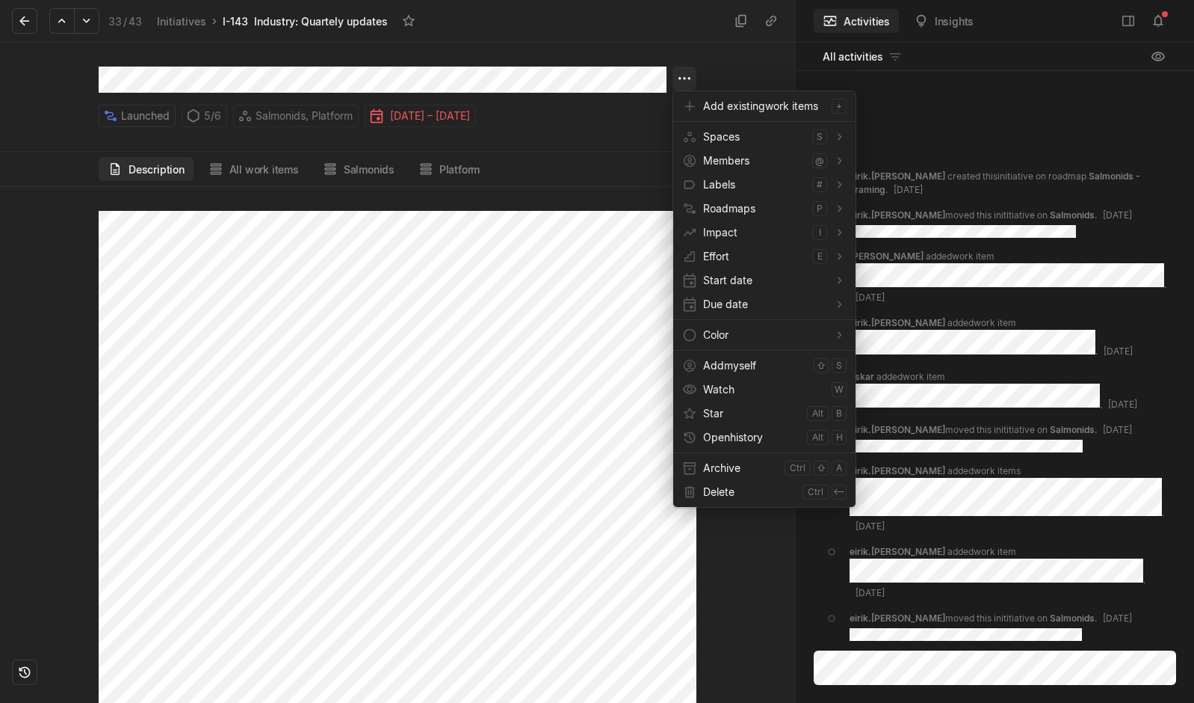
click at [681, 80] on html "Kontali Search / Updates 4 g then u My work = Feedback g then f Roadmaps g then…" at bounding box center [597, 351] width 1194 height 703
click at [704, 469] on span "Archive" at bounding box center [740, 468] width 75 height 24
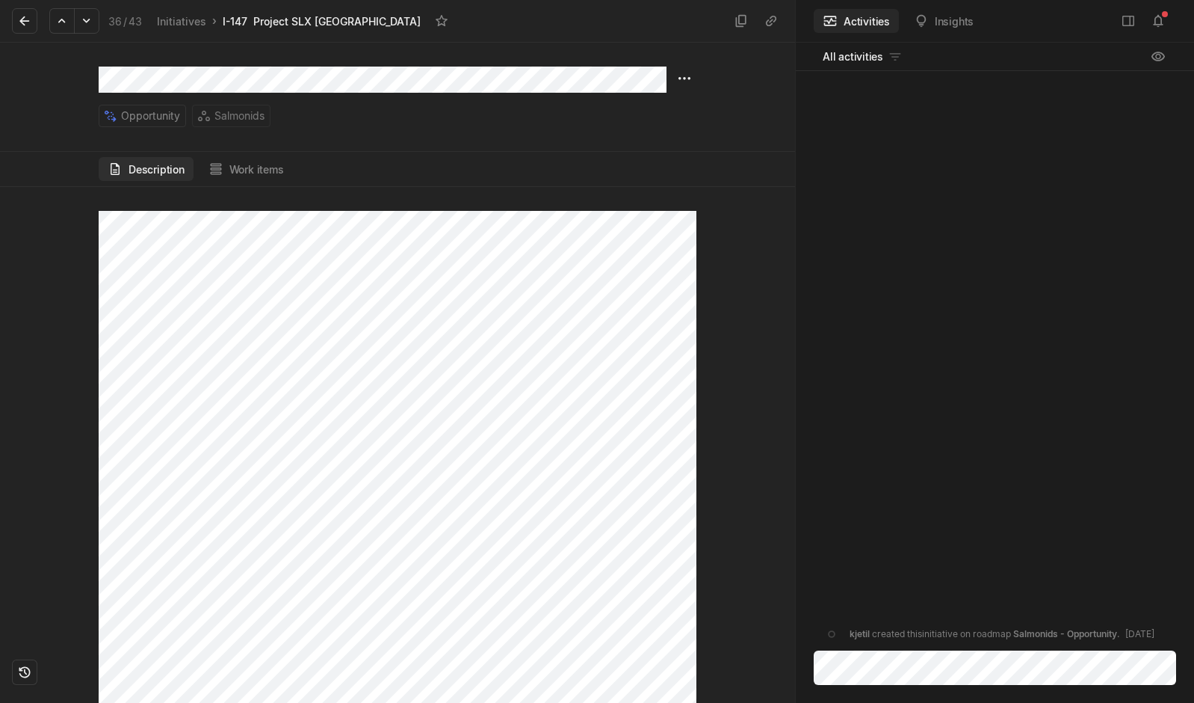
scroll to position [1232, 0]
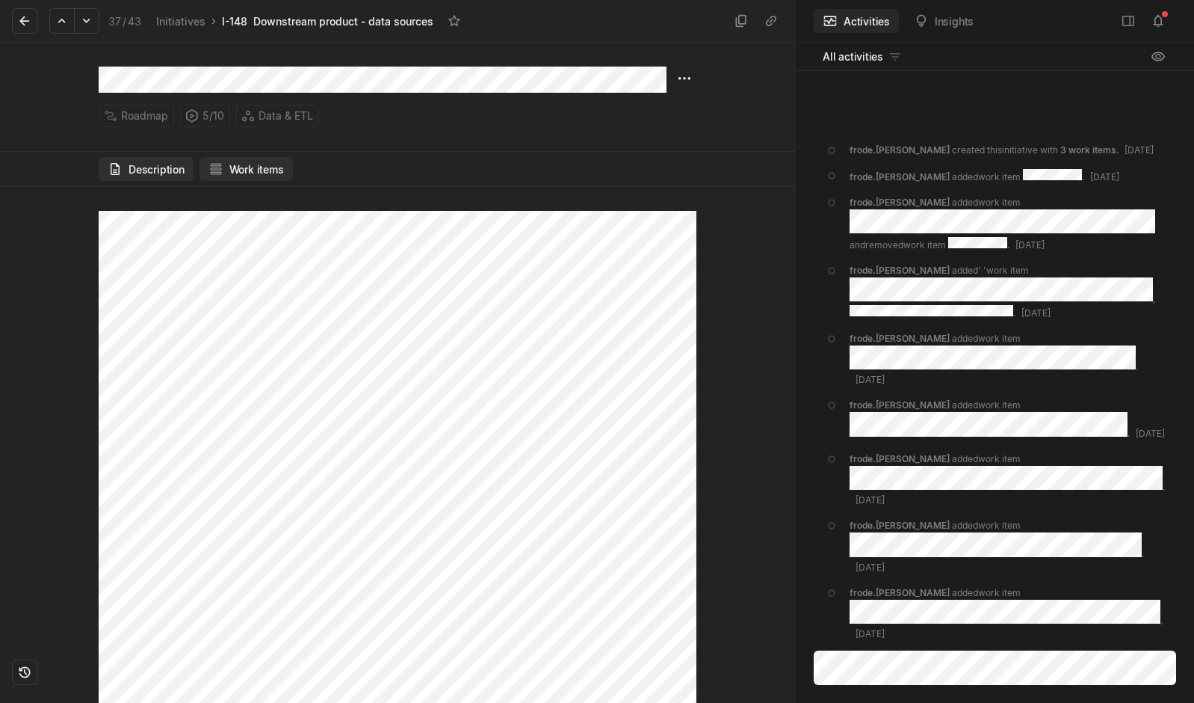
click at [257, 166] on button "Work items" at bounding box center [246, 169] width 93 height 24
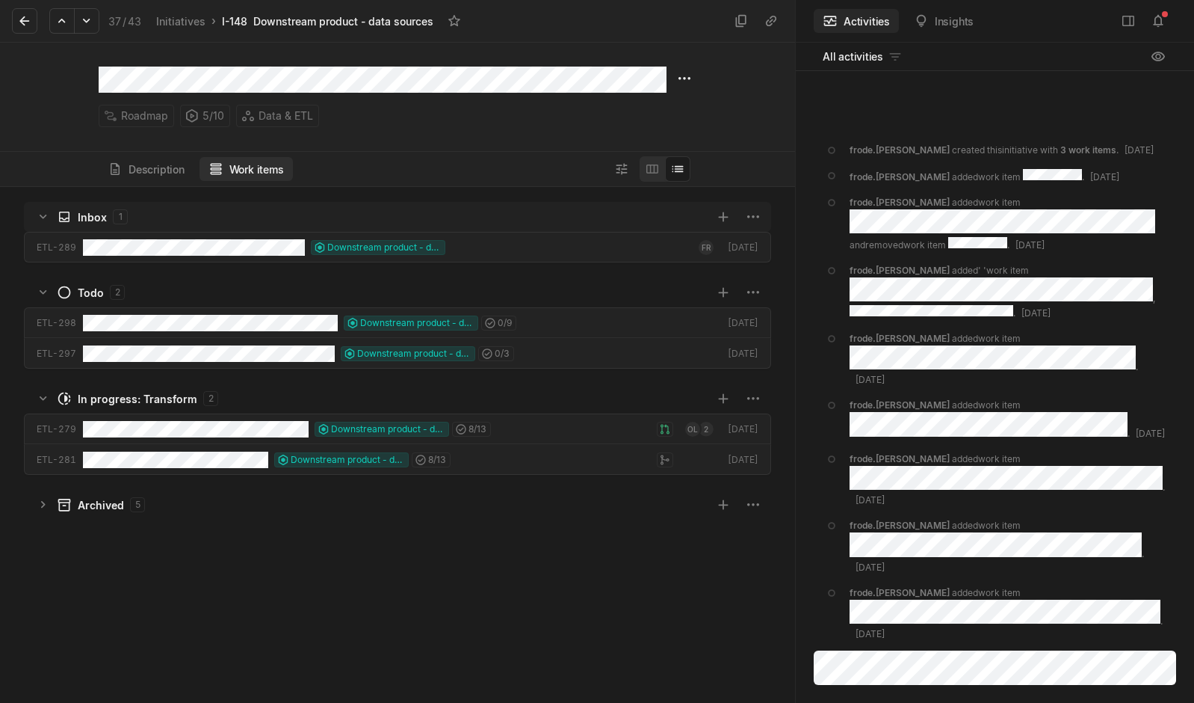
scroll to position [508, 788]
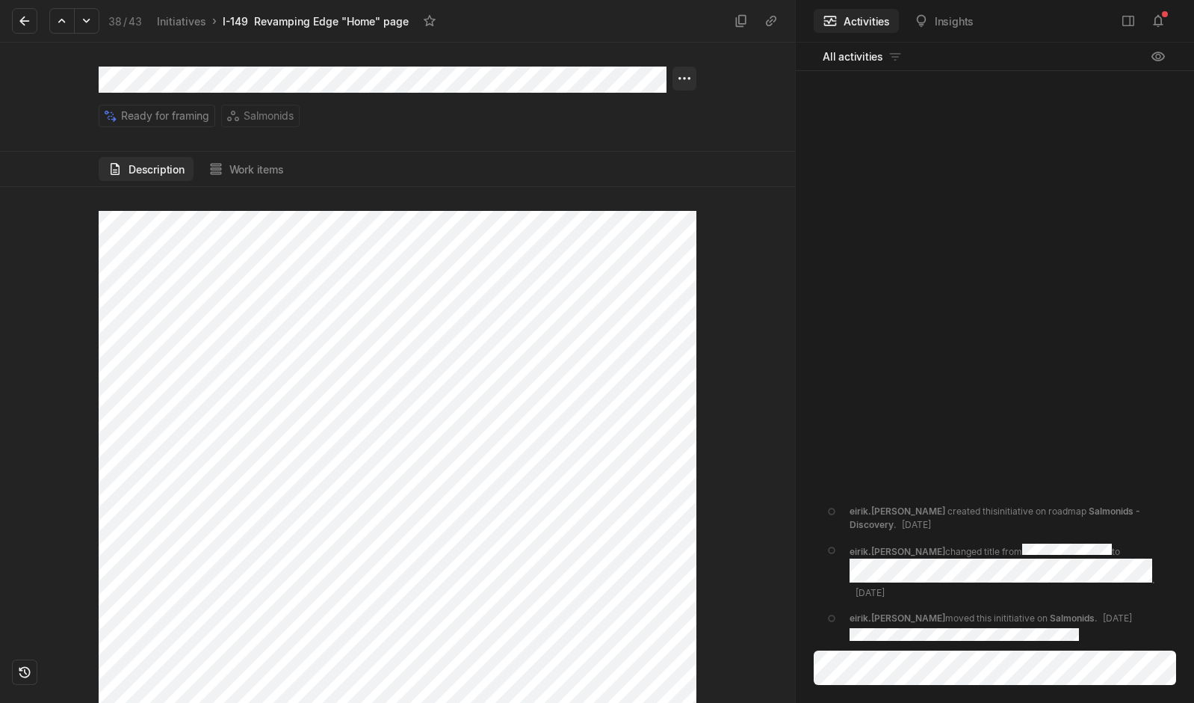
click at [691, 78] on html "Kontali Search / Updates 4 g then u My work = Feedback g then f Roadmaps g then…" at bounding box center [597, 351] width 1194 height 703
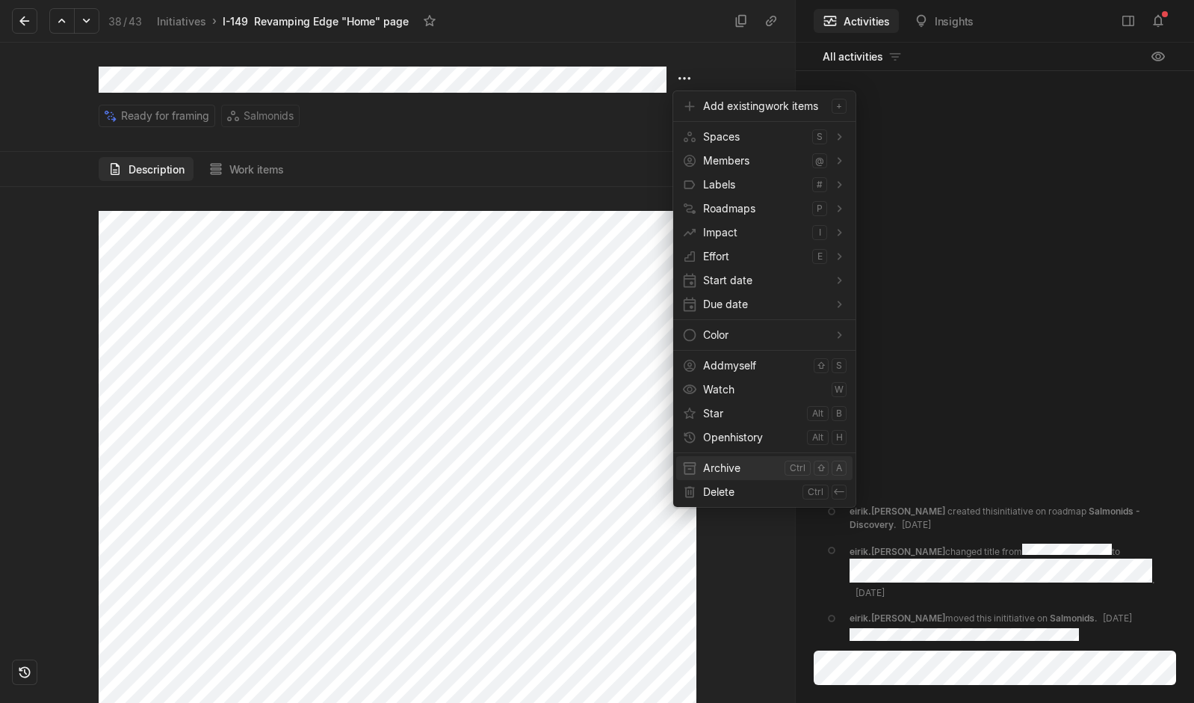
click at [729, 466] on span "Archive" at bounding box center [740, 468] width 75 height 24
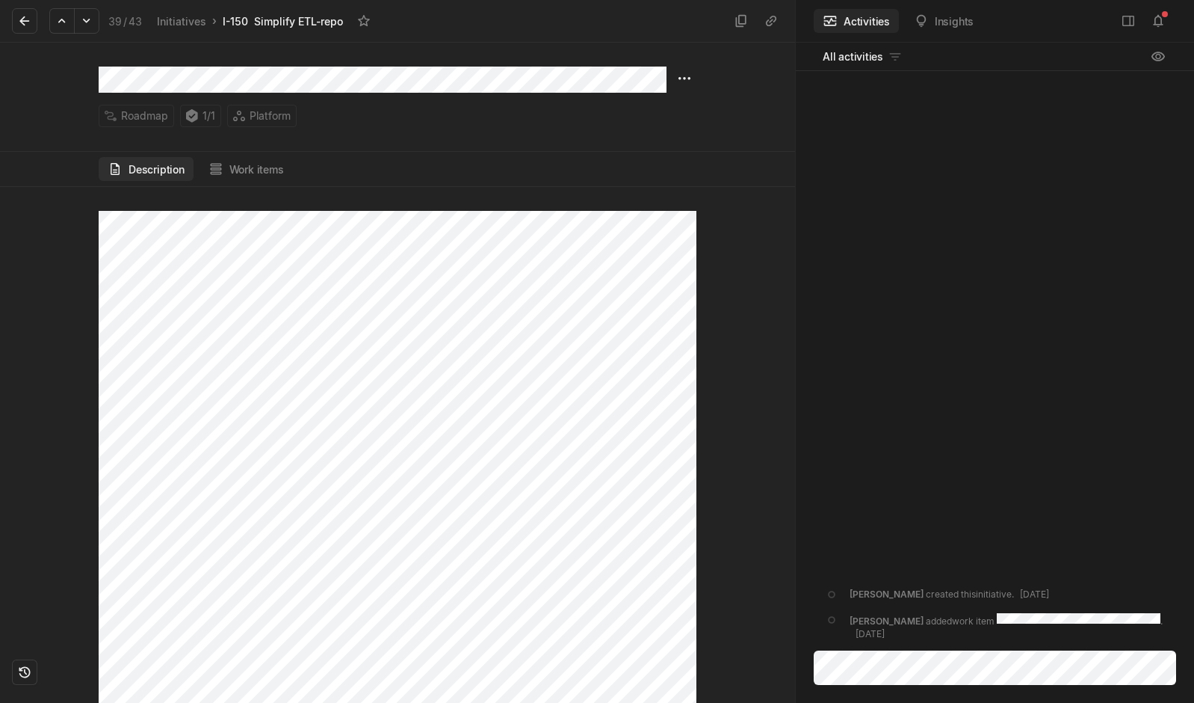
scroll to position [16, 0]
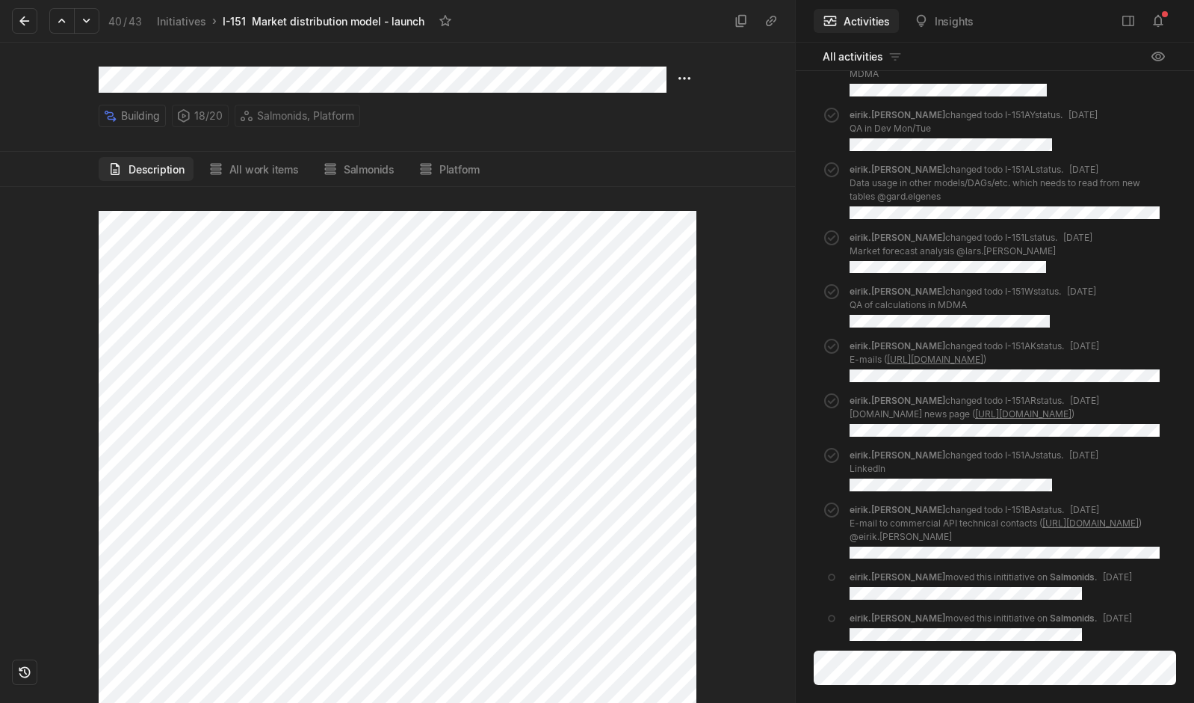
scroll to position [2519, 0]
click at [255, 167] on button "All work items" at bounding box center [254, 169] width 108 height 24
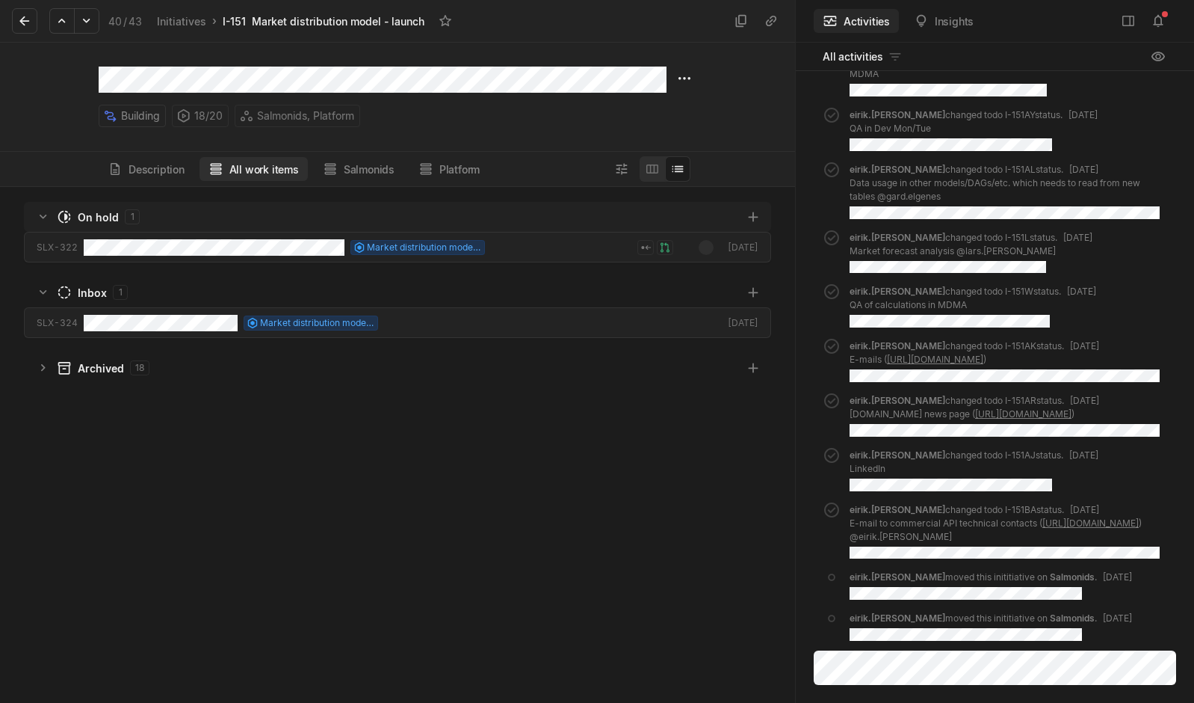
scroll to position [508, 788]
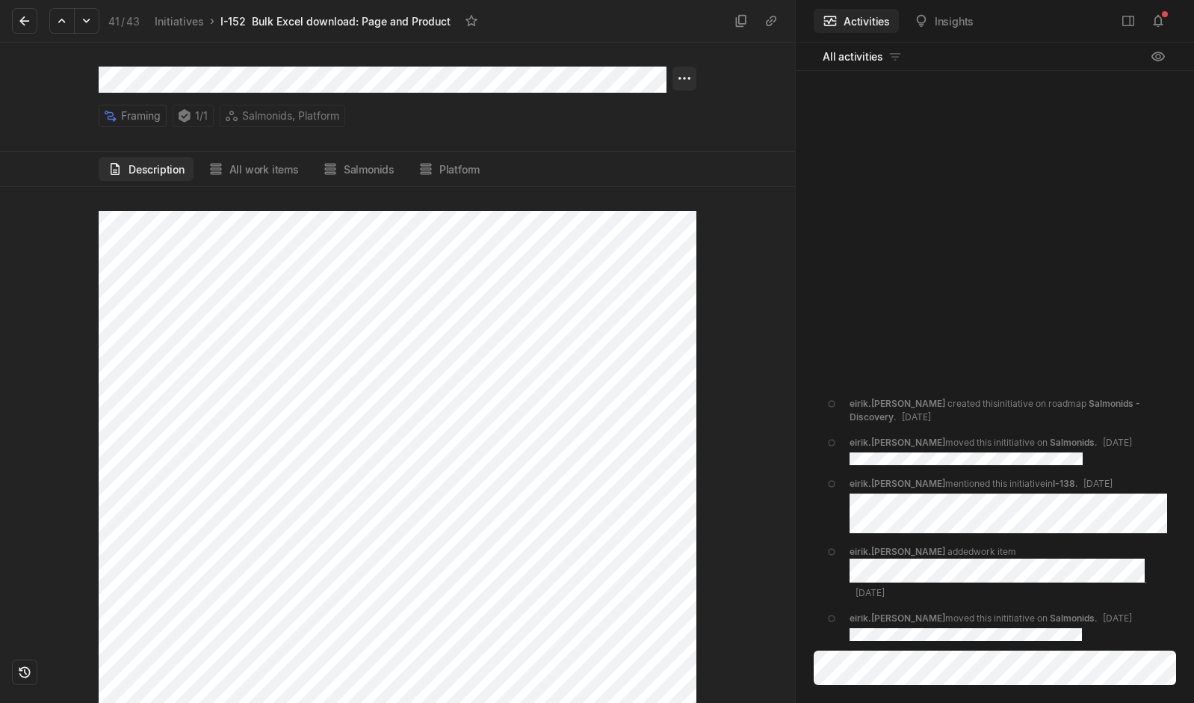
click at [685, 70] on html "Kontali Search / Updates 4 g then u My work = Feedback g then f Roadmaps g then…" at bounding box center [597, 351] width 1194 height 703
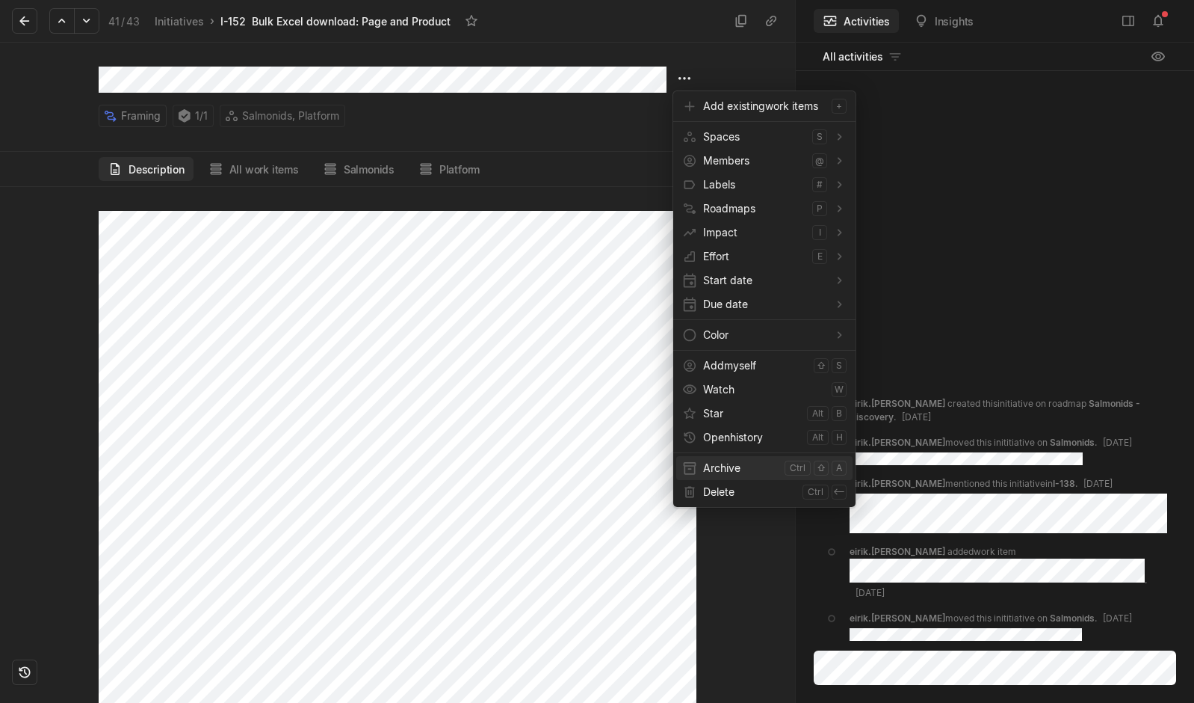
click at [699, 465] on div "Archive ctrl ⇧ a" at bounding box center [764, 468] width 176 height 24
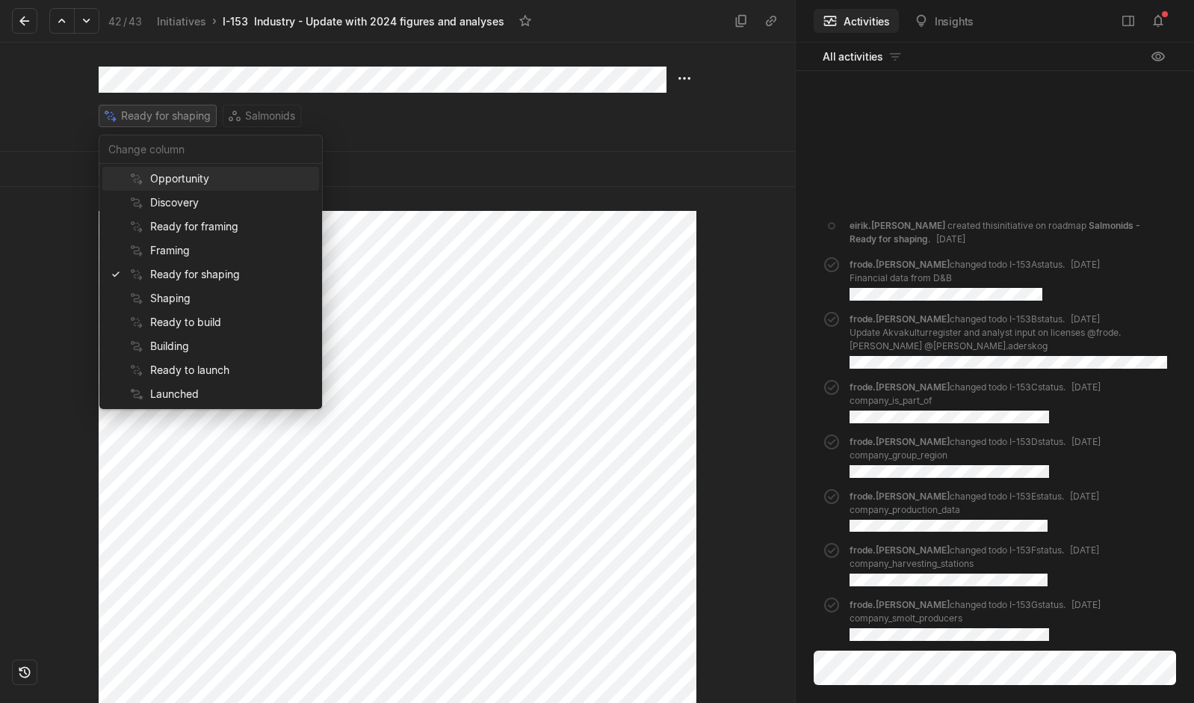
click at [141, 113] on html "Kontali Search / Updates 4 g then u My work = Feedback g then f Roadmaps g then…" at bounding box center [597, 351] width 1194 height 703
click at [167, 346] on span "Building" at bounding box center [231, 346] width 163 height 24
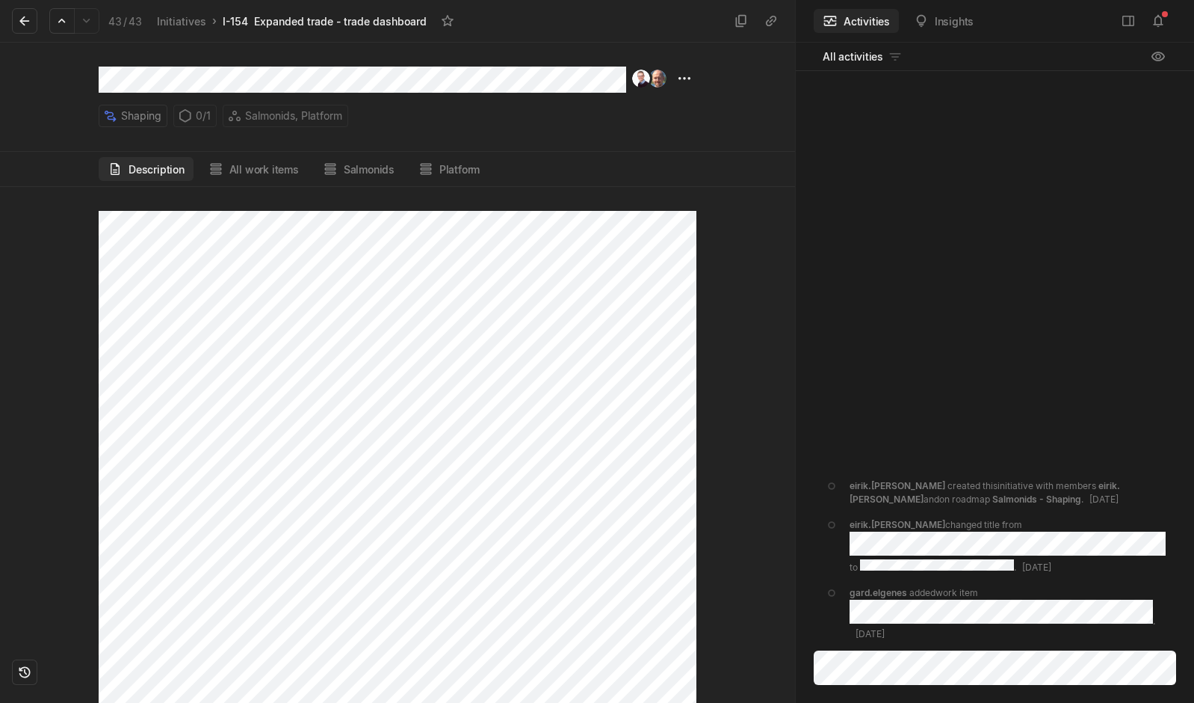
scroll to position [944, 0]
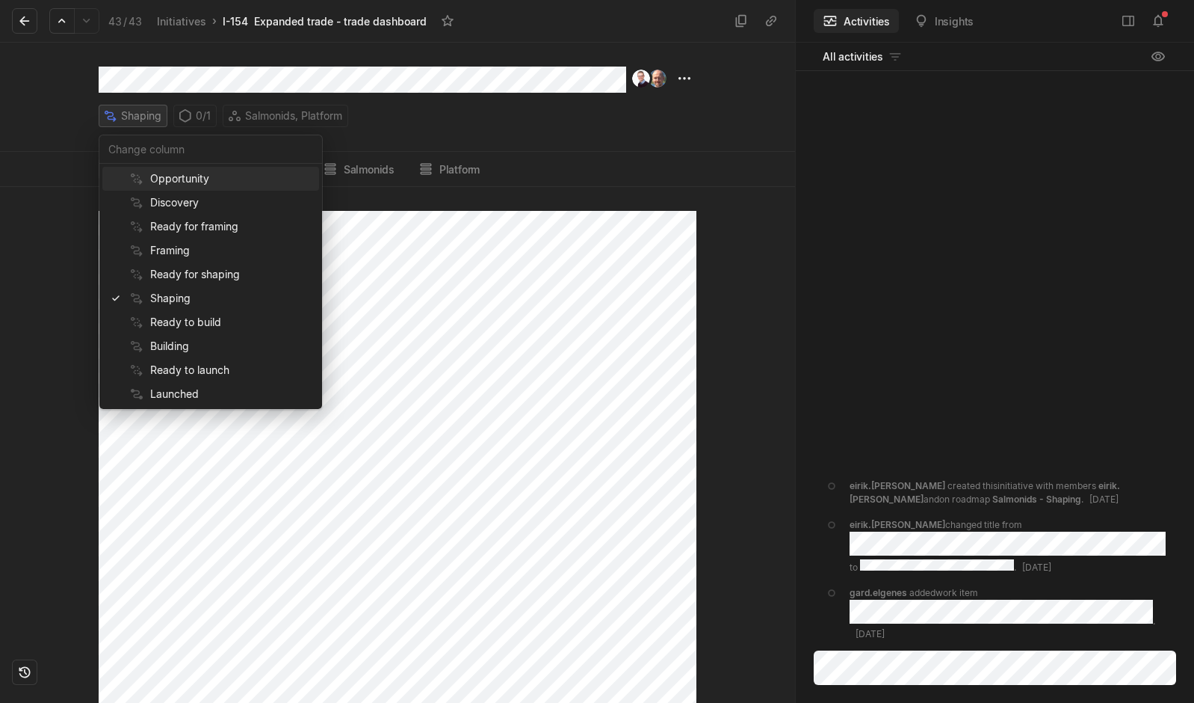
click at [146, 108] on html "Kontali Search / Updates 4 g then u My work = Feedback g then f Roadmaps g then…" at bounding box center [597, 351] width 1194 height 703
click at [184, 348] on span "Building" at bounding box center [231, 346] width 163 height 24
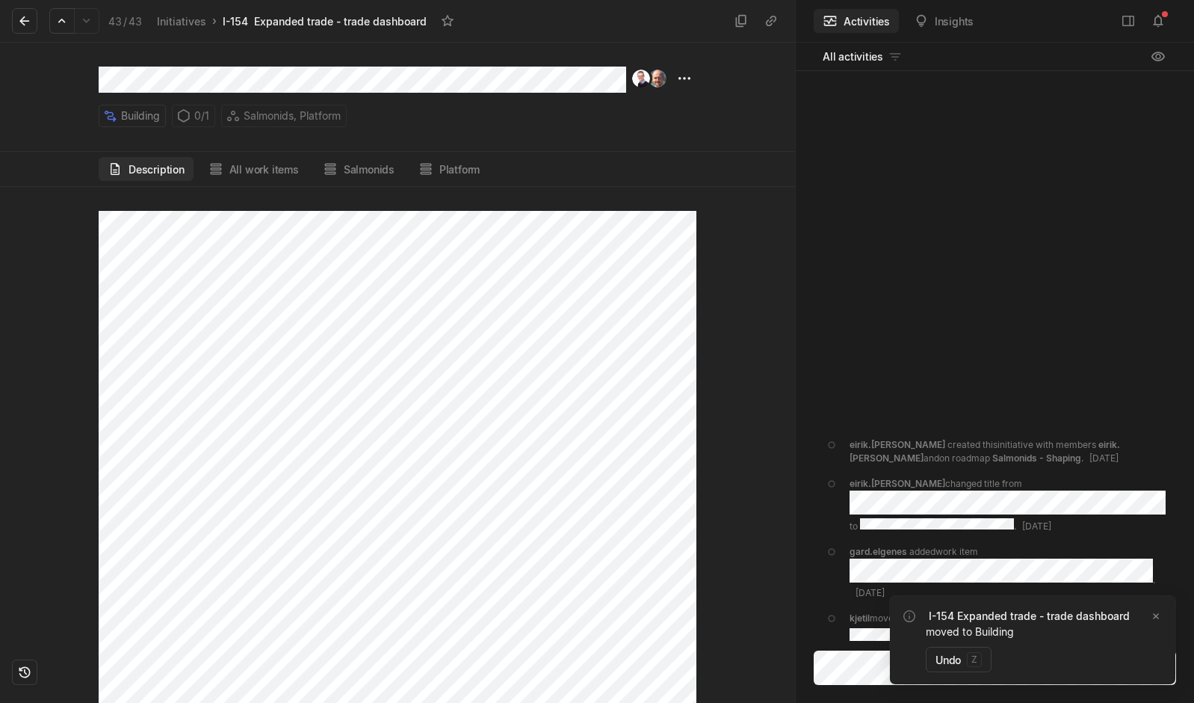
scroll to position [1084, 0]
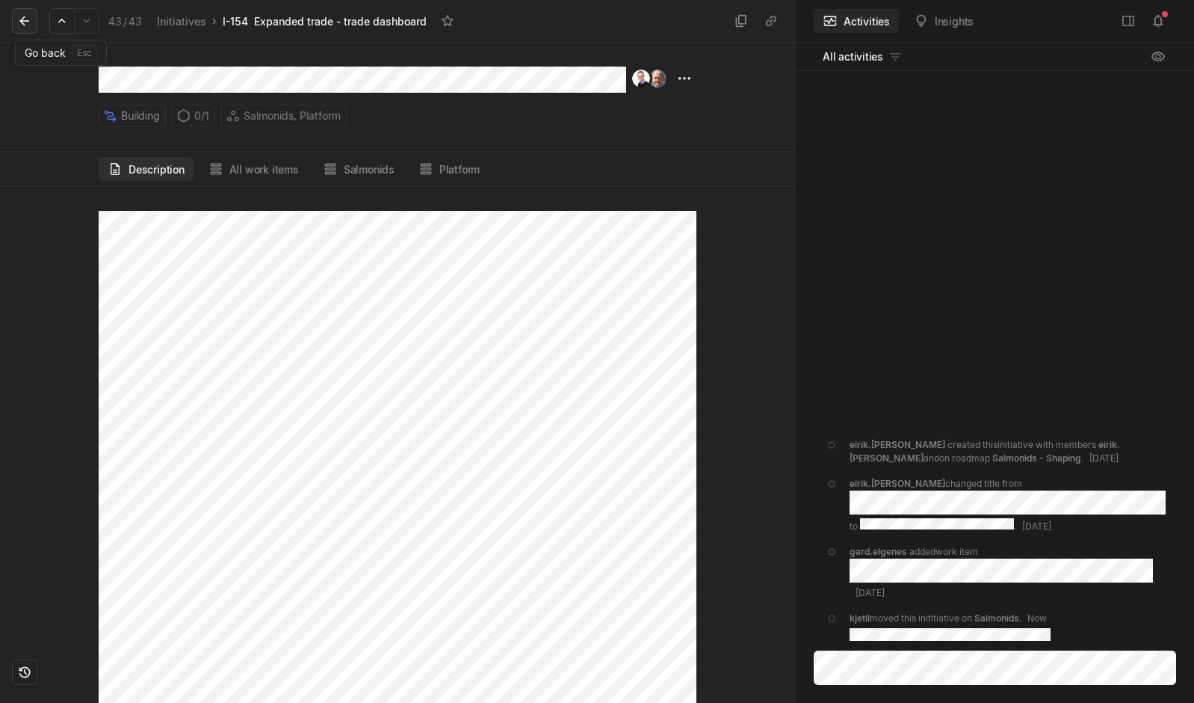
click at [24, 25] on icon at bounding box center [24, 21] width 10 height 10
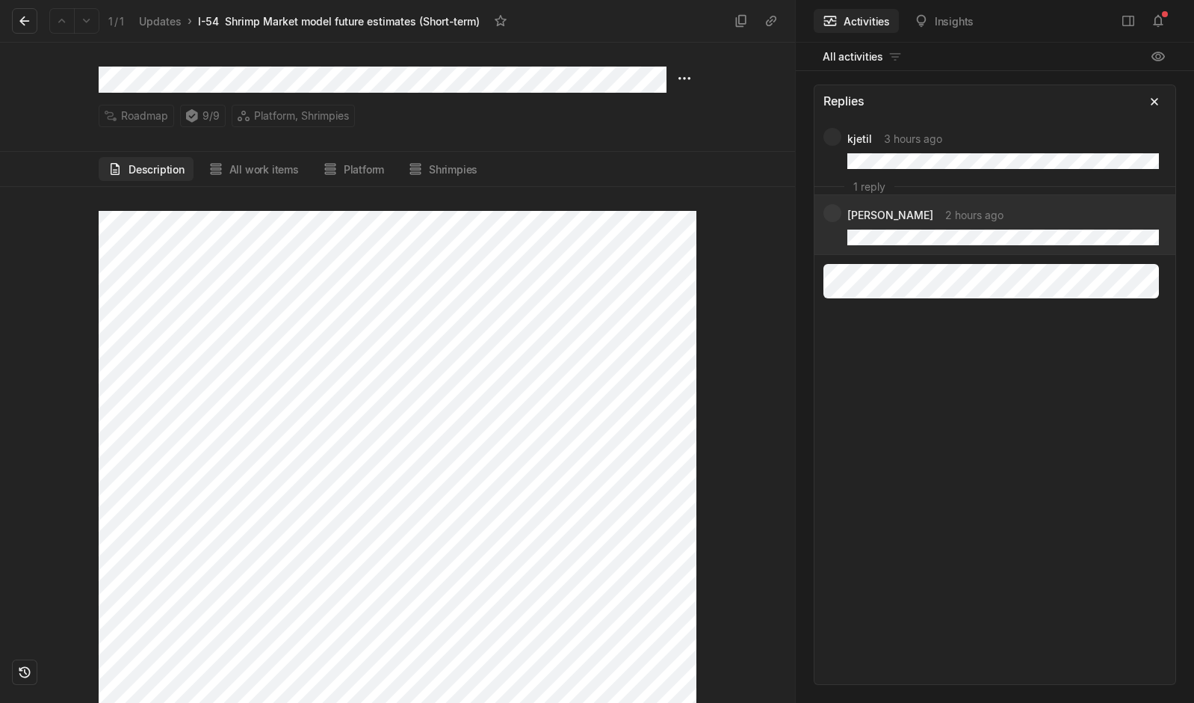
scroll to position [407, 0]
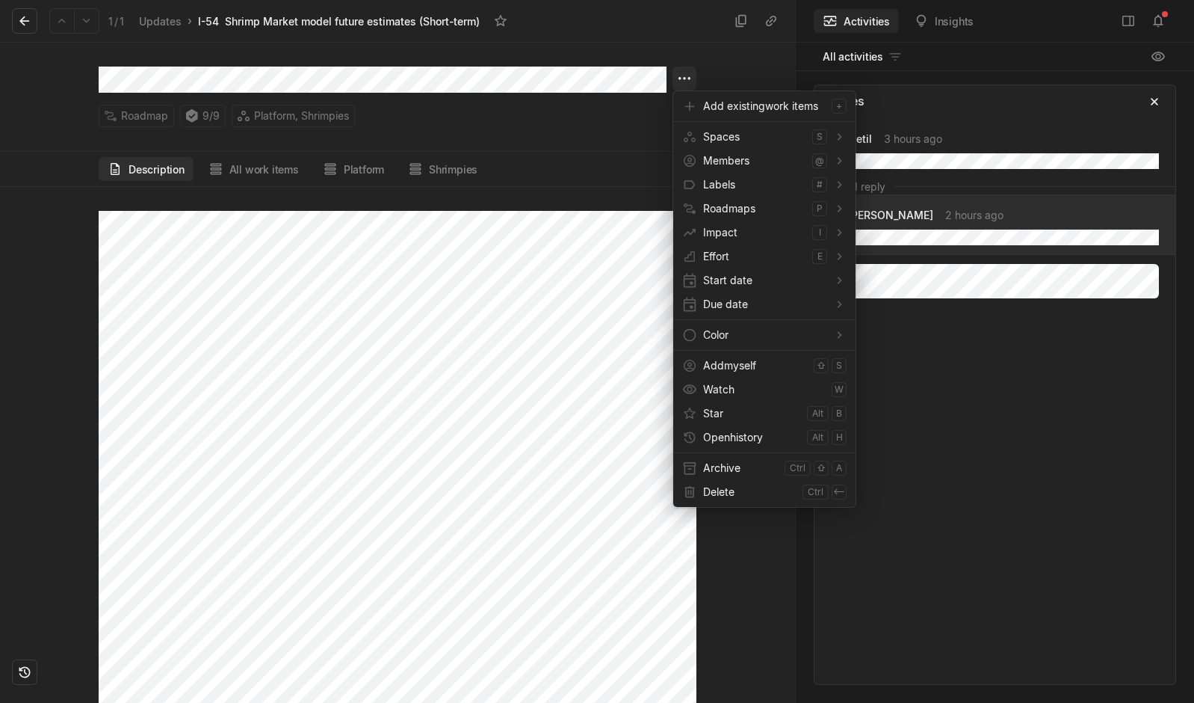
click at [685, 78] on html "Kontali Search / Updates 4 g then u My work = Feedback g then f Roadmaps g then…" at bounding box center [597, 351] width 1194 height 703
click at [733, 468] on span "Archive" at bounding box center [740, 468] width 75 height 24
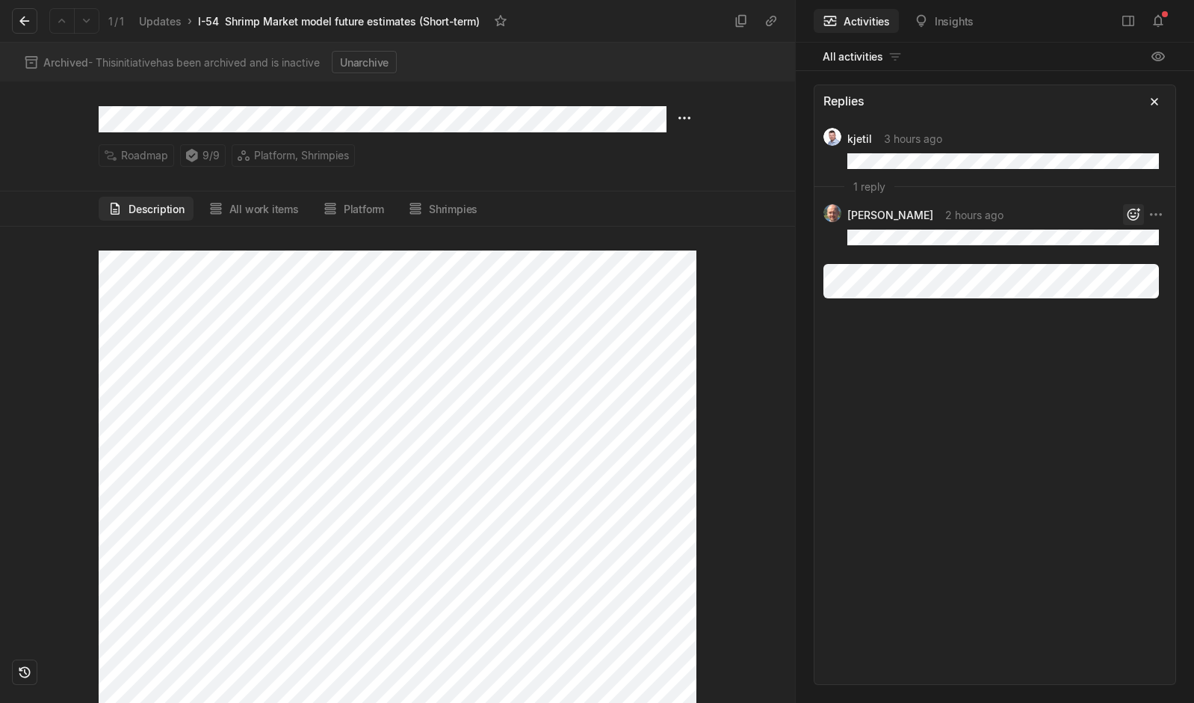
click at [1132, 211] on icon "button" at bounding box center [1134, 214] width 13 height 13
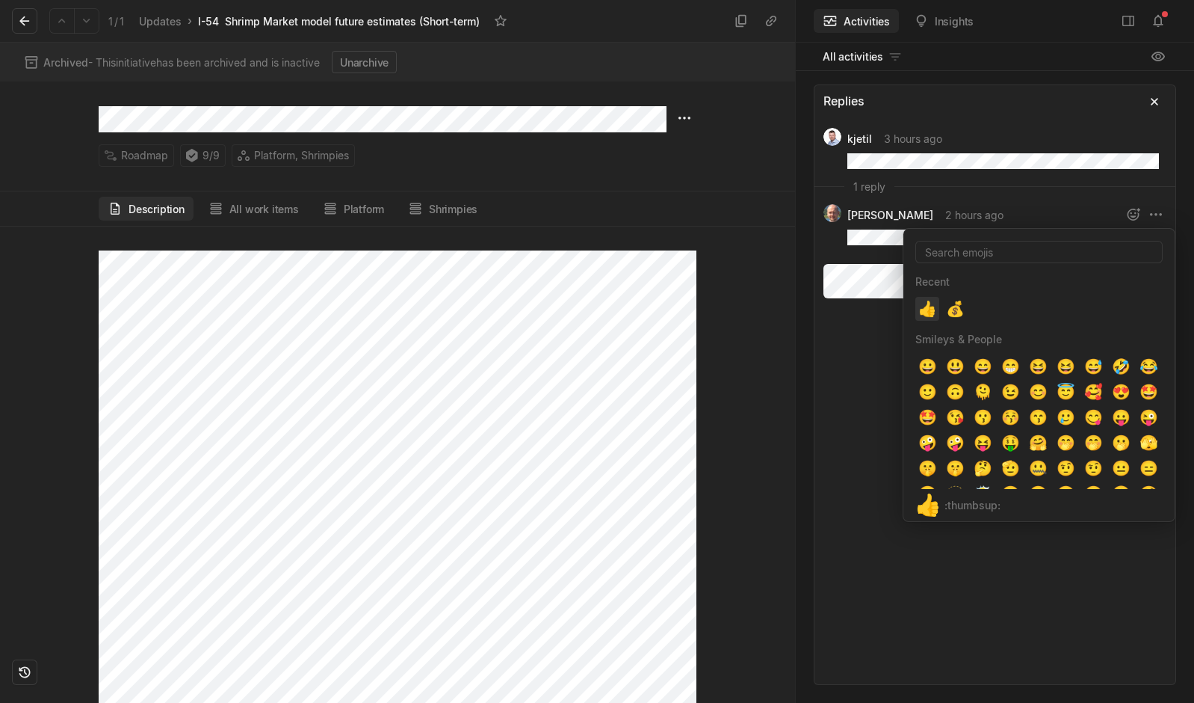
click at [928, 310] on span "👍" at bounding box center [927, 308] width 15 height 15
click at [925, 309] on span "👍" at bounding box center [927, 308] width 15 height 15
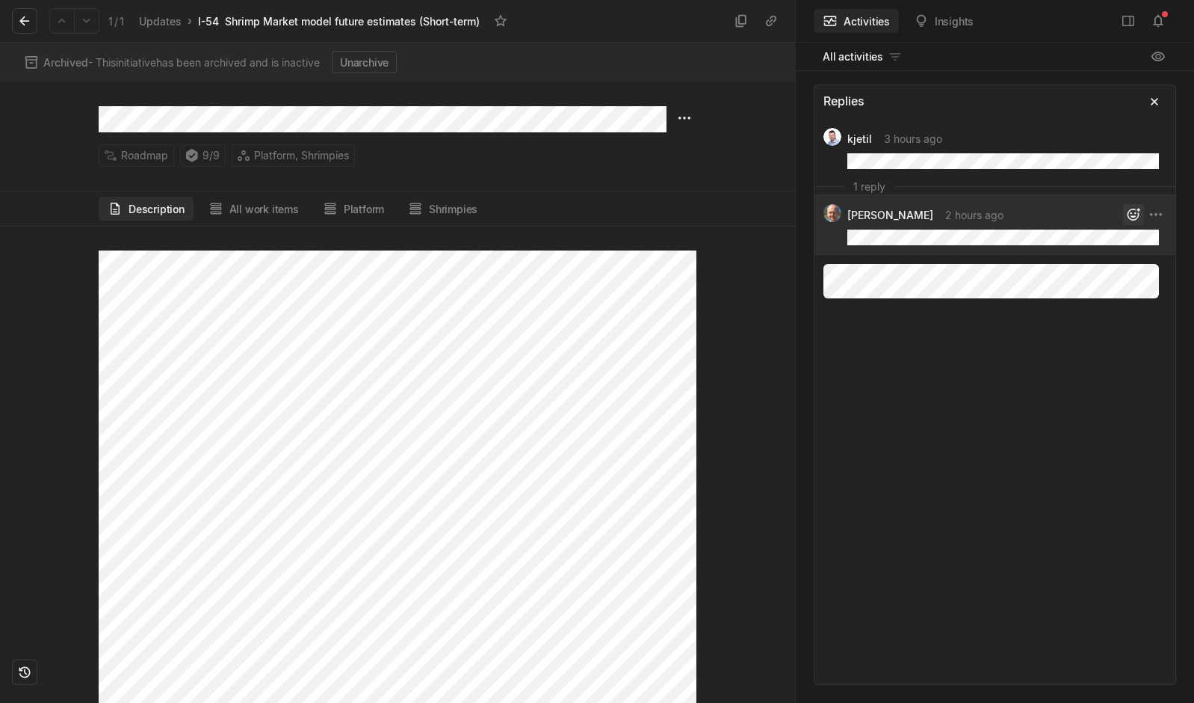
click at [1127, 212] on icon "button" at bounding box center [1133, 214] width 15 height 15
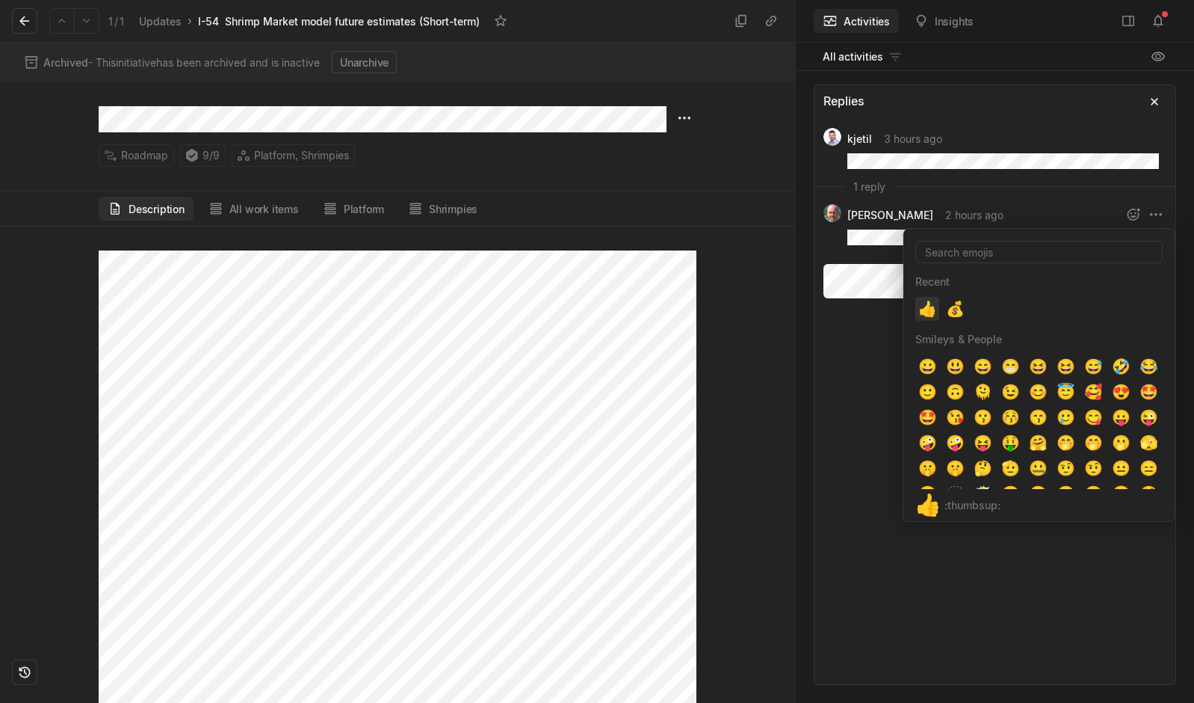
click at [925, 301] on span "👍" at bounding box center [927, 308] width 15 height 15
